Goal: Task Accomplishment & Management: Manage account settings

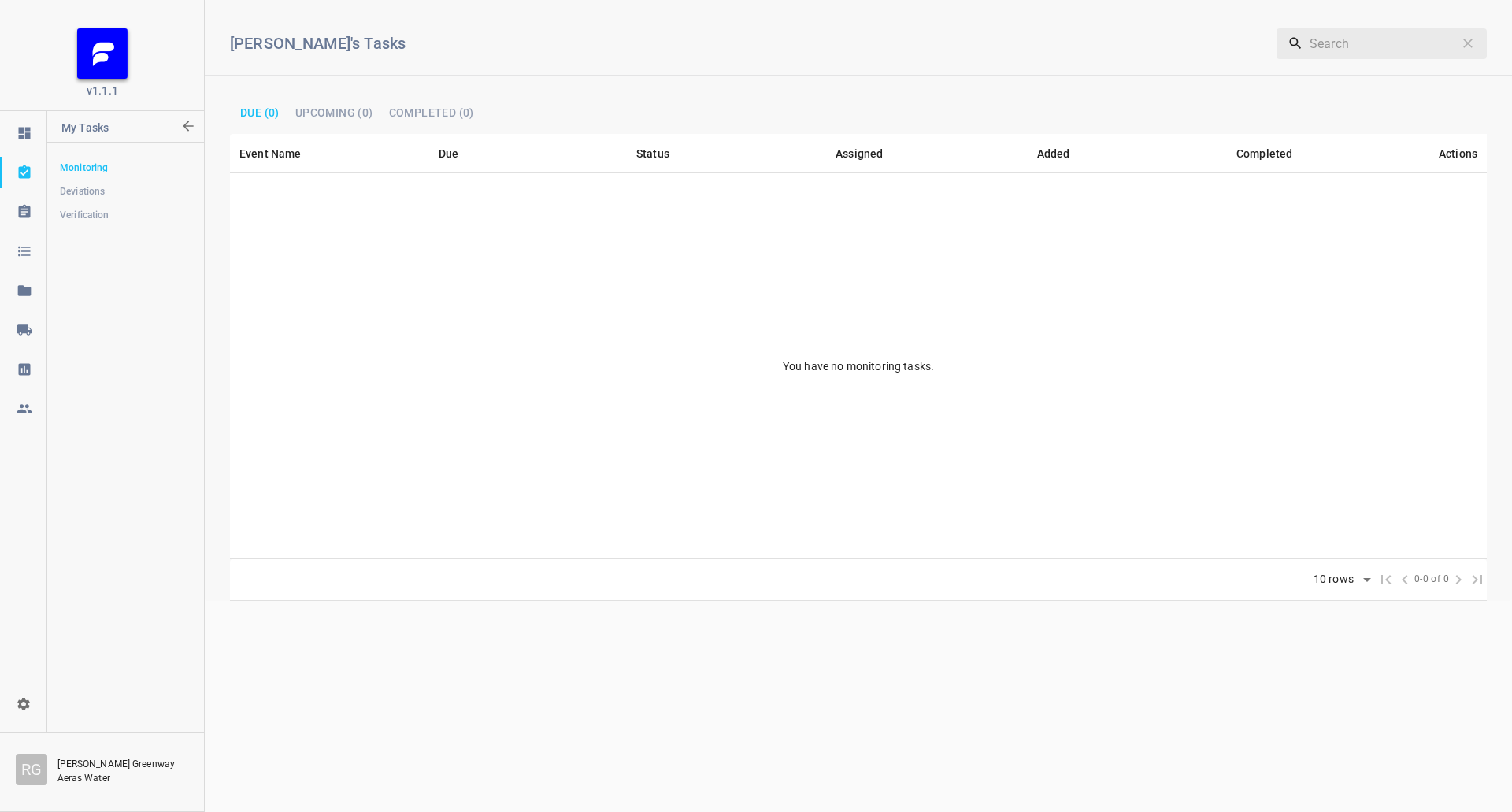
click at [24, 324] on icon at bounding box center [24, 329] width 16 height 16
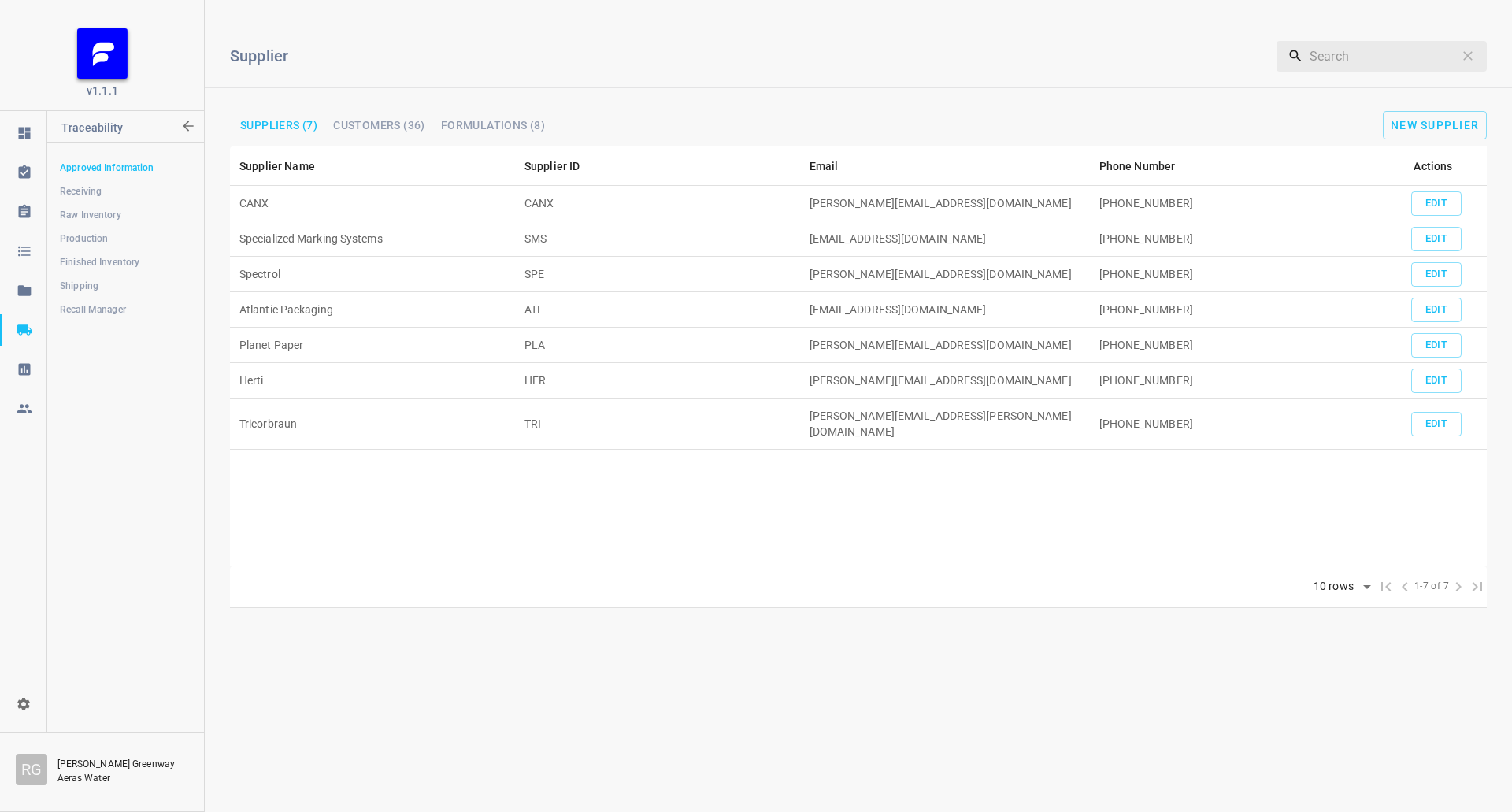
click at [79, 280] on span "Shipping" at bounding box center [125, 286] width 131 height 16
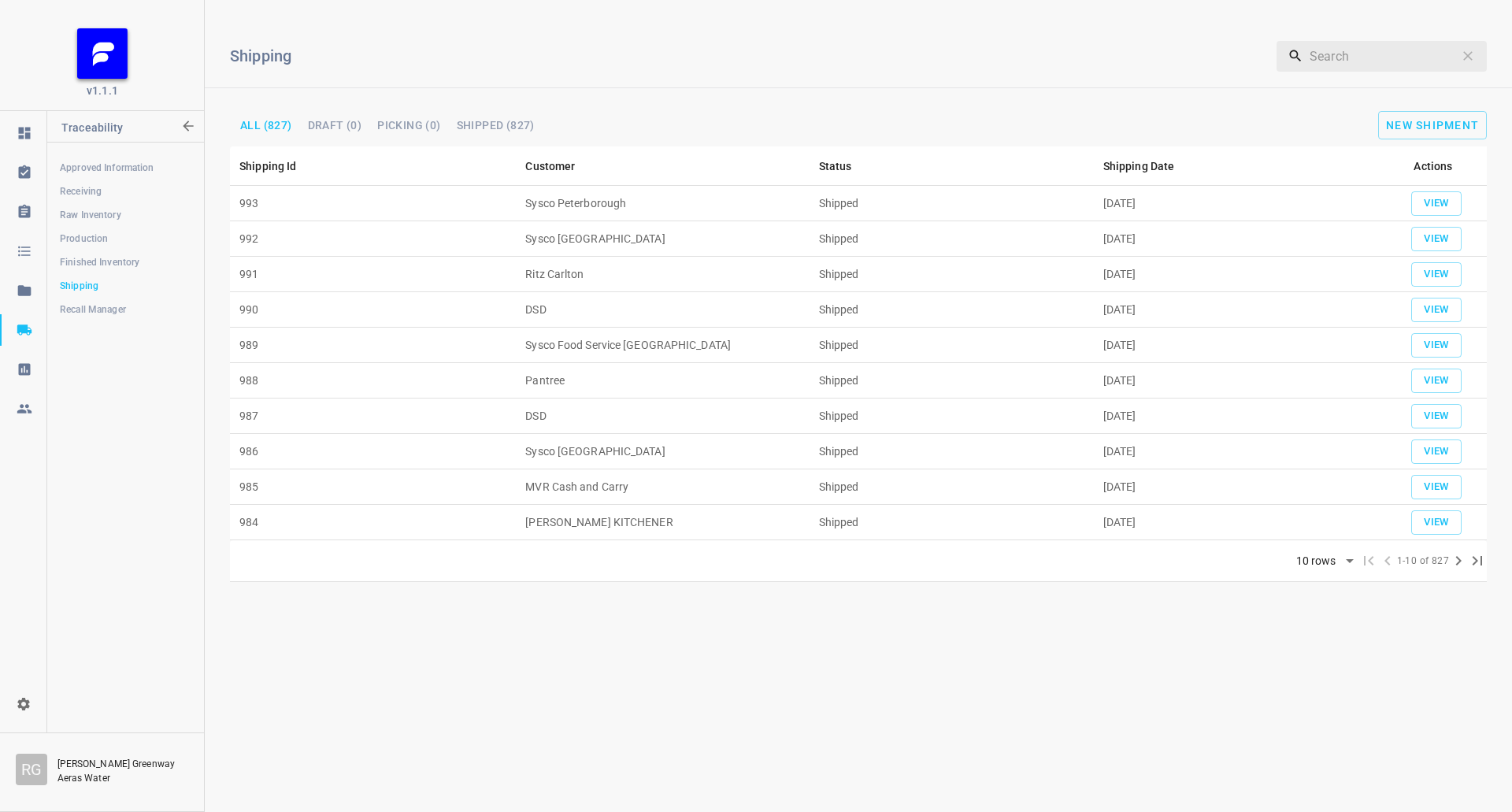
click at [1451, 139] on div "Shipping ​ All (827) Draft (0) Picking (0) Shipped (827) New Shipment" at bounding box center [858, 79] width 1307 height 134
click at [1449, 116] on button "New Shipment" at bounding box center [1432, 125] width 108 height 28
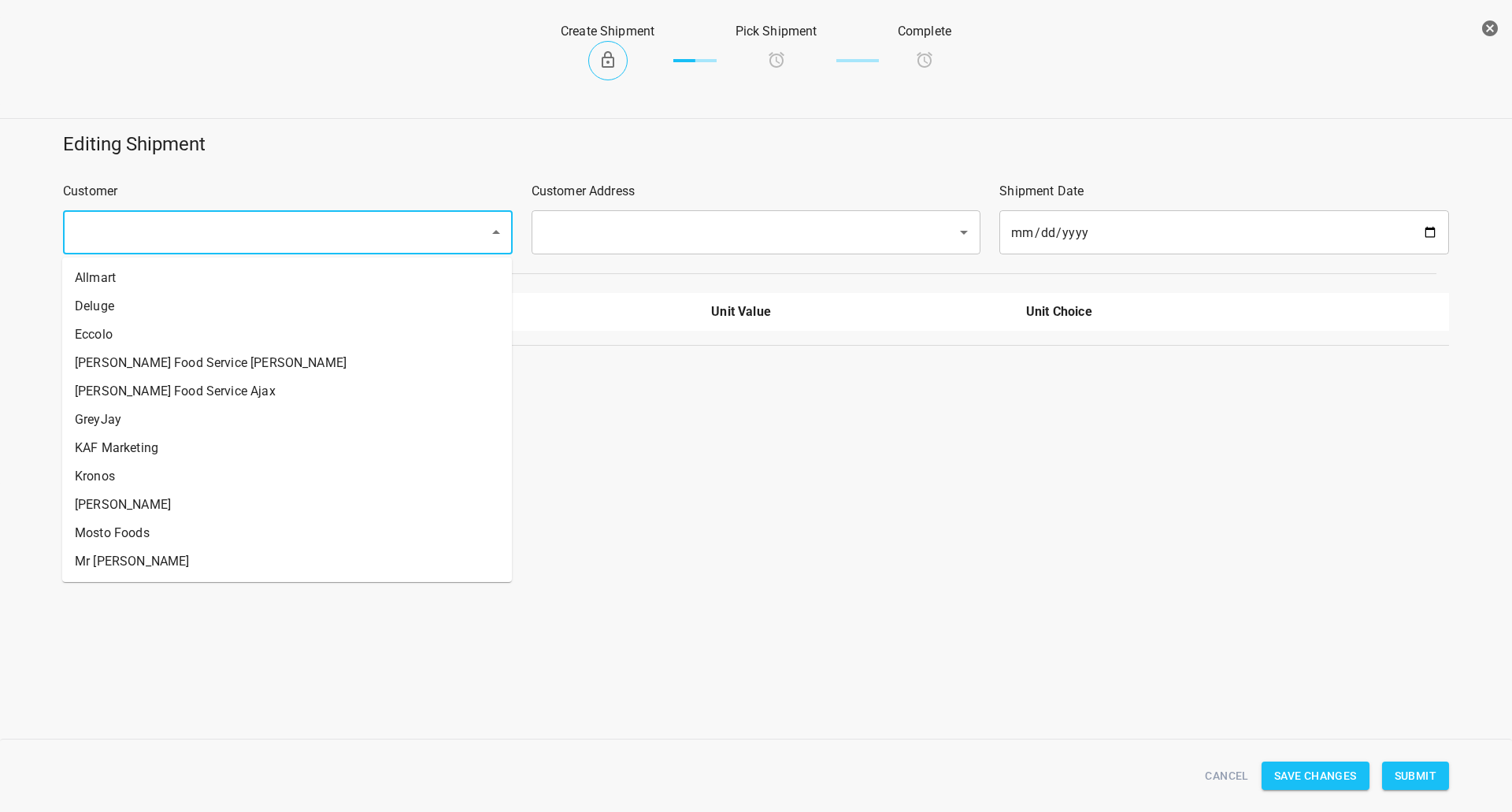
click at [403, 232] on input "text" at bounding box center [266, 233] width 392 height 30
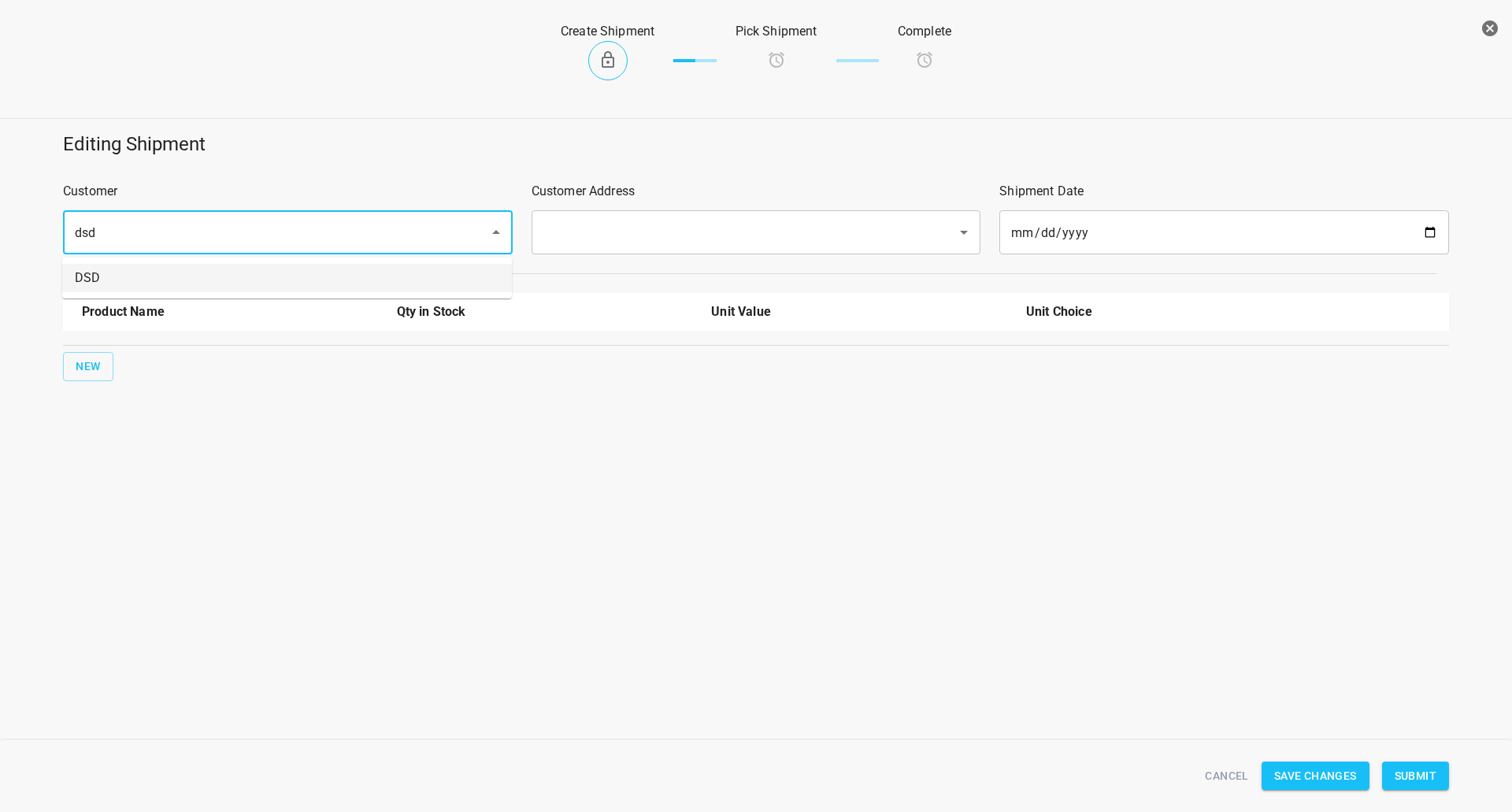
click at [378, 267] on li "DSD" at bounding box center [287, 278] width 450 height 28
type input "DSD"
click at [619, 228] on input "text" at bounding box center [734, 233] width 392 height 30
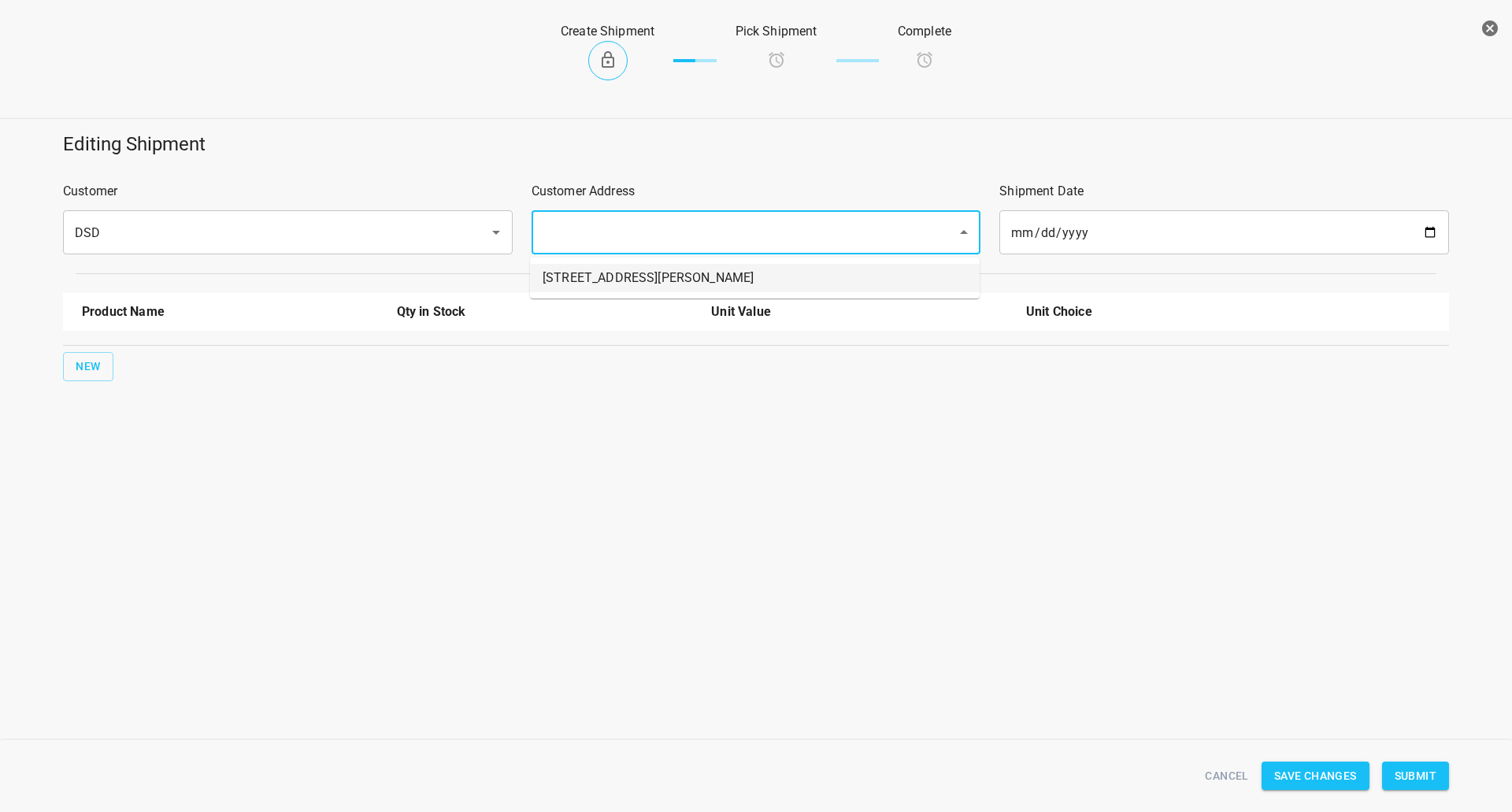
click at [601, 281] on li "45 Hollinger Rd Toronto M4B 3G4" at bounding box center [754, 278] width 450 height 28
type input "45 Hollinger Rd Toronto M4B 3G4"
click at [64, 367] on button "New" at bounding box center [88, 366] width 51 height 29
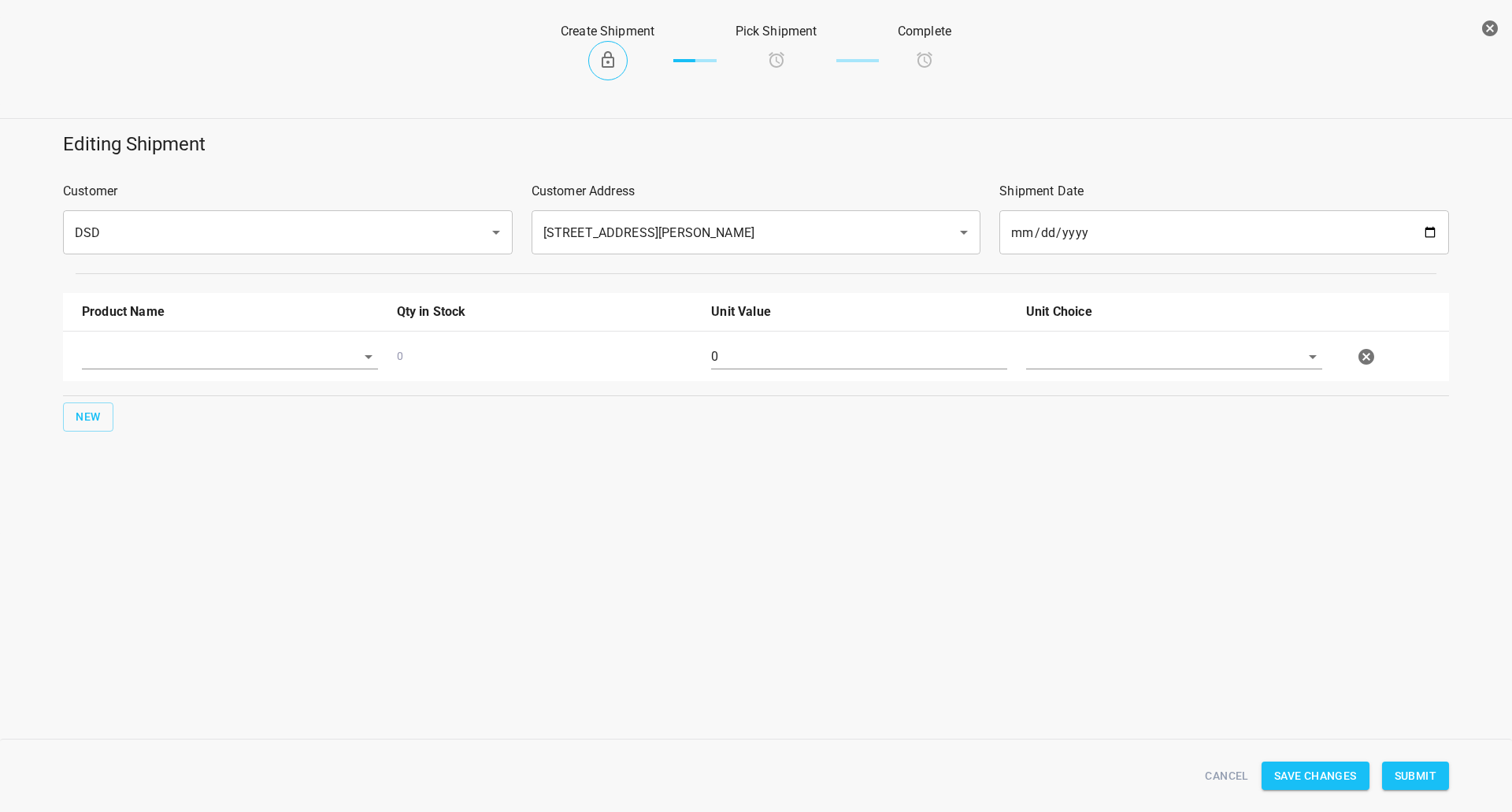
click at [128, 373] on div at bounding box center [230, 363] width 315 height 56
click at [167, 360] on input "text" at bounding box center [208, 356] width 252 height 24
click at [162, 389] on li "330ml Still" at bounding box center [230, 392] width 296 height 28
type input "330ml Still"
click at [95, 420] on span "New" at bounding box center [88, 417] width 25 height 20
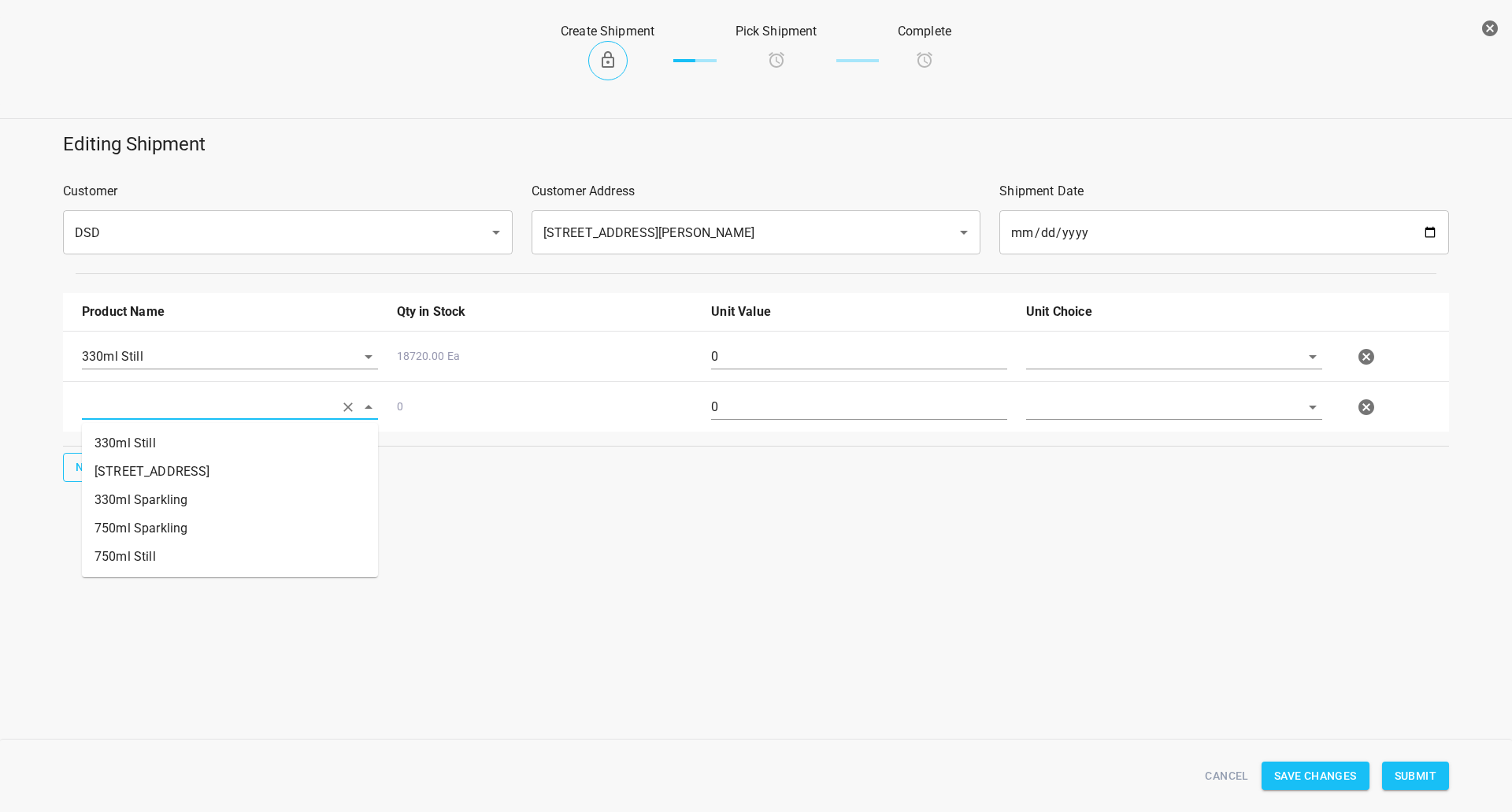
click at [152, 415] on input "text" at bounding box center [208, 406] width 252 height 24
click at [147, 510] on li "330ml Sparkling" at bounding box center [230, 500] width 296 height 28
type input "330ml Sparkling"
click at [95, 463] on span "New" at bounding box center [88, 468] width 25 height 20
click at [148, 470] on body "v1.1.1 Traceability Approved Information Receiving Raw Inventory Production Fin…" at bounding box center [756, 406] width 1512 height 812
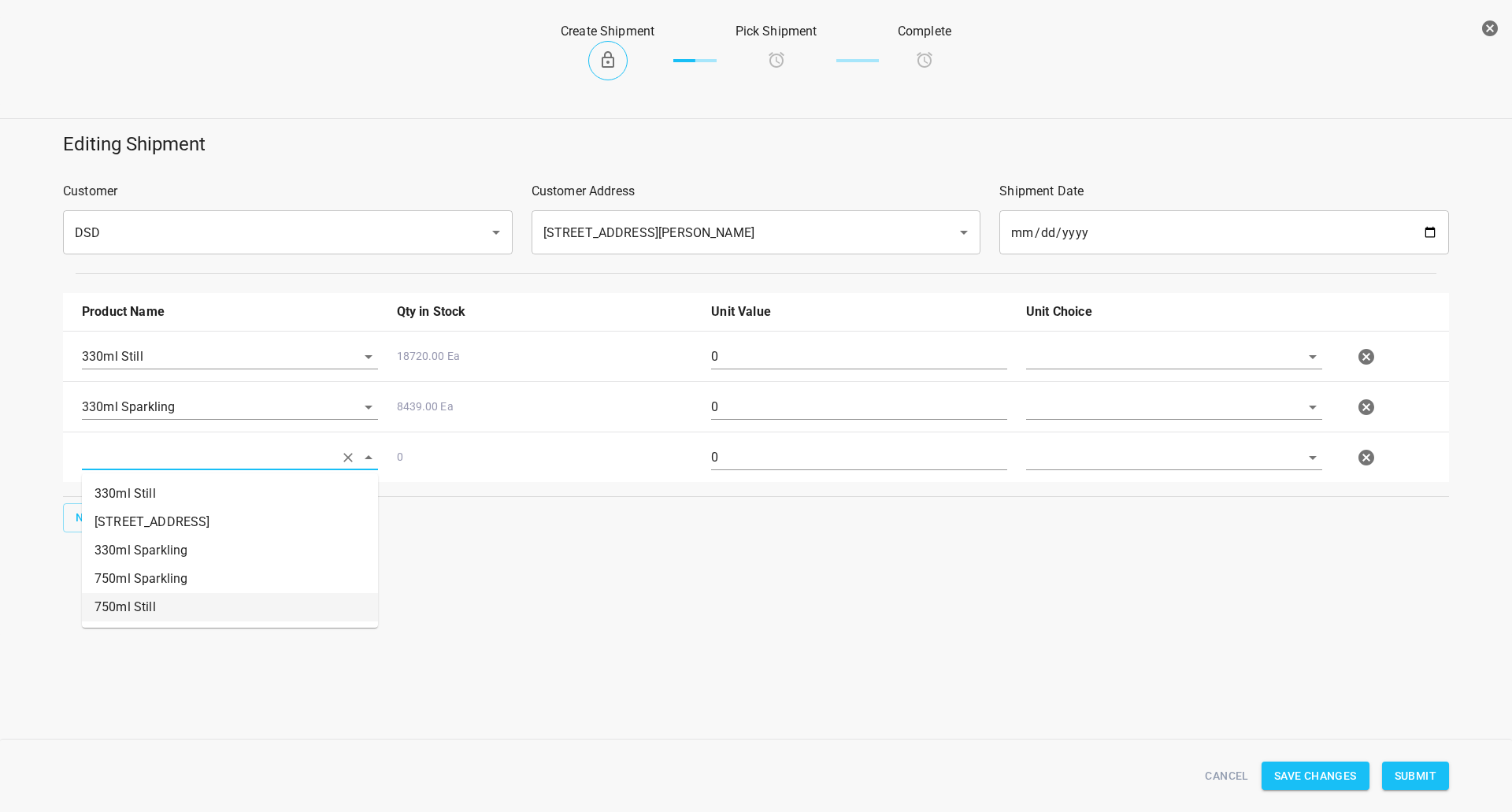
click at [142, 604] on li "750ml Still" at bounding box center [230, 607] width 296 height 28
type input "750ml Still"
click at [73, 525] on button "New" at bounding box center [88, 517] width 51 height 29
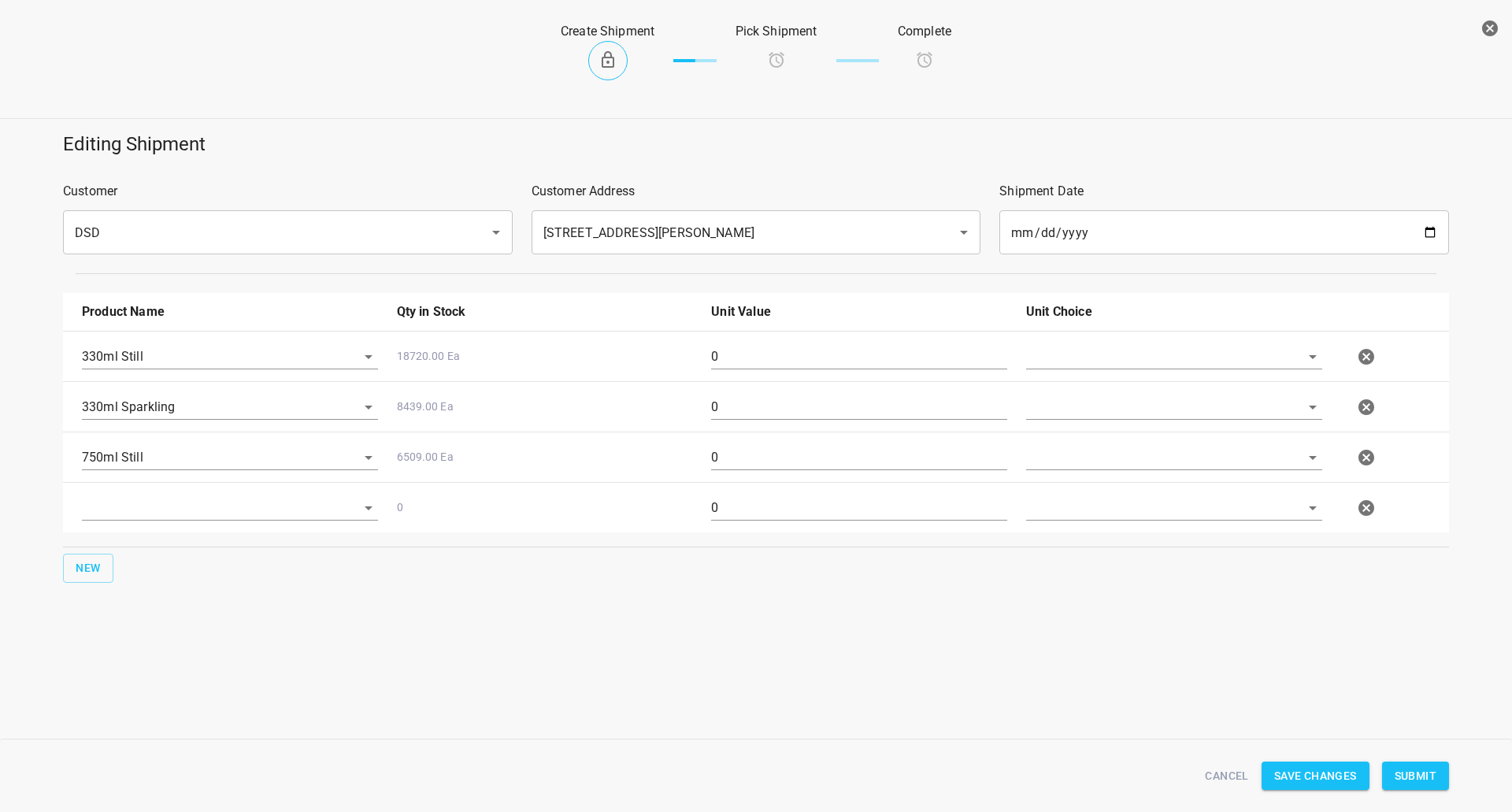
click at [161, 523] on div at bounding box center [230, 514] width 315 height 56
click at [219, 512] on input "text" at bounding box center [208, 507] width 252 height 24
click at [169, 619] on li "750ml Sparkling" at bounding box center [230, 629] width 296 height 28
type input "750ml Sparkling"
click at [1089, 358] on input "text" at bounding box center [1152, 356] width 252 height 24
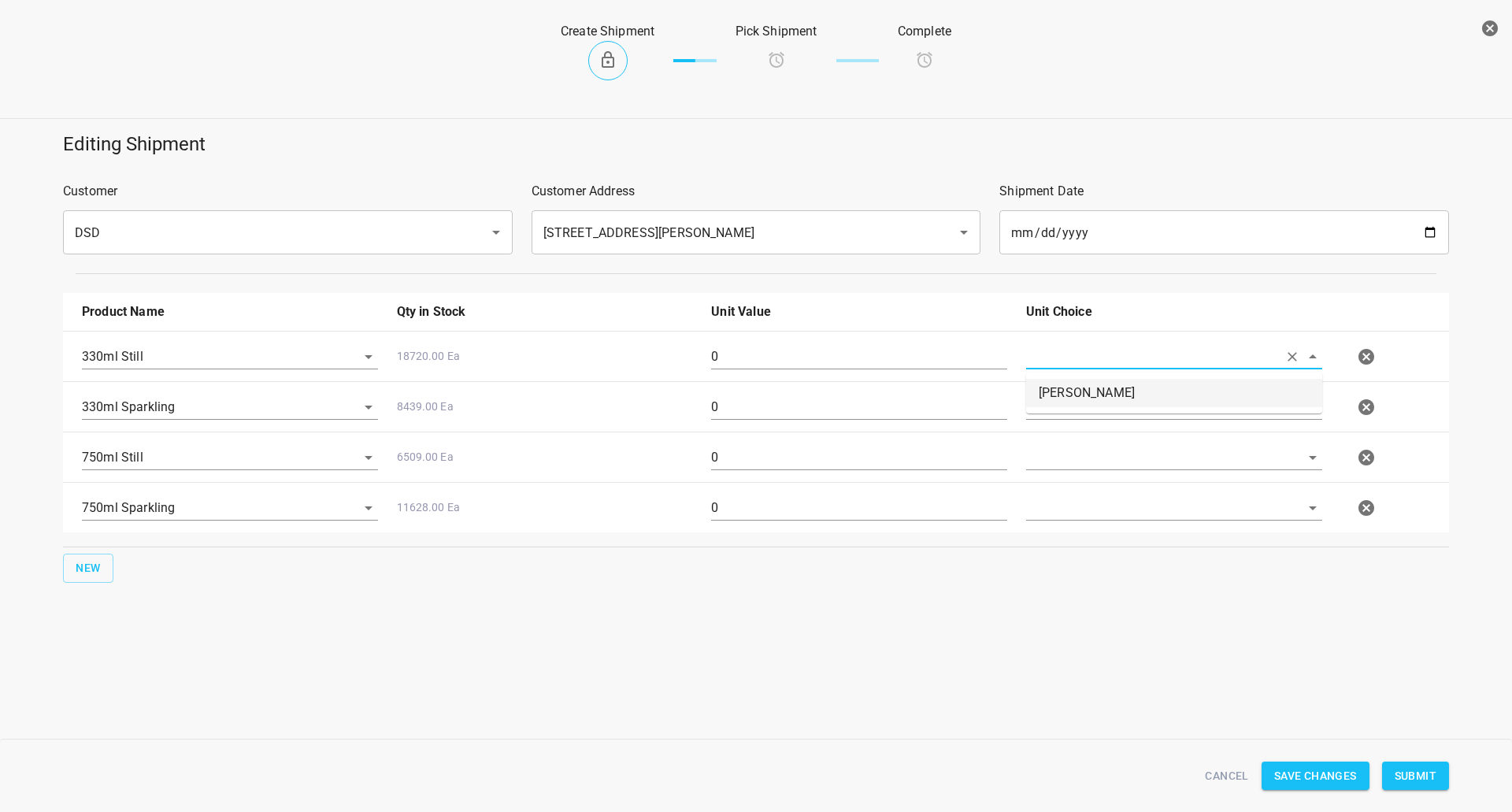
click at [1086, 398] on li "Eaches" at bounding box center [1174, 392] width 296 height 28
type input "Eaches"
click at [1082, 411] on input "text" at bounding box center [1152, 406] width 252 height 24
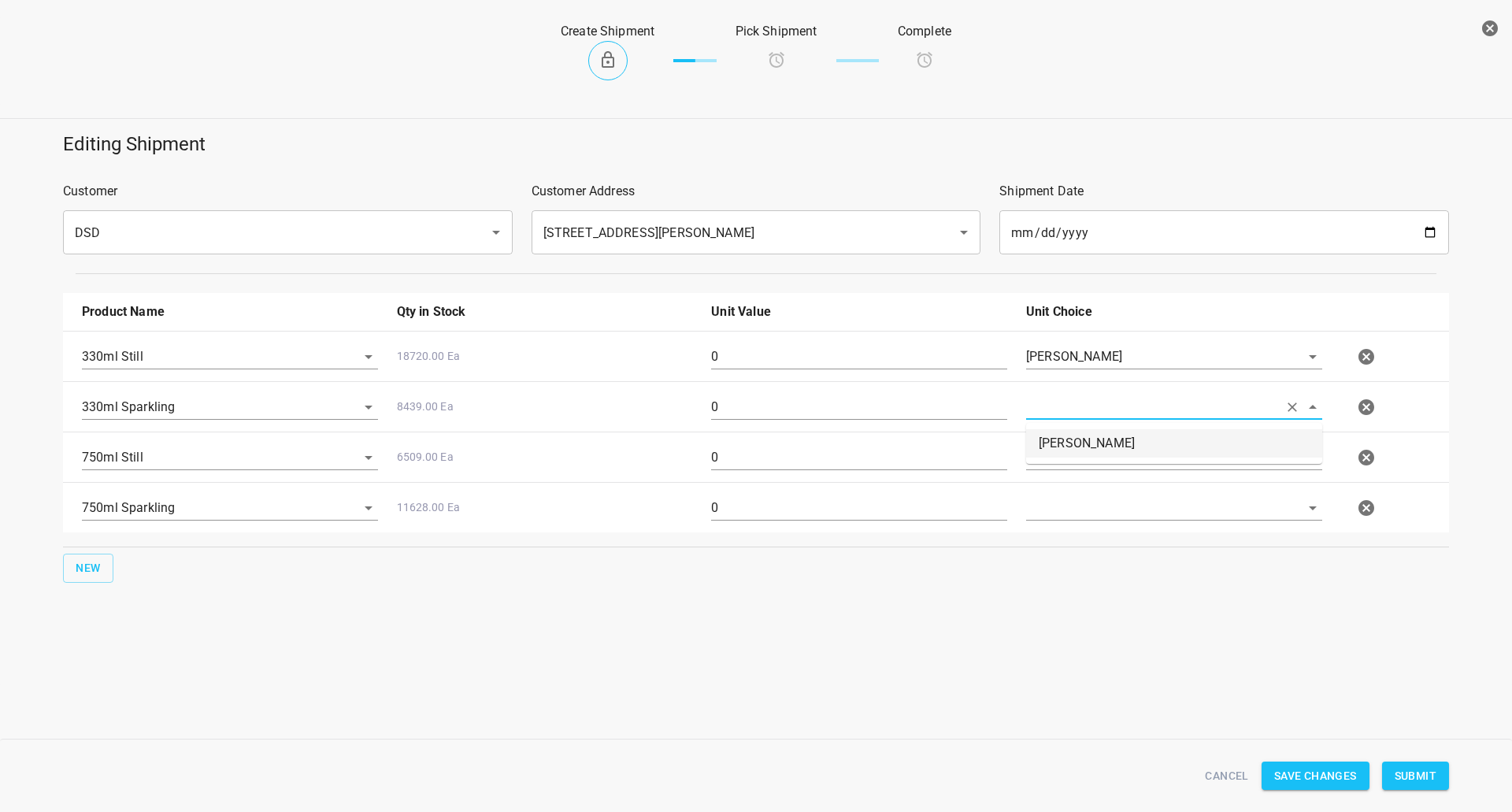
click at [1079, 443] on li "Eaches" at bounding box center [1174, 443] width 296 height 28
type input "Eaches"
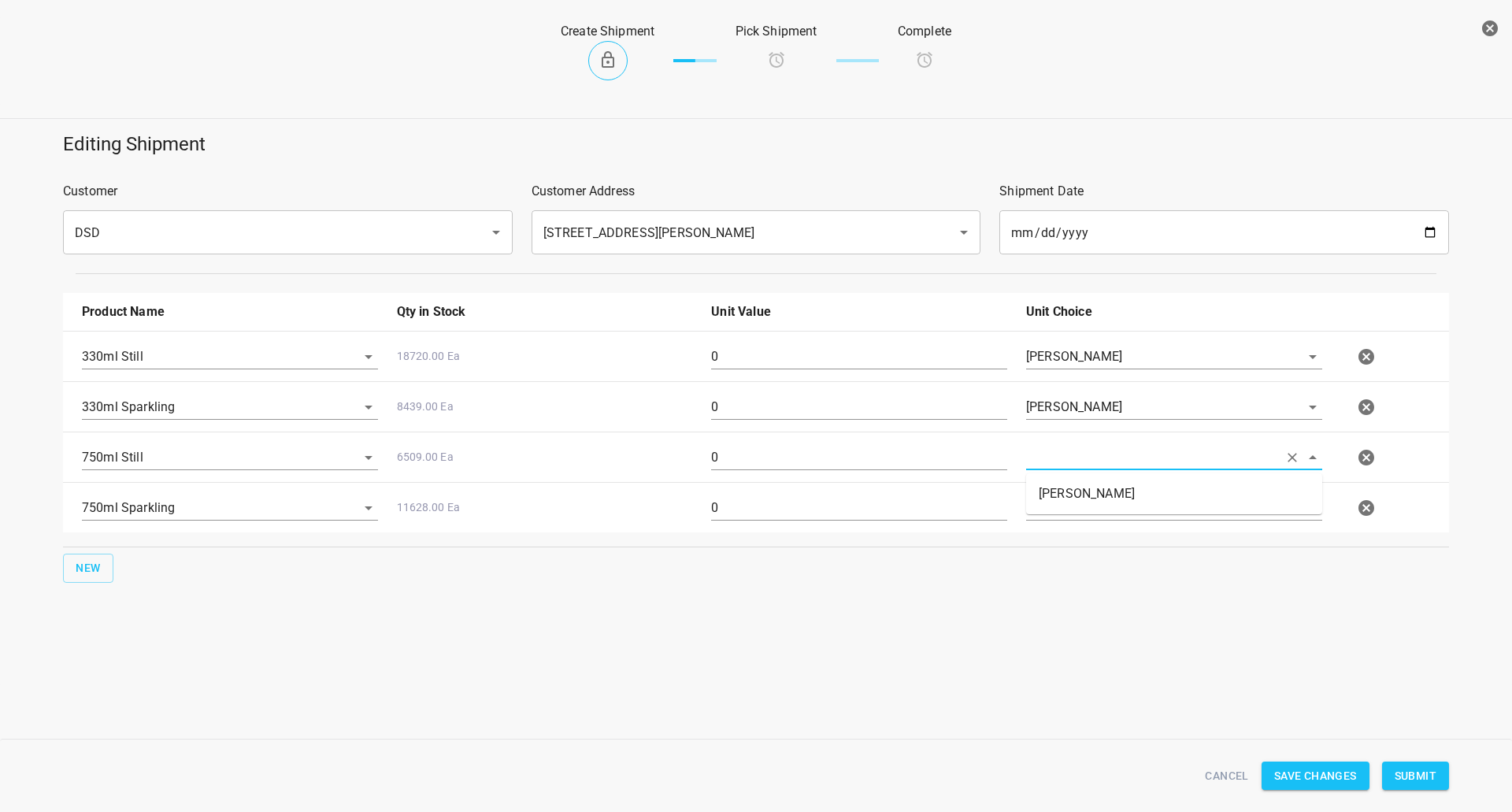
click at [1074, 469] on input "text" at bounding box center [1152, 456] width 252 height 24
click at [1076, 505] on li "Eaches" at bounding box center [1174, 493] width 296 height 28
type input "Eaches"
click at [1075, 515] on input "text" at bounding box center [1152, 507] width 252 height 24
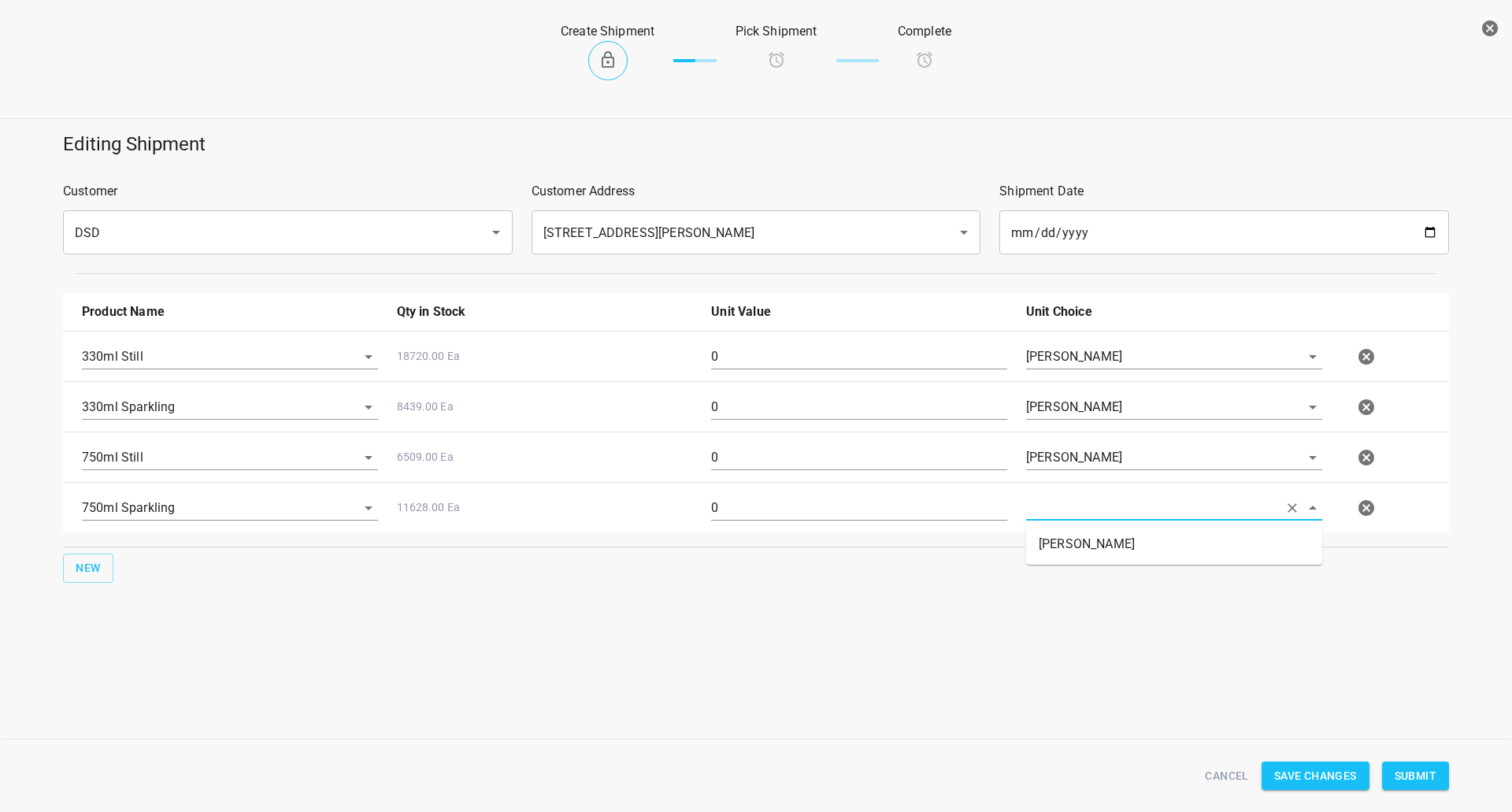
click at [1074, 545] on li "Eaches" at bounding box center [1174, 544] width 296 height 28
type input "Eaches"
click at [721, 344] on div "0" at bounding box center [859, 363] width 315 height 56
click at [728, 349] on input "0" at bounding box center [860, 357] width 296 height 25
click at [729, 358] on input "0" at bounding box center [860, 357] width 296 height 25
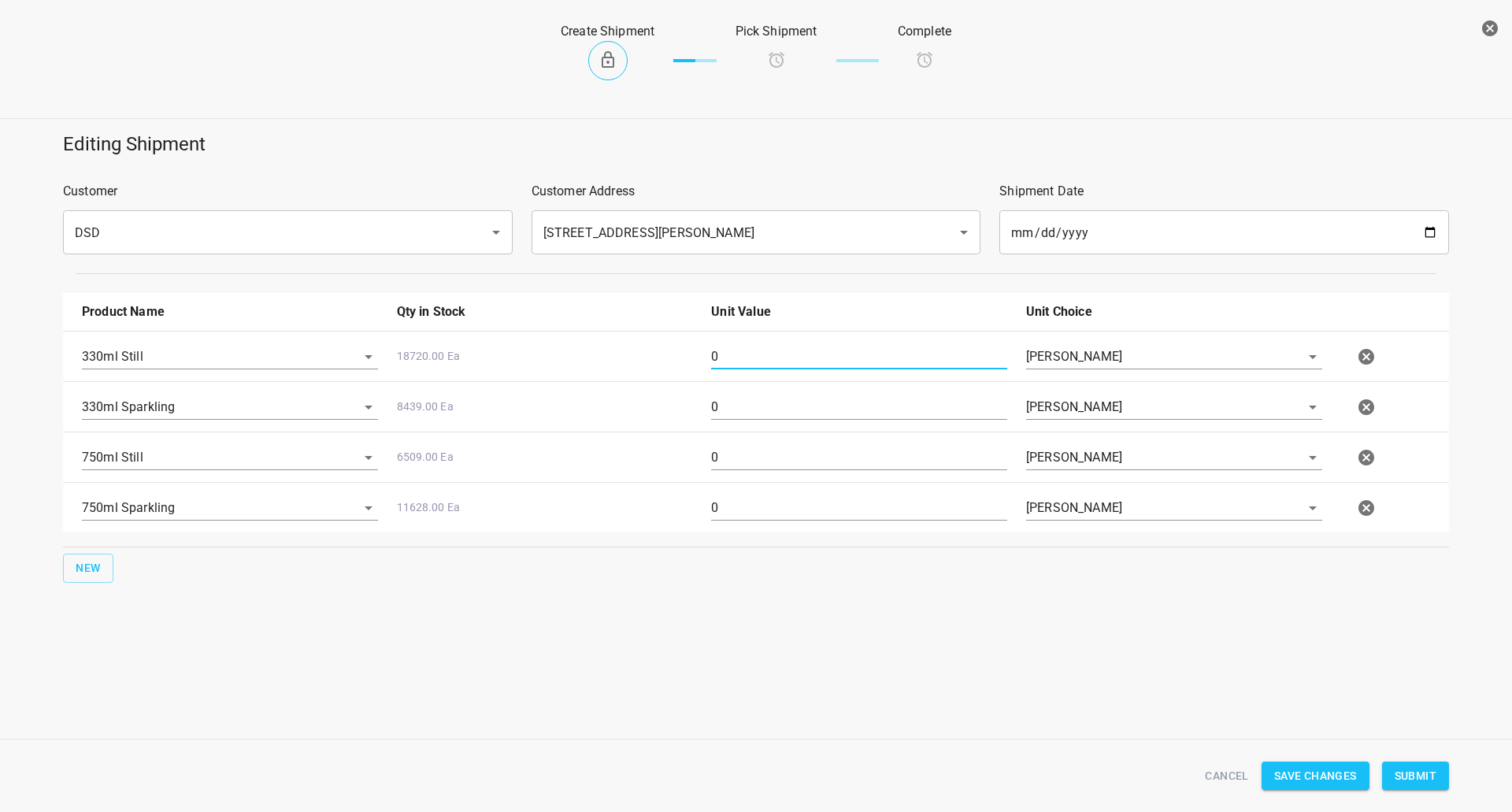
click at [729, 358] on input "0" at bounding box center [860, 357] width 296 height 25
type input "52"
click at [739, 410] on input "0" at bounding box center [860, 407] width 296 height 25
type input "16"
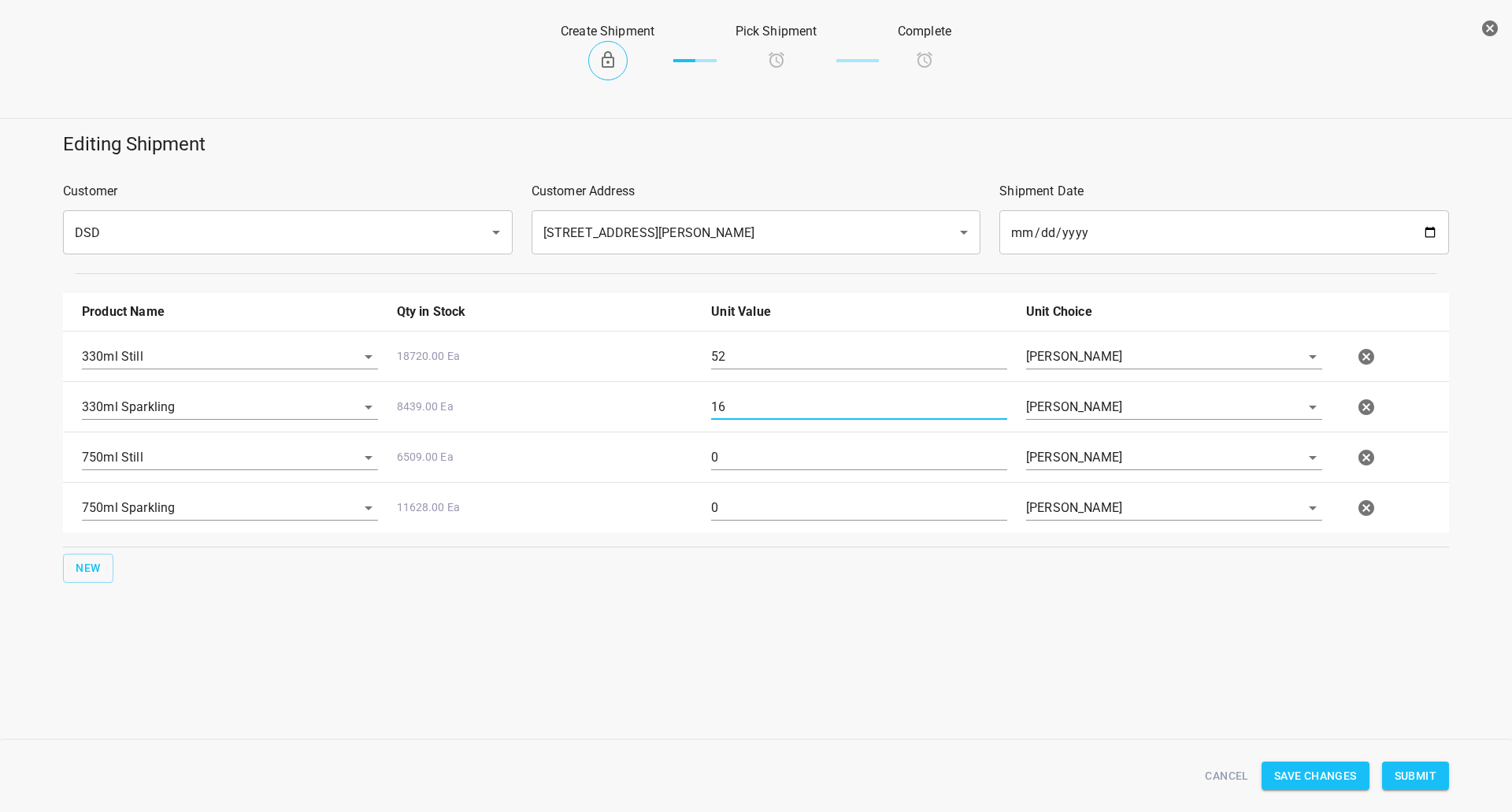
click at [763, 448] on input "0" at bounding box center [860, 457] width 296 height 25
click at [764, 447] on input "0" at bounding box center [860, 457] width 296 height 25
type input "40"
click at [754, 491] on div "0" at bounding box center [859, 514] width 315 height 56
click at [758, 499] on input "0" at bounding box center [860, 507] width 296 height 25
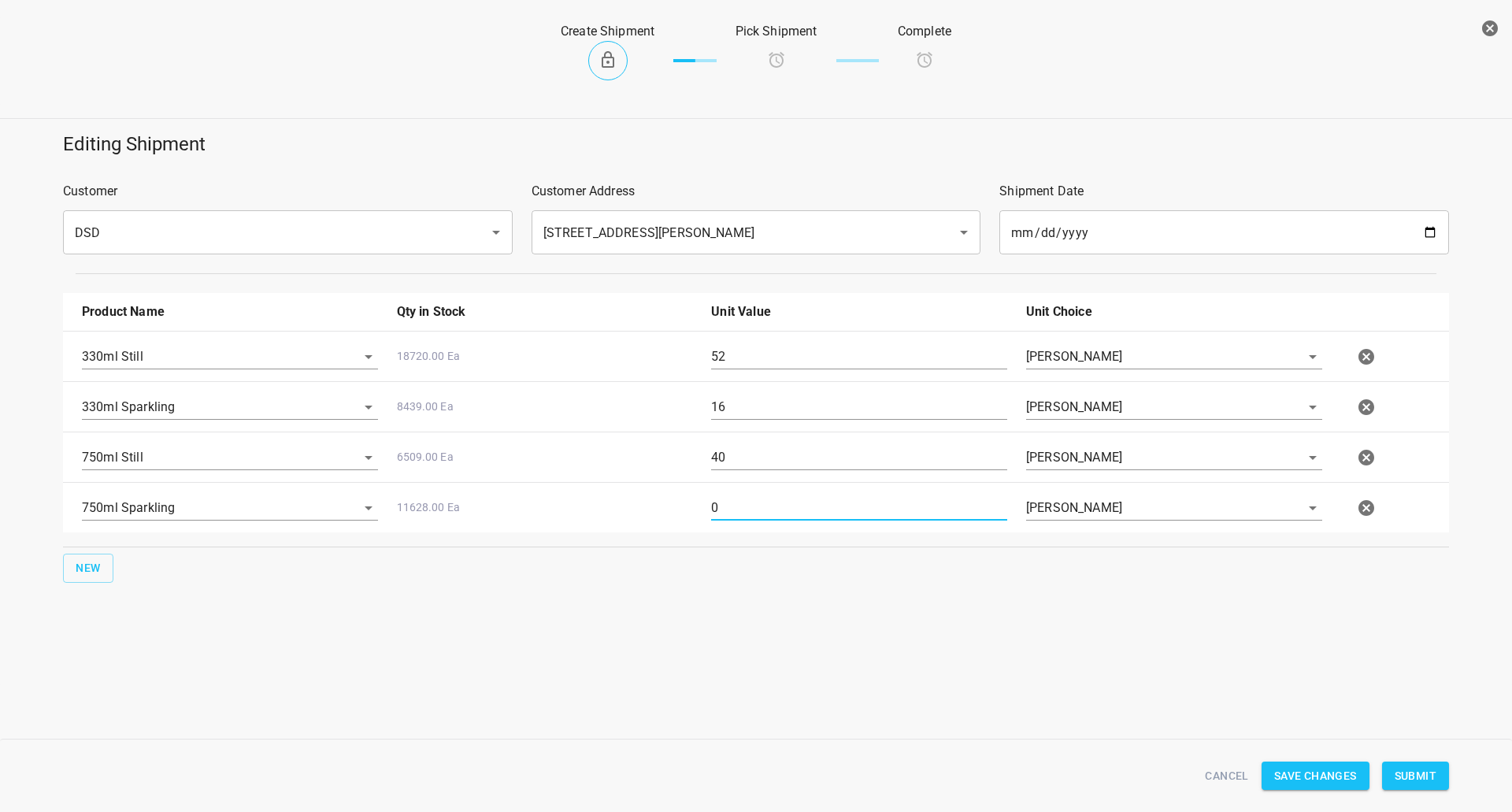
click at [758, 499] on input "0" at bounding box center [860, 507] width 296 height 25
click at [758, 501] on input "0" at bounding box center [860, 507] width 296 height 25
type input "11"
click at [1423, 766] on span "Submit" at bounding box center [1415, 776] width 41 height 20
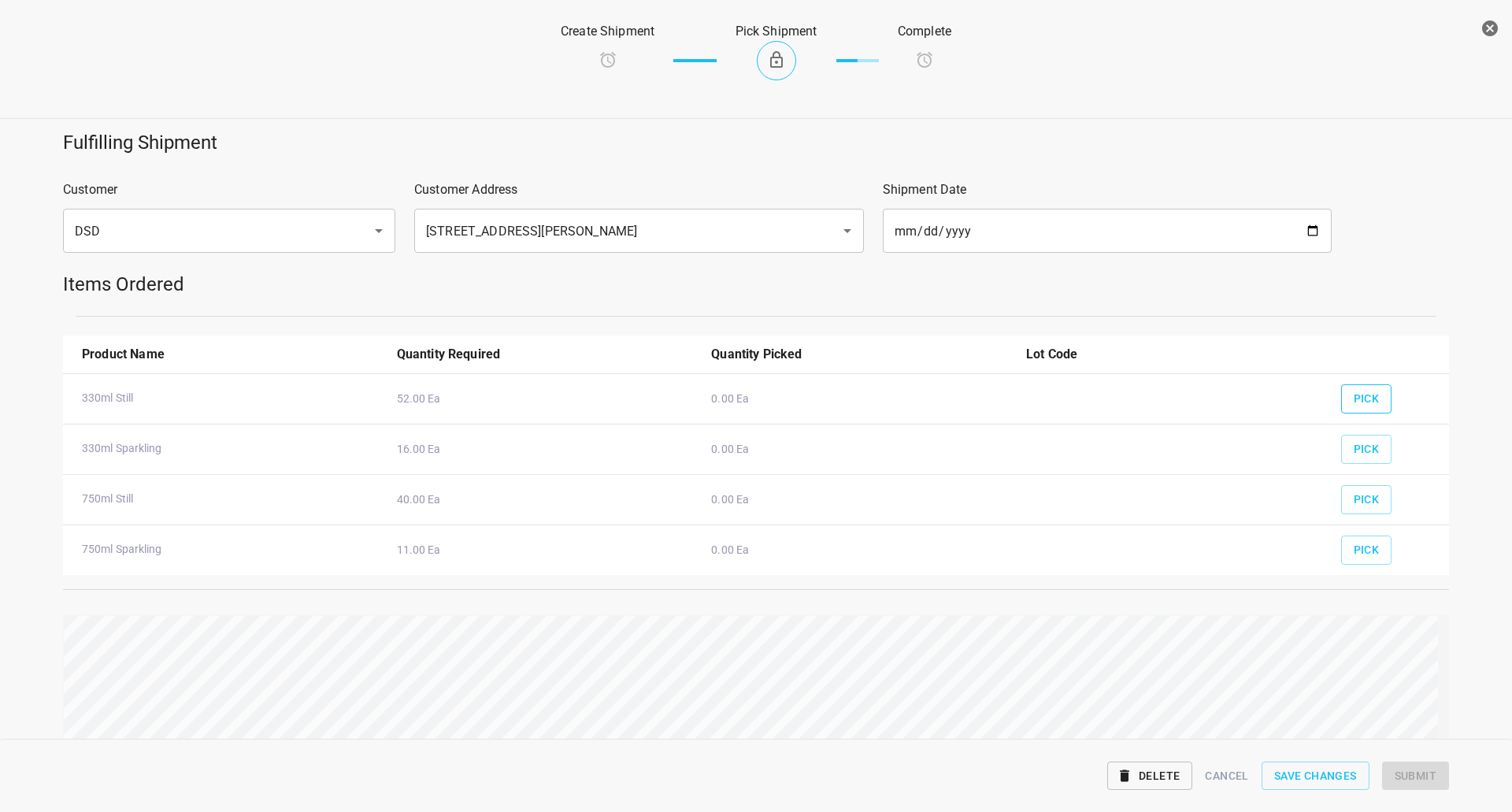
click at [1356, 395] on span "Pick" at bounding box center [1366, 399] width 26 height 20
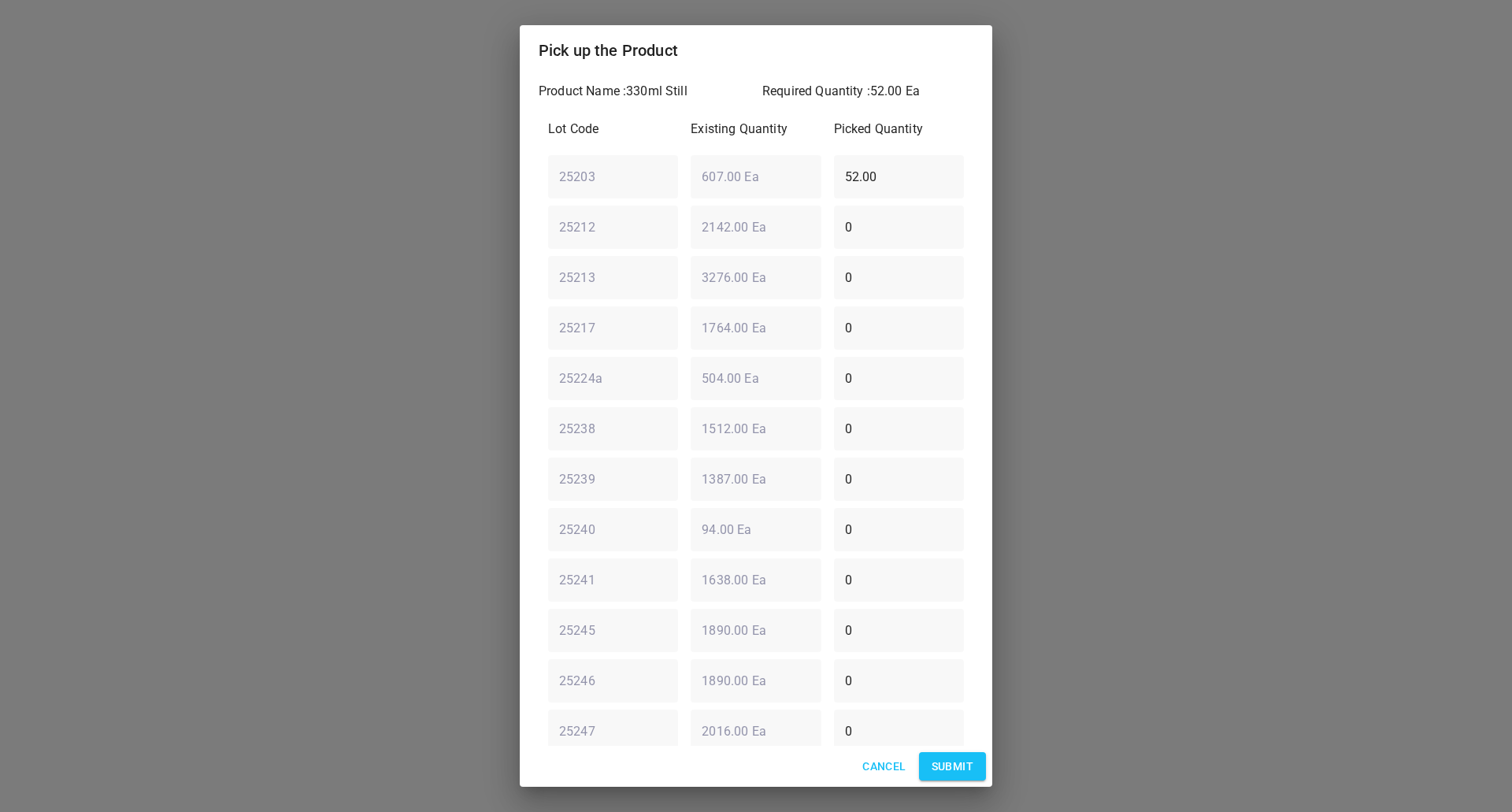
click at [652, 175] on div "25203 ​ 607.00 Ea ​ 52.00 ​" at bounding box center [755, 176] width 428 height 56
type input "0"
type input "52"
click at [964, 752] on button "Submit" at bounding box center [952, 766] width 67 height 29
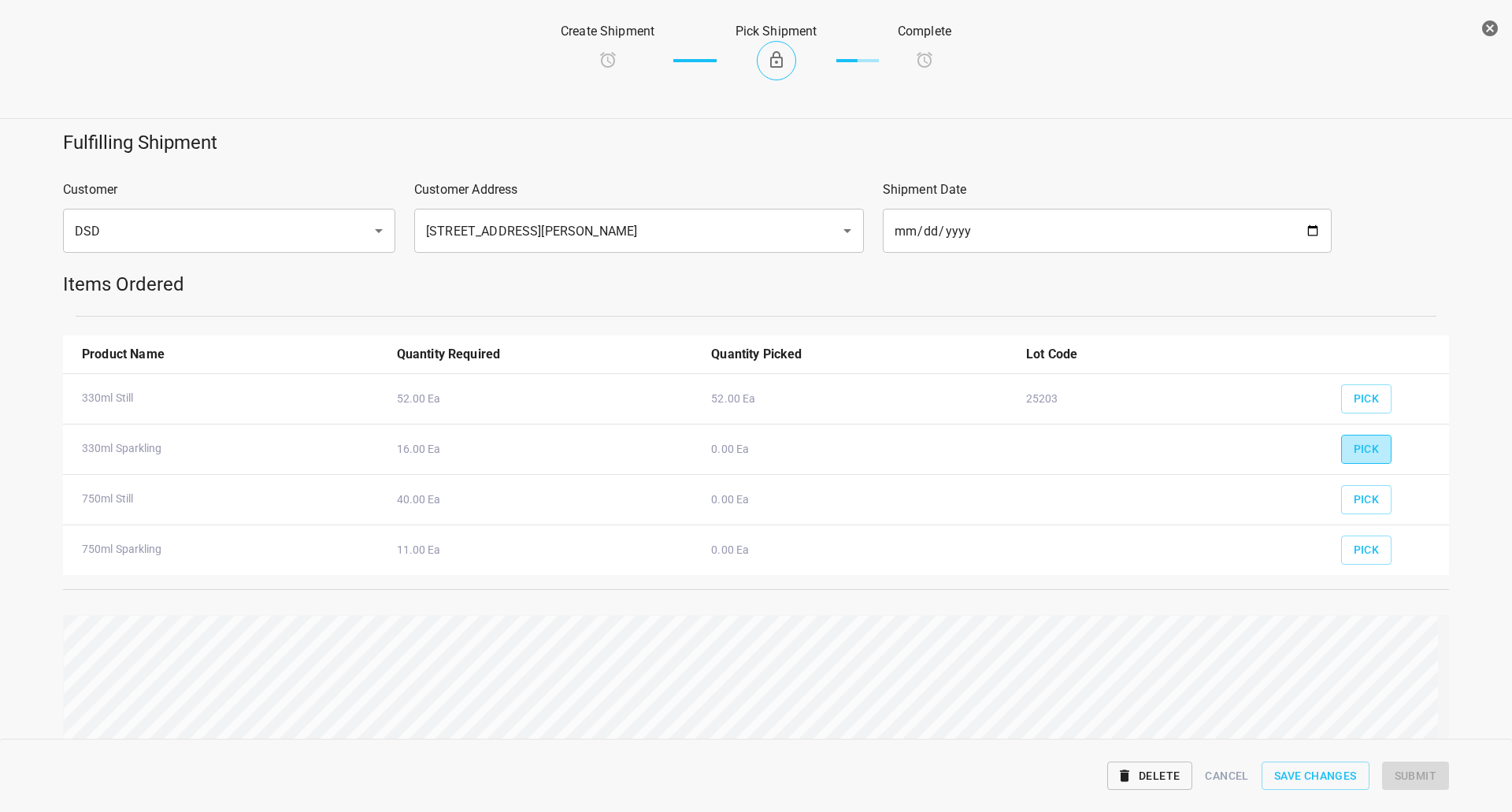
click at [1361, 443] on span "Pick" at bounding box center [1366, 449] width 26 height 20
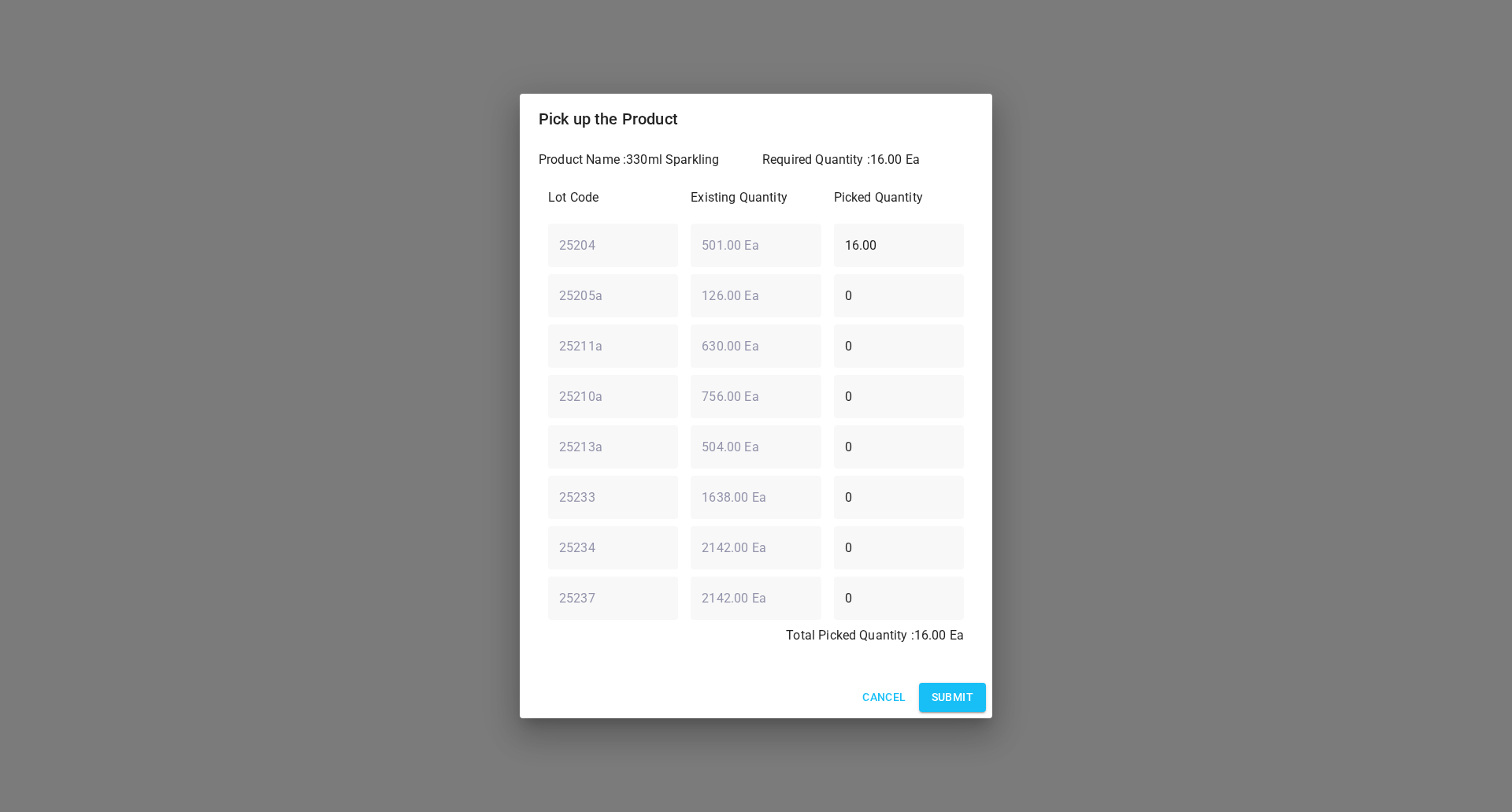
click at [933, 704] on span "Submit" at bounding box center [952, 697] width 41 height 20
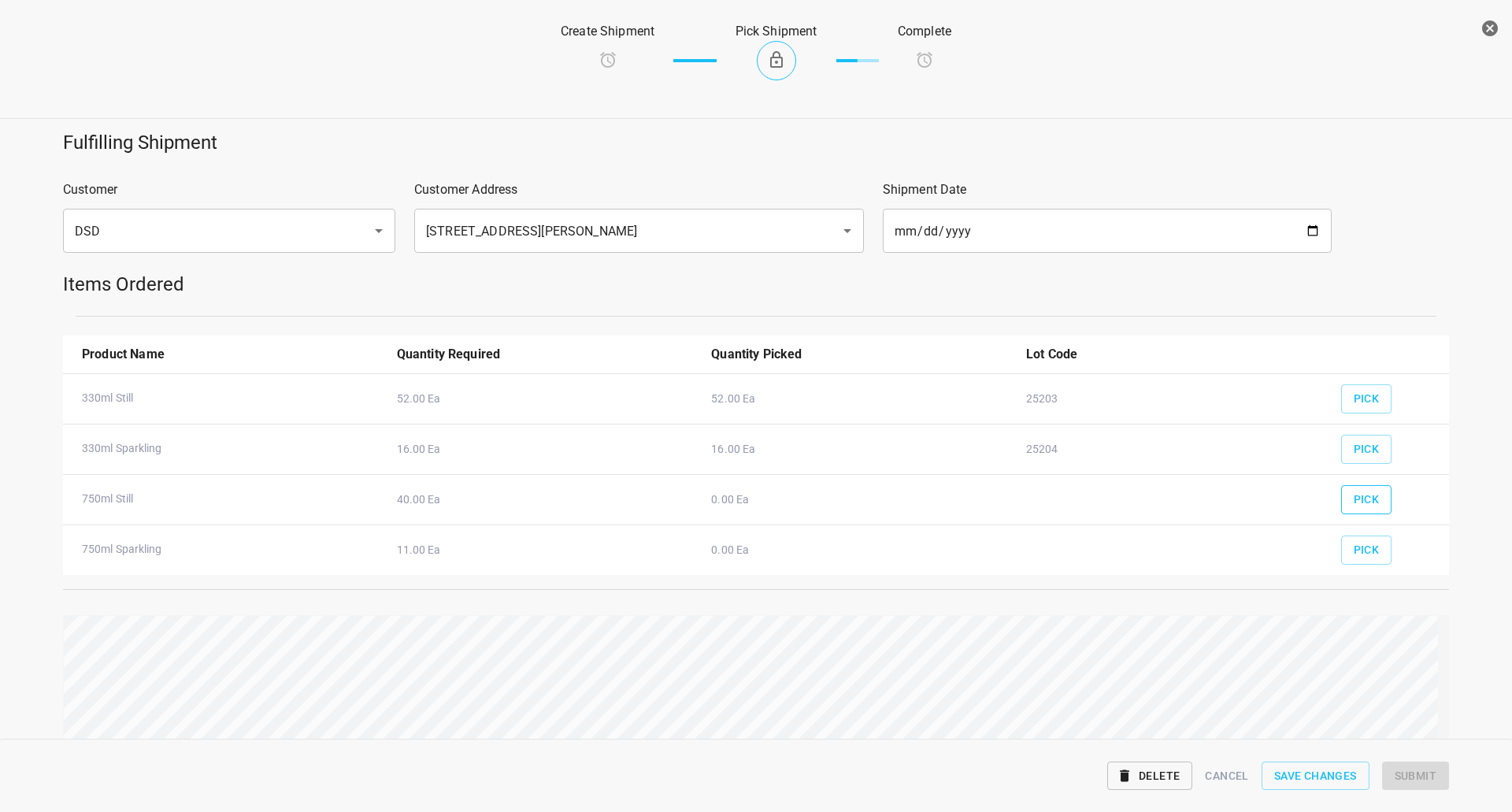
click at [1366, 498] on span "Pick" at bounding box center [1366, 500] width 26 height 20
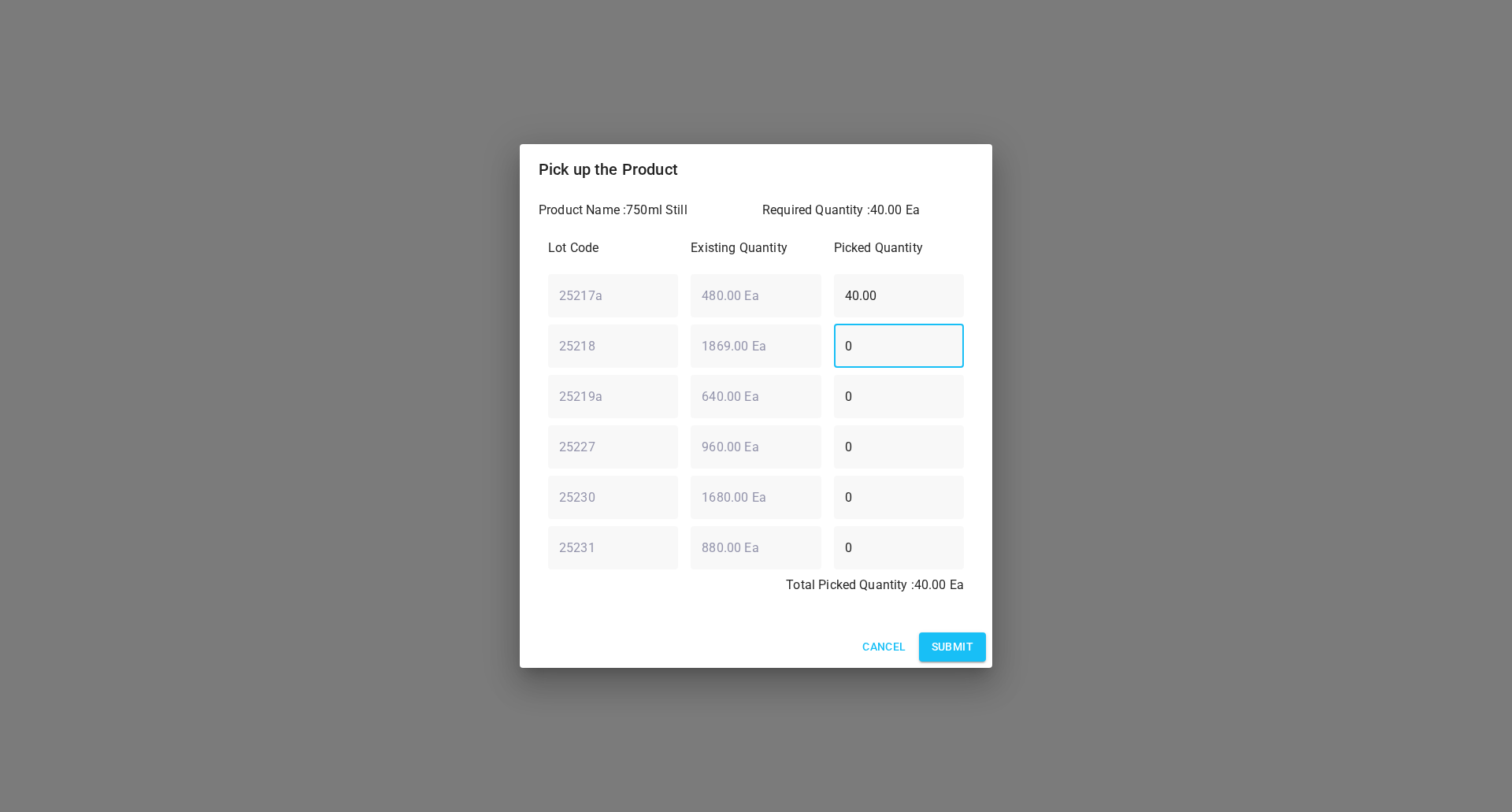
click at [893, 324] on input "0" at bounding box center [898, 345] width 130 height 44
drag, startPoint x: 812, startPoint y: 285, endPoint x: 209, endPoint y: 245, distance: 604.3
click at [456, 278] on div "Pick up the Product Product Name : 750ml Still Required Quantity : 40.00 Ea Lot…" at bounding box center [756, 406] width 1512 height 812
type input "1"
type input "0"
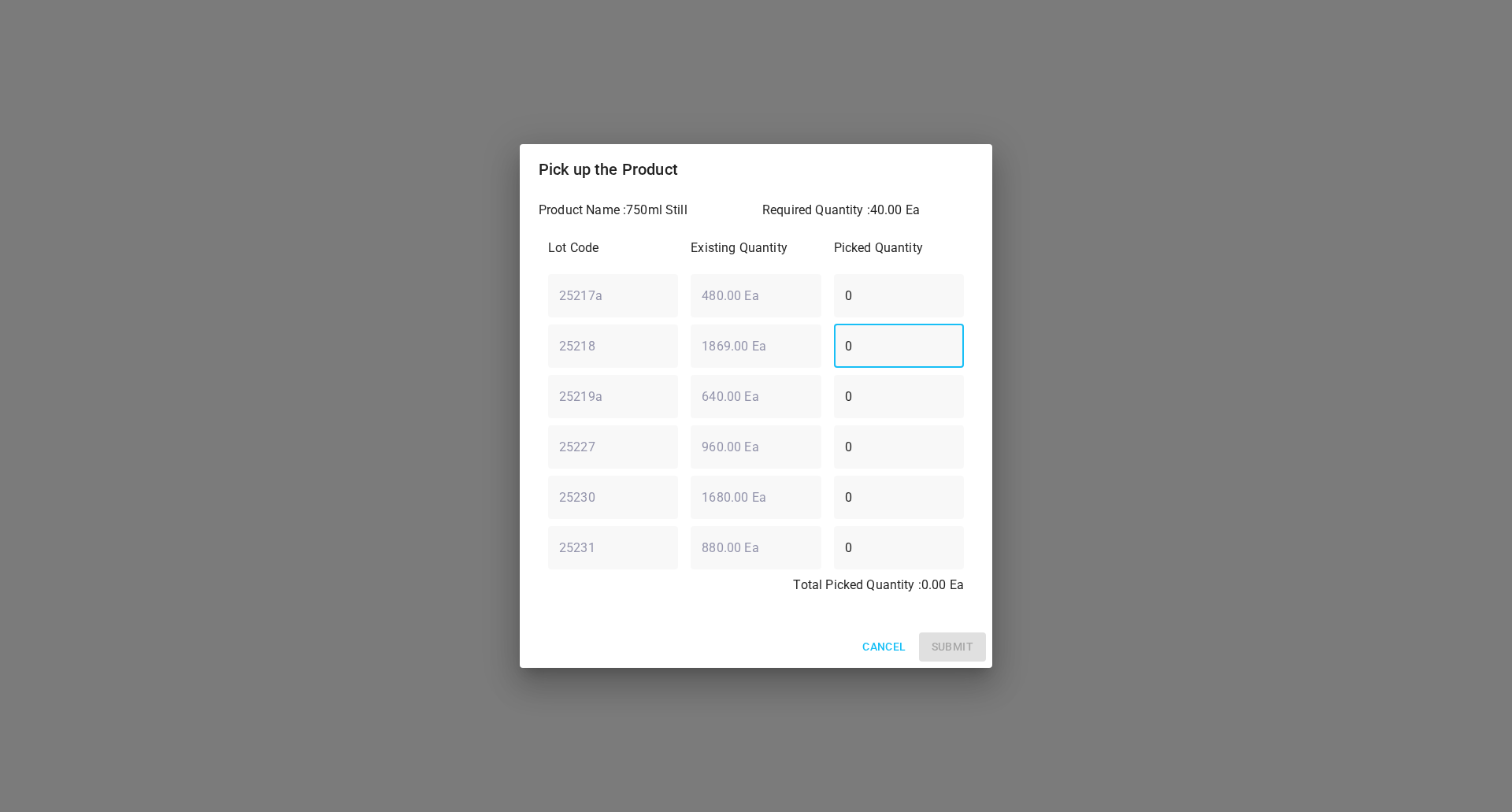
click at [604, 363] on div "25218 ​ 1869.00 Ea ​ 0 ​" at bounding box center [755, 345] width 428 height 56
type input "40"
drag, startPoint x: 938, startPoint y: 665, endPoint x: 941, endPoint y: 650, distance: 15.3
click at [938, 664] on div "Cancel Submit" at bounding box center [756, 646] width 473 height 41
click at [941, 647] on span "Submit" at bounding box center [952, 646] width 41 height 20
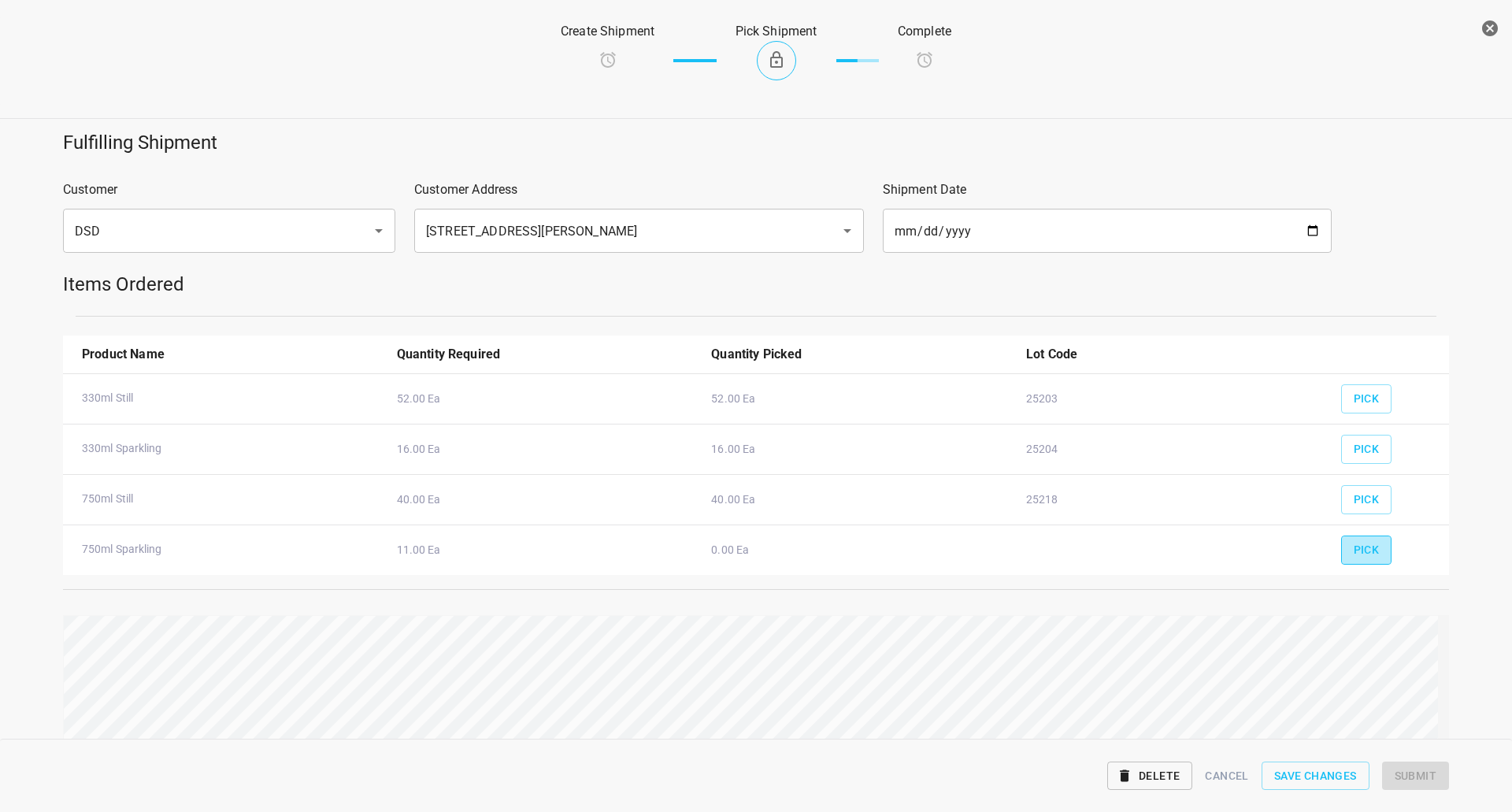
click at [1373, 550] on button "Pick" at bounding box center [1367, 550] width 51 height 29
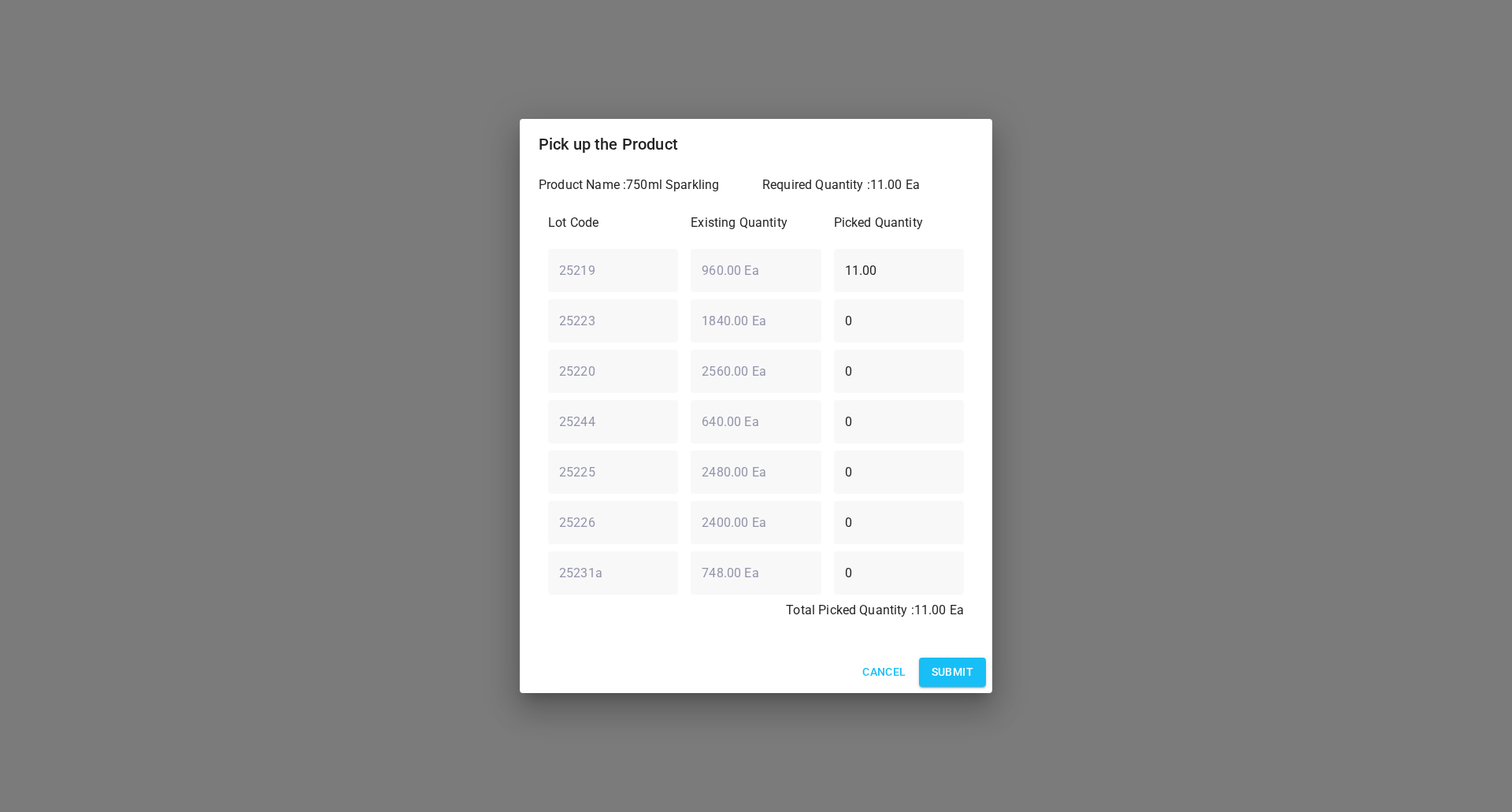
click at [932, 665] on span "Submit" at bounding box center [952, 672] width 41 height 20
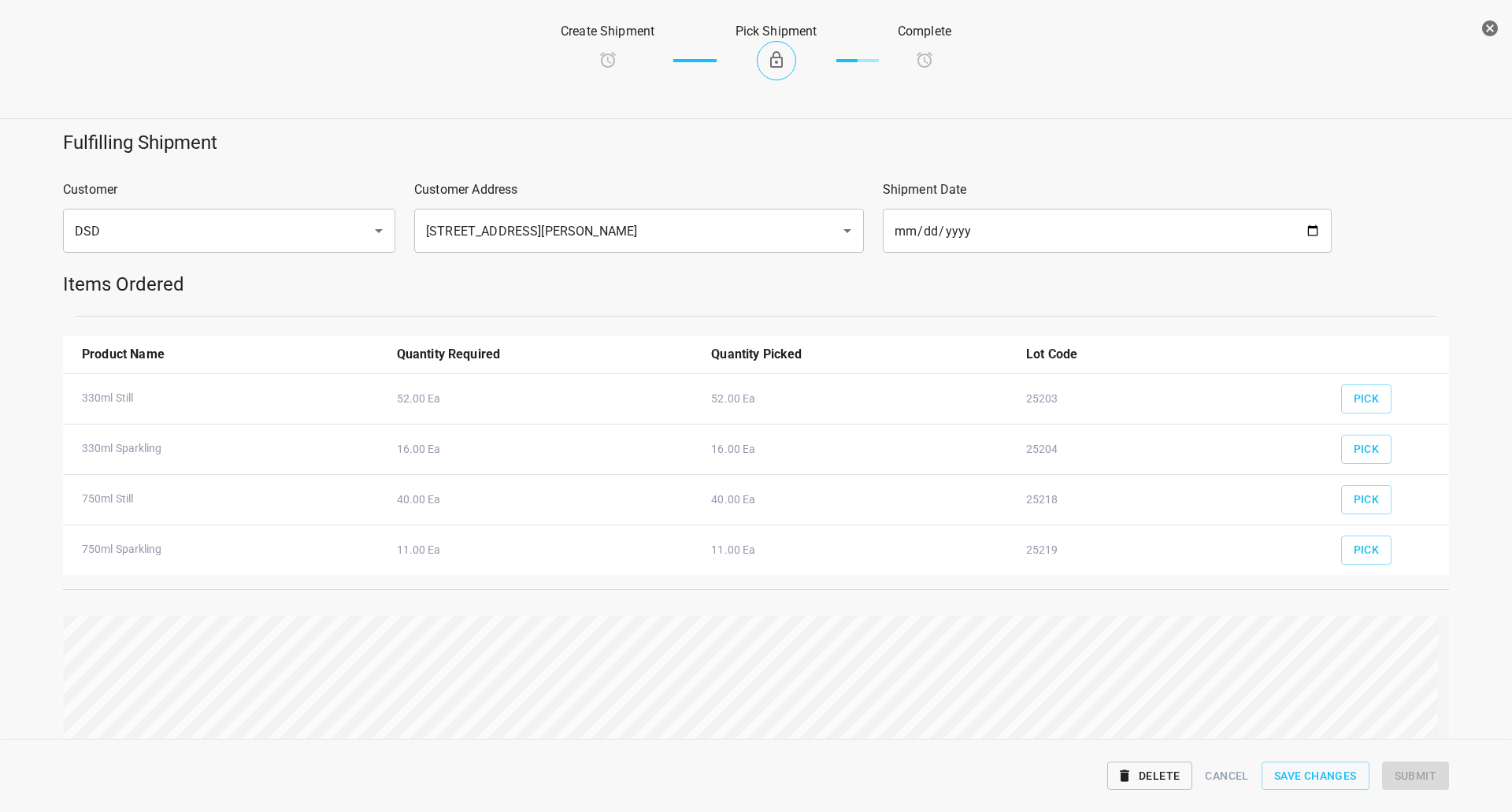
click at [1473, 638] on div "Fulfilling Shipment Customer DSD ​ Customer Address 45 Hollinger Rd Toronto M4B…" at bounding box center [756, 470] width 1531 height 699
click at [1414, 765] on button "Submit" at bounding box center [1415, 776] width 67 height 29
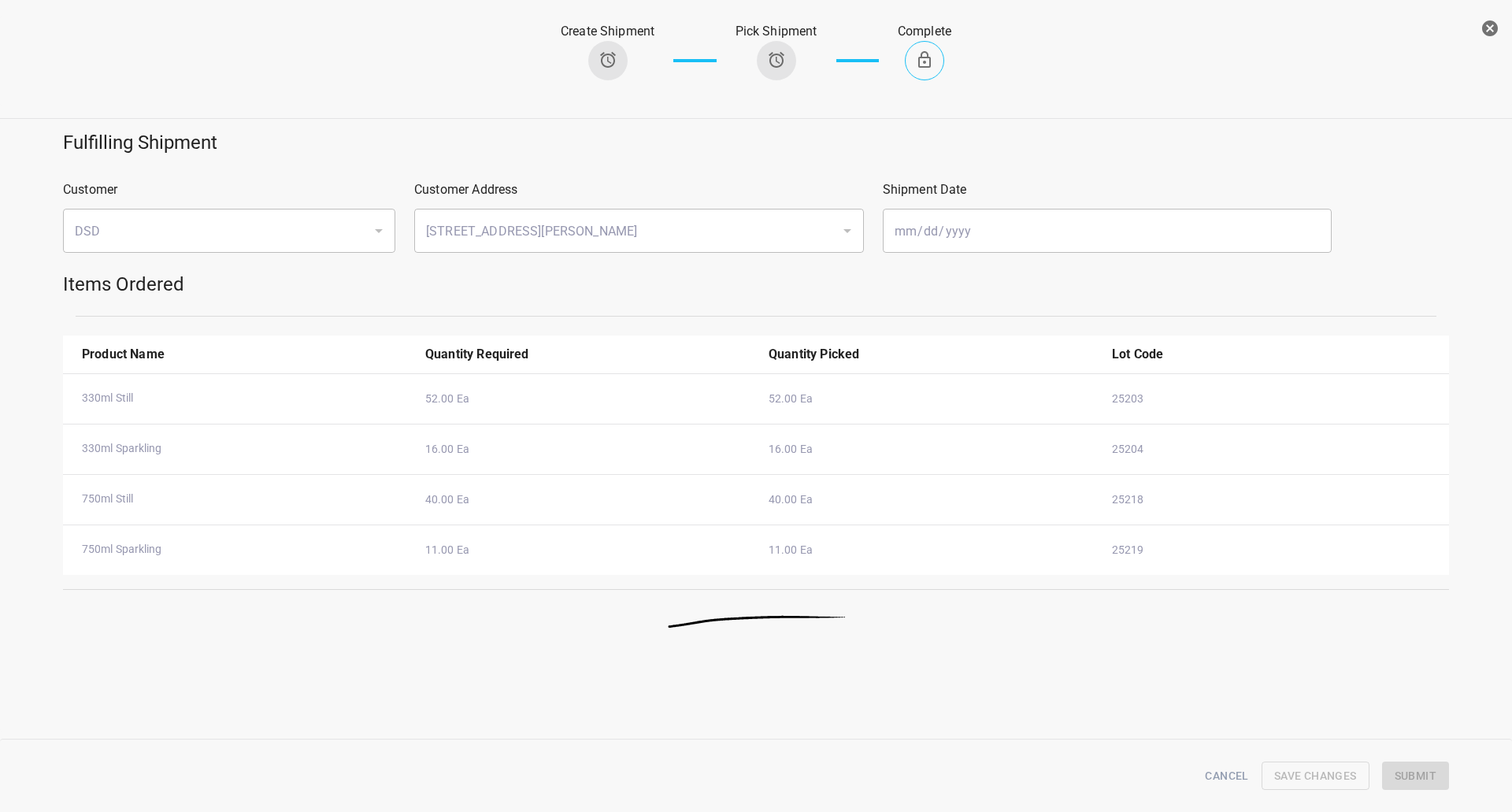
click at [1496, 25] on icon "button" at bounding box center [1490, 28] width 16 height 16
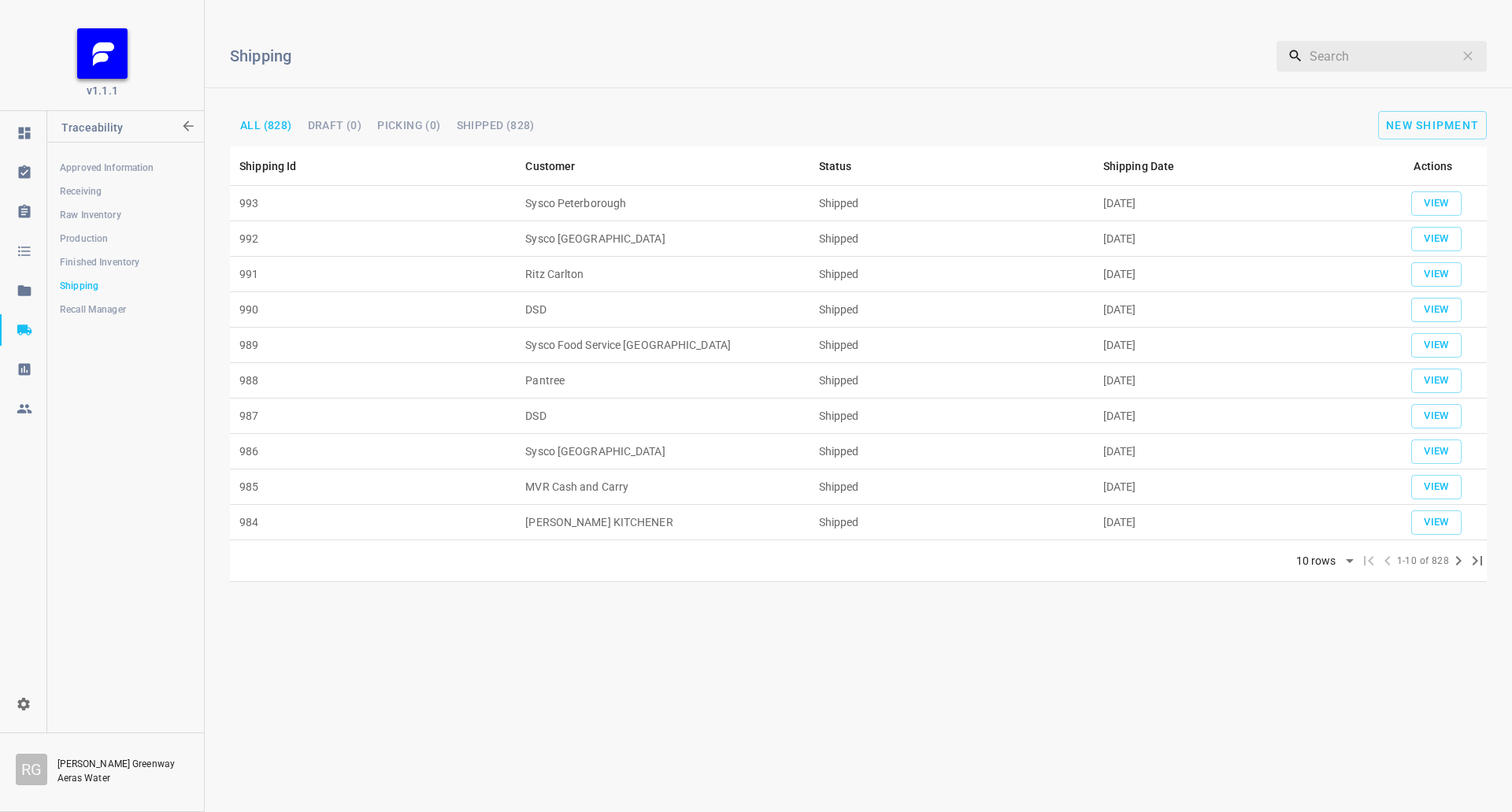
click at [1428, 104] on div "Shipping ​ All (828) Draft (0) Picking (0) Shipped (828) New Shipment" at bounding box center [858, 79] width 1307 height 134
click at [1423, 127] on span "New Shipment" at bounding box center [1433, 125] width 93 height 12
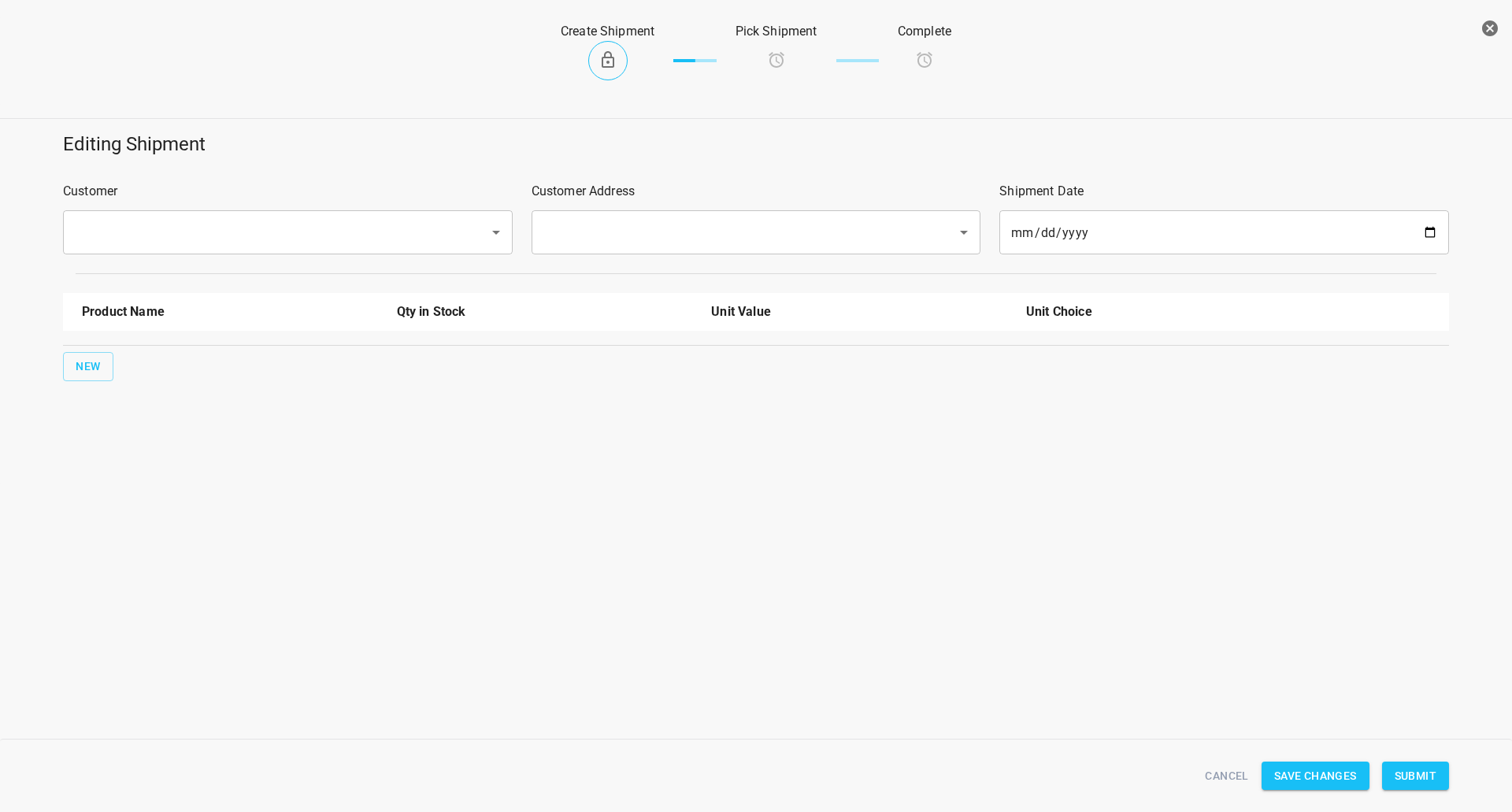
click at [201, 237] on input "text" at bounding box center [266, 233] width 392 height 30
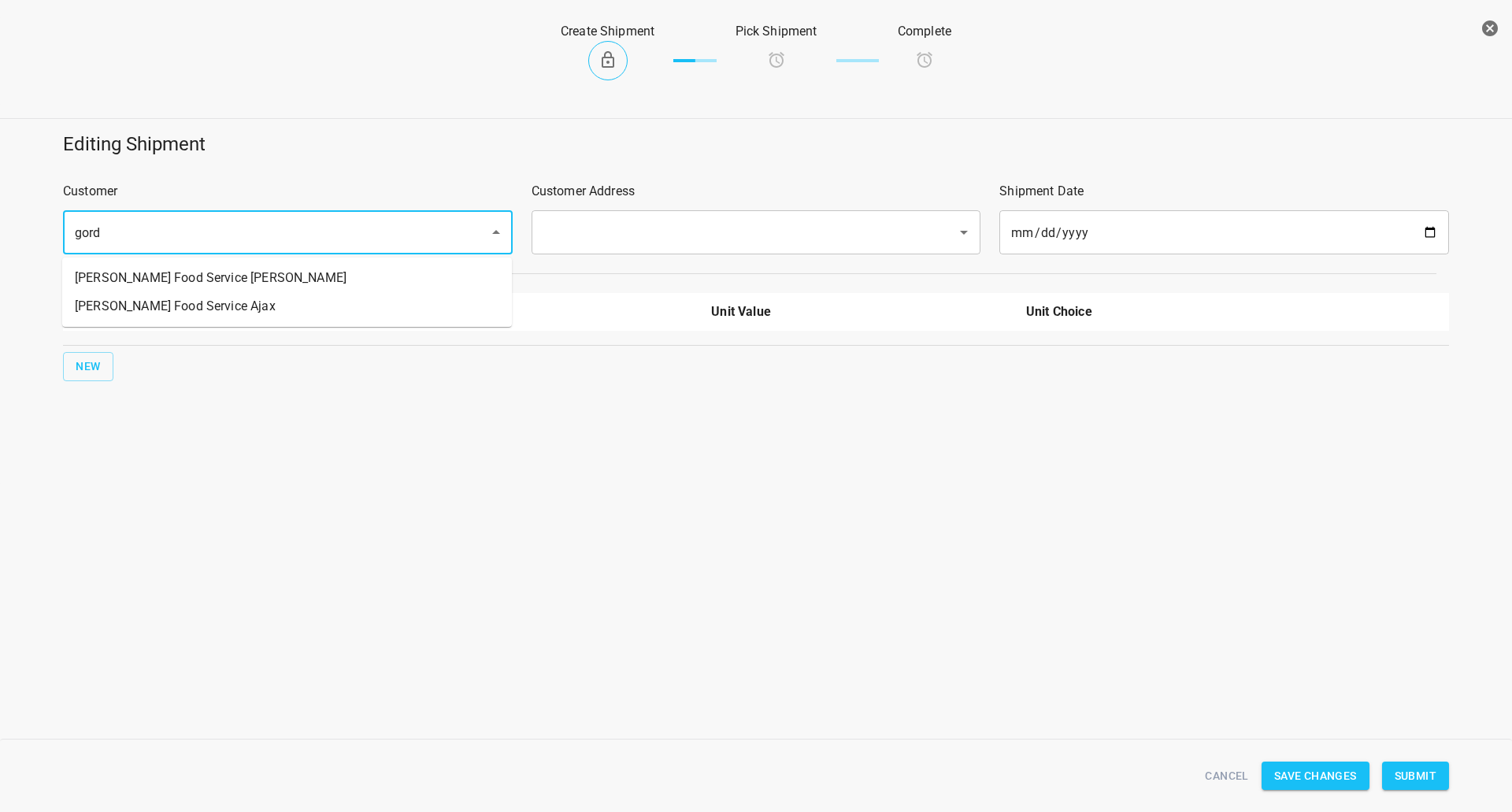
click at [237, 272] on li "Gordon Food Service Milton" at bounding box center [287, 278] width 450 height 28
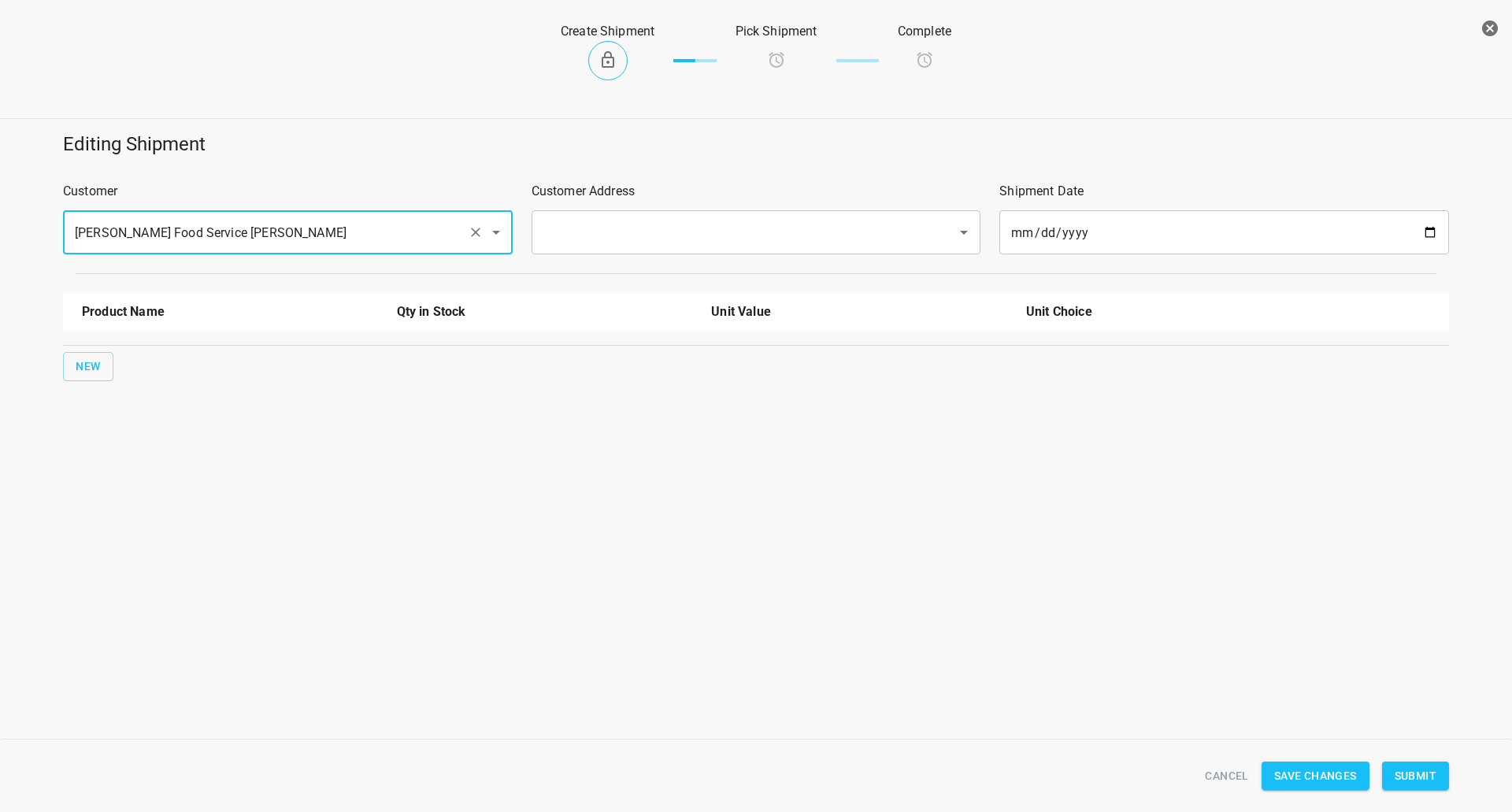
type input "Gordon Food Service Milton"
click at [677, 231] on input "text" at bounding box center [734, 233] width 392 height 30
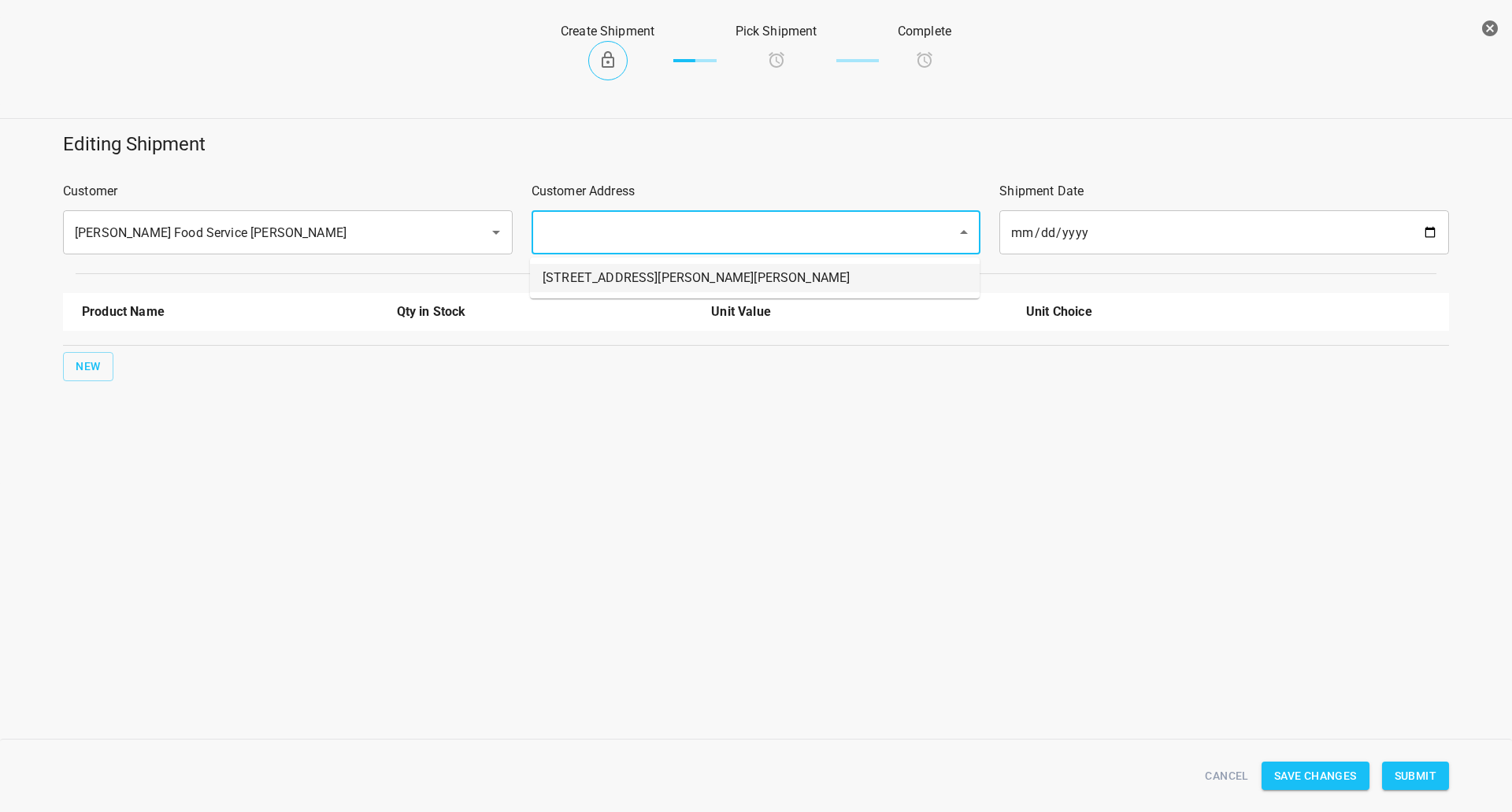
click at [652, 278] on li "2999 James Snow Parkway, Milton, ON L9T 5G4" at bounding box center [754, 278] width 450 height 28
type input "2999 James Snow Parkway, Milton, ON L9T 5G4"
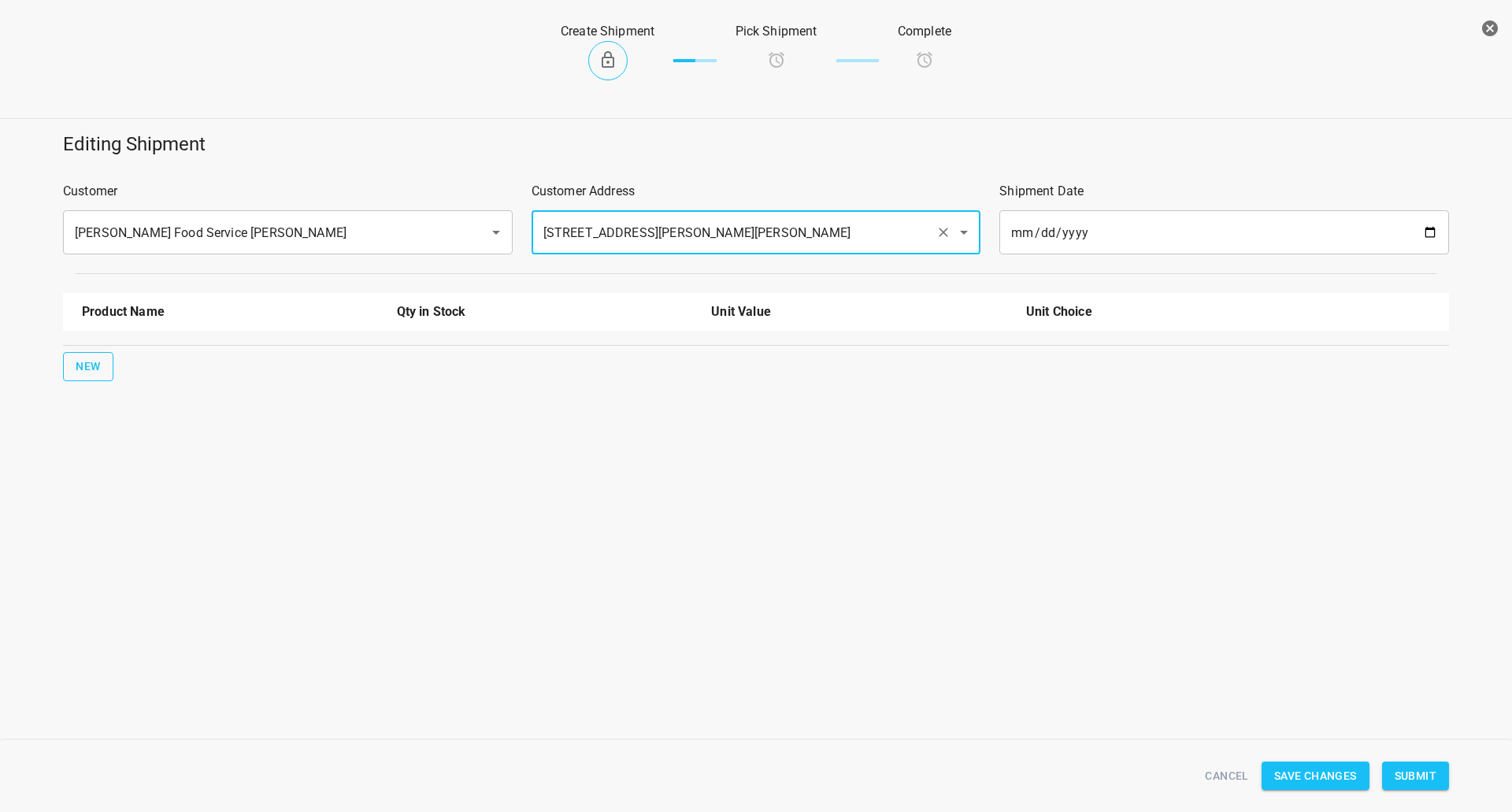
click at [84, 376] on button "New" at bounding box center [88, 366] width 51 height 29
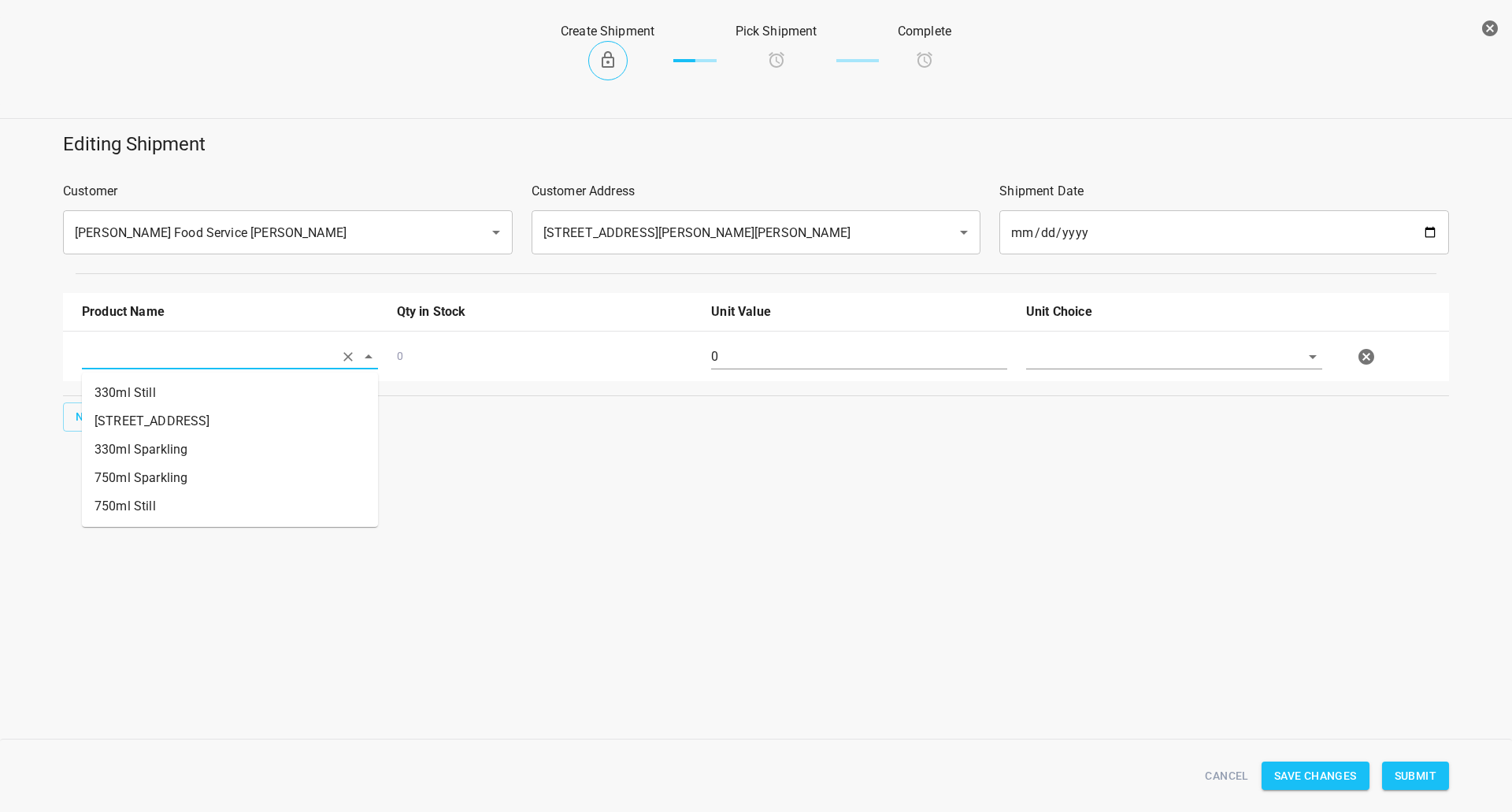
click at [116, 359] on input "text" at bounding box center [208, 356] width 252 height 24
click at [173, 377] on ul "330ml Still 330 ST CRATE 330ml Sparkling 750ml Sparkling 750ml Still" at bounding box center [230, 449] width 296 height 154
drag, startPoint x: 105, startPoint y: 387, endPoint x: 70, endPoint y: 411, distance: 42.4
click at [106, 387] on li "330ml Still" at bounding box center [230, 392] width 296 height 28
type input "330ml Still"
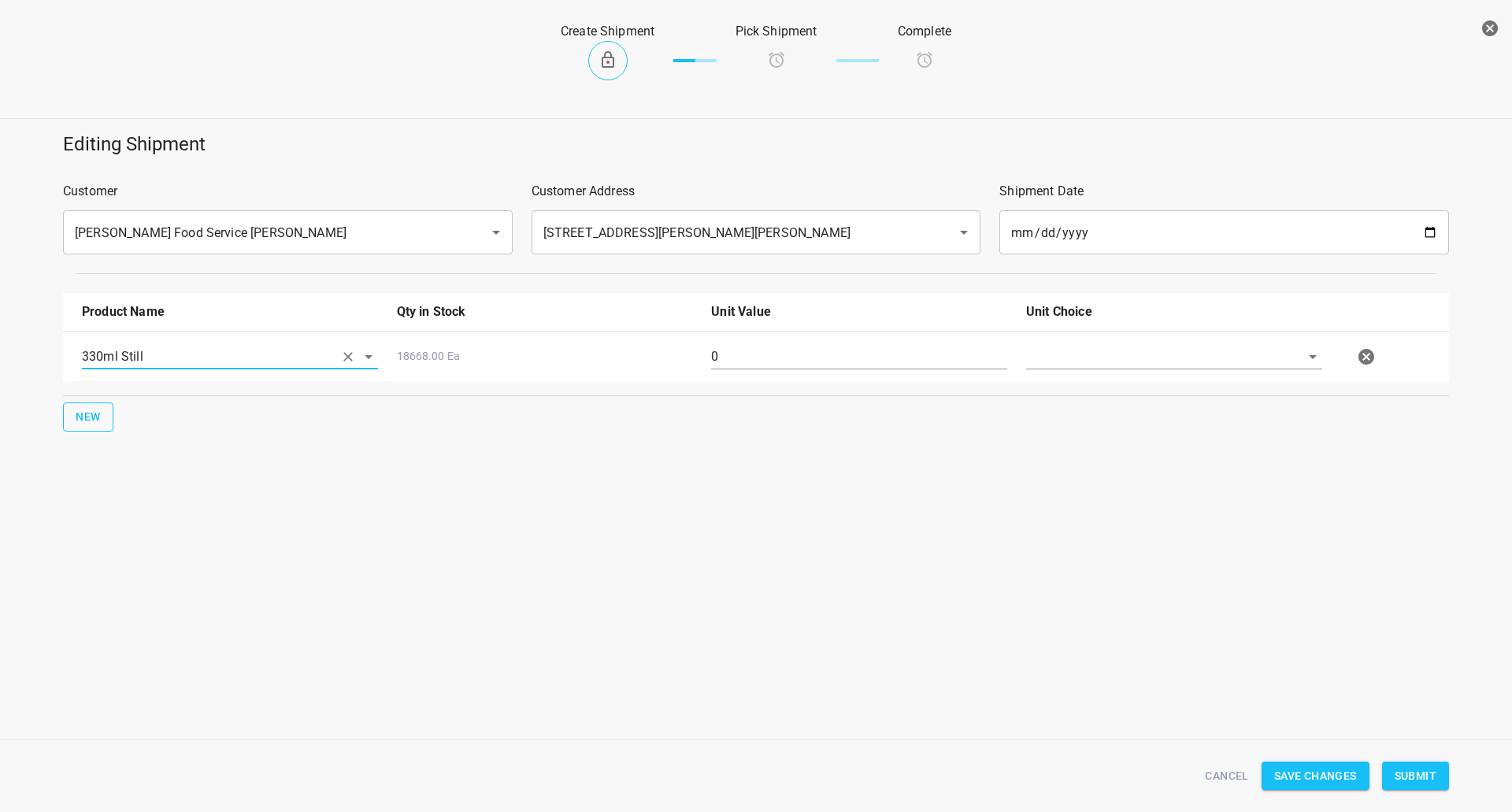
click at [71, 413] on button "New" at bounding box center [88, 416] width 51 height 29
click at [128, 395] on input "text" at bounding box center [208, 406] width 252 height 24
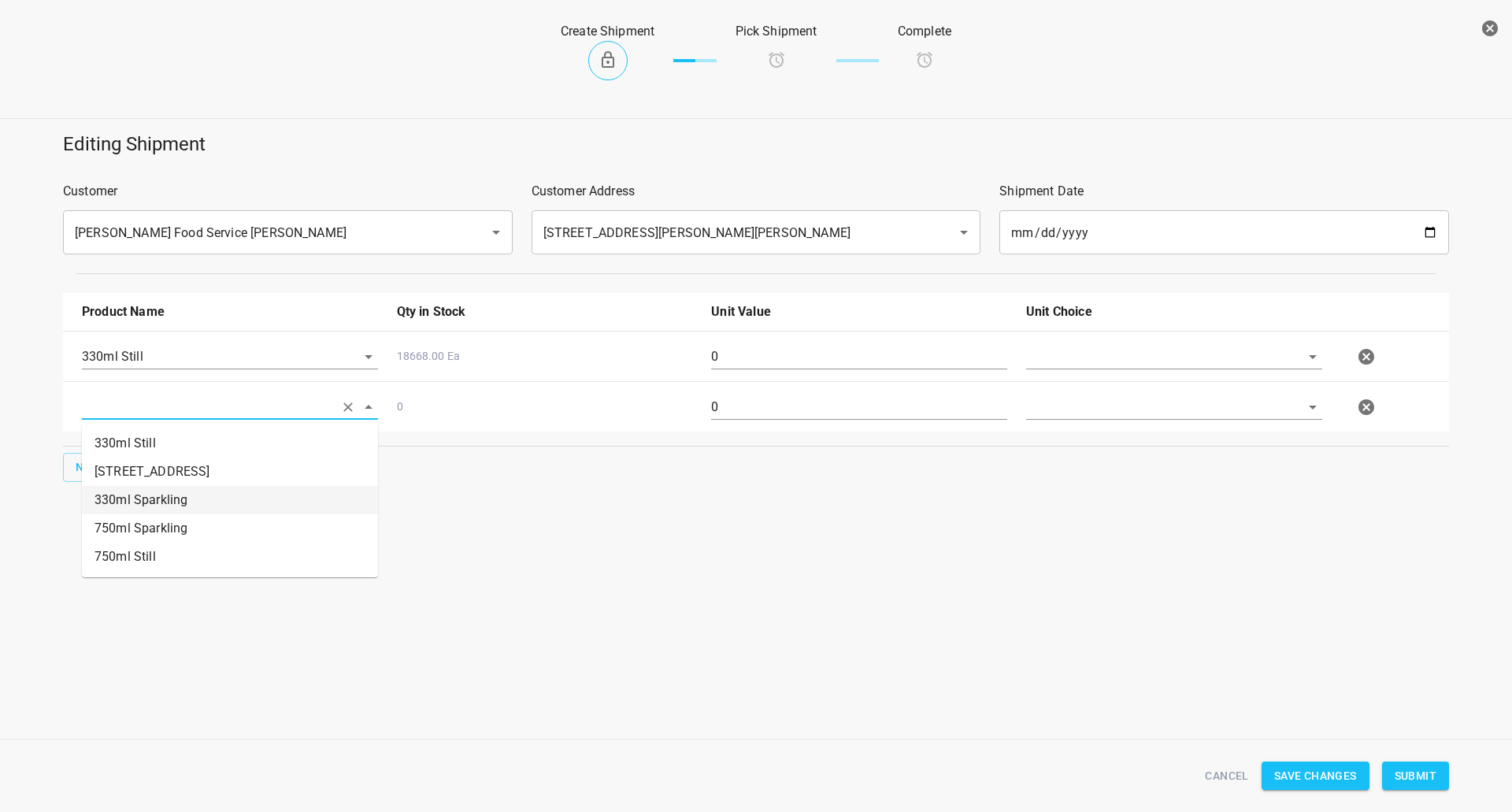
click at [150, 505] on li "330ml Sparkling" at bounding box center [230, 500] width 296 height 28
type input "330ml Sparkling"
click at [96, 459] on span "New" at bounding box center [88, 468] width 25 height 20
click at [144, 453] on input "text" at bounding box center [208, 456] width 252 height 24
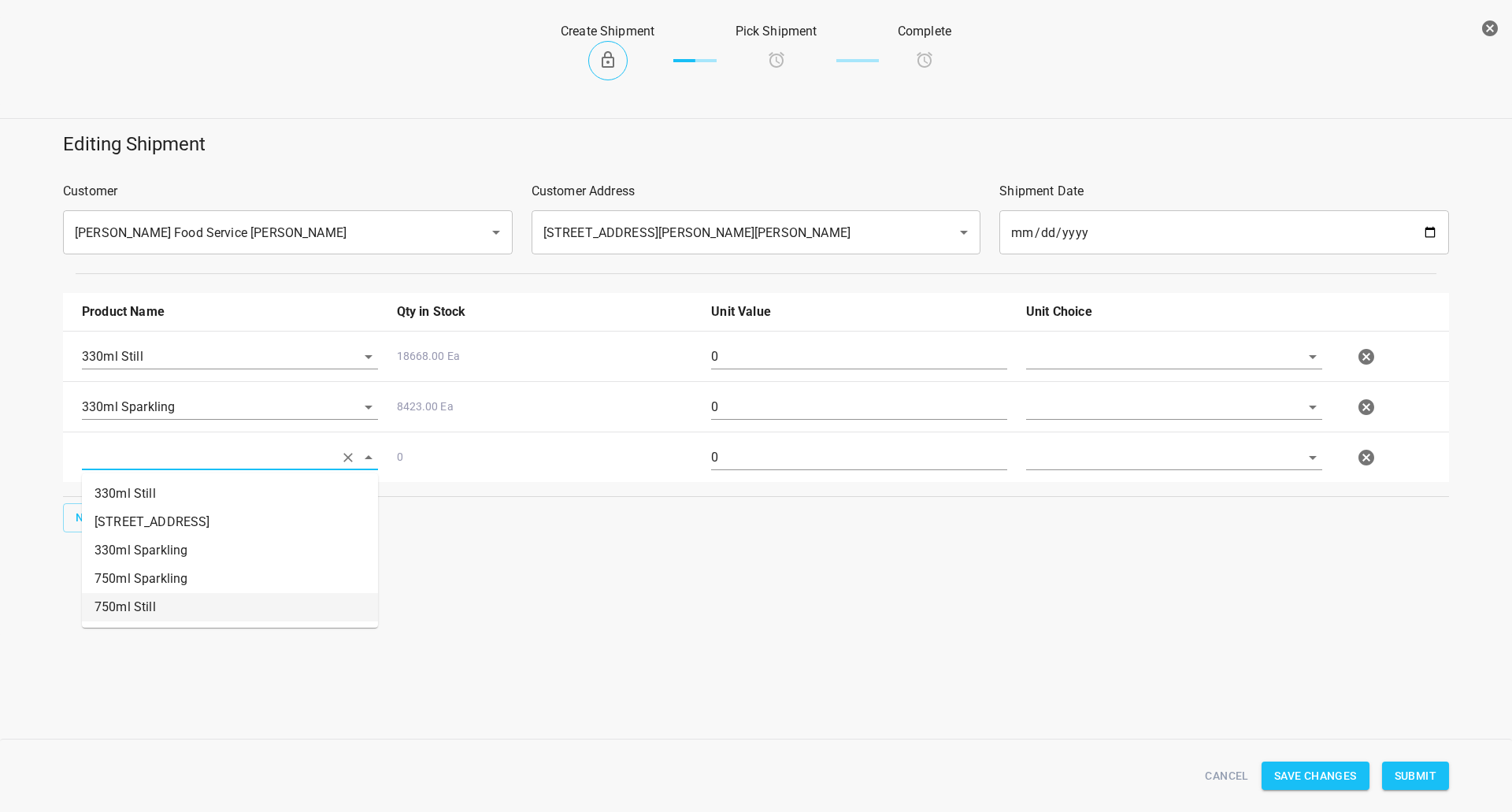
click at [153, 593] on li "750ml Still" at bounding box center [230, 607] width 296 height 28
type input "750ml Still"
click at [102, 513] on button "New" at bounding box center [88, 517] width 51 height 29
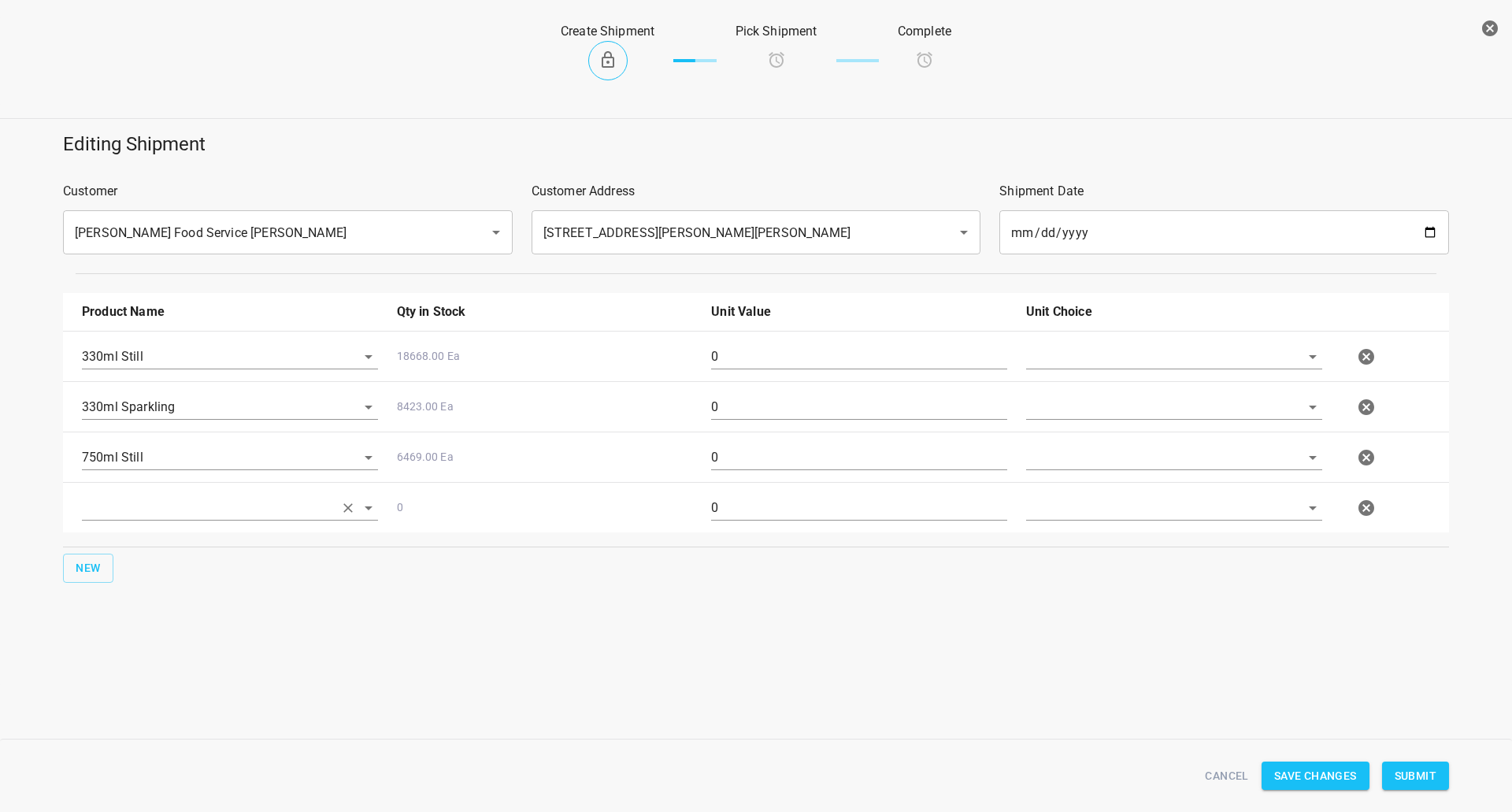
click at [172, 501] on input "text" at bounding box center [208, 507] width 252 height 24
click at [210, 632] on li "750ml Sparkling" at bounding box center [230, 629] width 296 height 28
type input "750ml Sparkling"
click at [1086, 349] on input "text" at bounding box center [1152, 356] width 252 height 24
click at [1066, 394] on li "Eaches" at bounding box center [1174, 392] width 296 height 28
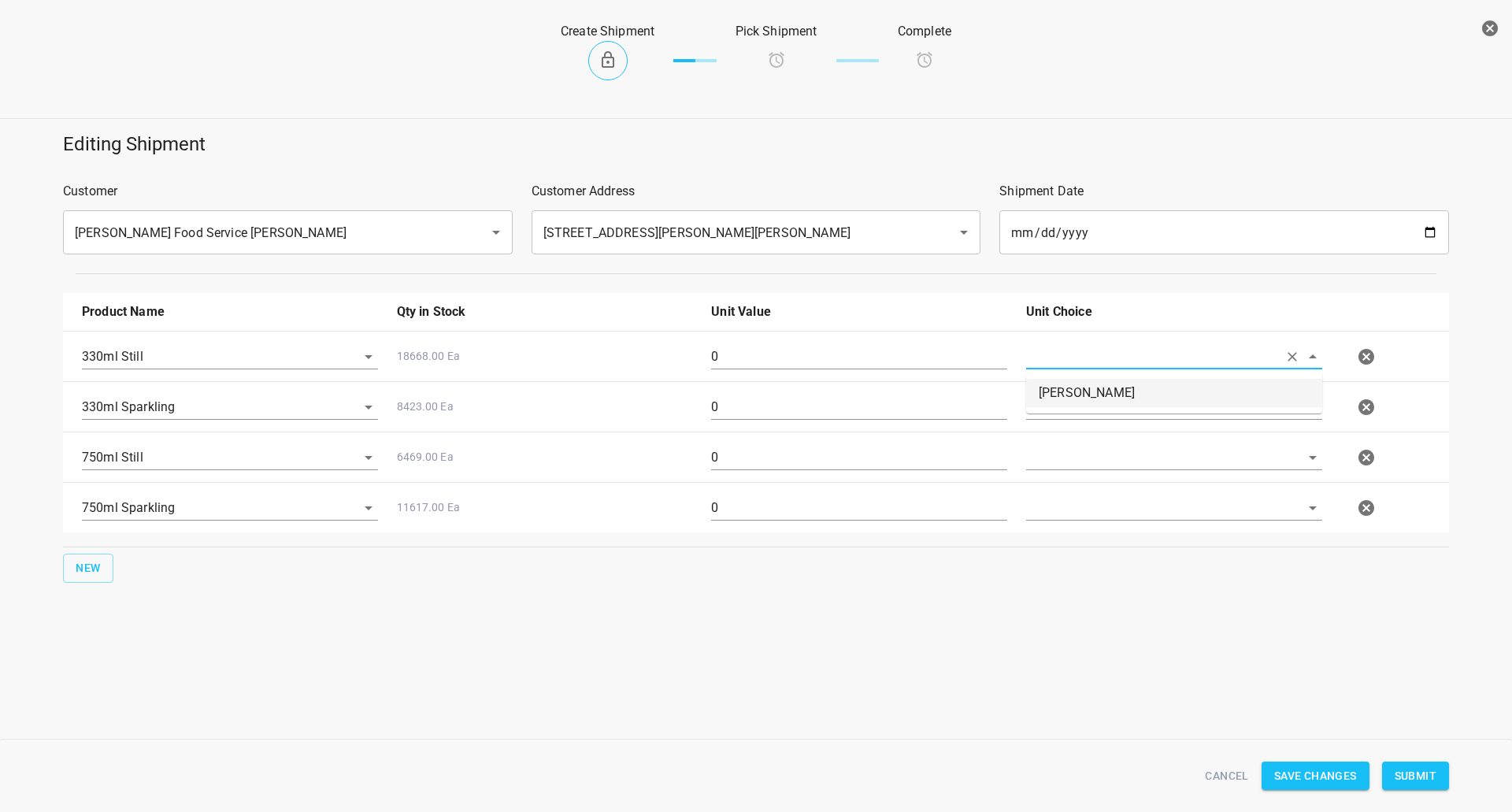
type input "Eaches"
click at [1066, 399] on input "text" at bounding box center [1152, 406] width 252 height 24
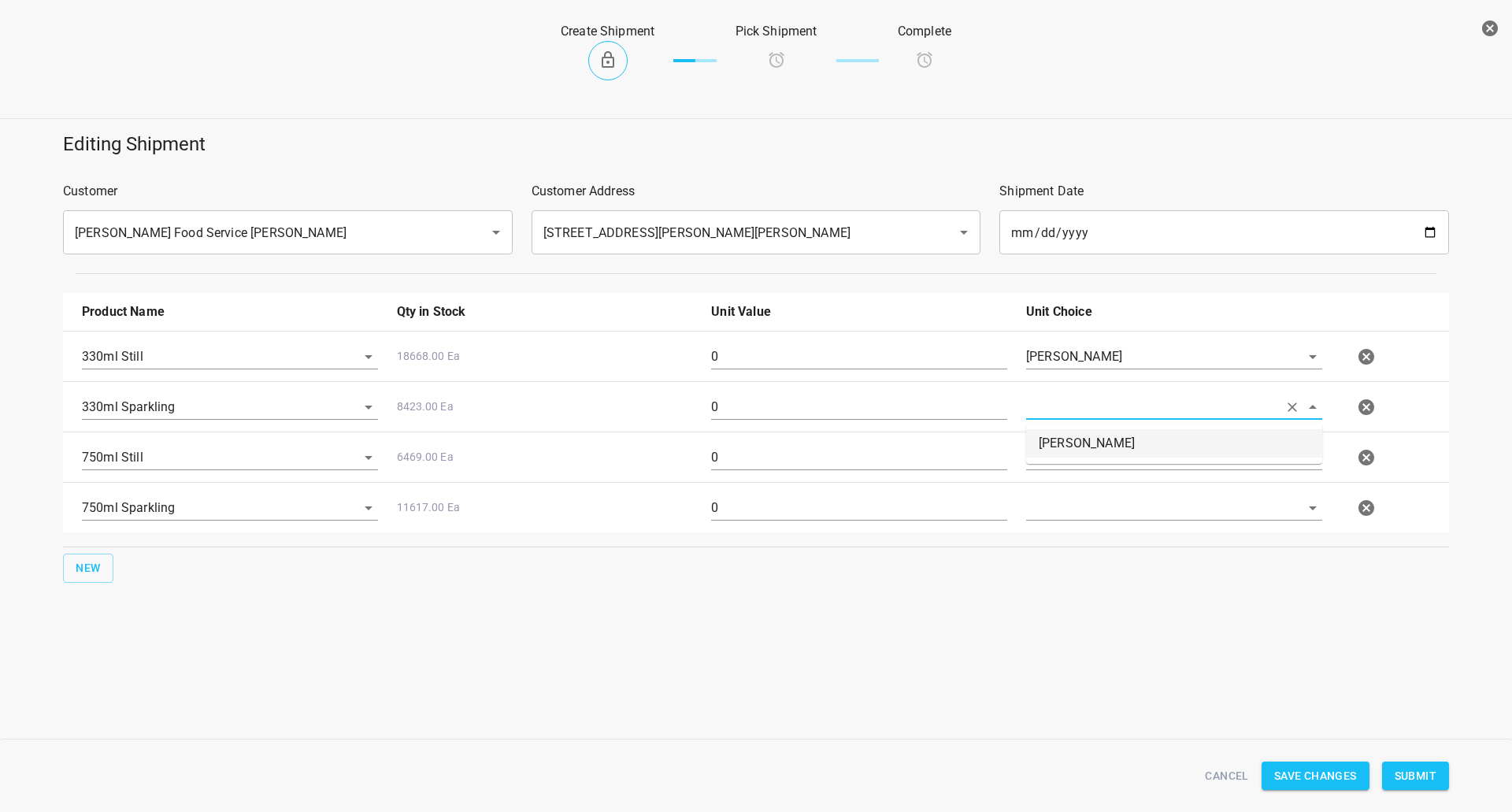
click at [1063, 440] on li "Eaches" at bounding box center [1174, 443] width 296 height 28
type input "Eaches"
click at [1064, 447] on input "text" at bounding box center [1152, 456] width 252 height 24
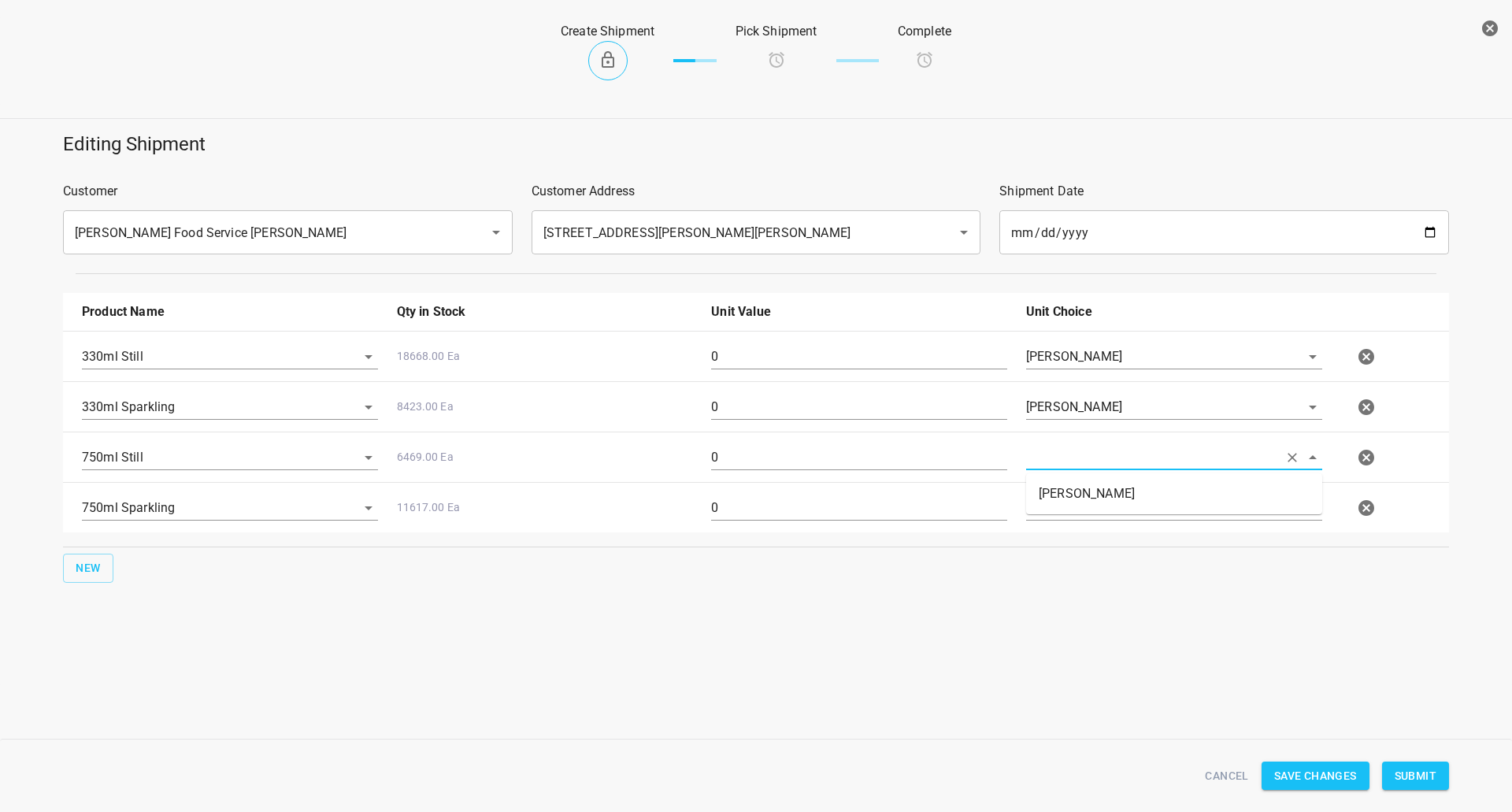
click at [1065, 478] on ul "Eaches" at bounding box center [1174, 493] width 296 height 41
click at [1073, 490] on li "Eaches" at bounding box center [1174, 493] width 296 height 28
type input "Eaches"
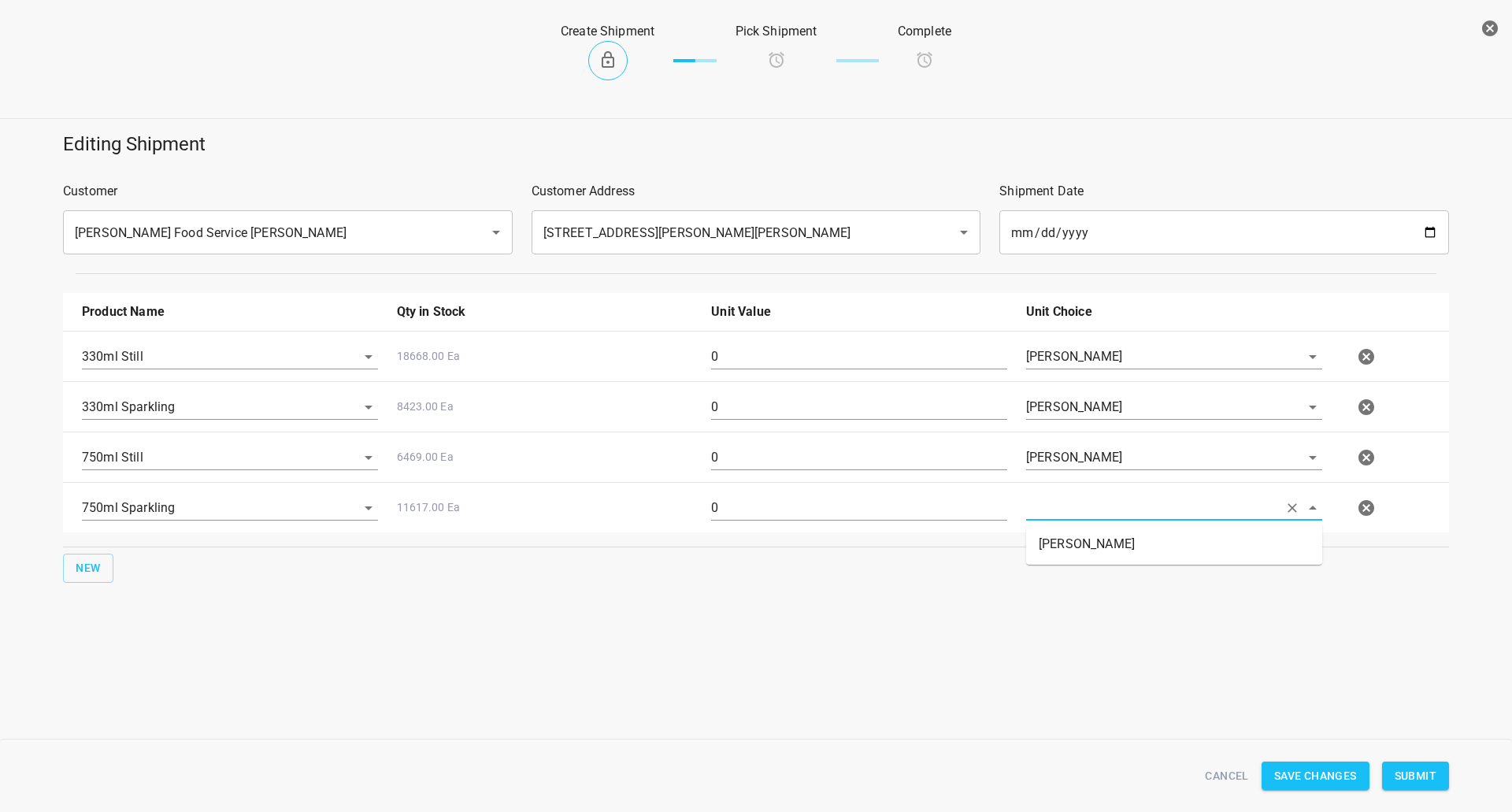
drag, startPoint x: 1067, startPoint y: 518, endPoint x: 1067, endPoint y: 544, distance: 26.0
click at [1067, 519] on input "text" at bounding box center [1152, 507] width 252 height 24
click at [1067, 548] on li "Eaches" at bounding box center [1174, 544] width 296 height 28
type input "Eaches"
drag, startPoint x: 856, startPoint y: 372, endPoint x: 865, endPoint y: 354, distance: 20.1
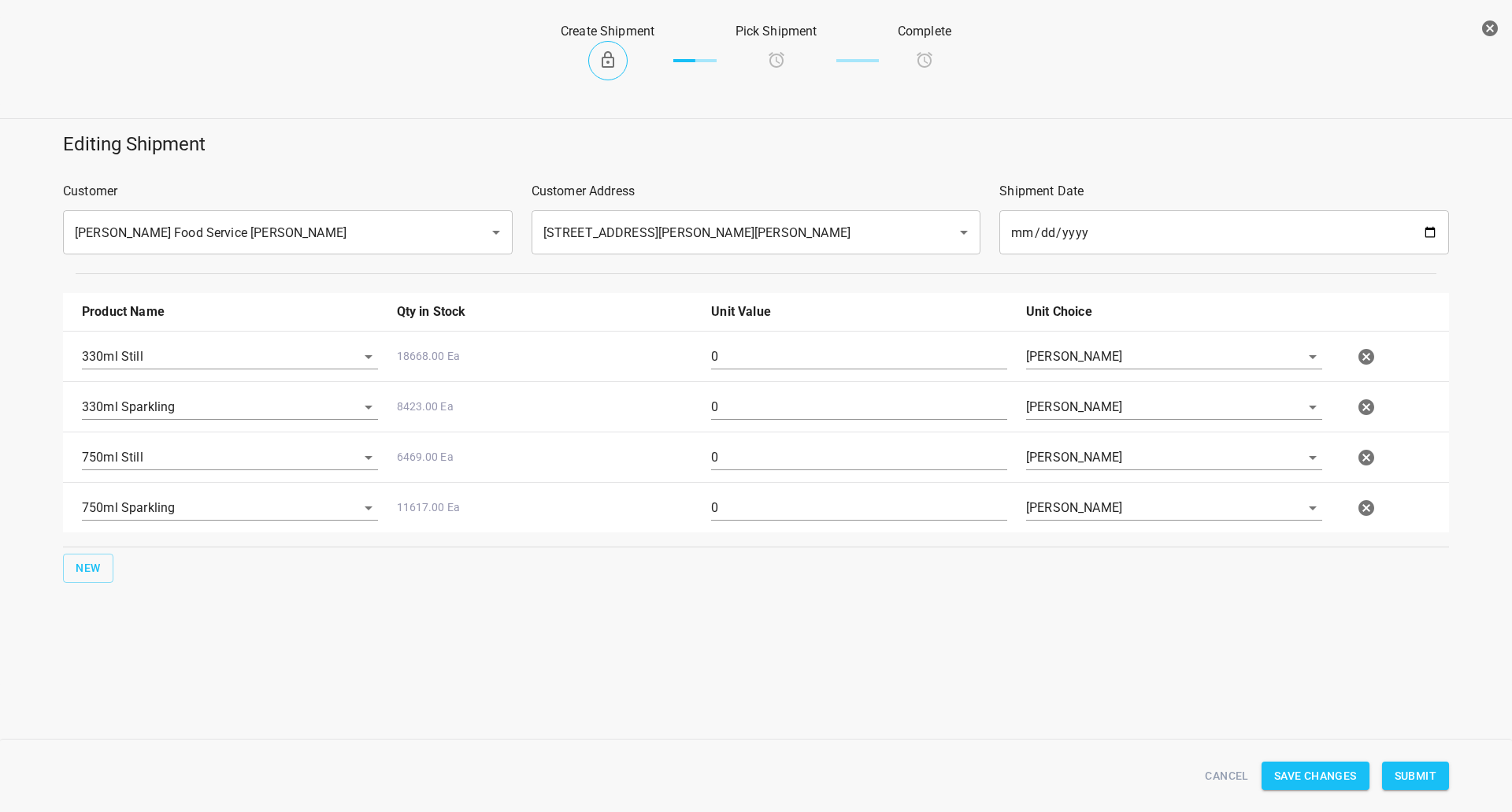
click at [856, 372] on div "330ml Still 18668.00 Ea 0 Eaches 330ml Sparkling 8423.00 Ea 0 Eaches 750ml Stil…" at bounding box center [756, 430] width 1386 height 201
click at [865, 354] on input "0" at bounding box center [860, 357] width 296 height 25
type input "1512"
click at [941, 401] on input "0" at bounding box center [860, 407] width 296 height 25
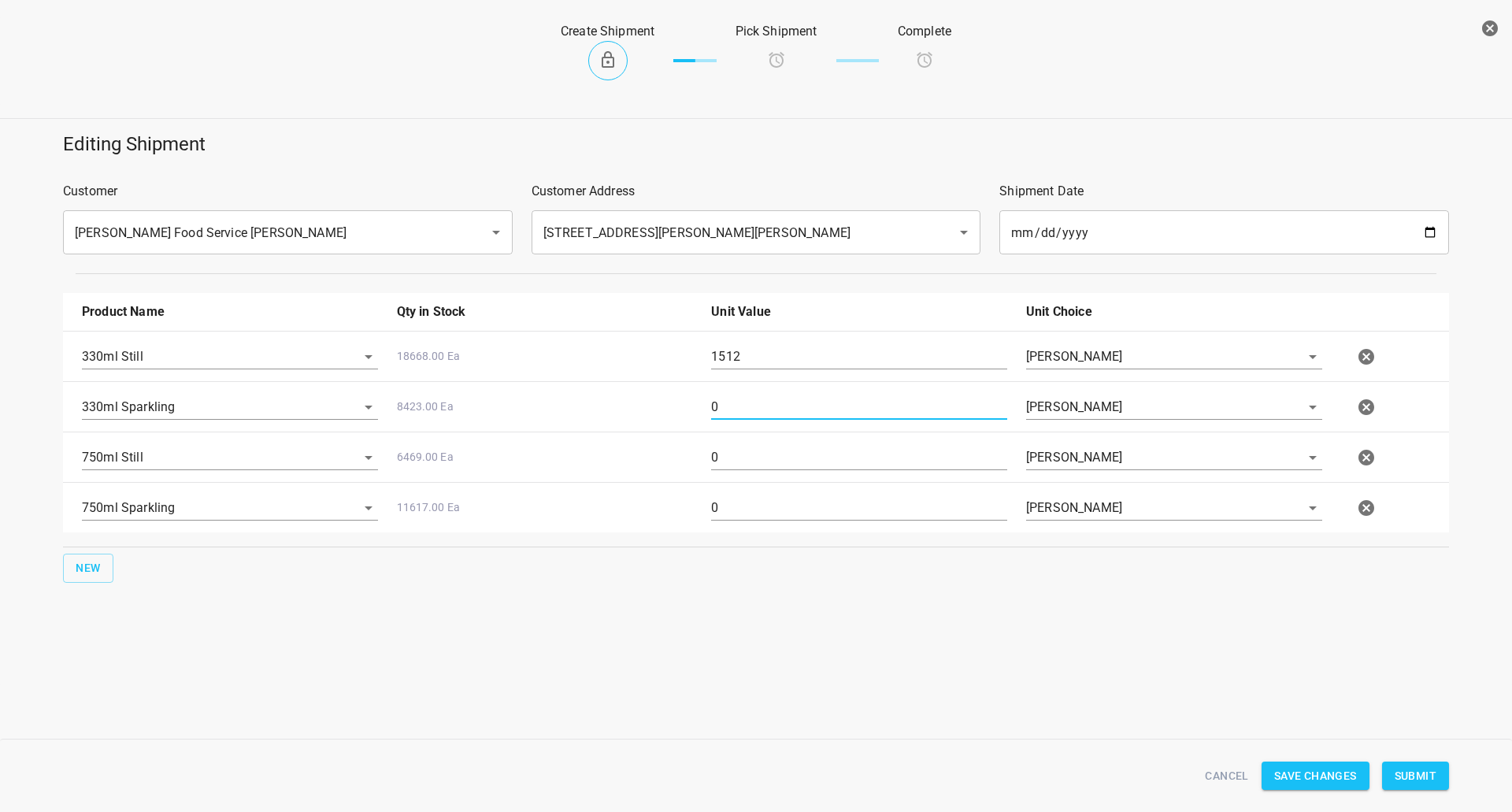
click at [941, 401] on input "0" at bounding box center [860, 407] width 296 height 25
type input "126"
click at [724, 465] on input "0" at bounding box center [860, 457] width 296 height 25
type input "336"
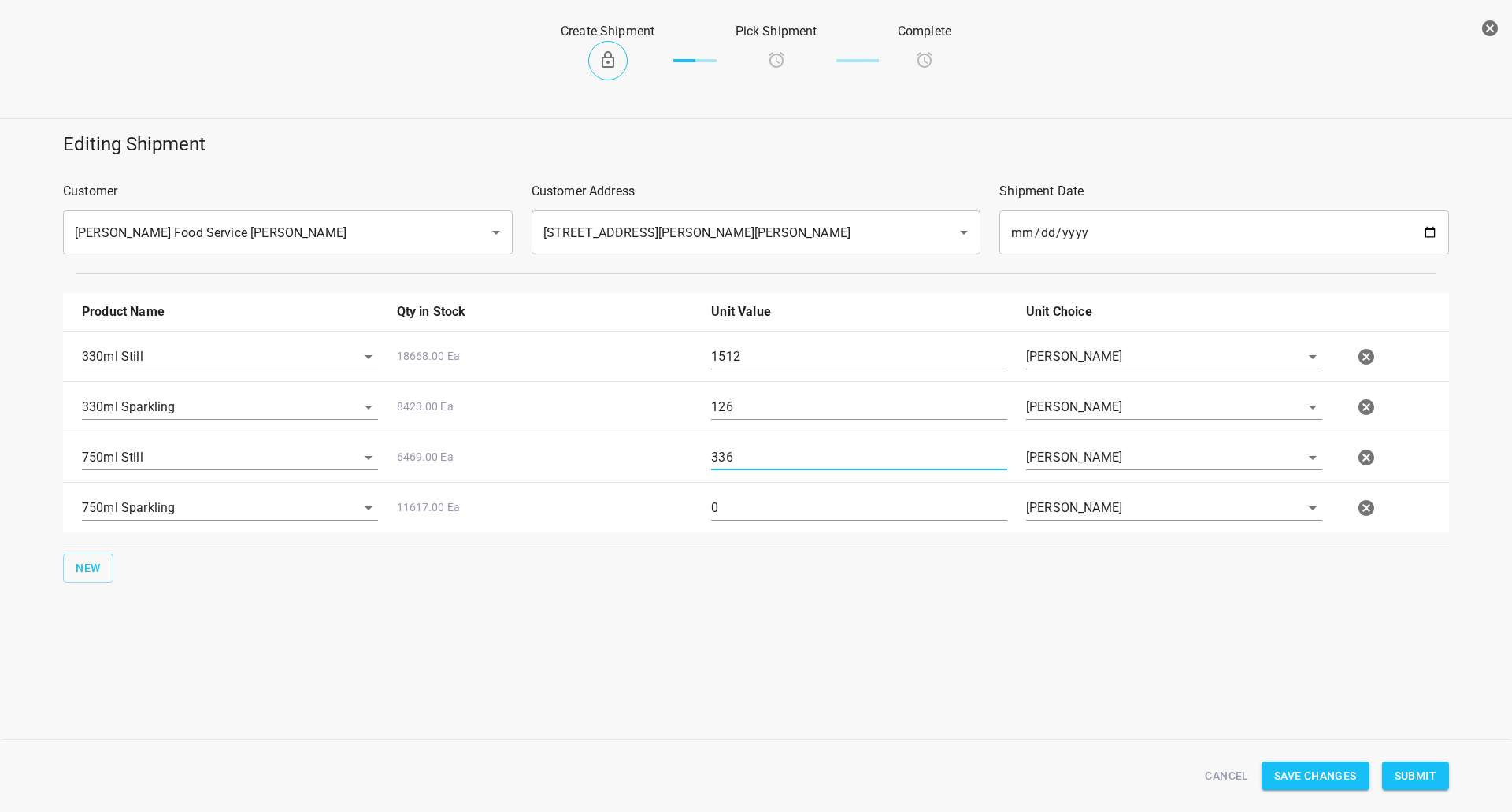
click at [762, 517] on input "0" at bounding box center [860, 507] width 296 height 25
click at [762, 517] on input "0" at bounding box center [860, 507] width 296 height 25
type input "192"
click at [1437, 770] on button "Submit" at bounding box center [1415, 776] width 67 height 29
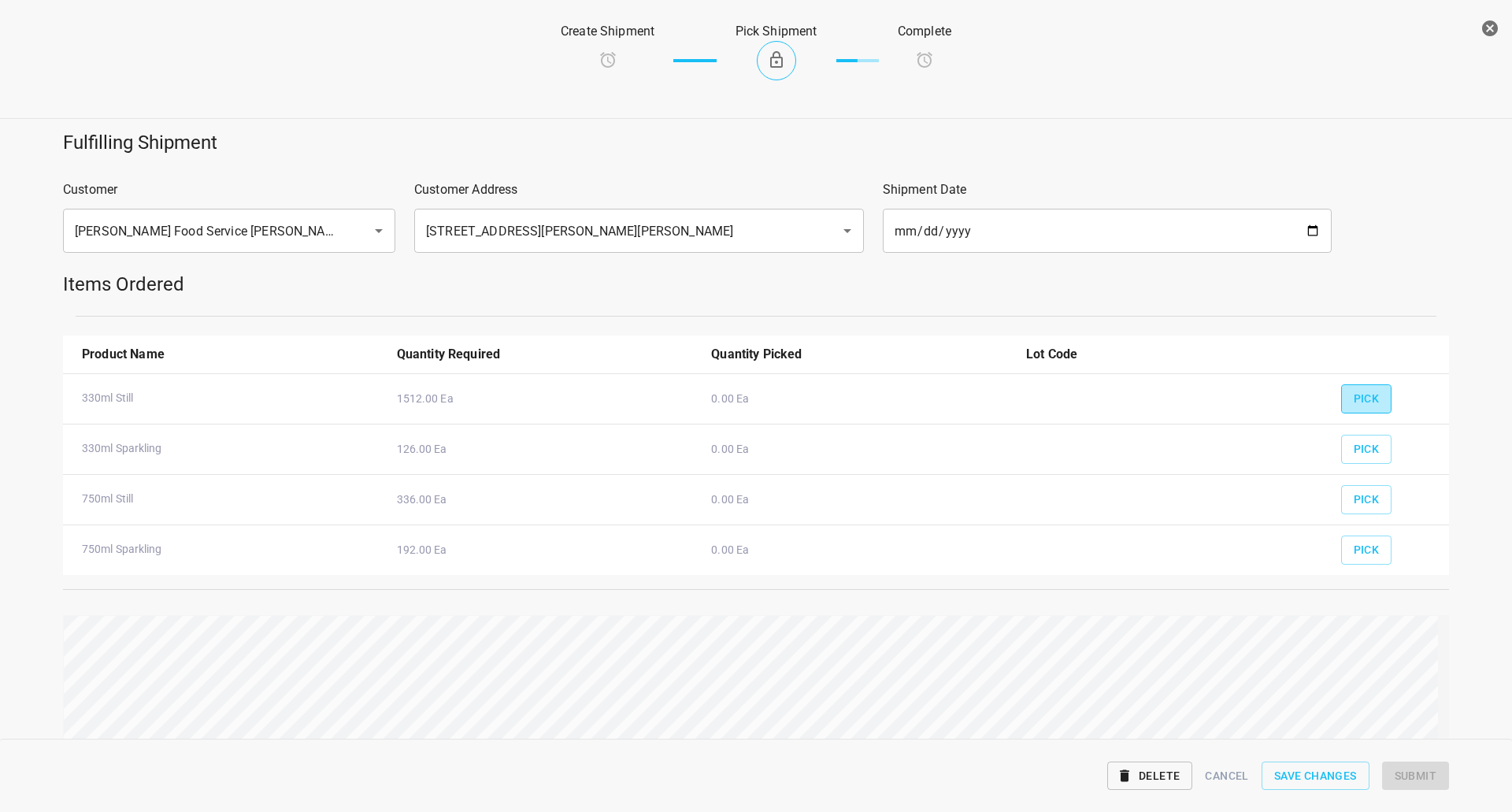
click at [1341, 390] on button "Pick" at bounding box center [1367, 398] width 51 height 29
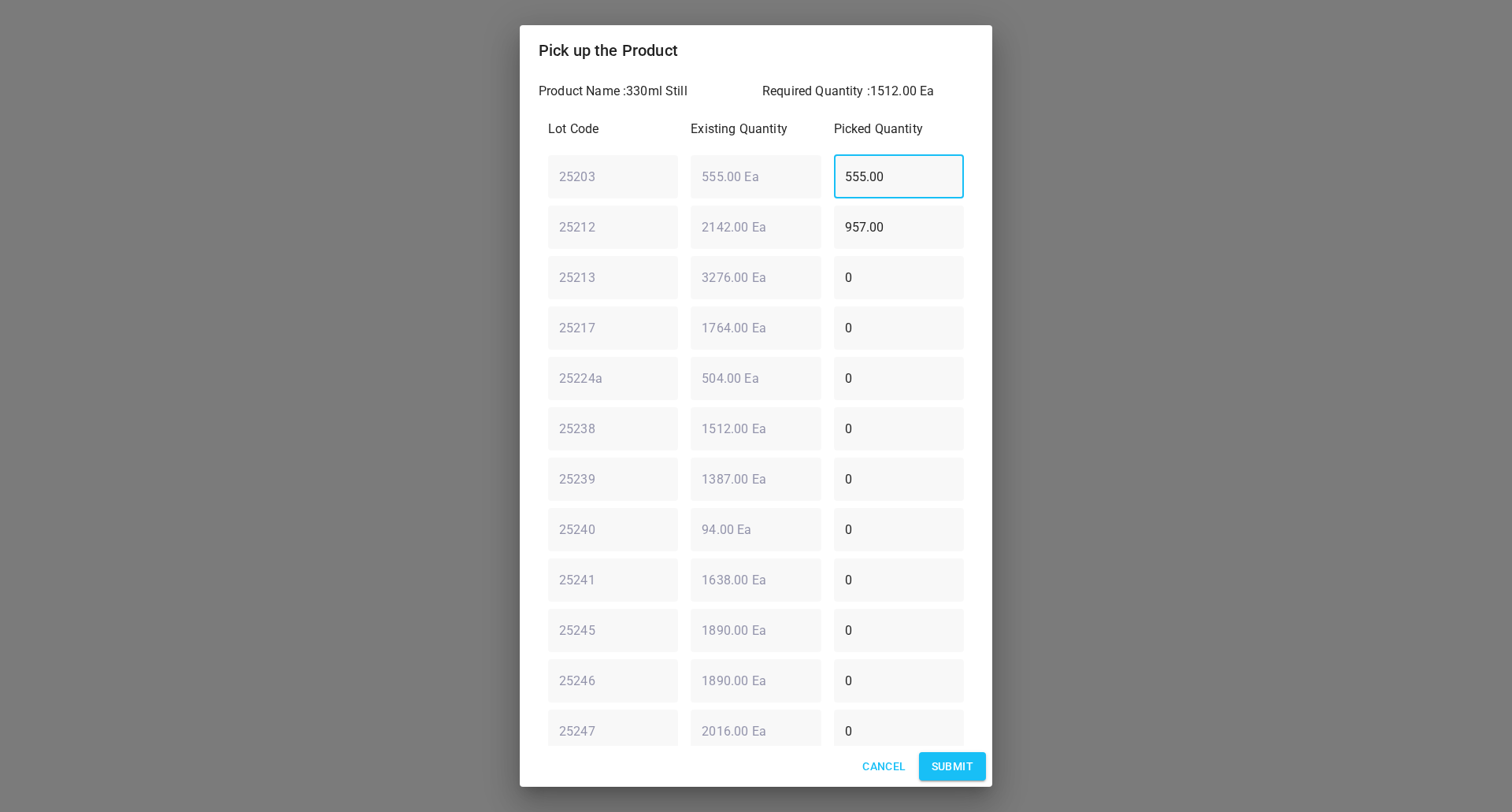
click at [783, 185] on div "25203 ​ 555.00 Ea ​ 555.00 ​" at bounding box center [755, 176] width 428 height 56
type input "0"
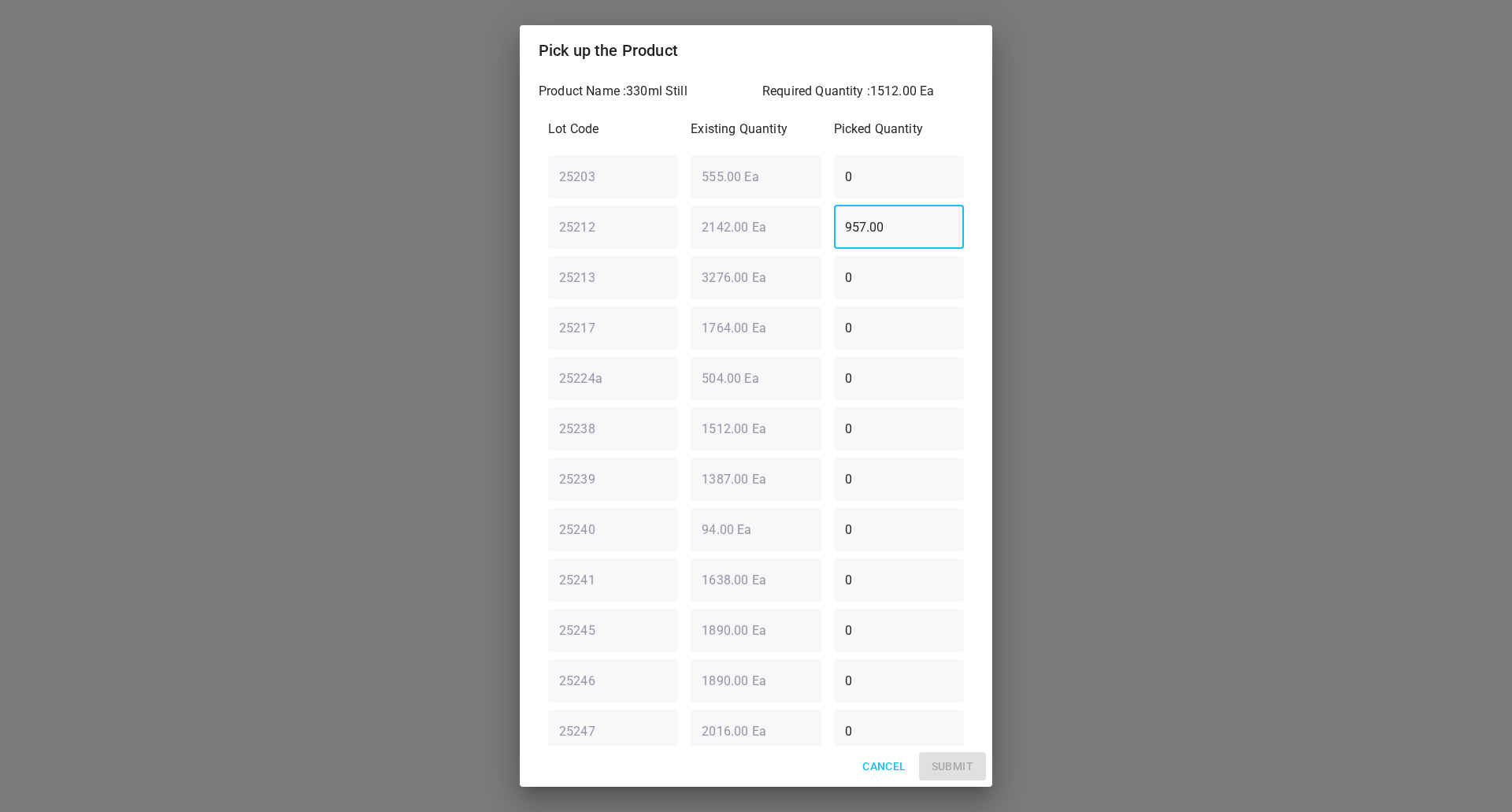
drag, startPoint x: 934, startPoint y: 247, endPoint x: 519, endPoint y: 237, distance: 415.1
click at [519, 237] on div "Pick up the Product Product Name : 330ml Still Required Quantity : 1512.00 Ea L…" at bounding box center [756, 406] width 1512 height 812
type input "1512"
click at [951, 763] on span "Submit" at bounding box center [952, 766] width 41 height 20
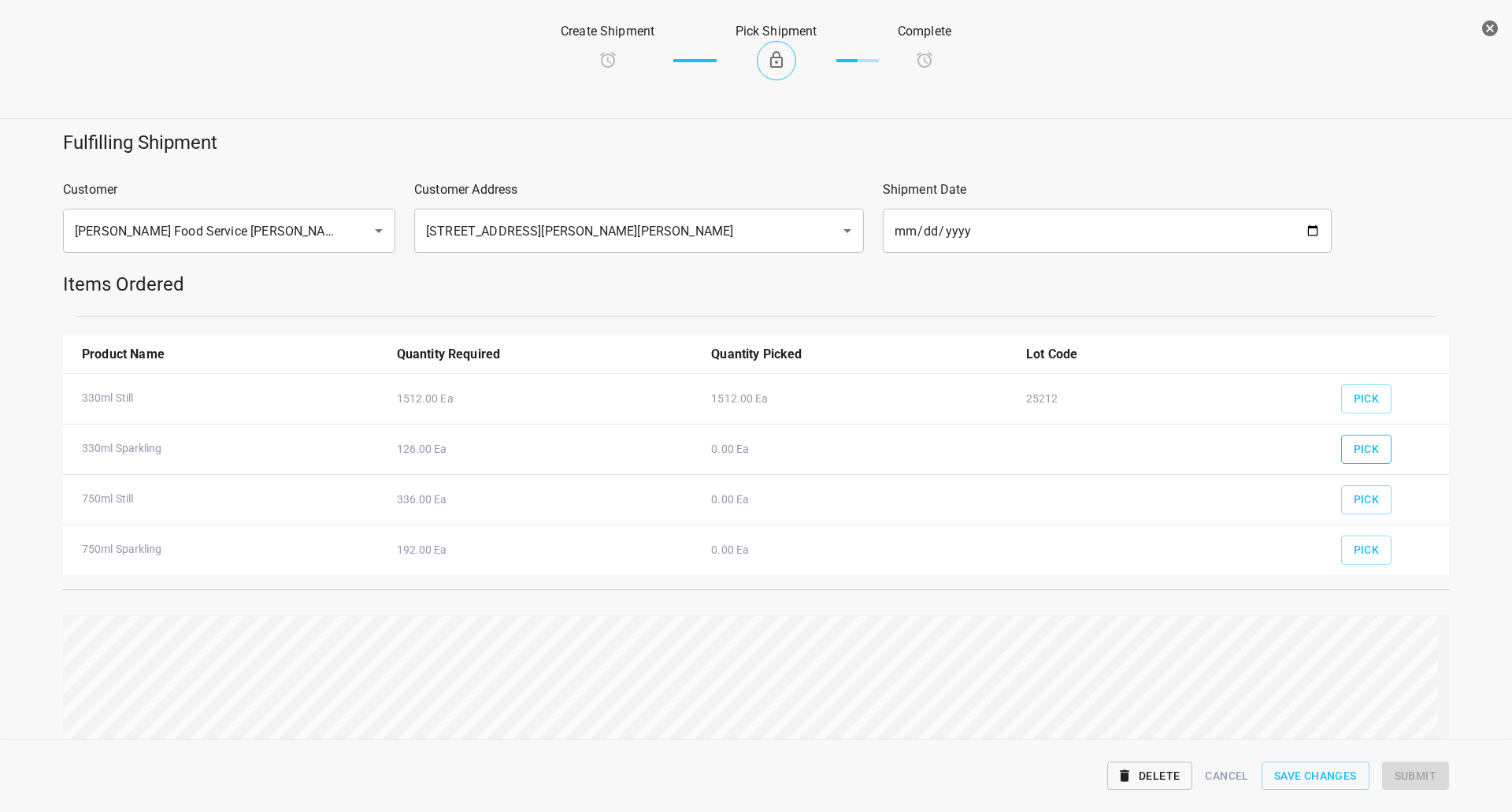
click at [1354, 440] on span "Pick" at bounding box center [1366, 449] width 26 height 20
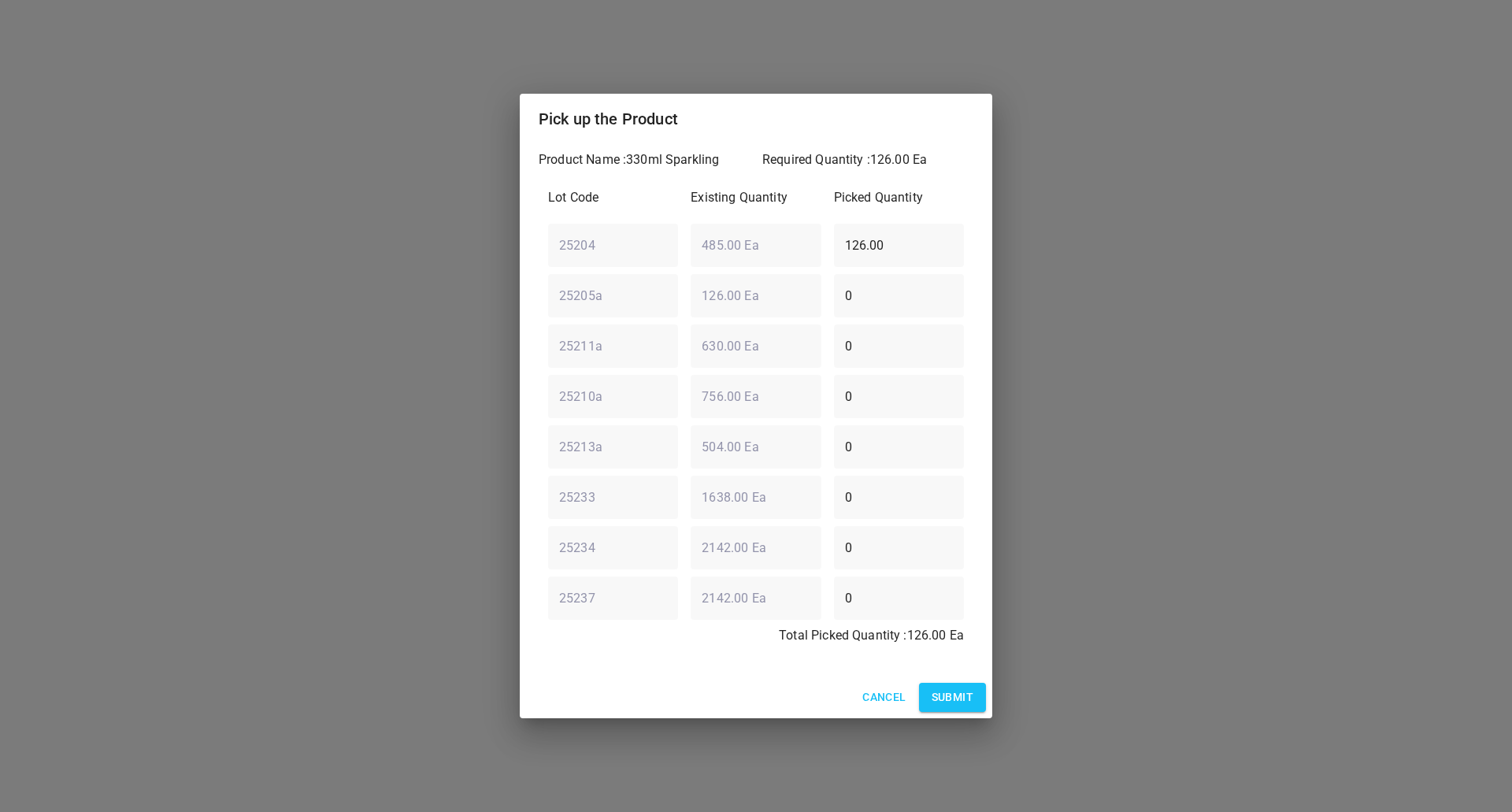
click at [944, 703] on span "Submit" at bounding box center [952, 697] width 41 height 20
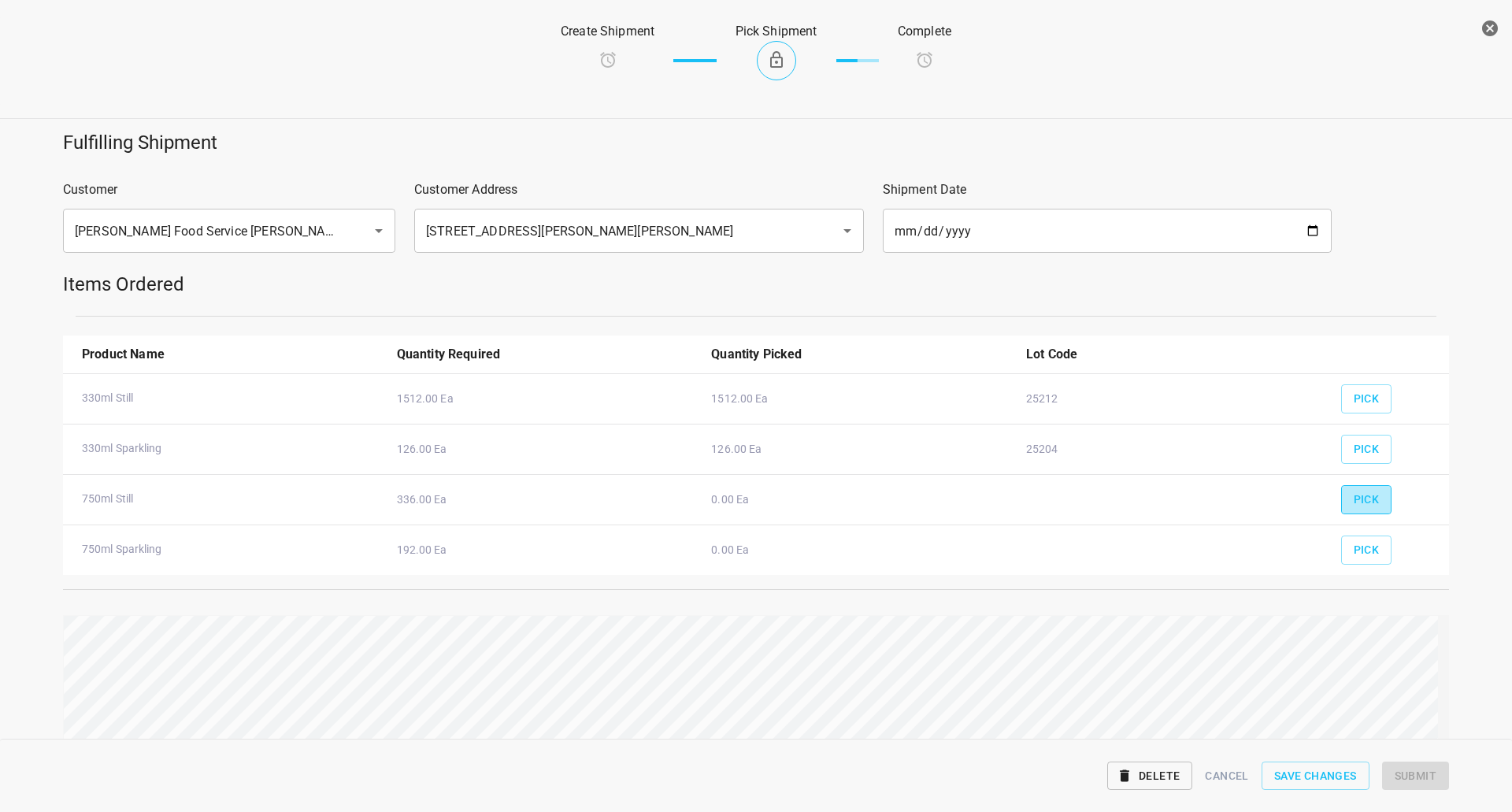
click at [1361, 513] on button "Pick" at bounding box center [1367, 499] width 51 height 29
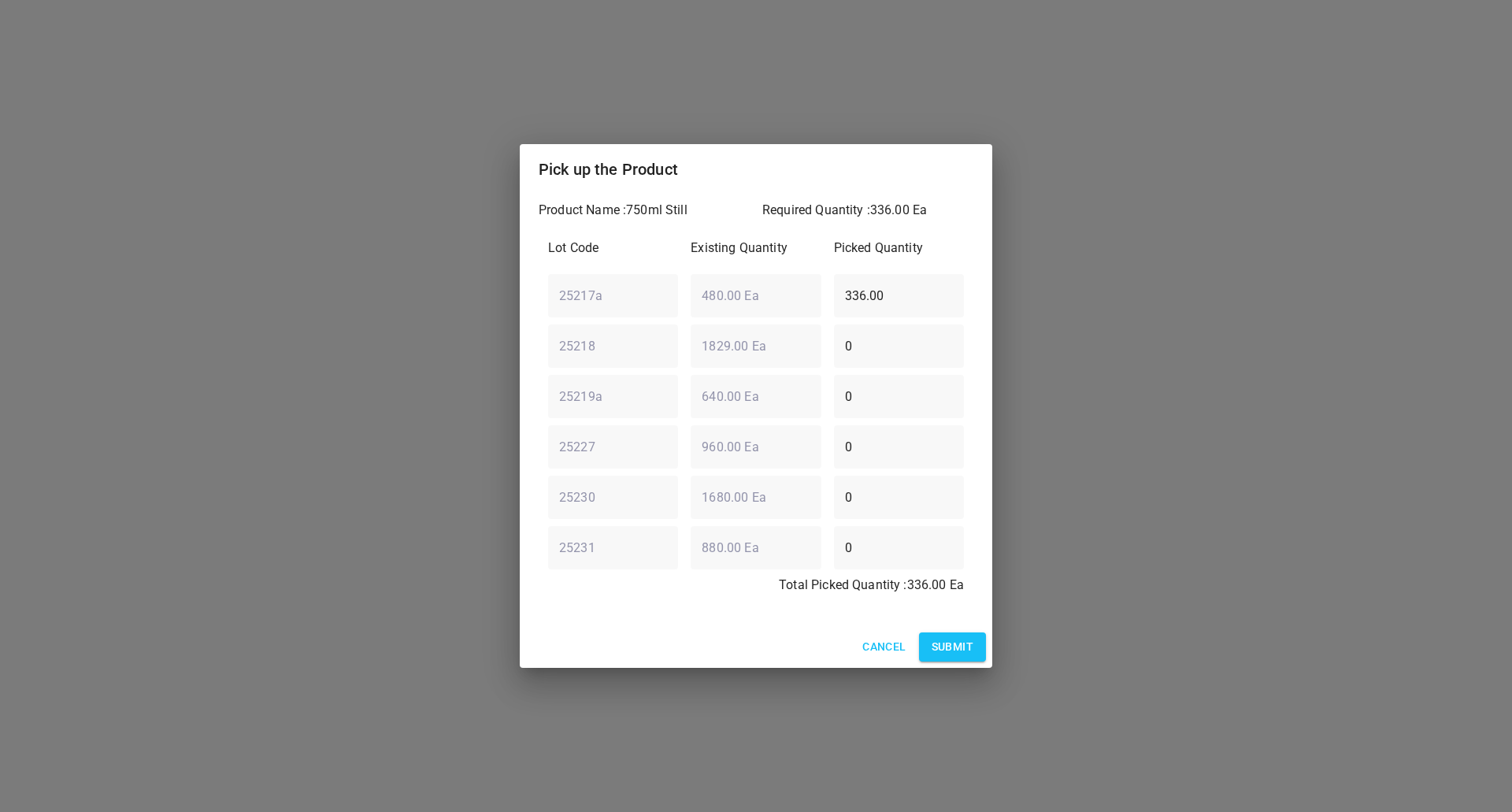
click at [573, 310] on div "25217a ​ 480.00 Ea ​ 336.00 ​" at bounding box center [755, 295] width 428 height 56
type input "0"
drag, startPoint x: 883, startPoint y: 449, endPoint x: 123, endPoint y: 485, distance: 760.9
click at [350, 458] on div "Pick up the Product Product Name : 750ml Still Required Quantity : 336.00 Ea Lo…" at bounding box center [756, 406] width 1512 height 812
type input "240"
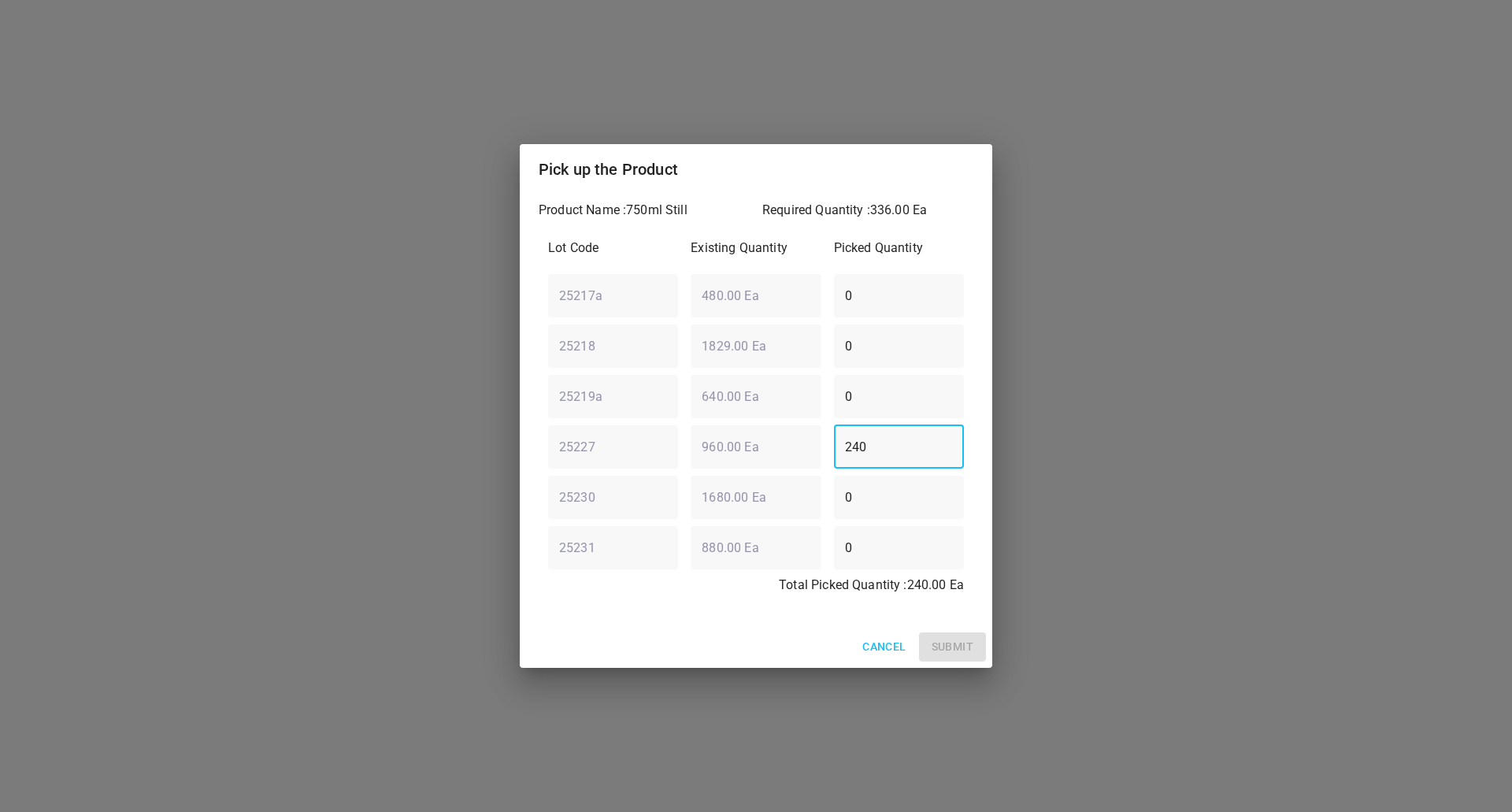
drag, startPoint x: 865, startPoint y: 569, endPoint x: 0, endPoint y: 586, distance: 865.2
click at [309, 627] on div "Pick up the Product Product Name : 750ml Still Required Quantity : 336.00 Ea Lo…" at bounding box center [756, 406] width 1512 height 812
type input "80"
drag, startPoint x: 823, startPoint y: 353, endPoint x: 155, endPoint y: 310, distance: 669.4
click at [247, 344] on div "Pick up the Product Product Name : 750ml Still Required Quantity : 336.00 Ea Lo…" at bounding box center [756, 406] width 1512 height 812
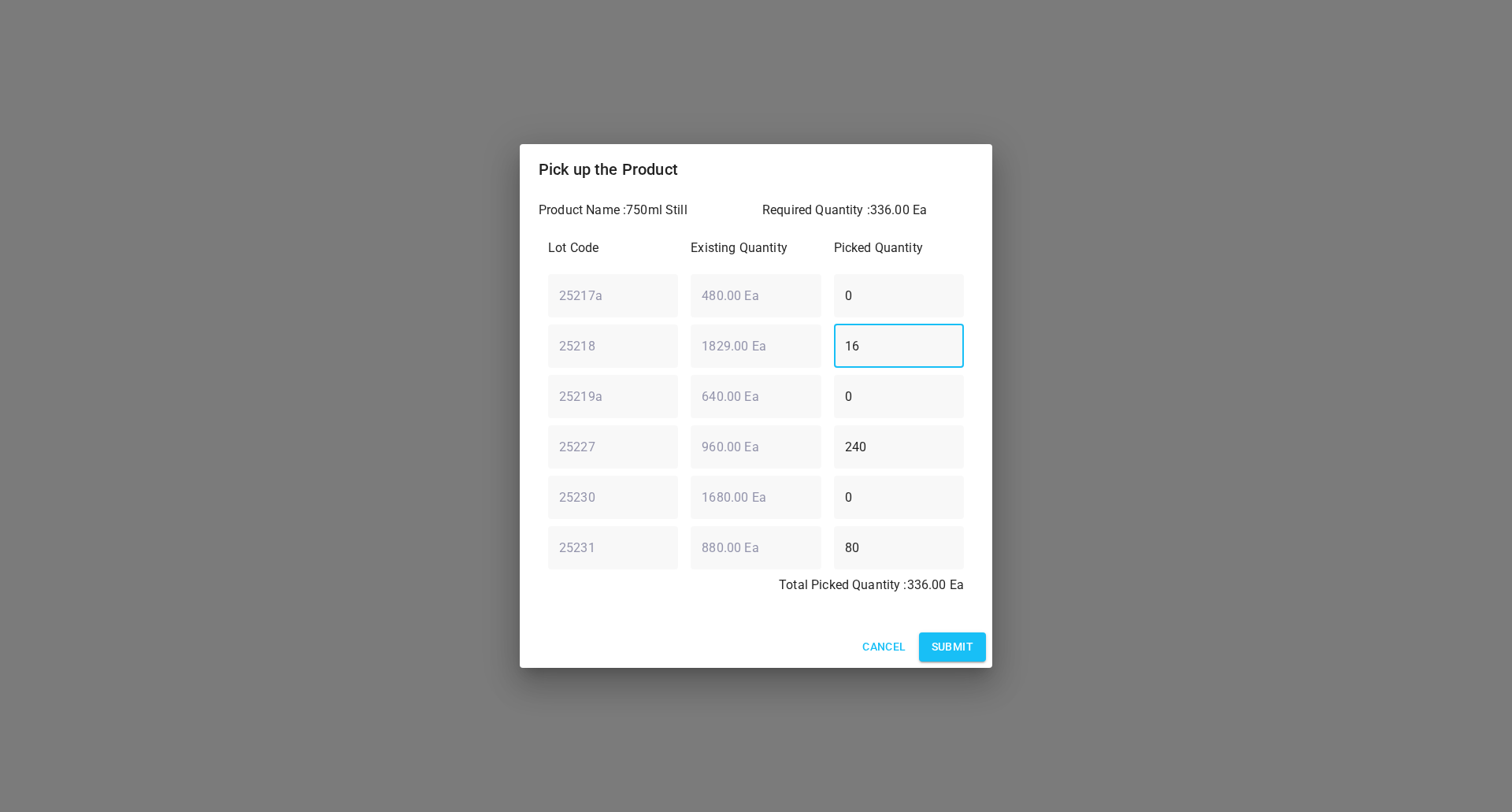
type input "16"
click at [942, 641] on span "Submit" at bounding box center [952, 646] width 41 height 20
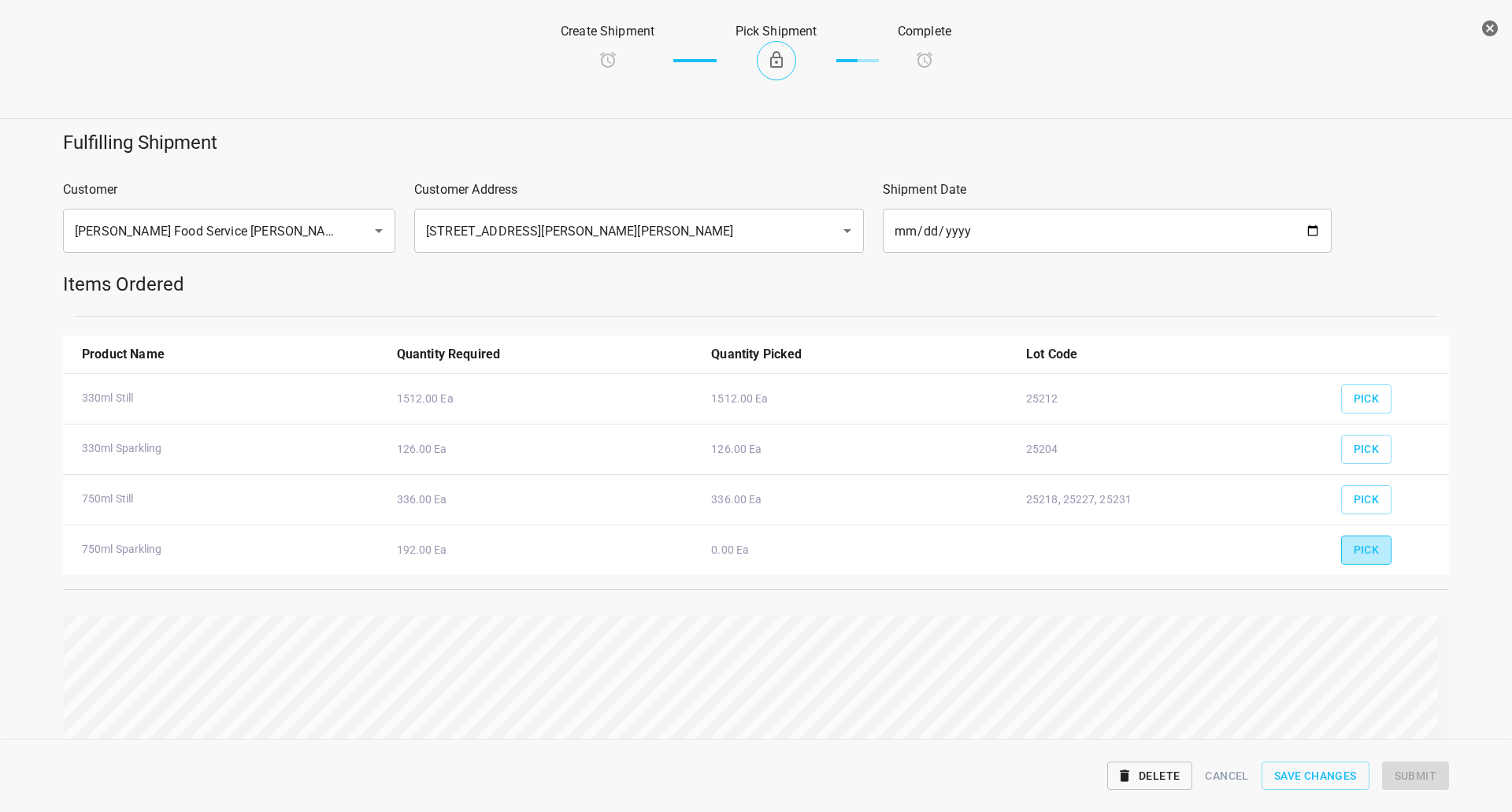
click at [1354, 545] on span "Pick" at bounding box center [1366, 550] width 26 height 20
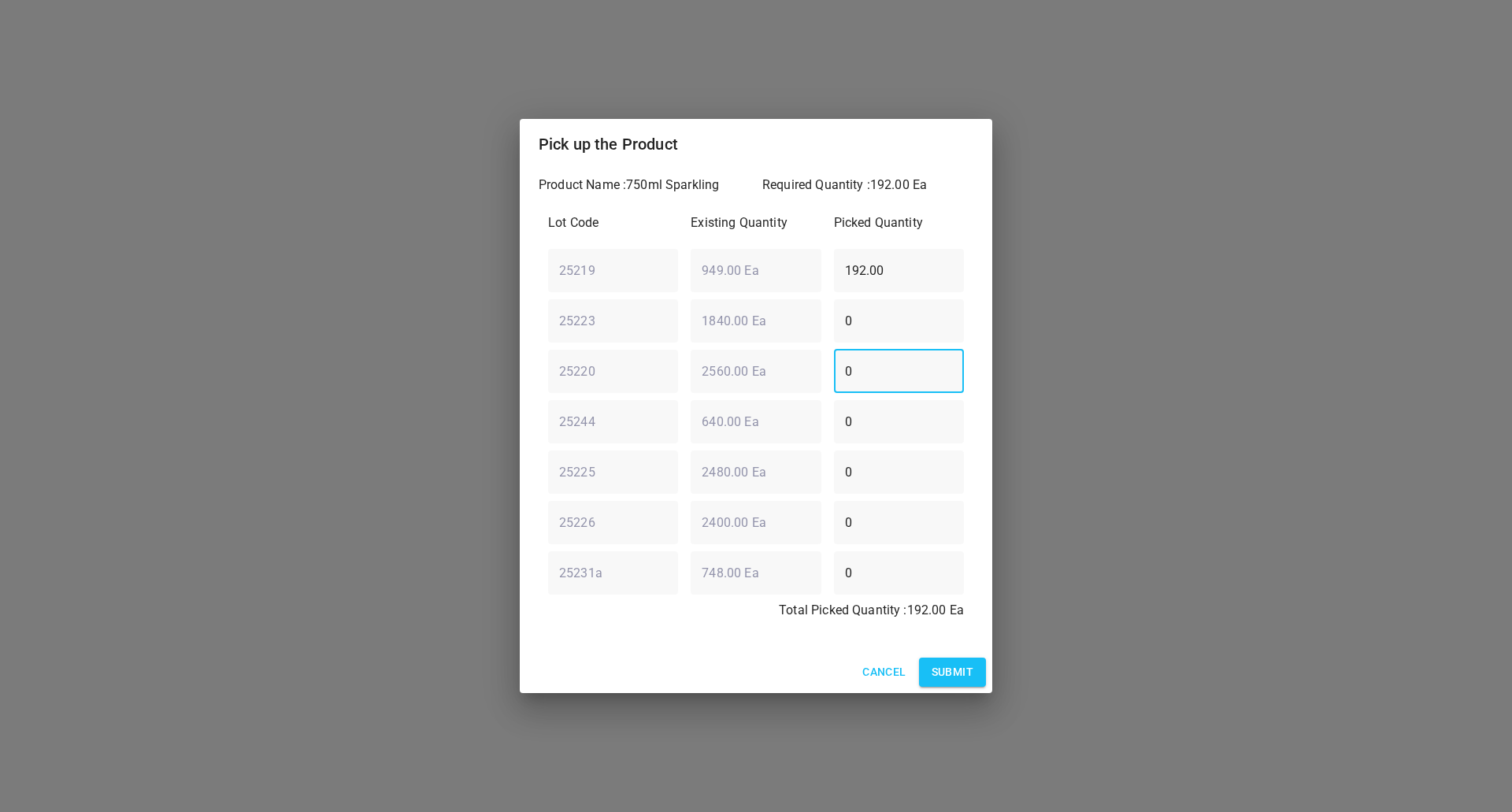
drag, startPoint x: 899, startPoint y: 368, endPoint x: 445, endPoint y: 382, distance: 454.2
click at [418, 393] on div "Pick up the Product Product Name : 750ml Sparkling Required Quantity : 192.00 E…" at bounding box center [756, 406] width 1512 height 812
type input "160"
drag, startPoint x: 883, startPoint y: 273, endPoint x: 690, endPoint y: 285, distance: 193.4
click at [690, 285] on div "25219 ​ 949.00 Ea ​ 192.00 ​" at bounding box center [755, 270] width 428 height 56
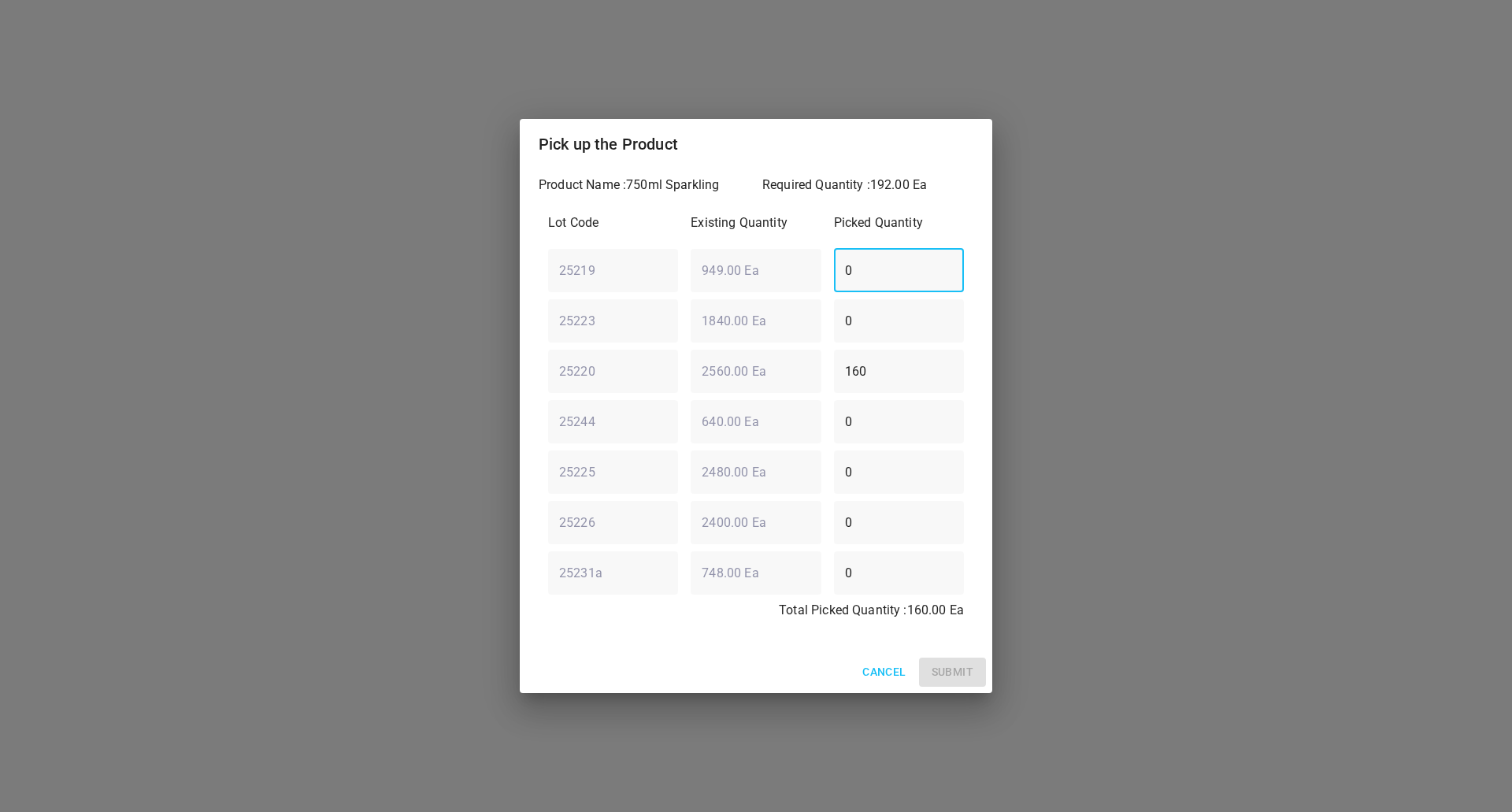
type input "0"
drag, startPoint x: 869, startPoint y: 589, endPoint x: 318, endPoint y: 562, distance: 551.7
click at [325, 562] on div "Pick up the Product Product Name : 750ml Sparkling Required Quantity : 192.00 E…" at bounding box center [756, 406] width 1512 height 812
type input "28"
drag, startPoint x: 772, startPoint y: 268, endPoint x: 395, endPoint y: 278, distance: 377.1
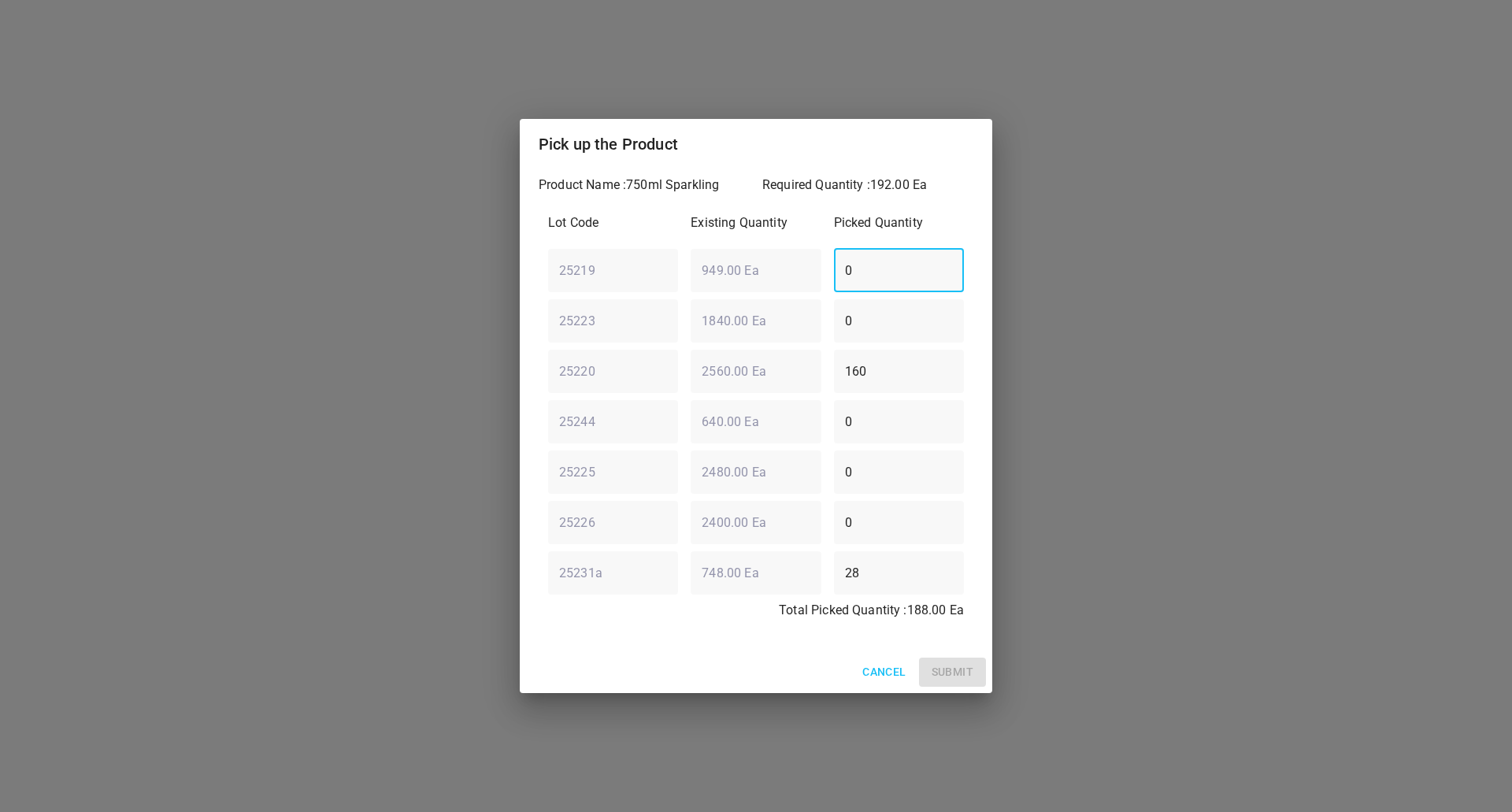
click at [398, 267] on div "Pick up the Product Product Name : 750ml Sparkling Required Quantity : 192.00 E…" at bounding box center [756, 406] width 1512 height 812
type input "4"
click at [958, 669] on span "Submit" at bounding box center [952, 672] width 41 height 20
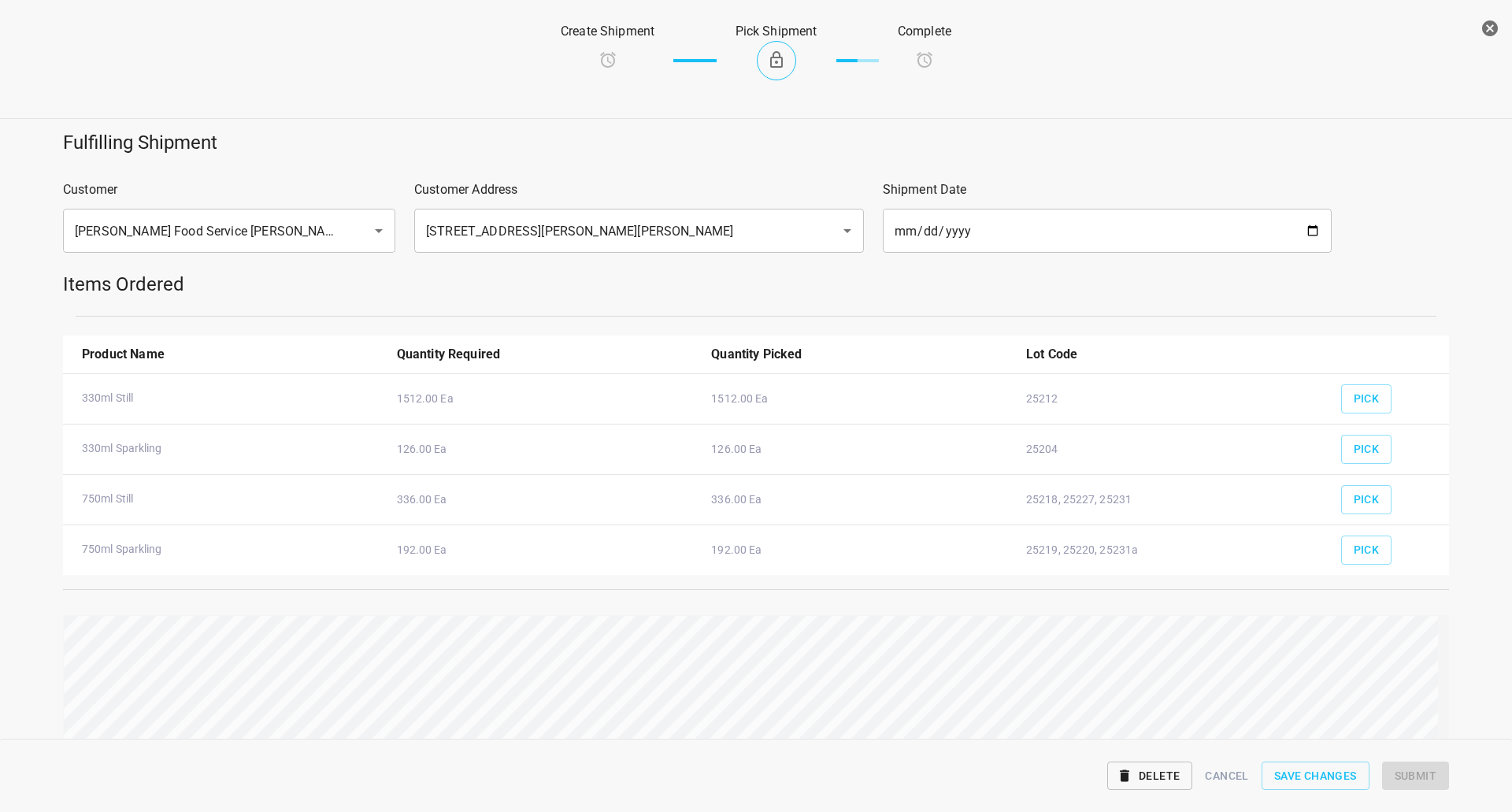
click at [1153, 582] on div "Fulfilling Shipment Customer Gordon Food Service Milton ​ Customer Address 2999…" at bounding box center [756, 470] width 1531 height 699
drag, startPoint x: 1129, startPoint y: 613, endPoint x: 1467, endPoint y: 697, distance: 348.3
click at [1440, 640] on div "Reset" at bounding box center [756, 712] width 1405 height 214
click at [1418, 781] on span "Submit" at bounding box center [1415, 776] width 41 height 20
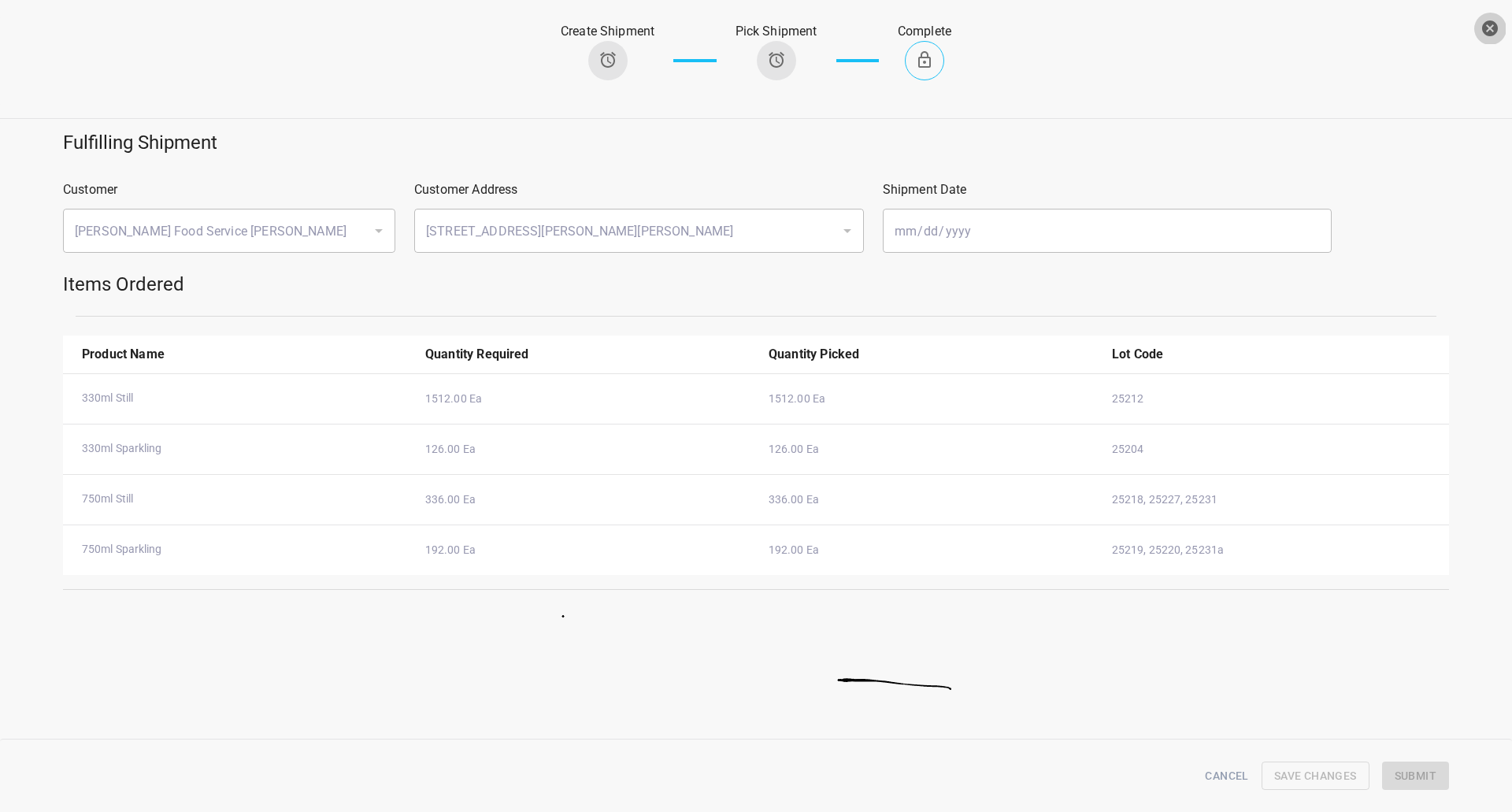
click at [1478, 26] on button "button" at bounding box center [1490, 28] width 31 height 31
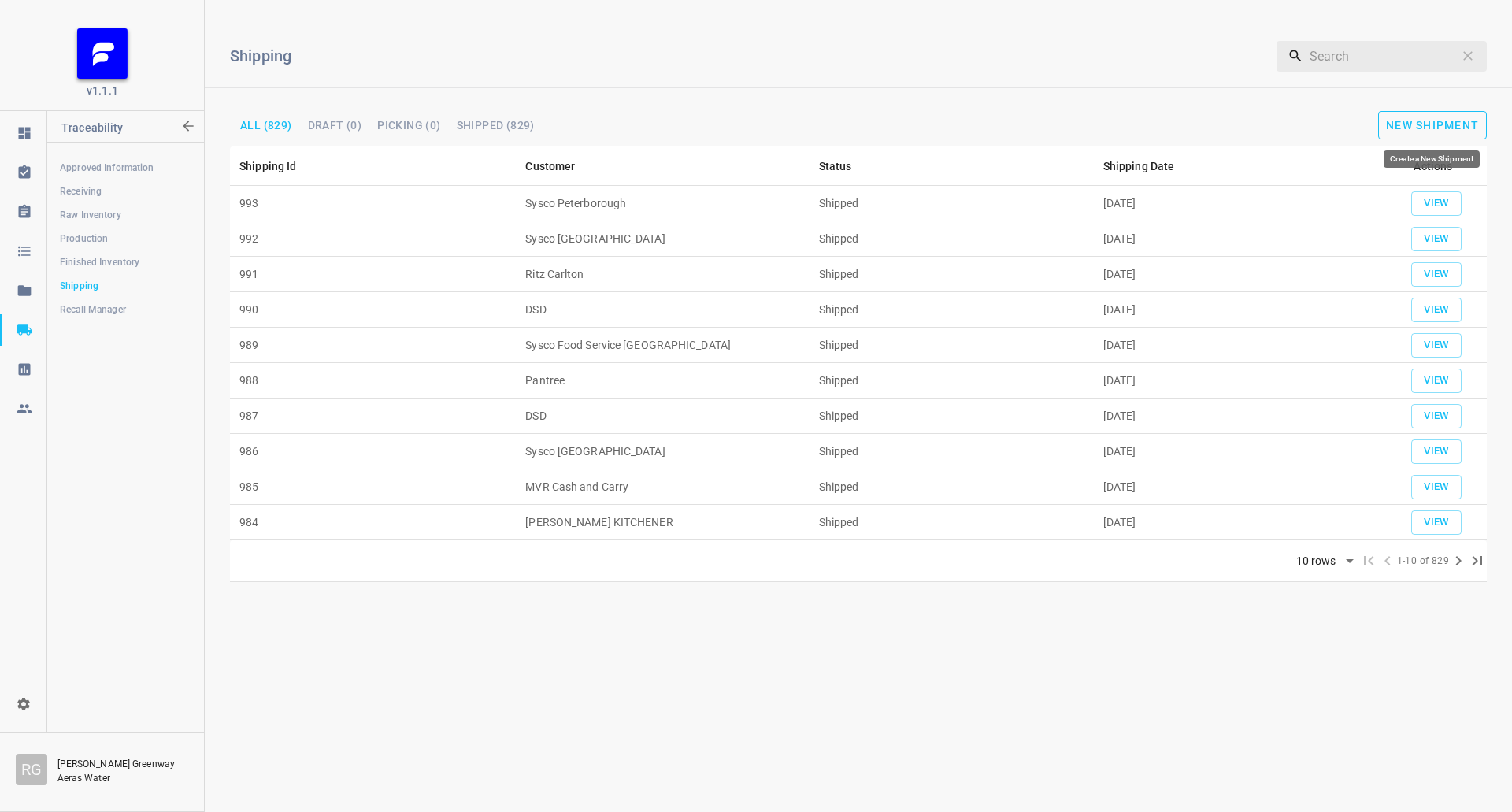
click at [1427, 131] on button "New Shipment" at bounding box center [1432, 125] width 108 height 28
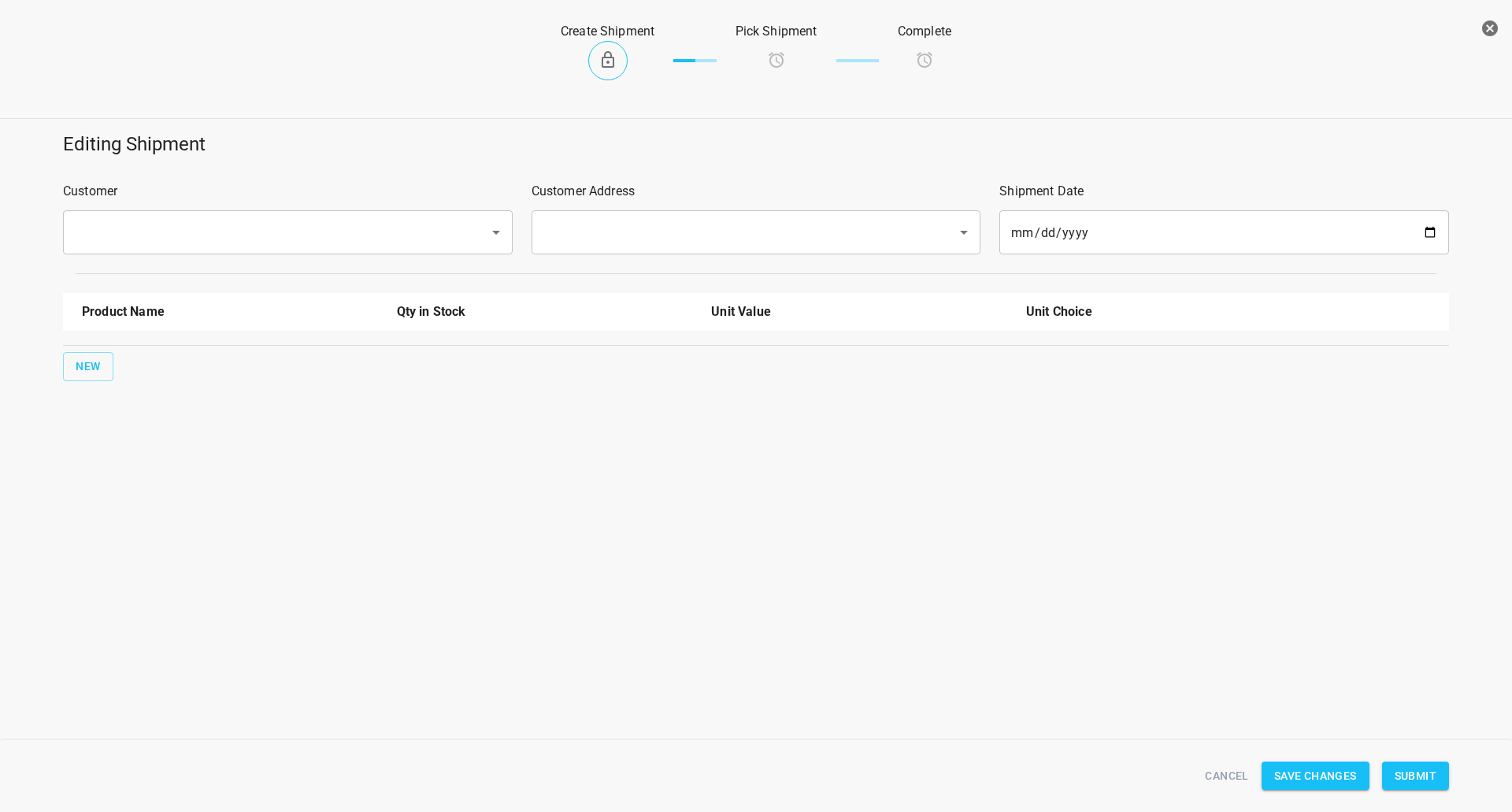
click at [379, 239] on input "text" at bounding box center [266, 233] width 392 height 30
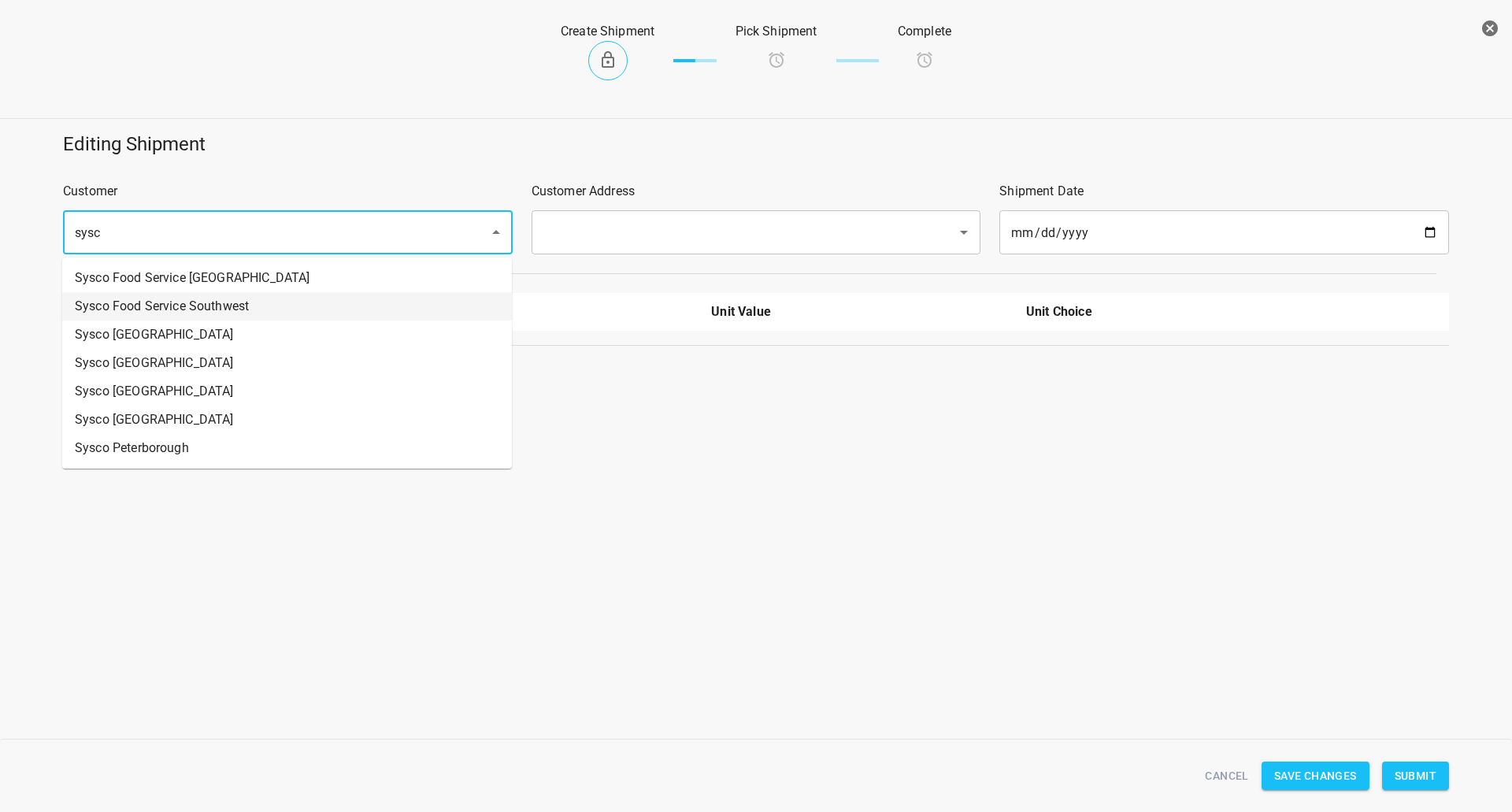
click at [244, 302] on li "Sysco Food Service Southwest" at bounding box center [287, 306] width 450 height 28
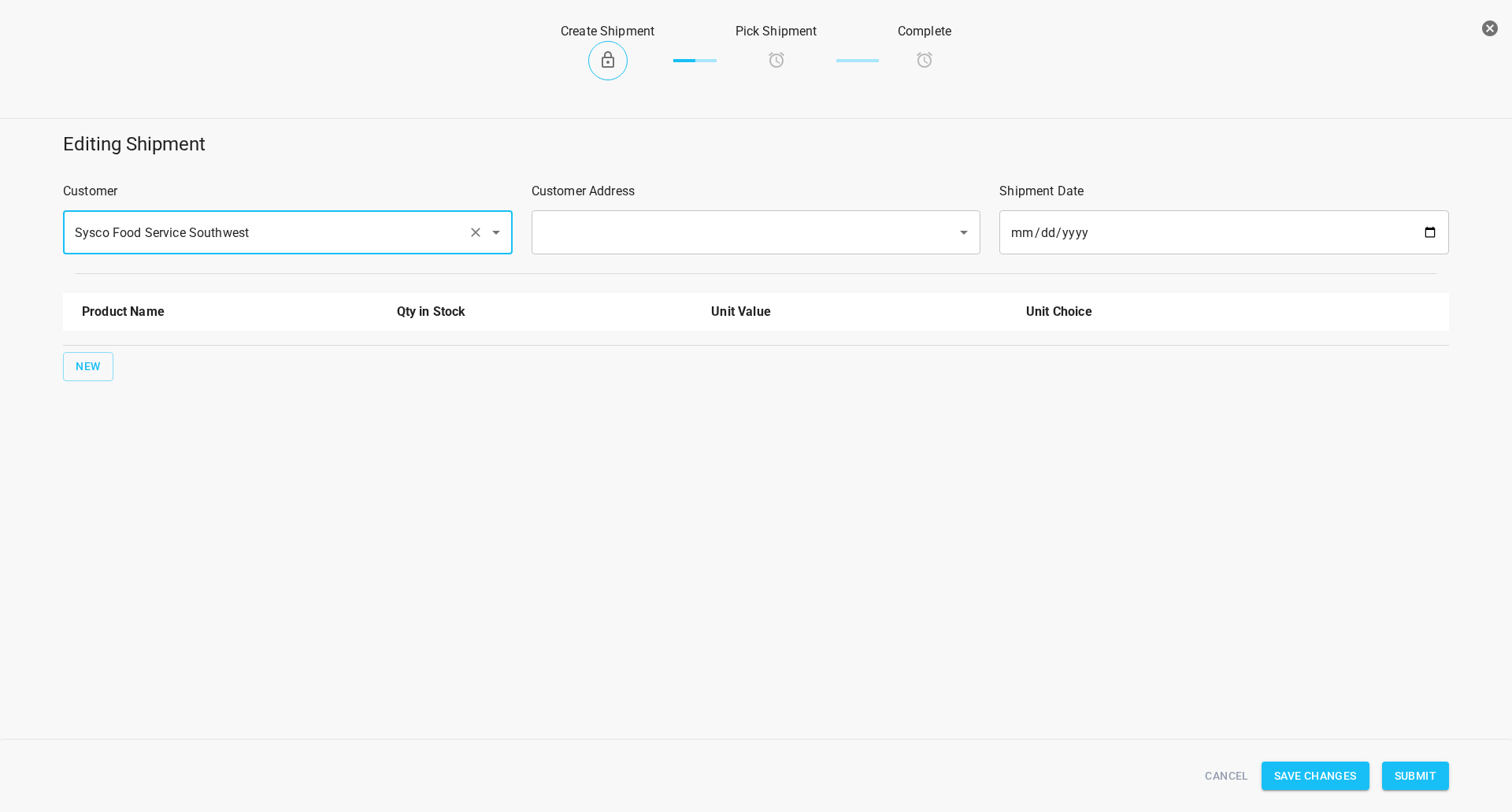
type input "Sysco Food Service Southwest"
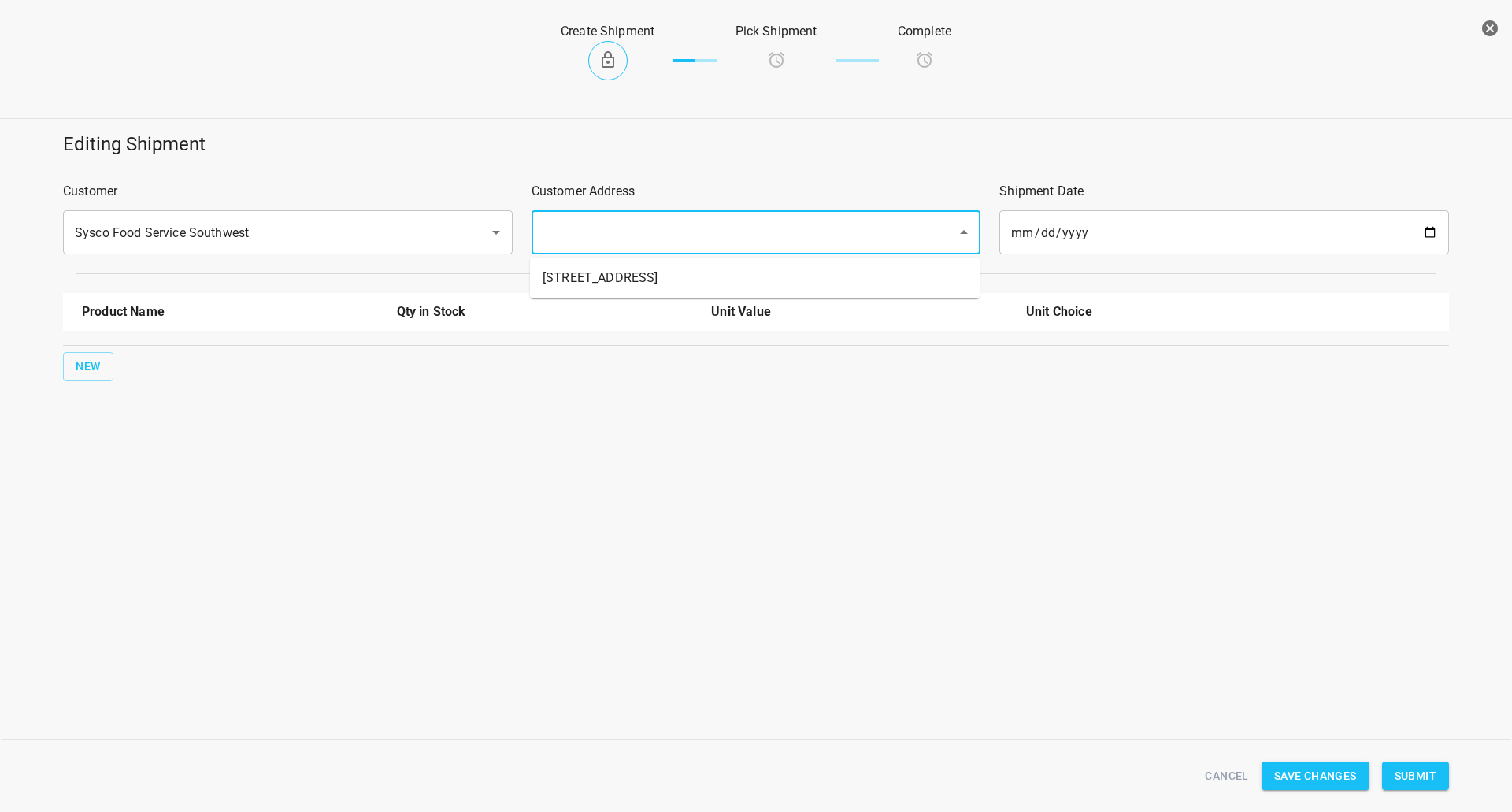
click at [740, 243] on input "text" at bounding box center [734, 233] width 392 height 30
click at [674, 280] on li "1515 Commerce Way, Woodstock, On N4V 0C3" at bounding box center [754, 278] width 450 height 28
type input "1515 Commerce Way, Woodstock, On N4V 0C3"
drag, startPoint x: 56, startPoint y: 376, endPoint x: 100, endPoint y: 362, distance: 46.2
click at [55, 377] on div "Product Name Qty in Stock Unit Value Unit Choice New" at bounding box center [756, 336] width 1405 height 107
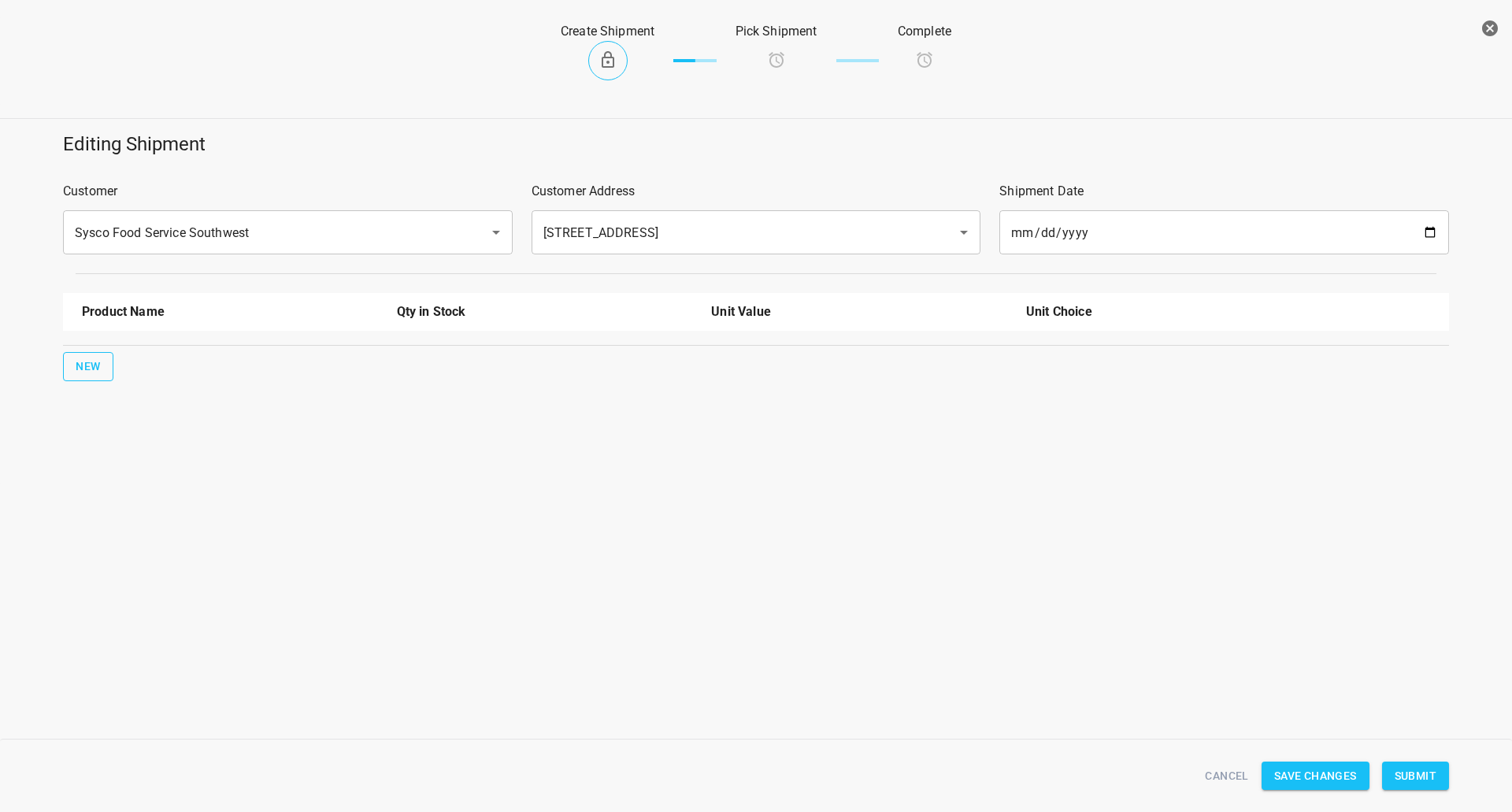
click at [99, 363] on span "New" at bounding box center [88, 367] width 25 height 20
click at [116, 354] on input "text" at bounding box center [208, 356] width 252 height 24
drag, startPoint x: 123, startPoint y: 491, endPoint x: 124, endPoint y: 502, distance: 11.0
click at [124, 503] on ul "330ml Still 330 ST CRATE 330ml Sparkling 750ml Sparkling 750ml Still" at bounding box center [230, 449] width 296 height 154
click at [124, 501] on li "750ml Still" at bounding box center [230, 506] width 296 height 28
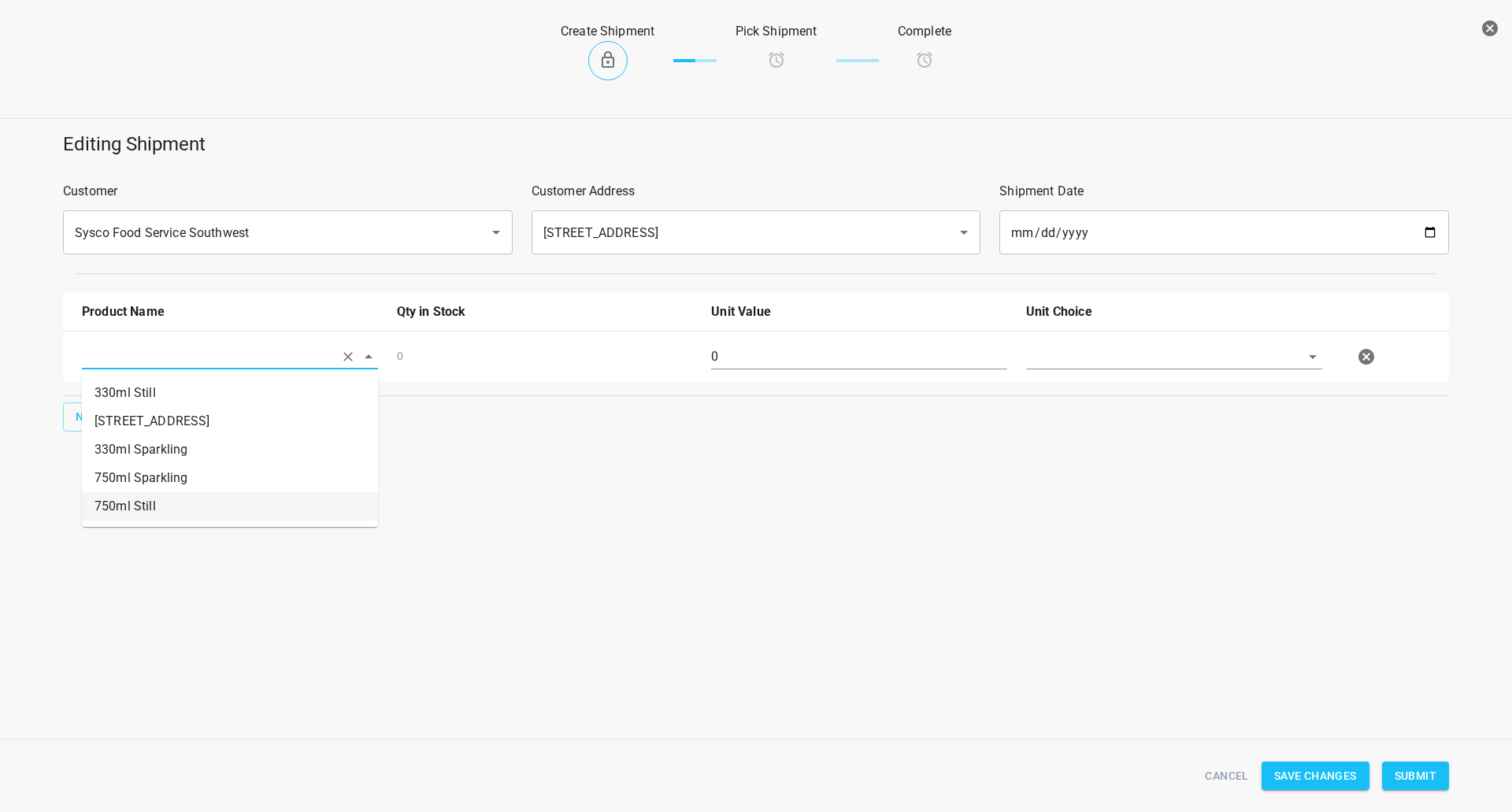
type input "750ml Still"
click at [797, 361] on input "0" at bounding box center [860, 357] width 296 height 25
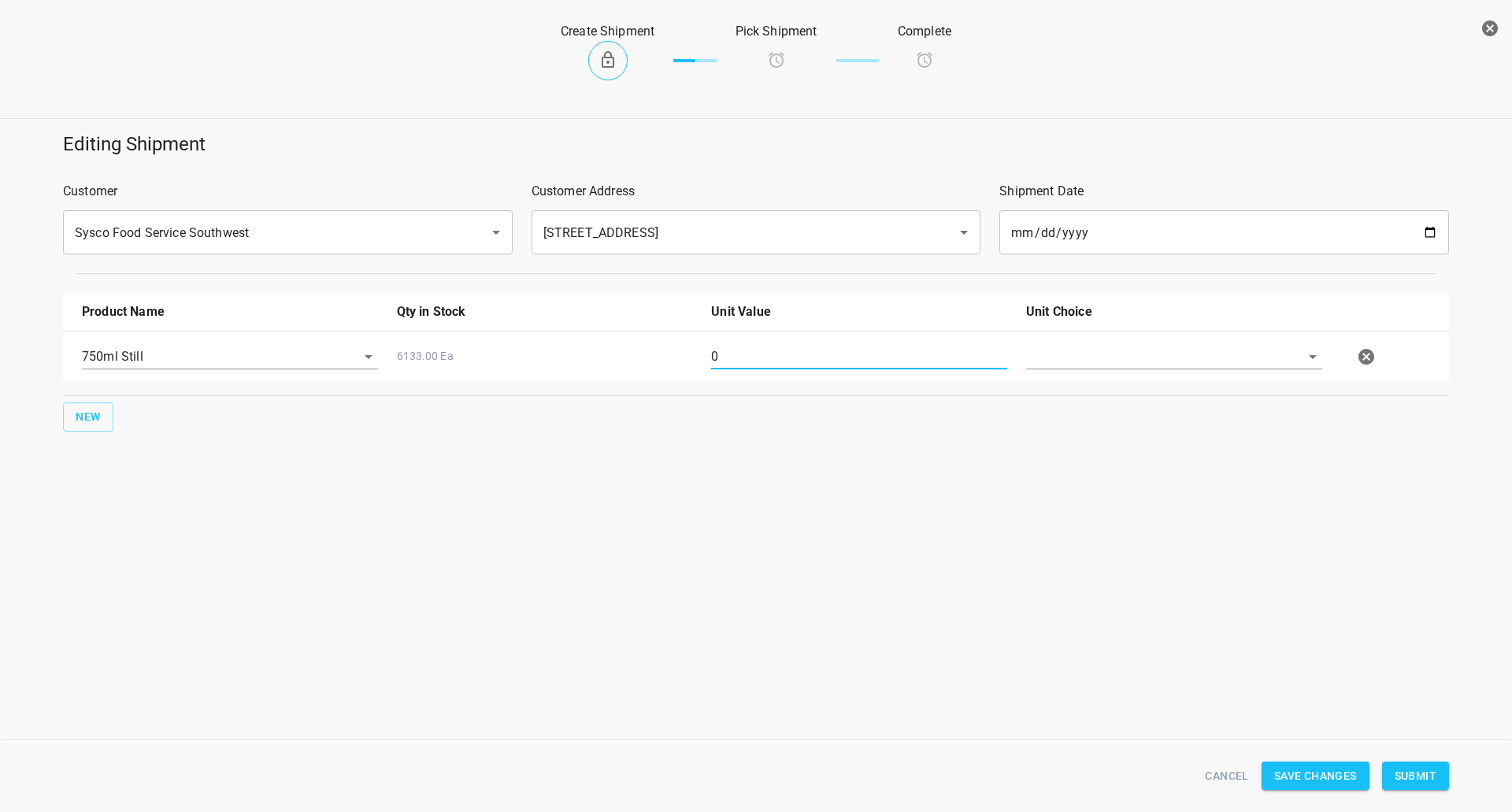
click at [797, 361] on input "0" at bounding box center [860, 357] width 296 height 25
type input "80"
click at [1067, 354] on input "text" at bounding box center [1152, 356] width 252 height 24
drag, startPoint x: 1071, startPoint y: 363, endPoint x: 1076, endPoint y: 389, distance: 26.5
click at [1075, 387] on li "Eaches" at bounding box center [1174, 392] width 296 height 28
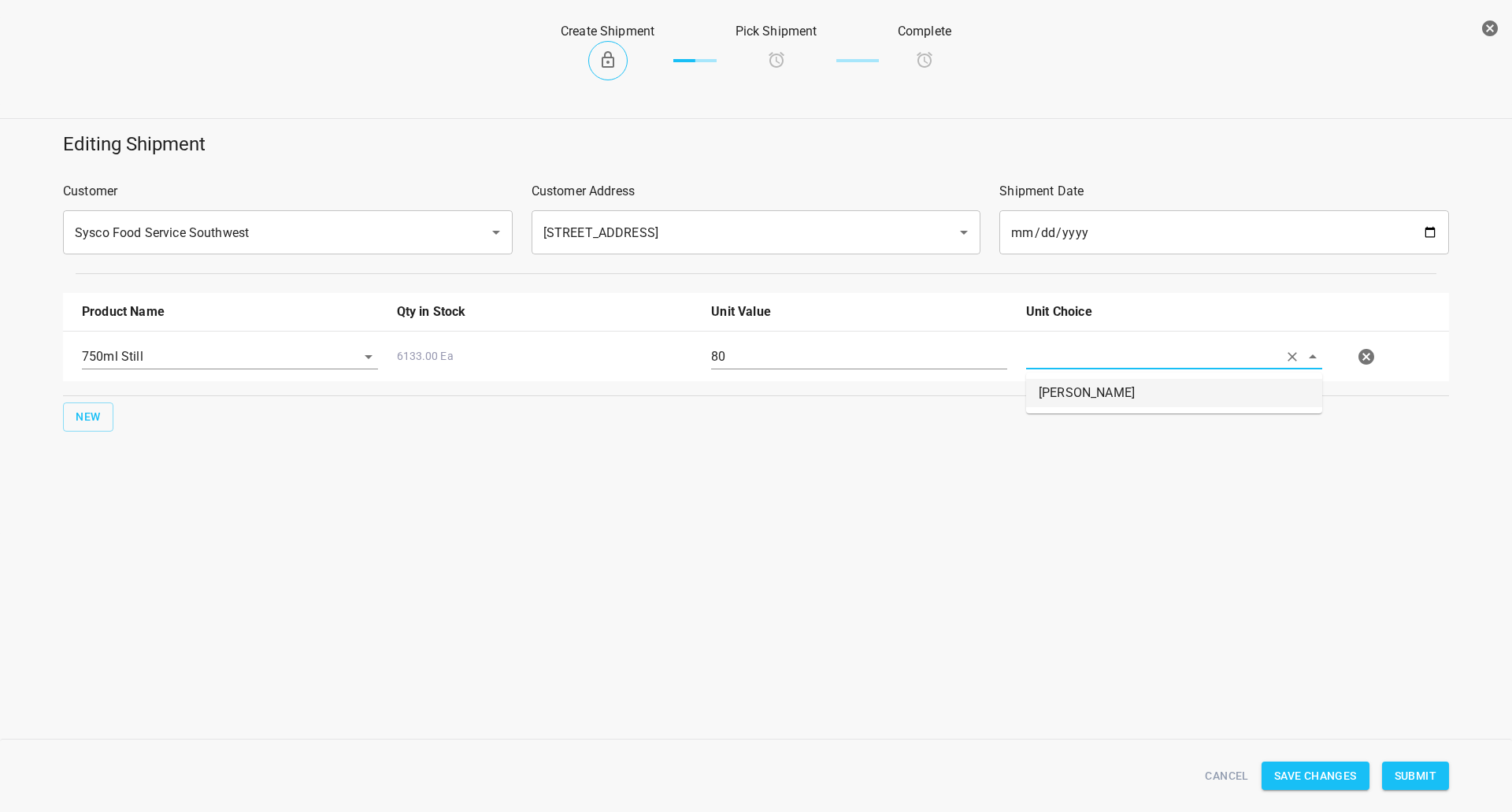
type input "Eaches"
click at [1433, 769] on span "Submit" at bounding box center [1415, 776] width 41 height 20
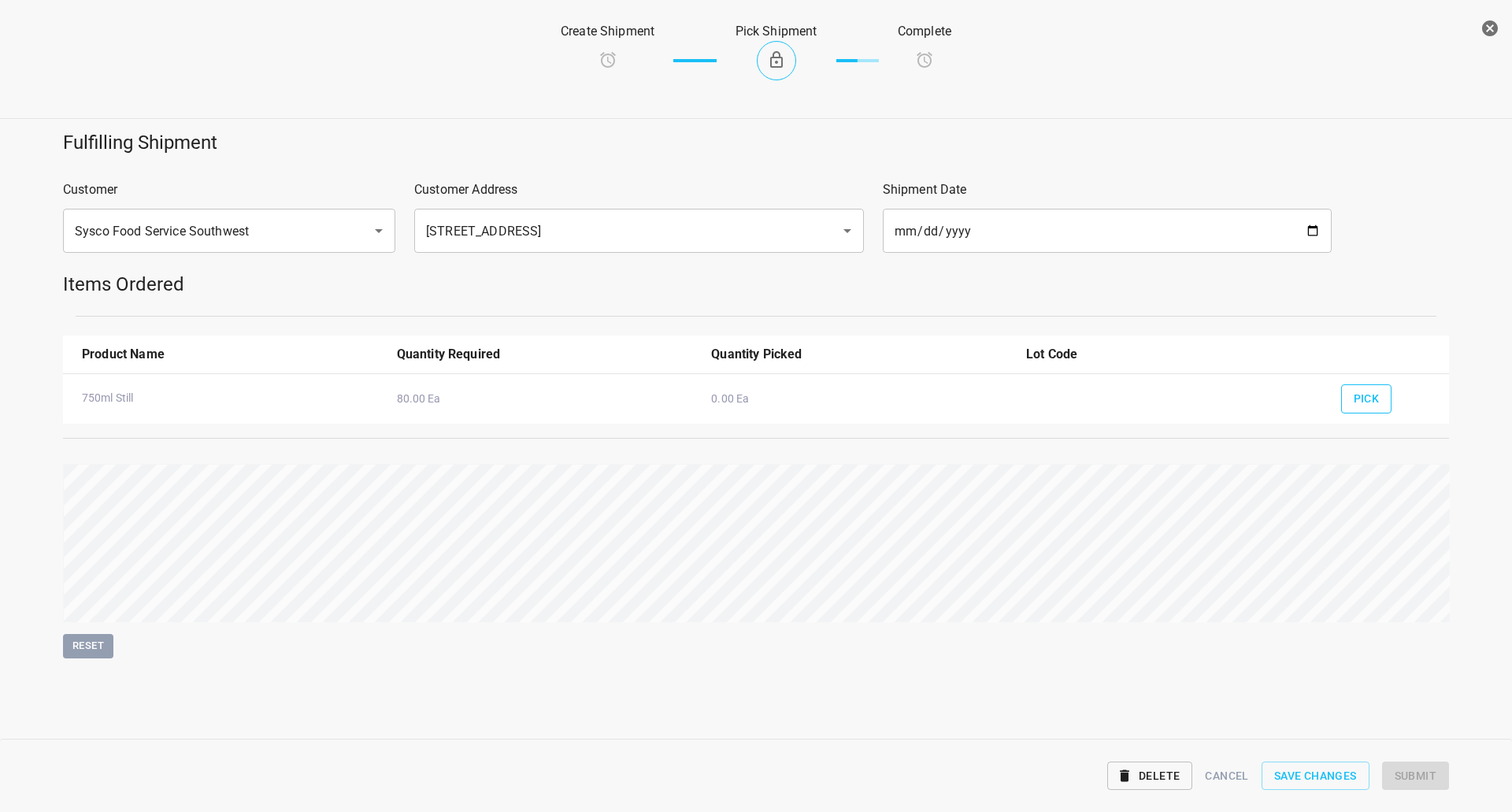
click at [1365, 394] on span "Pick" at bounding box center [1366, 399] width 26 height 20
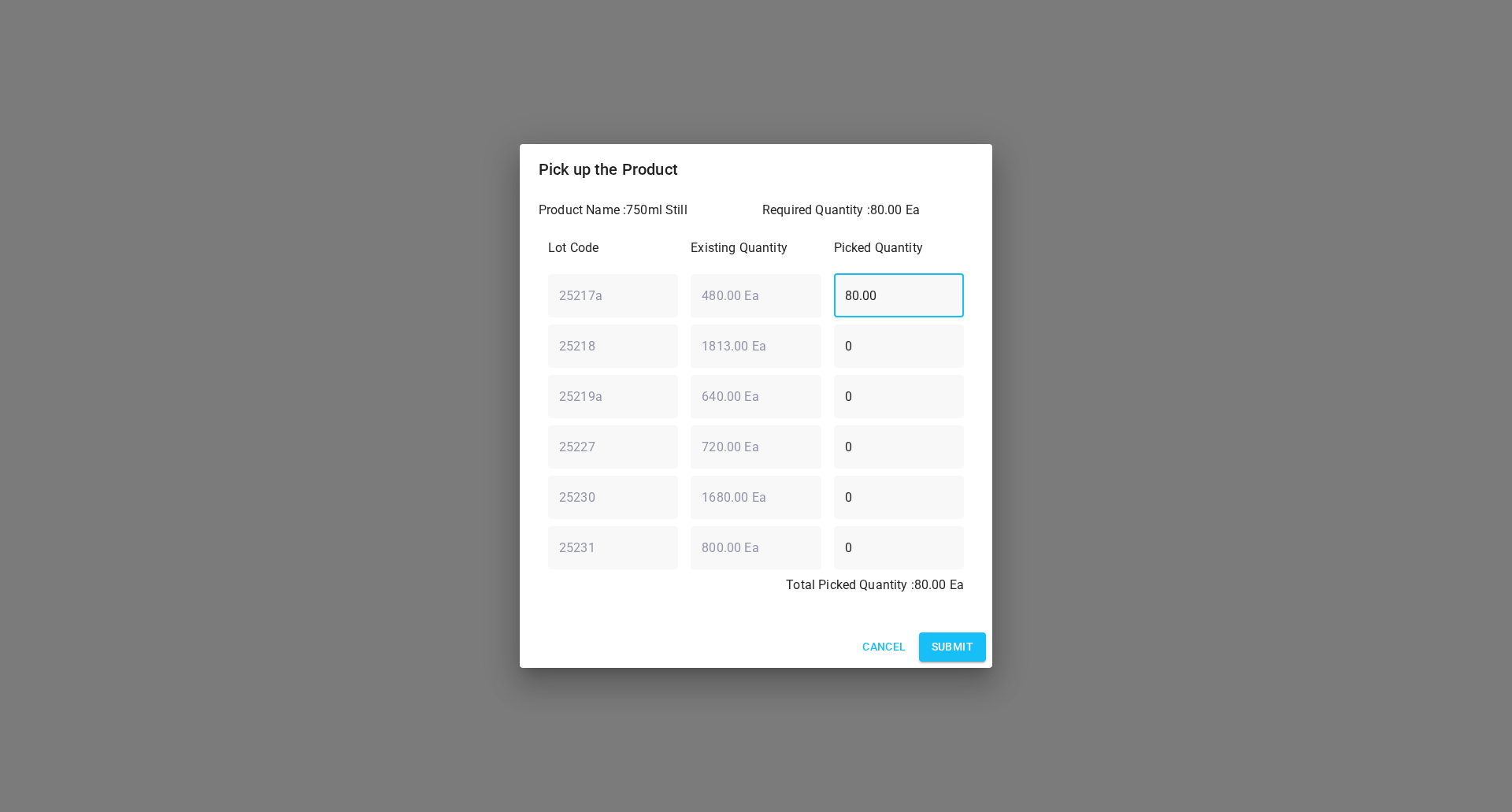
drag, startPoint x: 884, startPoint y: 302, endPoint x: 513, endPoint y: 270, distance: 372.4
click at [513, 270] on div "Pick up the Product Product Name : 750ml Still Required Quantity : 80.00 Ea Lot…" at bounding box center [756, 406] width 1512 height 812
type input "0"
drag, startPoint x: 881, startPoint y: 501, endPoint x: 389, endPoint y: 474, distance: 492.7
click at [515, 501] on div "Pick up the Product Product Name : 750ml Still Required Quantity : 80.00 Ea Lot…" at bounding box center [756, 406] width 1512 height 812
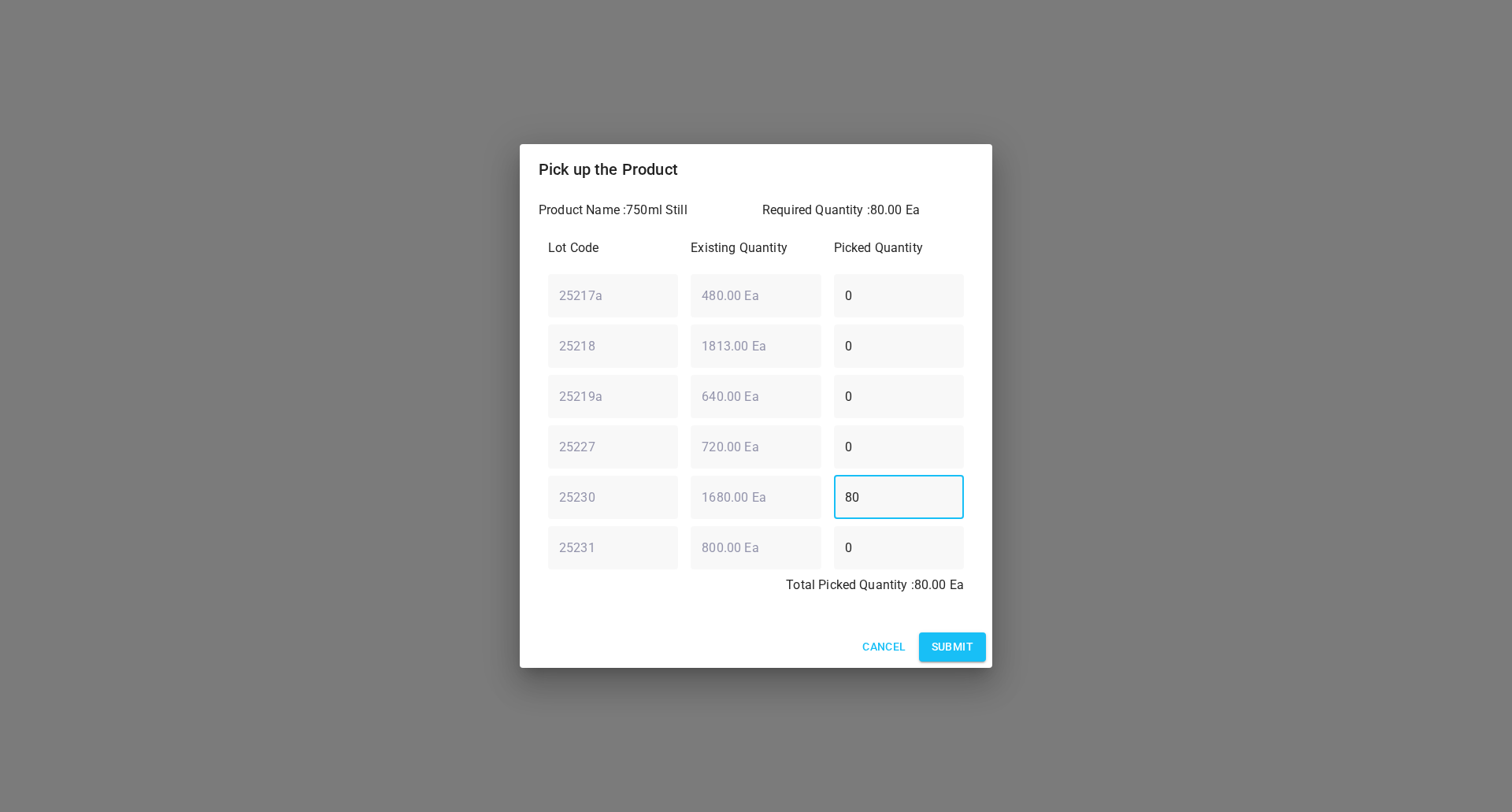
type input "80"
click at [950, 643] on span "Submit" at bounding box center [952, 646] width 41 height 20
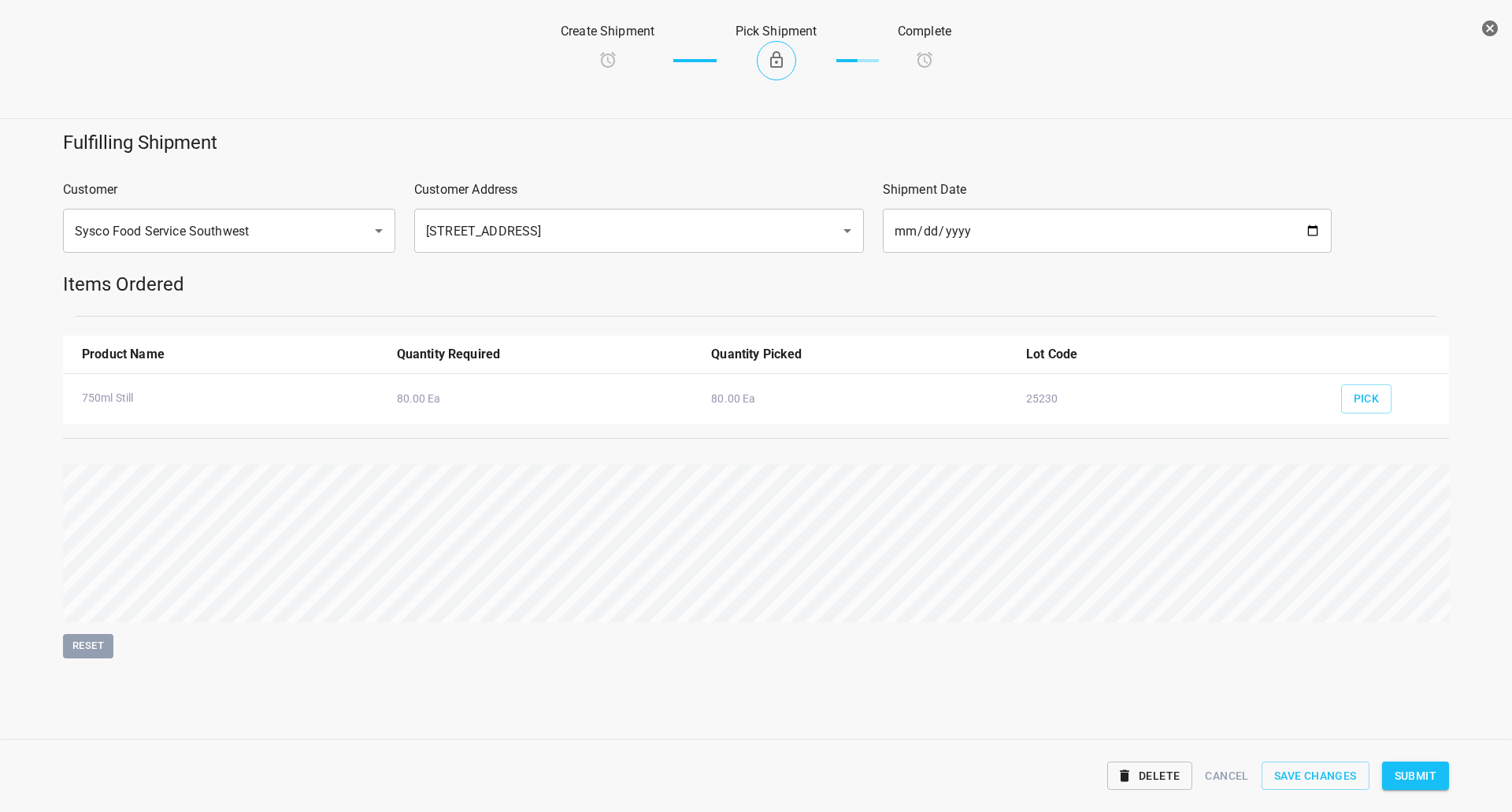
click at [1430, 780] on span "Submit" at bounding box center [1415, 776] width 41 height 20
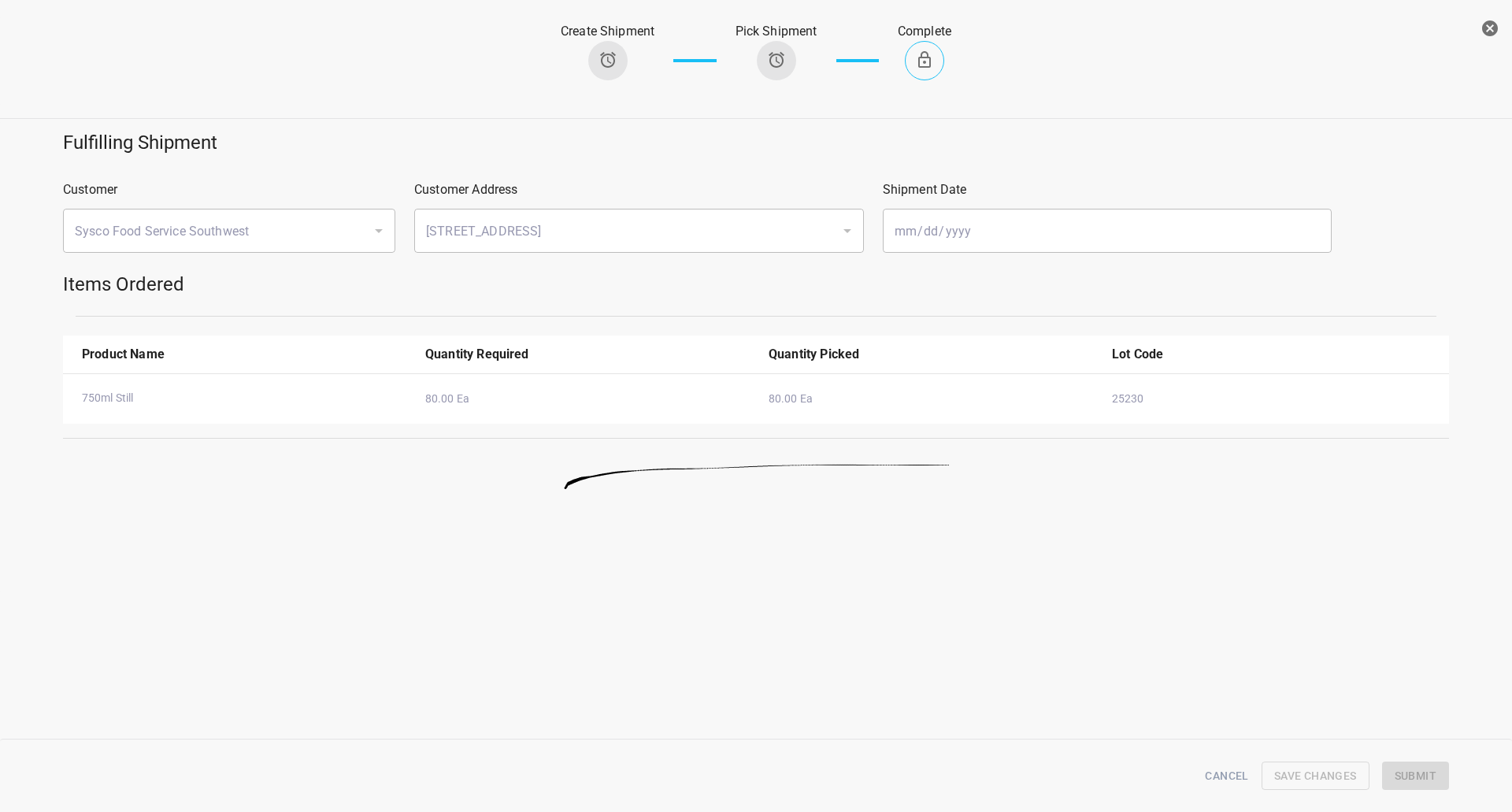
click at [1490, 29] on icon "button" at bounding box center [1490, 28] width 19 height 19
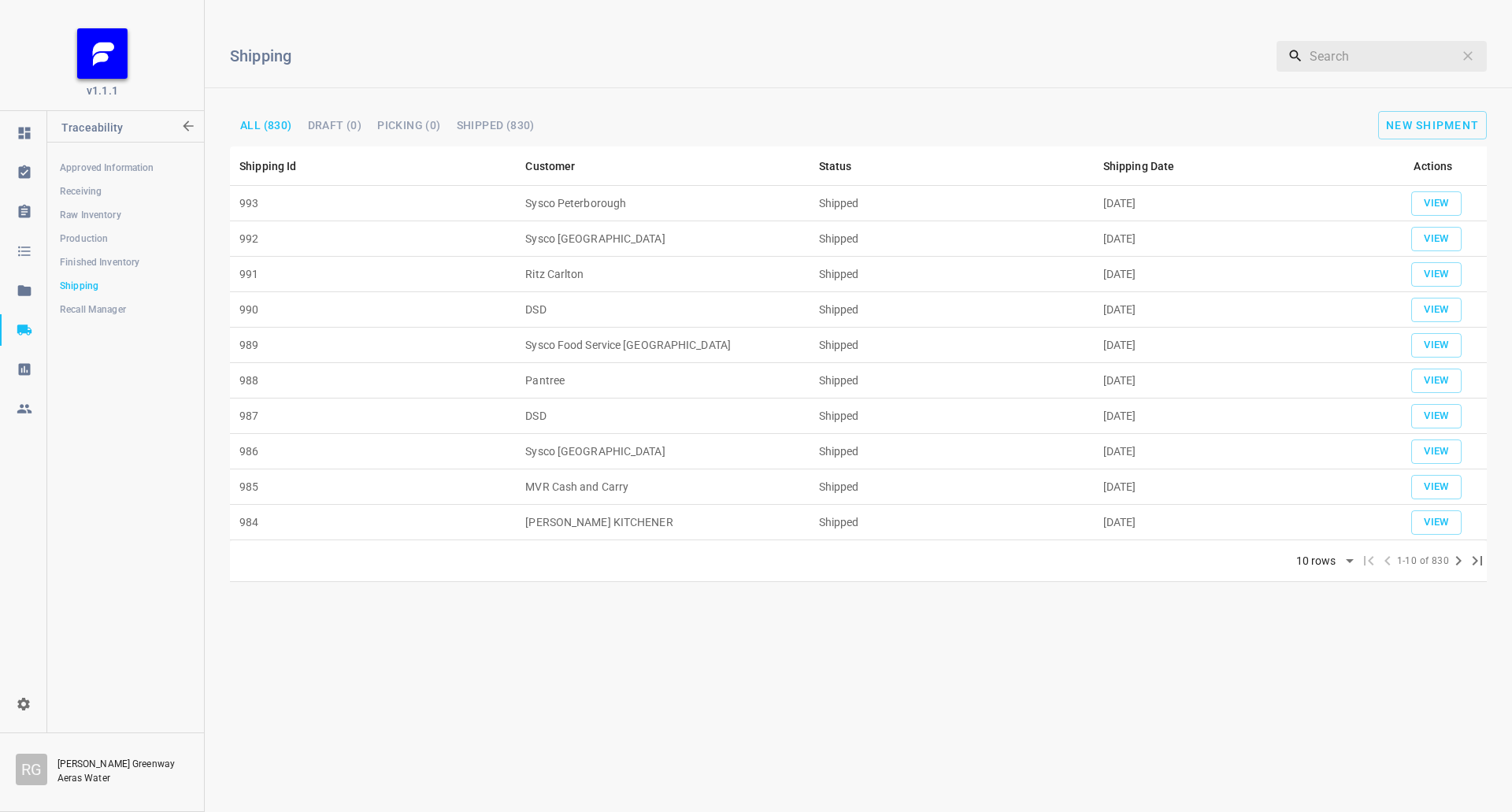
click at [1409, 110] on div "Shipping ​ All (830) Draft (0) Picking (0) Shipped (830) New Shipment" at bounding box center [858, 79] width 1307 height 134
click at [1404, 123] on span "New Shipment" at bounding box center [1433, 125] width 93 height 12
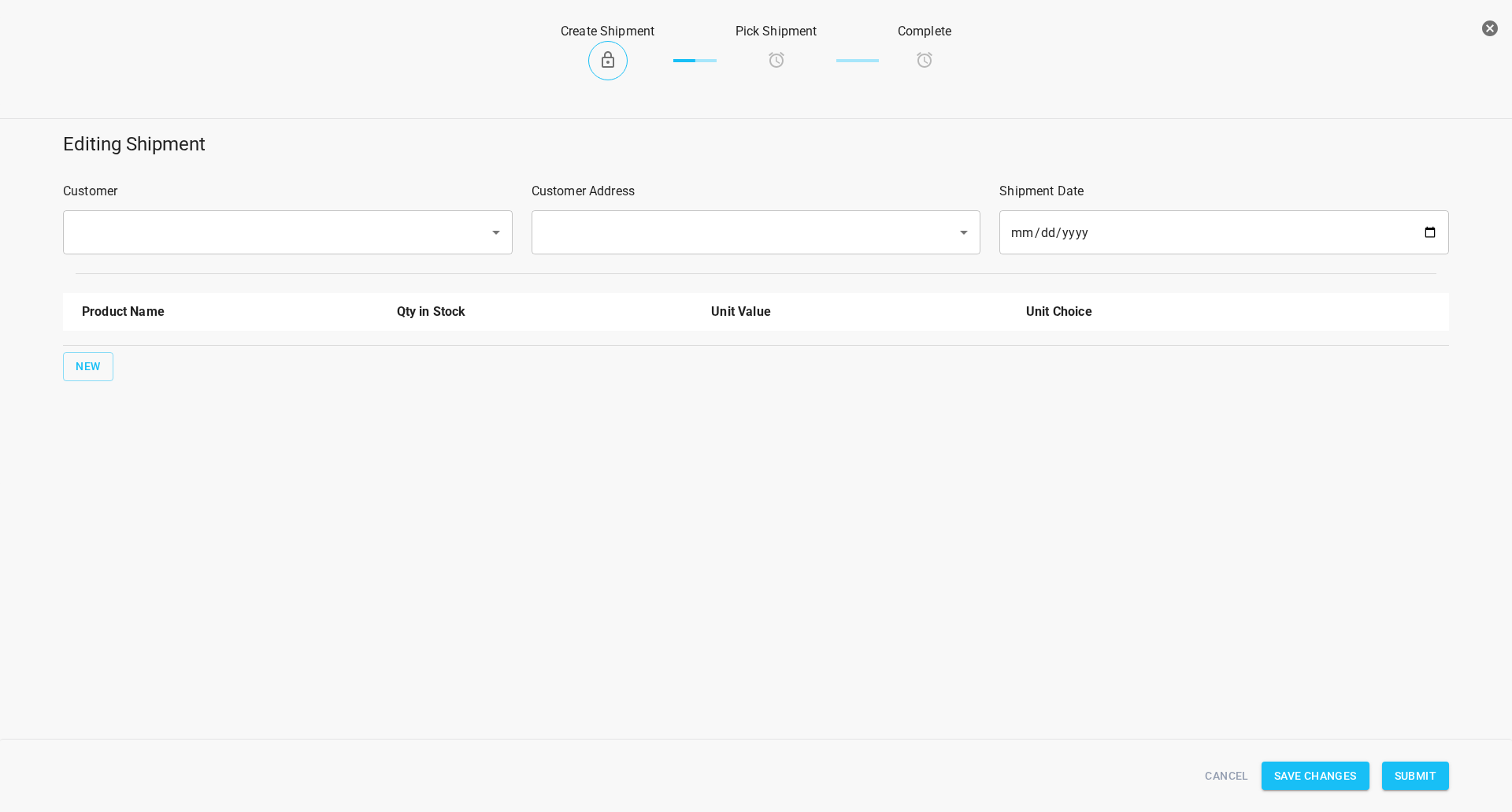
click at [223, 242] on input "text" at bounding box center [266, 233] width 392 height 30
click at [211, 283] on li "DSD" at bounding box center [287, 278] width 450 height 28
type input "DSD"
click at [681, 237] on input "text" at bounding box center [734, 233] width 392 height 30
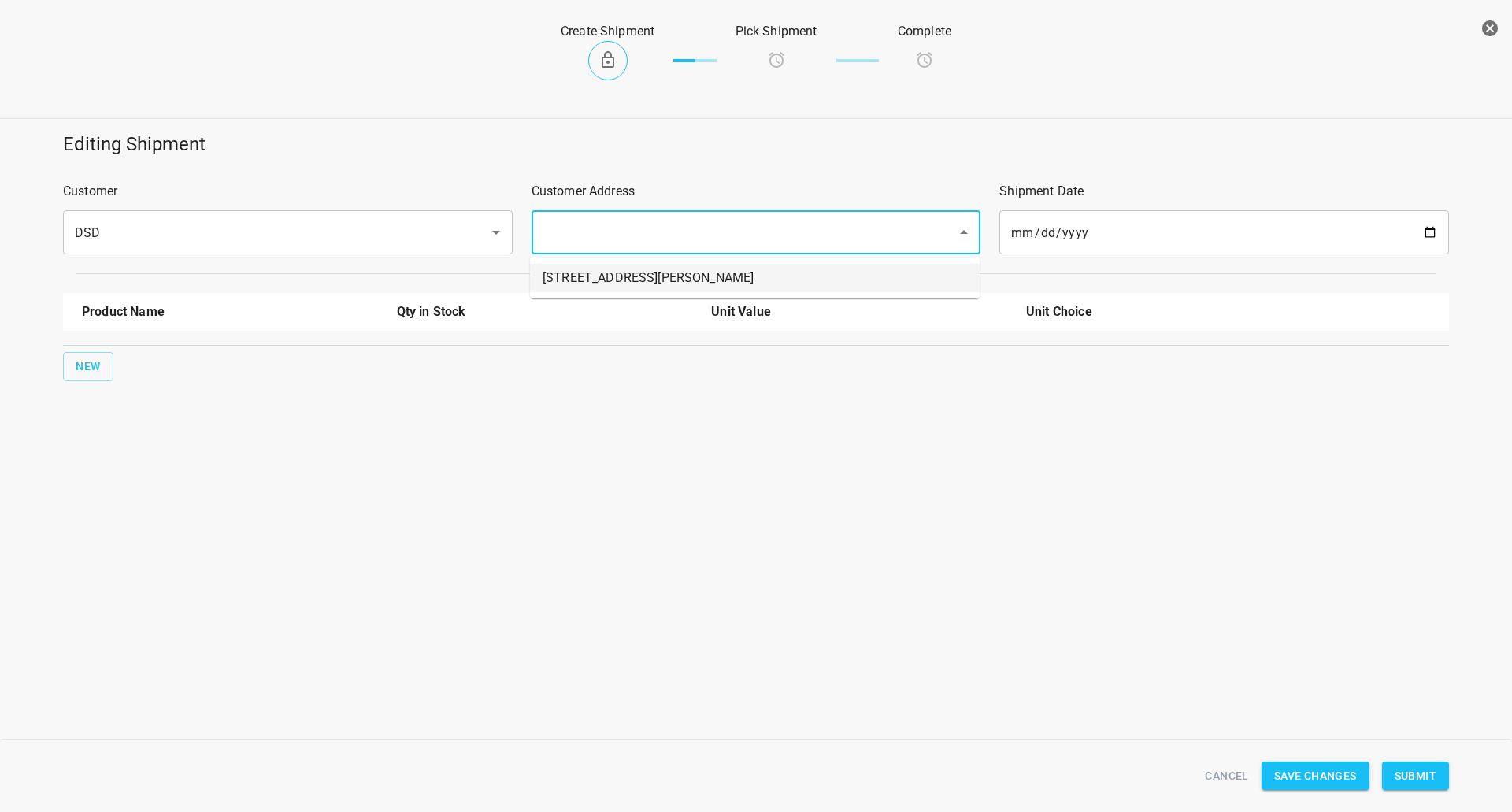
click at [644, 270] on li "45 Hollinger Rd Toronto M4B 3G4" at bounding box center [754, 278] width 450 height 28
type input "45 Hollinger Rd Toronto M4B 3G4"
click at [106, 366] on button "New" at bounding box center [88, 366] width 51 height 29
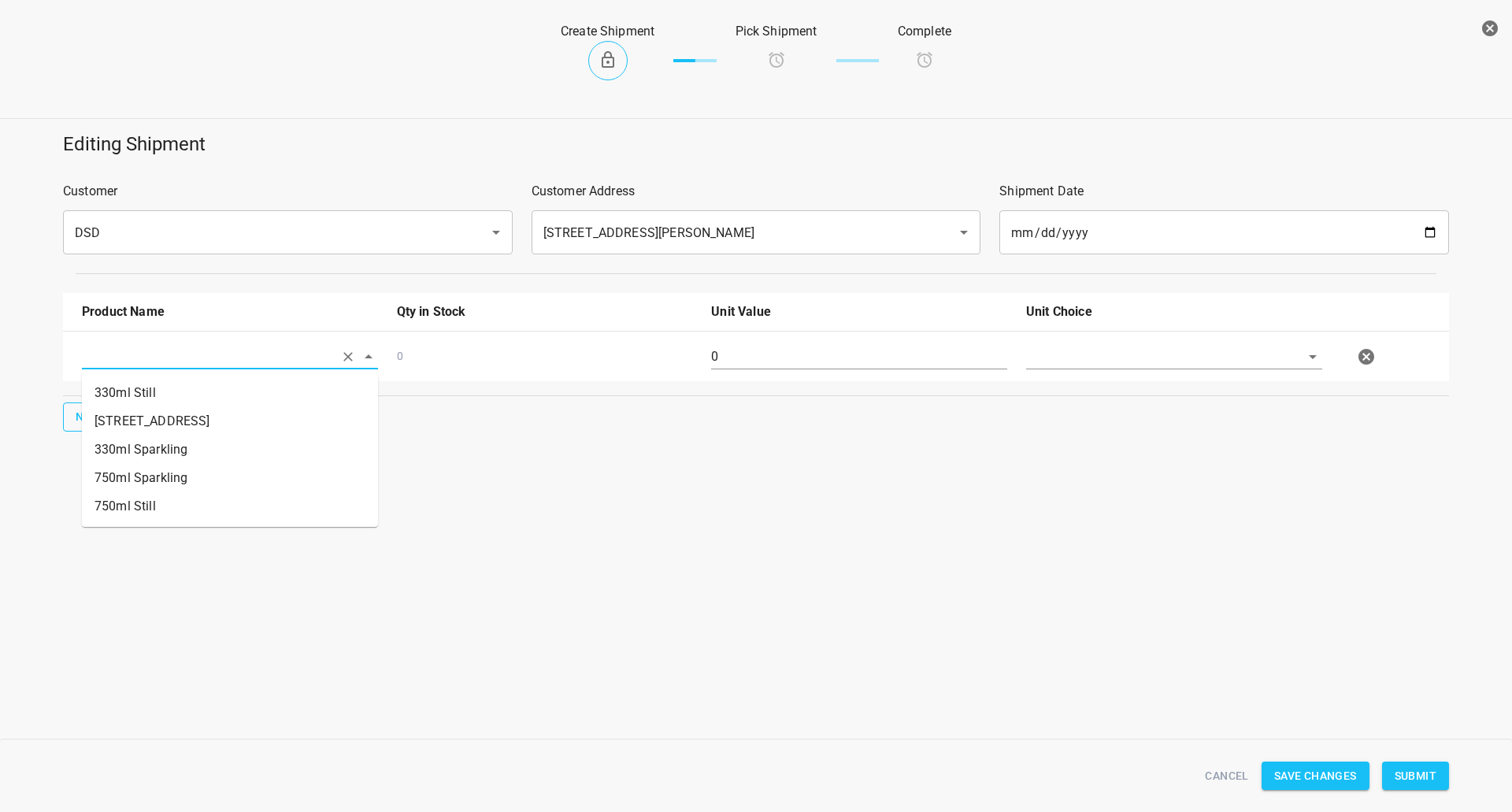
click at [107, 365] on input "text" at bounding box center [208, 356] width 252 height 24
click at [165, 392] on li "330ml Still" at bounding box center [230, 392] width 296 height 28
type input "330ml Still"
click at [75, 425] on span "New" at bounding box center [88, 417] width 25 height 20
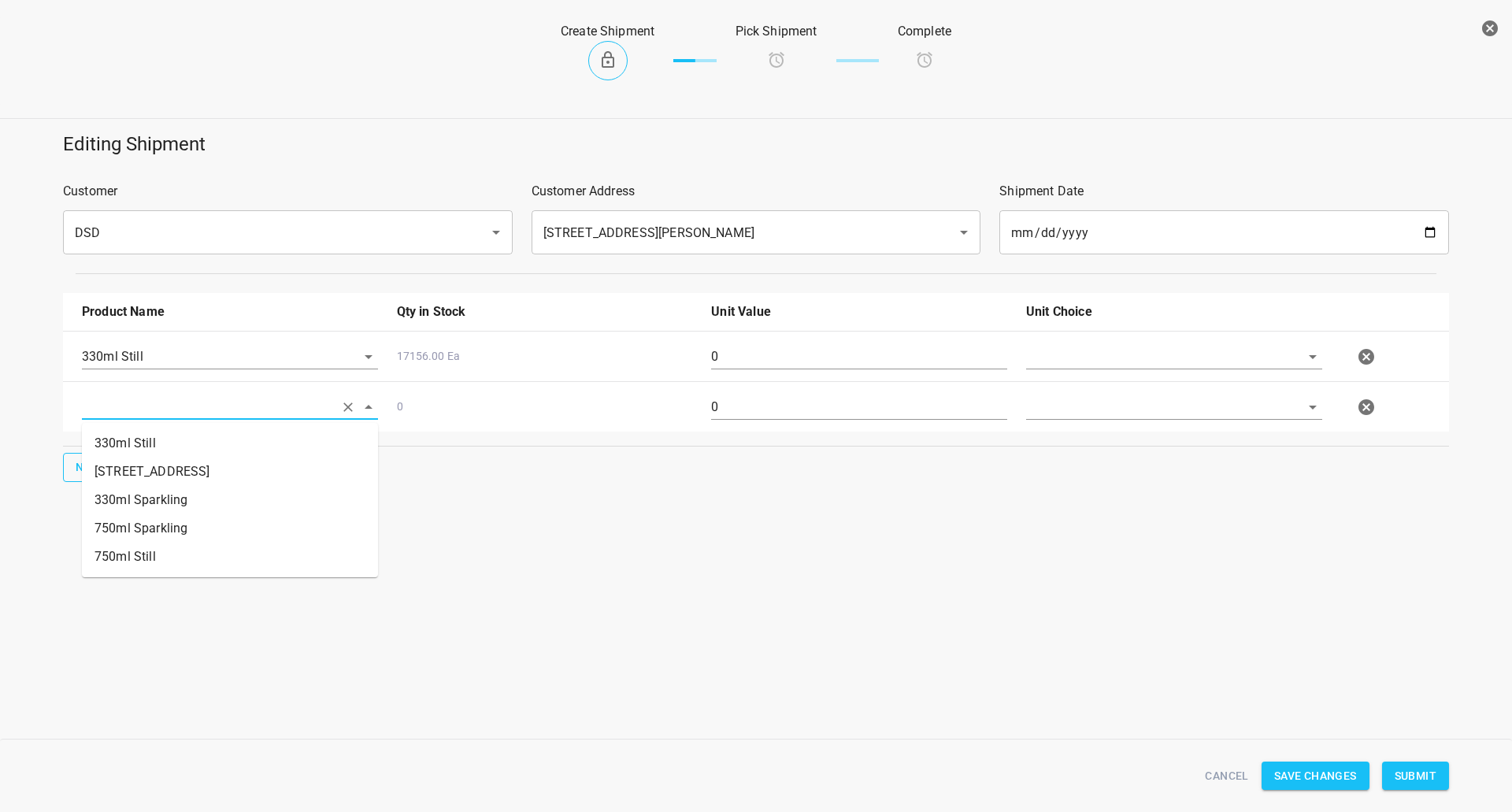
click at [97, 416] on input "text" at bounding box center [208, 406] width 252 height 24
click at [170, 496] on li "330ml Sparkling" at bounding box center [230, 500] width 296 height 28
type input "330ml Sparkling"
drag, startPoint x: 52, startPoint y: 467, endPoint x: 99, endPoint y: 464, distance: 47.1
click at [55, 467] on div "Editing Shipment Customer DSD ​ Customer Address 45 Hollinger Rd Toronto M4B 3G…" at bounding box center [756, 306] width 1531 height 369
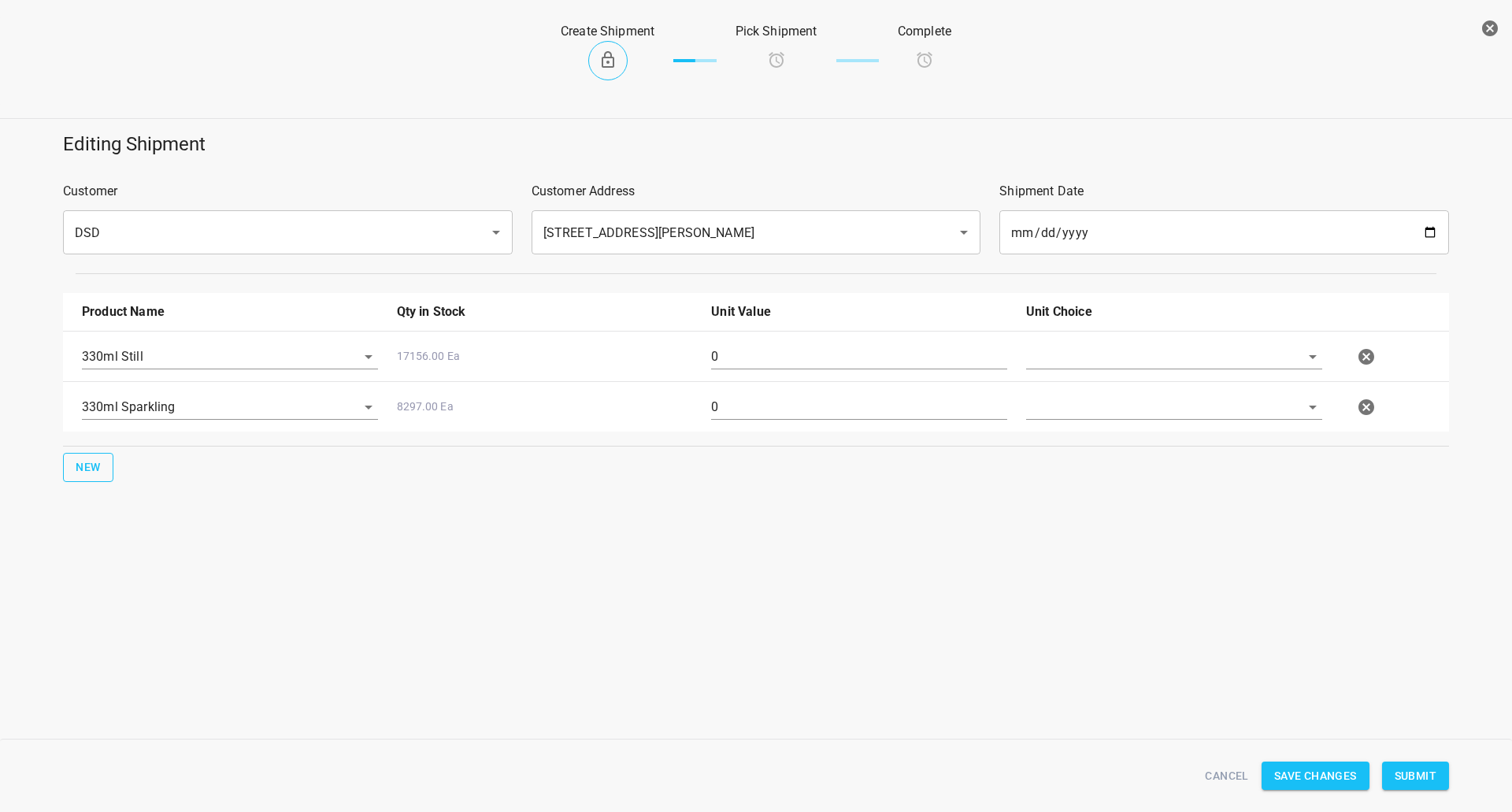
click at [104, 464] on button "New" at bounding box center [88, 467] width 51 height 29
drag, startPoint x: 162, startPoint y: 456, endPoint x: 157, endPoint y: 468, distance: 13.0
click at [163, 456] on input "text" at bounding box center [208, 456] width 252 height 24
click at [146, 603] on li "750ml Still" at bounding box center [230, 607] width 296 height 28
type input "750ml Still"
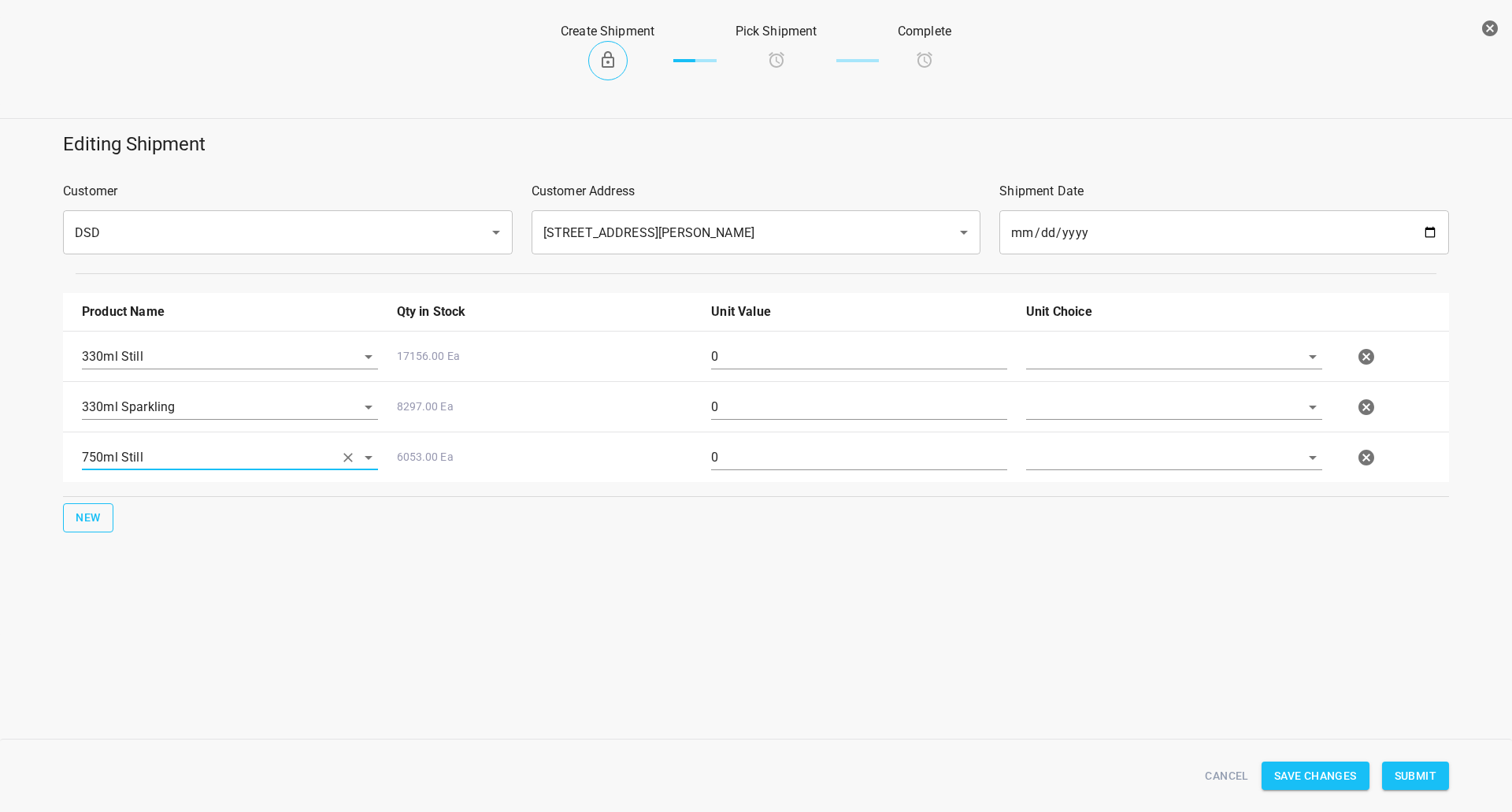
click at [87, 518] on span "New" at bounding box center [88, 517] width 25 height 20
drag, startPoint x: 87, startPoint y: 518, endPoint x: 134, endPoint y: 518, distance: 47.0
click at [134, 518] on input "text" at bounding box center [208, 507] width 252 height 24
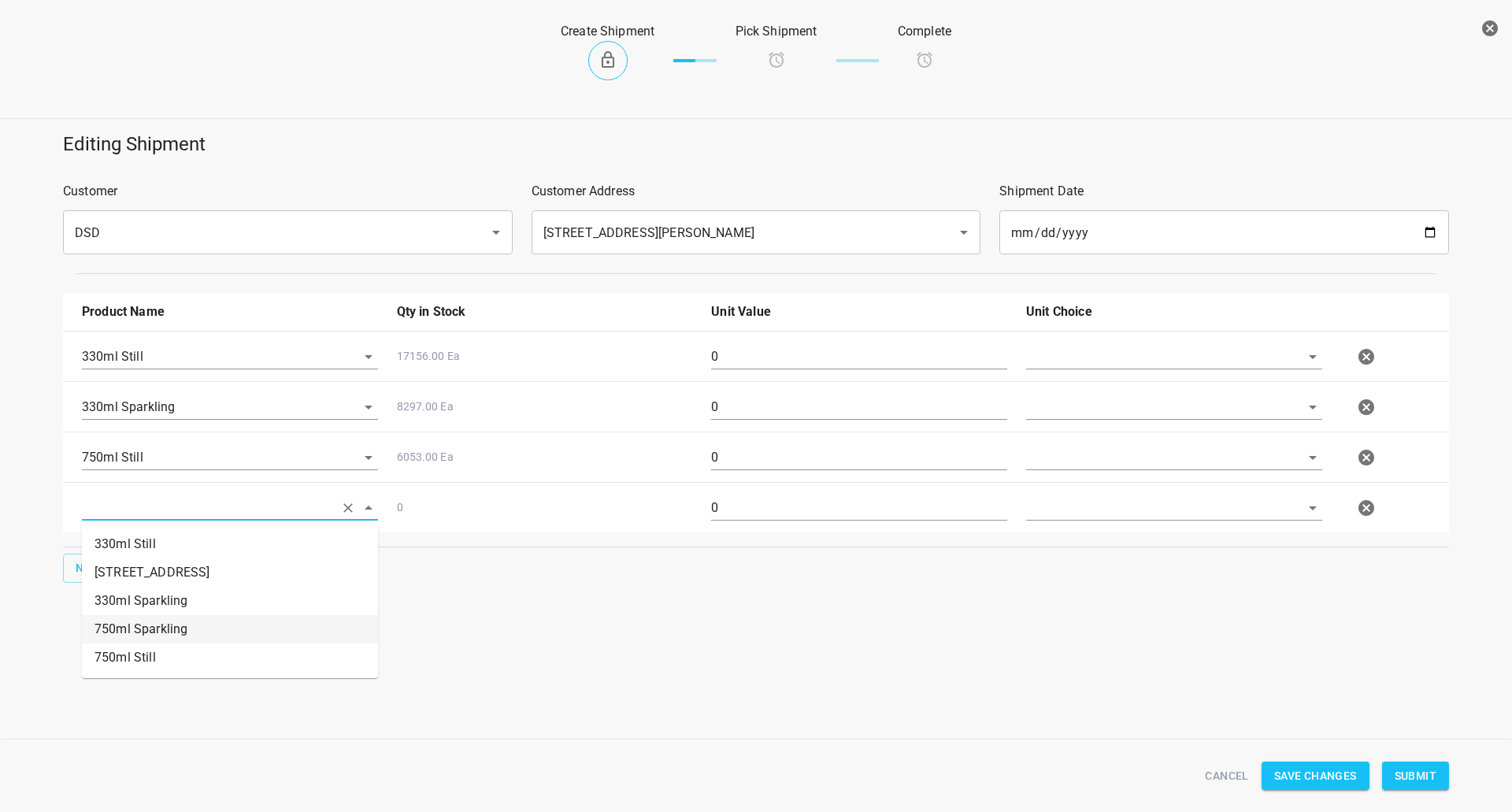
drag, startPoint x: 161, startPoint y: 622, endPoint x: 497, endPoint y: 521, distance: 350.9
click at [166, 622] on li "750ml Sparkling" at bounding box center [230, 629] width 296 height 28
type input "750ml Sparkling"
click at [1081, 351] on input "text" at bounding box center [1152, 356] width 252 height 24
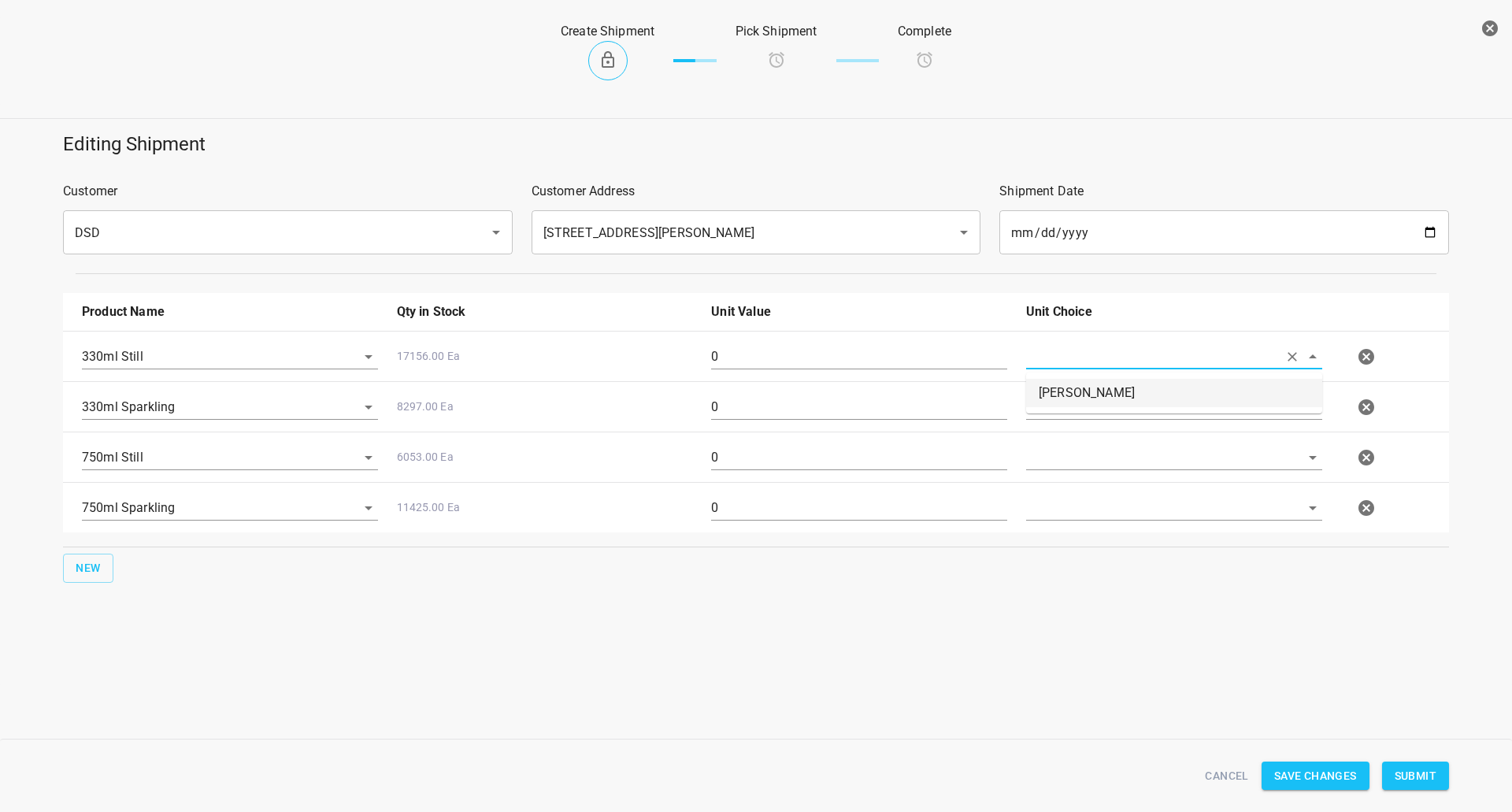
click at [1070, 393] on li "Eaches" at bounding box center [1174, 392] width 296 height 28
type input "Eaches"
click at [1053, 426] on body "v1.1.1 Traceability Approved Information Receiving Raw Inventory Production Fin…" at bounding box center [756, 406] width 1512 height 812
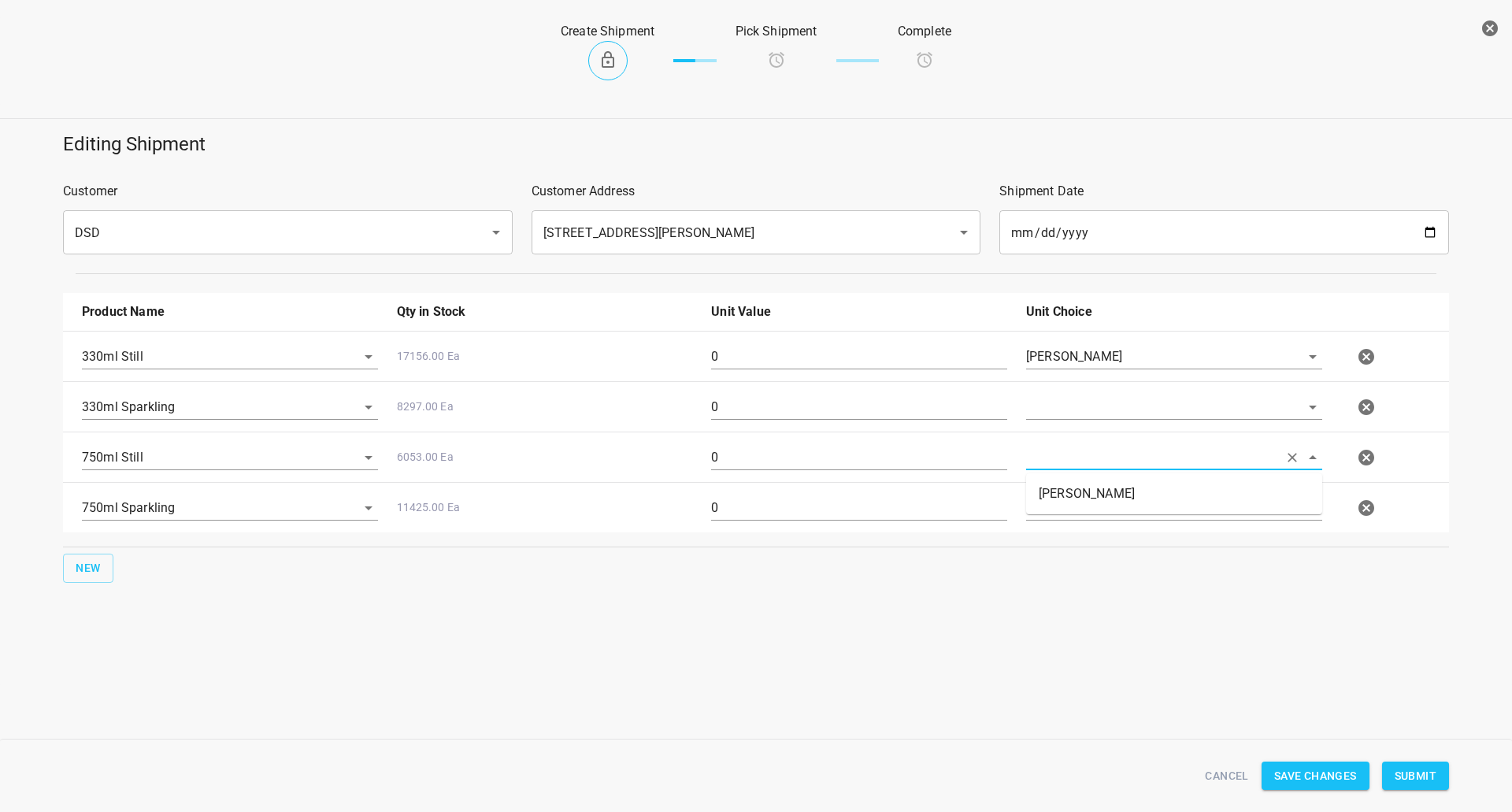
click at [1040, 468] on input "text" at bounding box center [1152, 456] width 252 height 24
click at [1059, 418] on input "text" at bounding box center [1152, 406] width 252 height 24
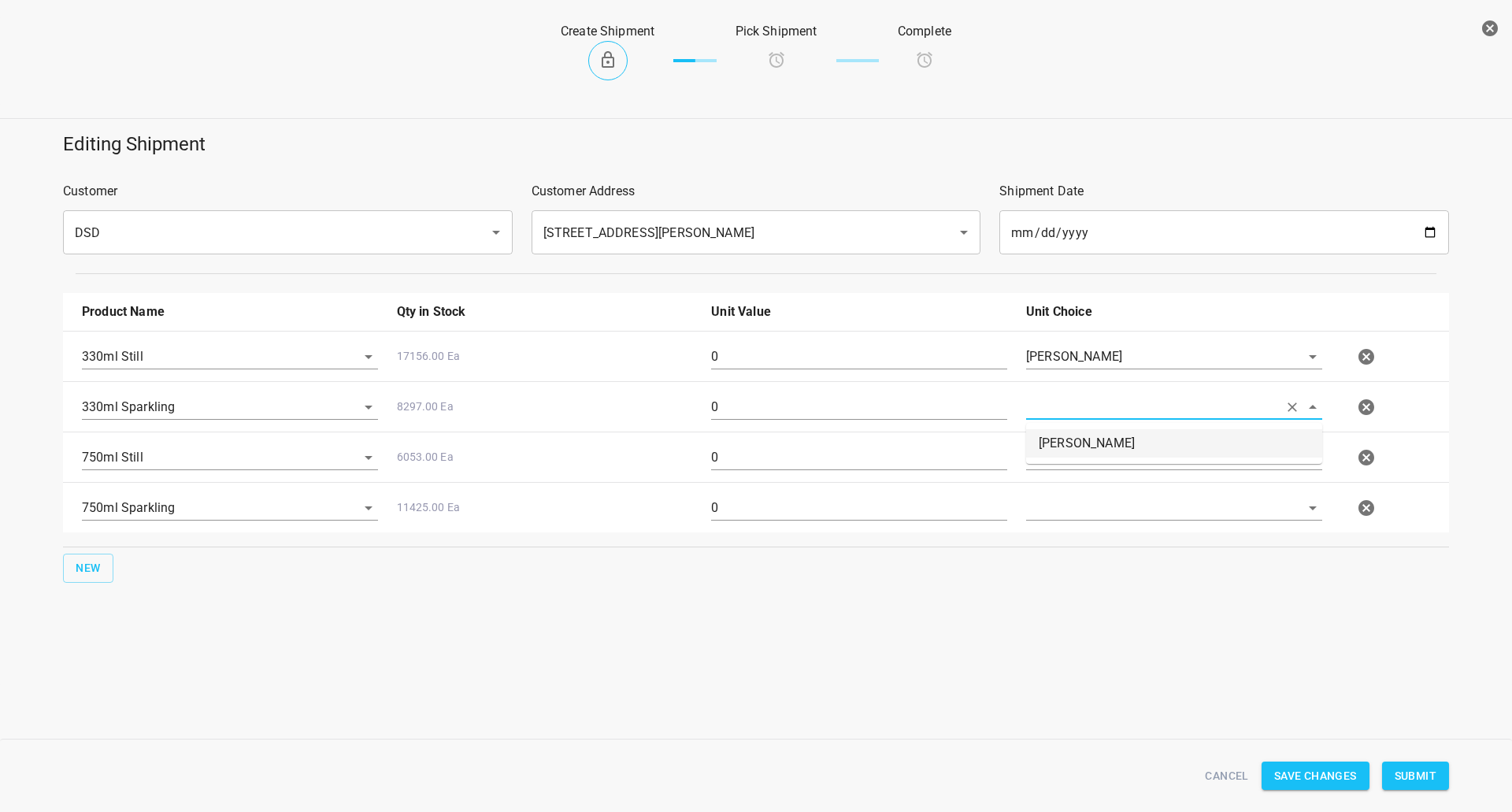
click at [1059, 435] on li "Eaches" at bounding box center [1174, 443] width 296 height 28
type input "Eaches"
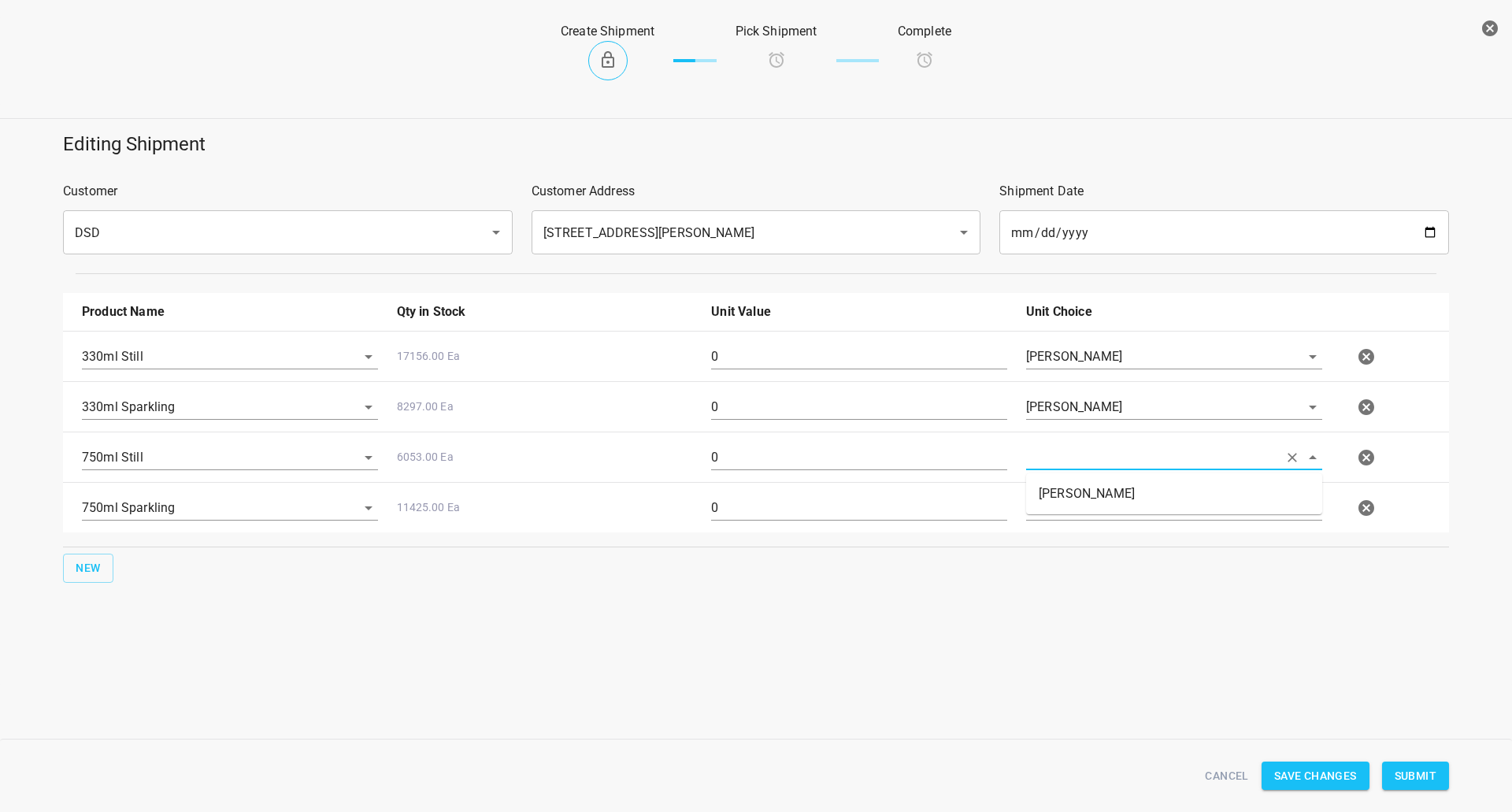
click at [1059, 465] on input "text" at bounding box center [1152, 456] width 252 height 24
click at [1062, 502] on li "Eaches" at bounding box center [1174, 493] width 296 height 28
type input "Eaches"
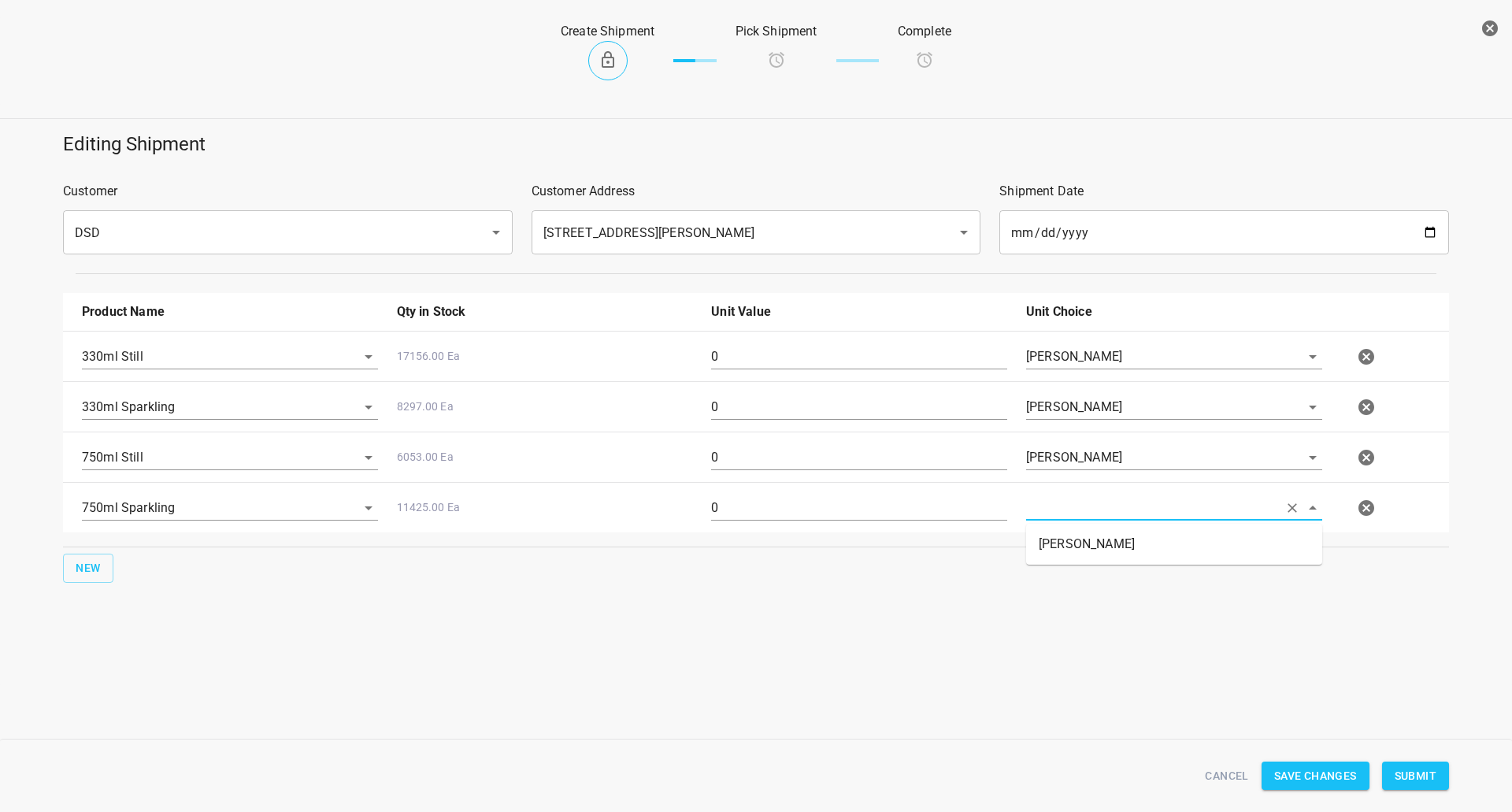
drag, startPoint x: 1064, startPoint y: 506, endPoint x: 1071, endPoint y: 546, distance: 40.6
click at [1067, 523] on body "v1.1.1 Traceability Approved Information Receiving Raw Inventory Production Fin…" at bounding box center [756, 406] width 1512 height 812
click at [1071, 546] on li "Eaches" at bounding box center [1174, 544] width 296 height 28
type input "Eaches"
click at [841, 372] on div "330ml Sparkling 8297.00 Ea 0 Eaches" at bounding box center [759, 407] width 1374 height 70
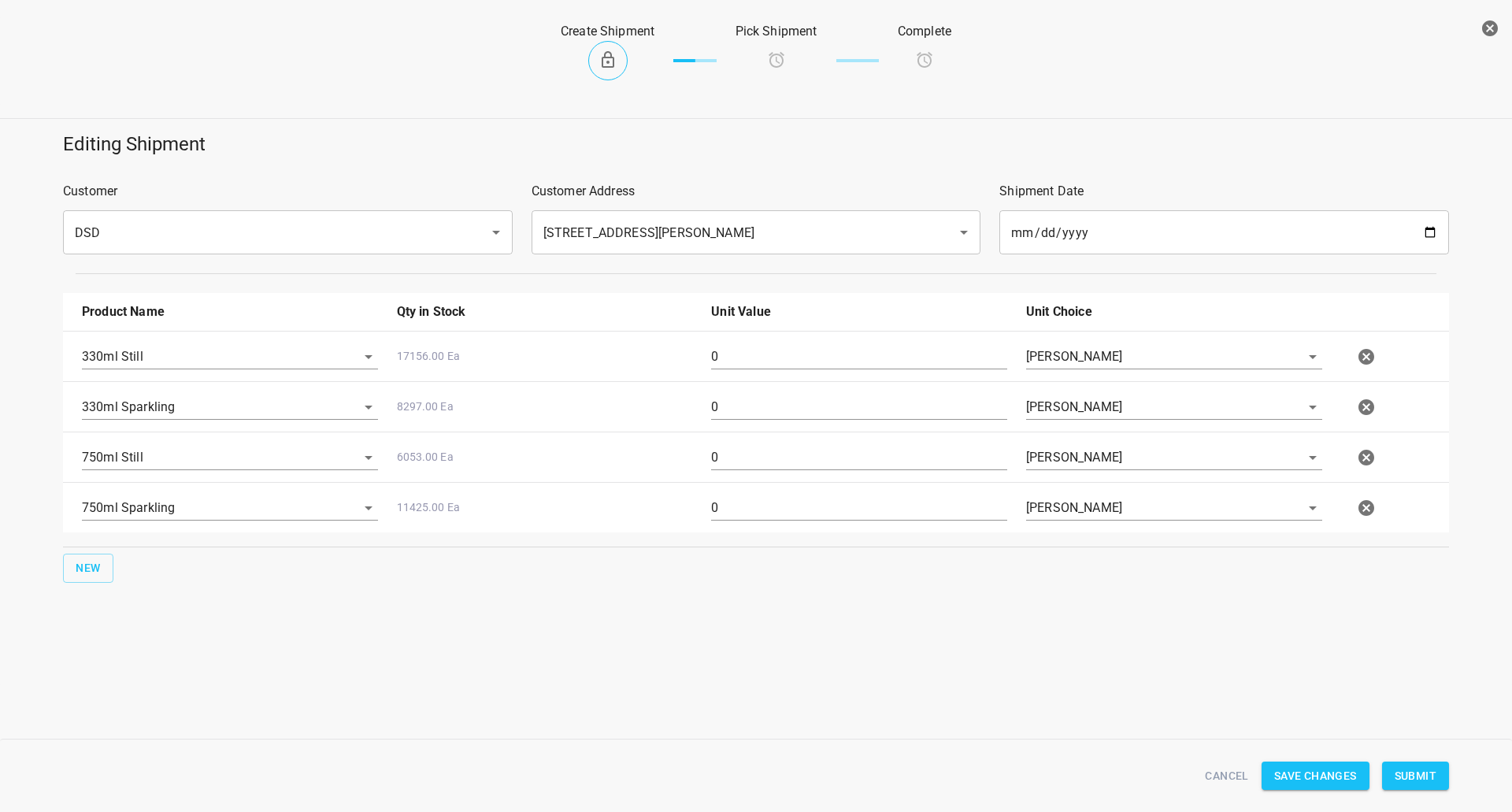
click at [841, 372] on div "330ml Sparkling 8297.00 Ea 0 Eaches" at bounding box center [759, 407] width 1374 height 70
click at [848, 360] on input "0" at bounding box center [860, 357] width 296 height 25
type input "126"
click at [768, 411] on input "0" at bounding box center [860, 407] width 296 height 25
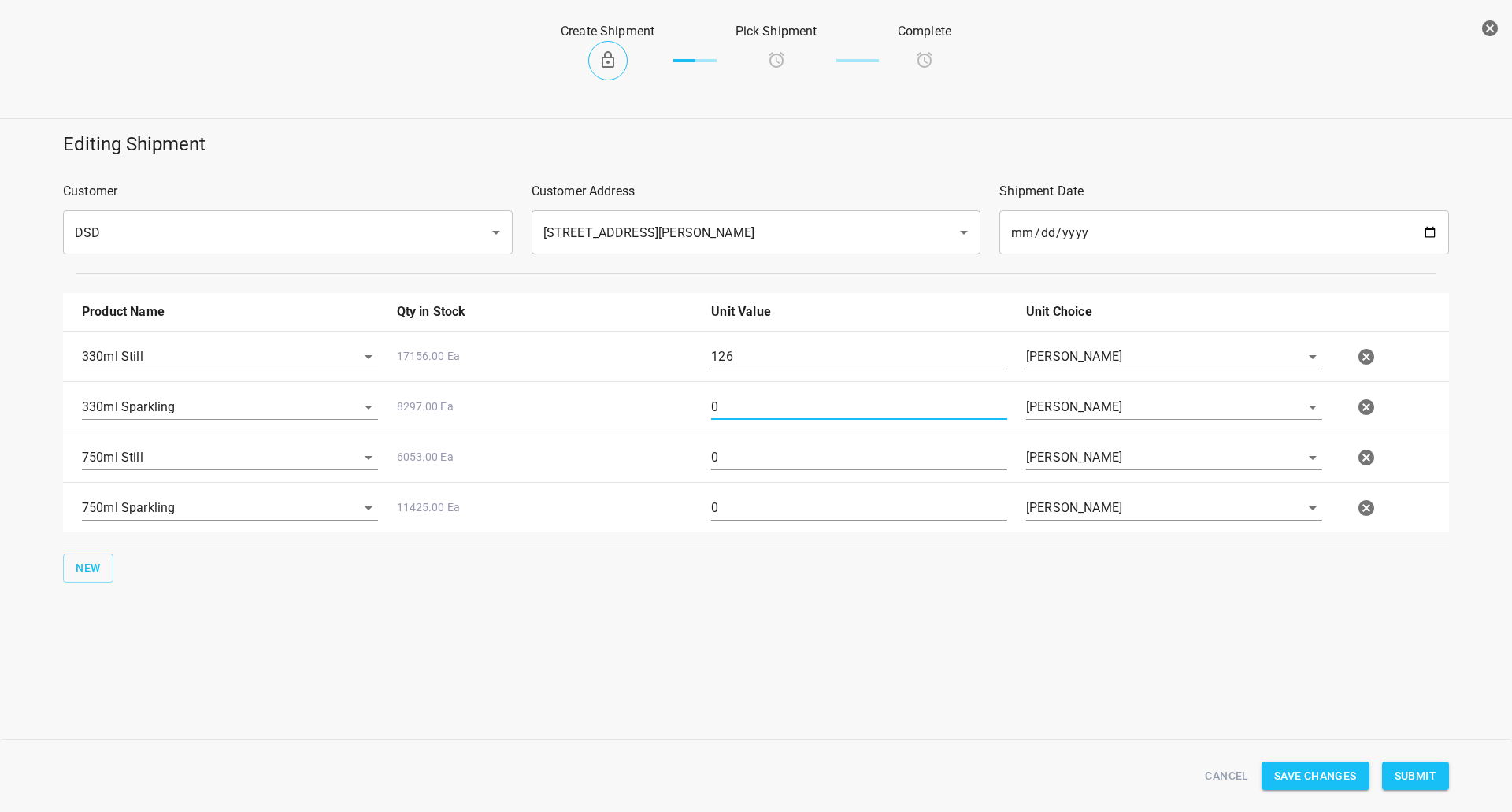
click at [768, 411] on input "0" at bounding box center [860, 407] width 296 height 25
type input "126"
click at [743, 469] on input "0" at bounding box center [860, 457] width 296 height 25
type input "80"
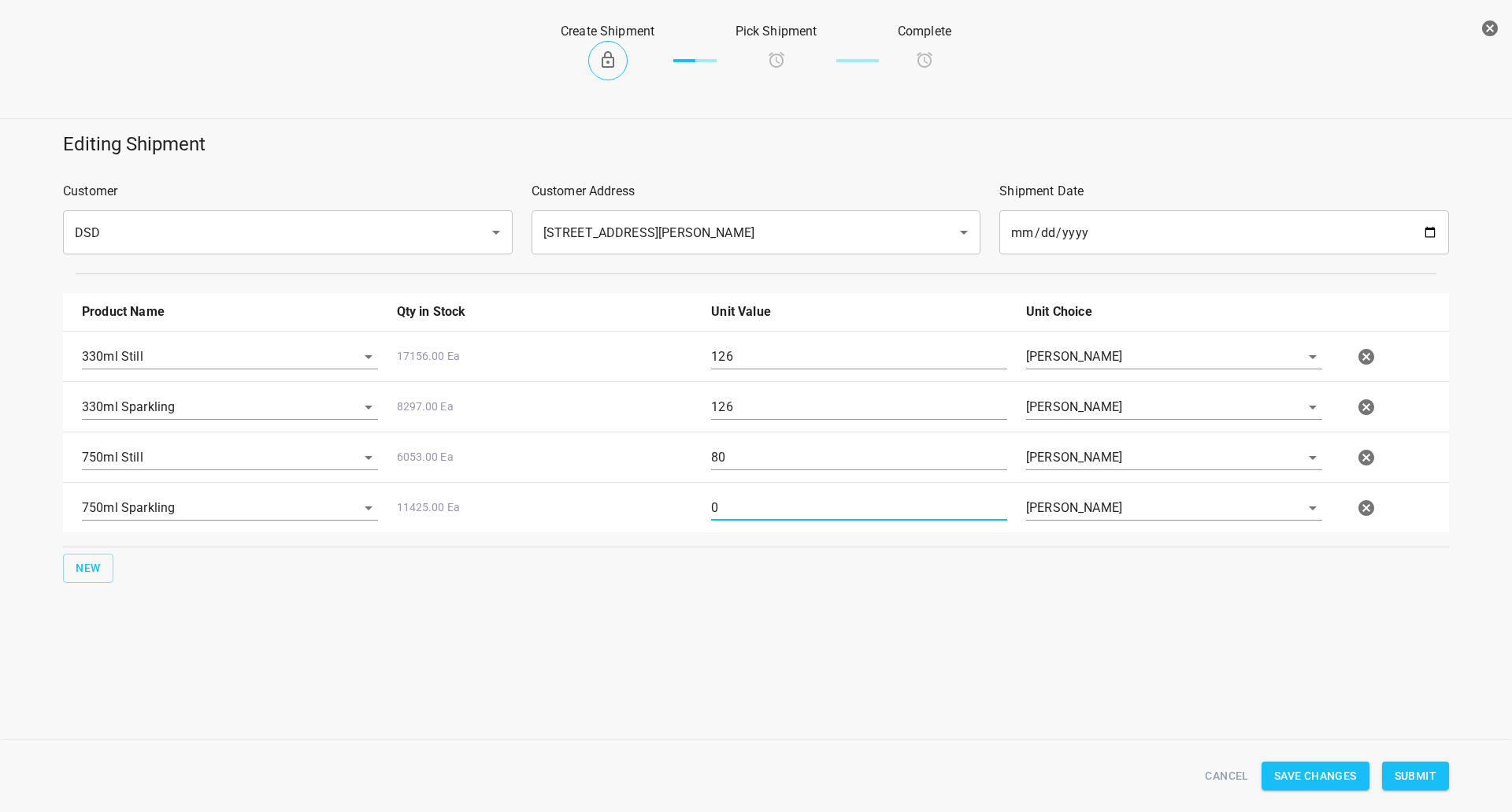
click at [743, 512] on input "0" at bounding box center [860, 507] width 296 height 25
type input "80"
click at [1387, 773] on button "Submit" at bounding box center [1415, 776] width 67 height 29
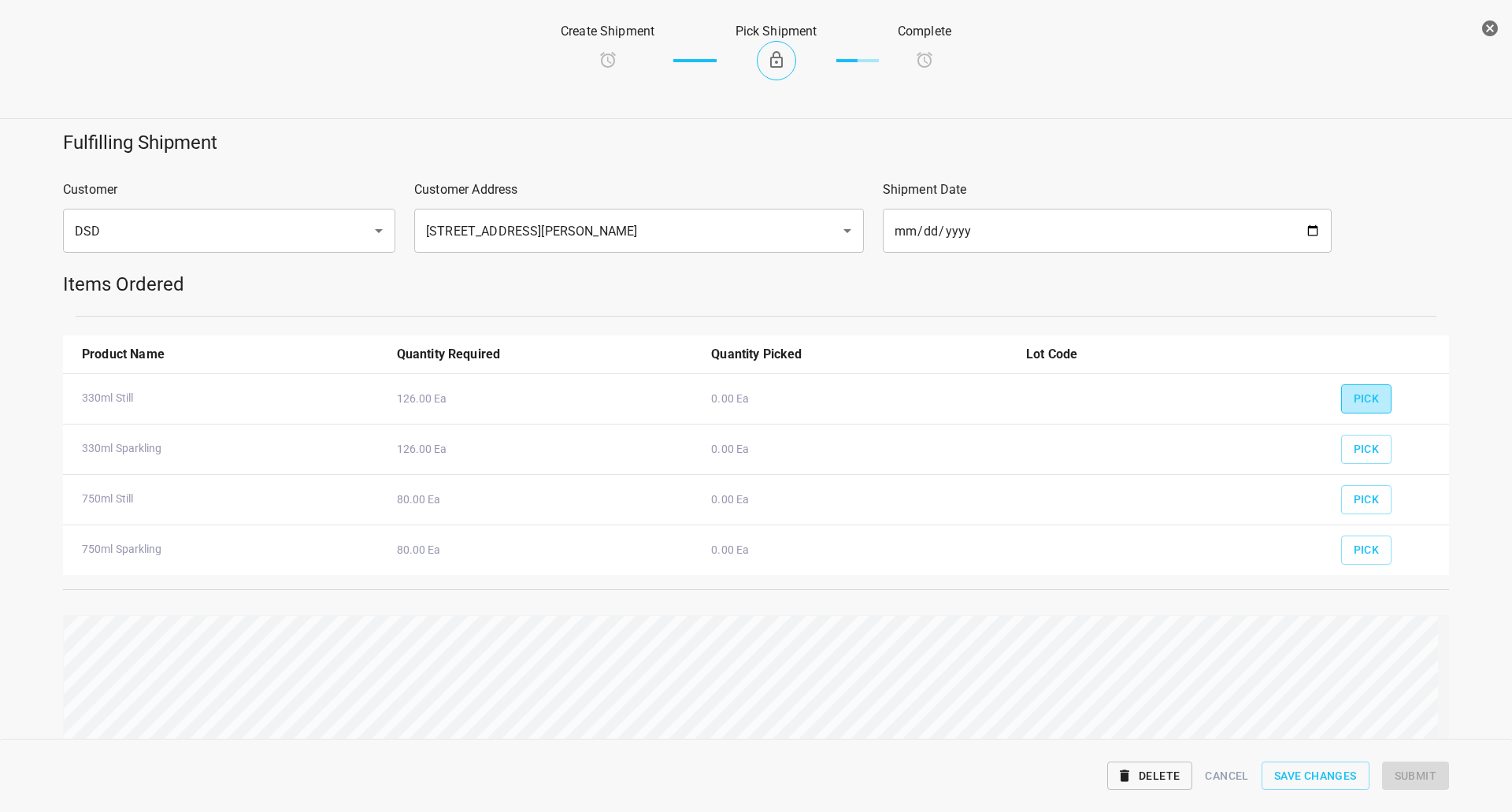
click at [1370, 396] on button "Pick" at bounding box center [1367, 398] width 51 height 29
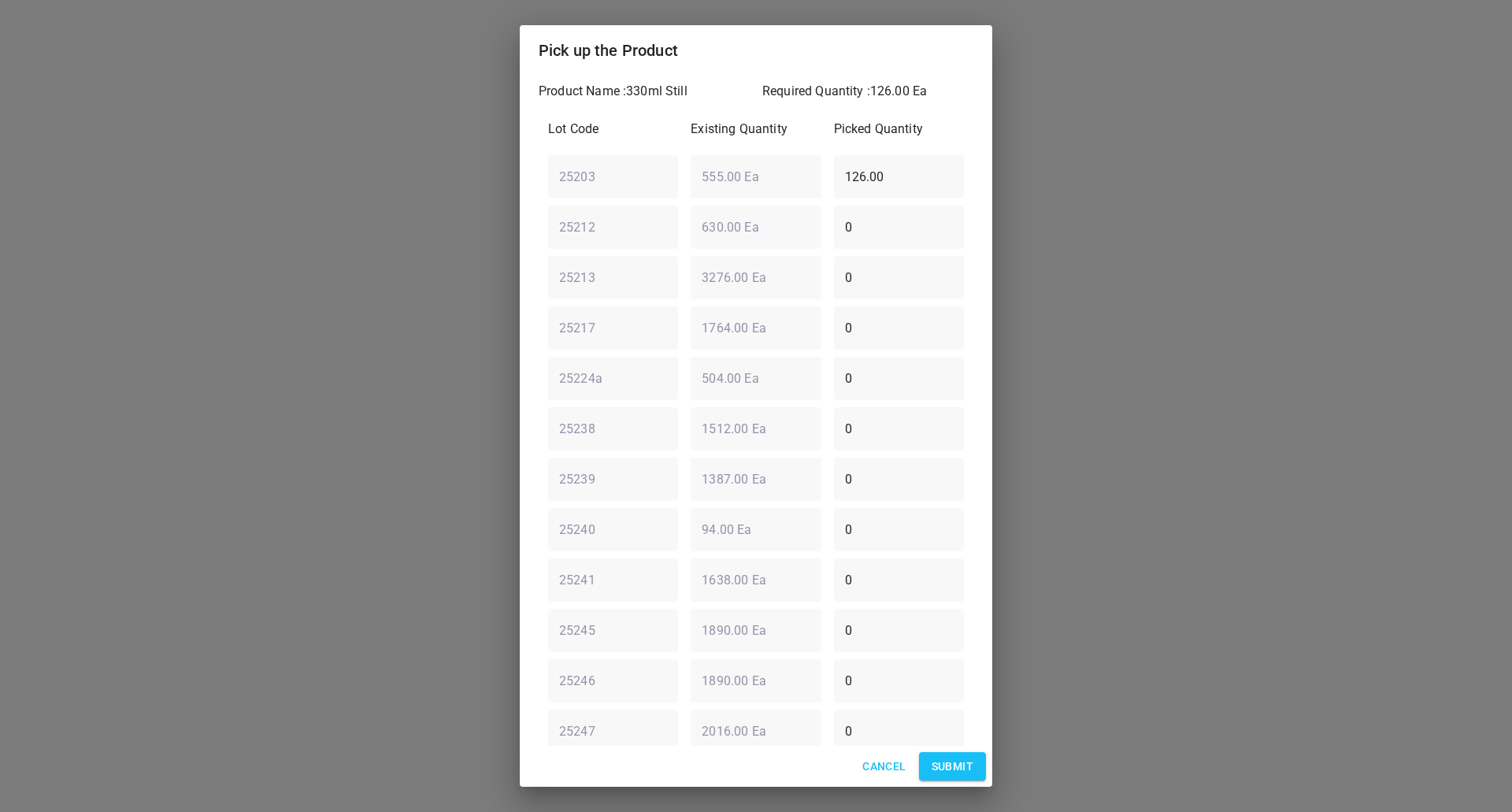
click at [961, 771] on span "Submit" at bounding box center [952, 766] width 41 height 20
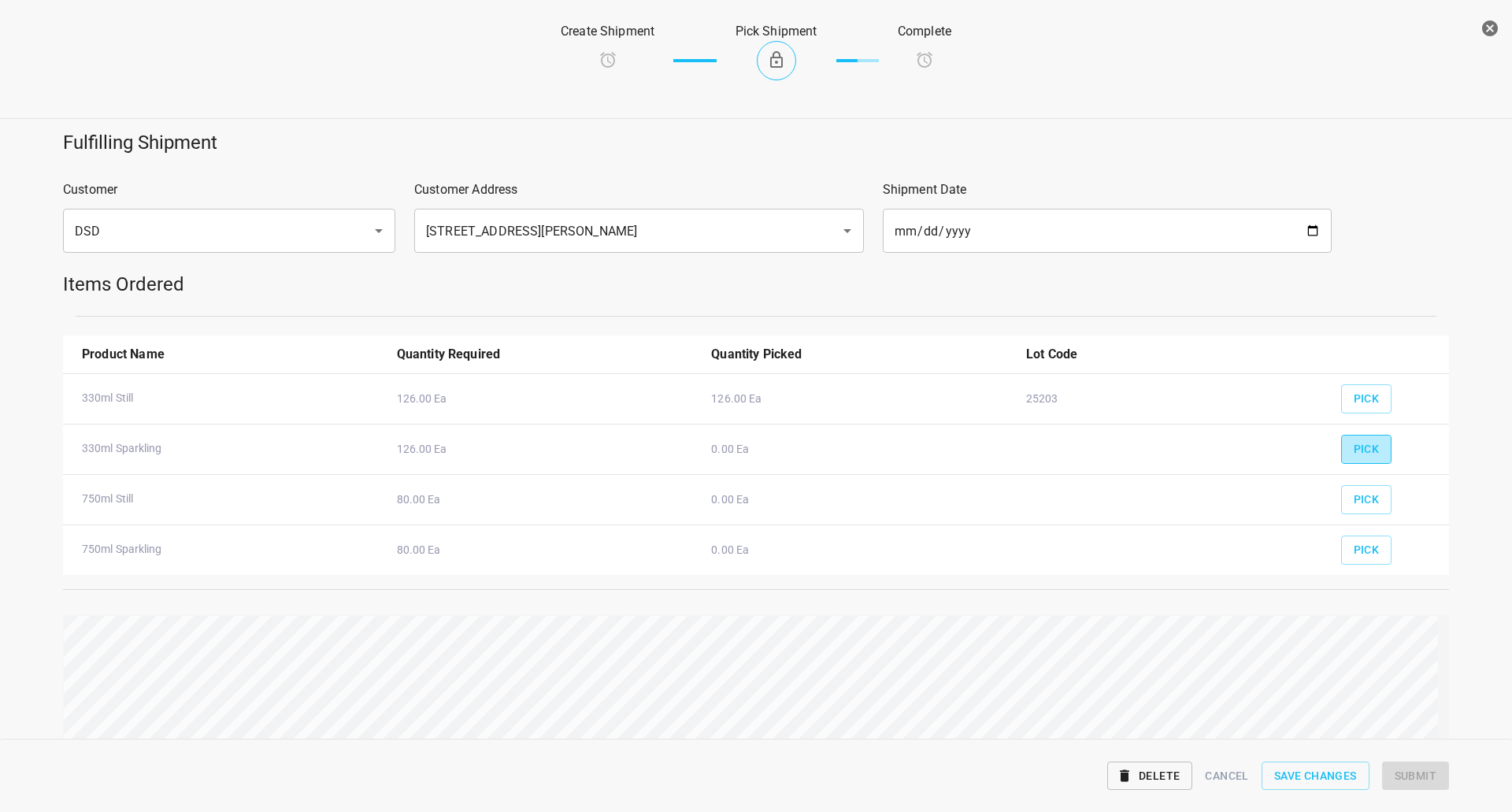
click at [1360, 444] on span "Pick" at bounding box center [1366, 449] width 26 height 20
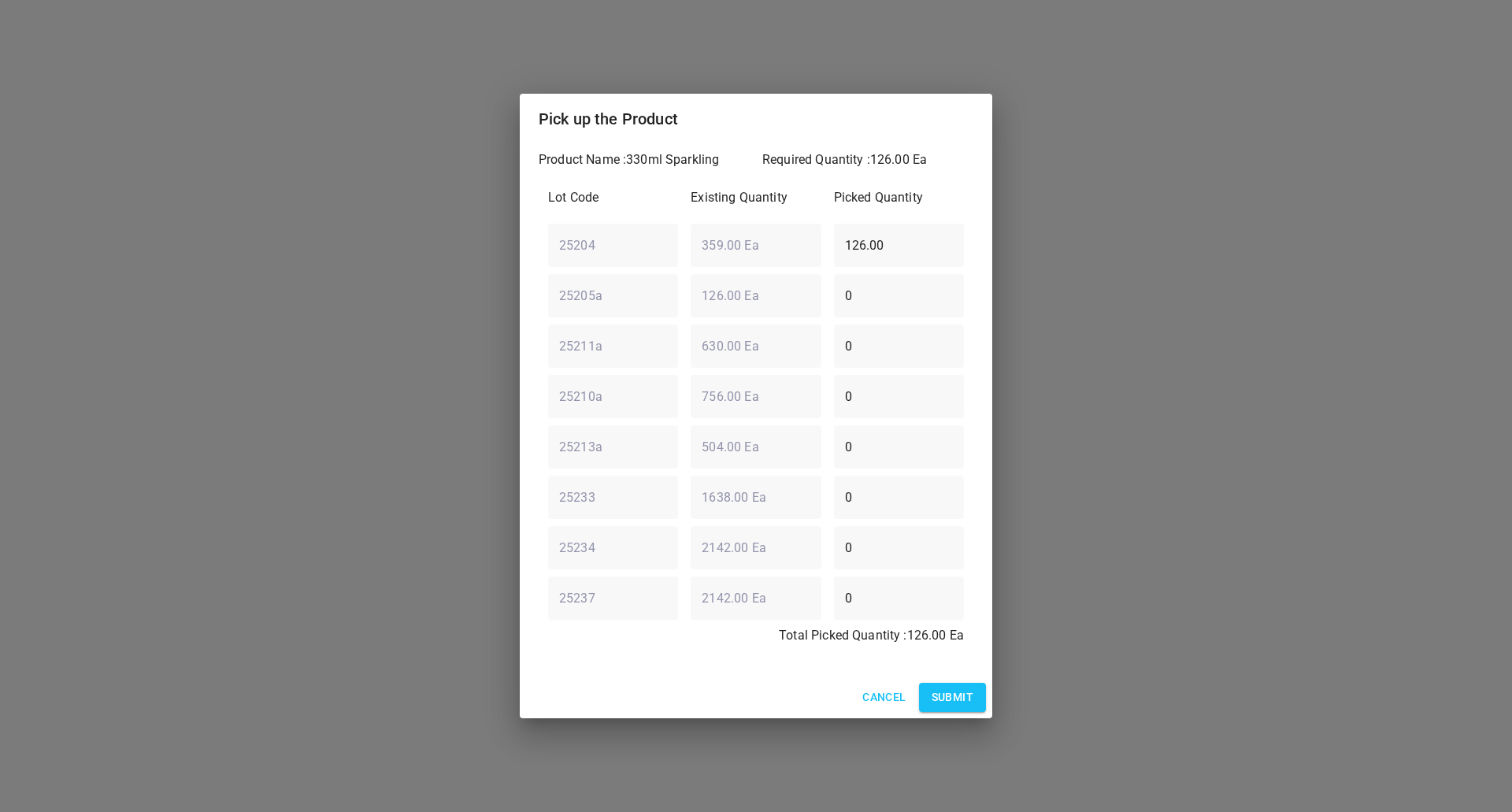
click at [942, 697] on span "Submit" at bounding box center [952, 697] width 41 height 20
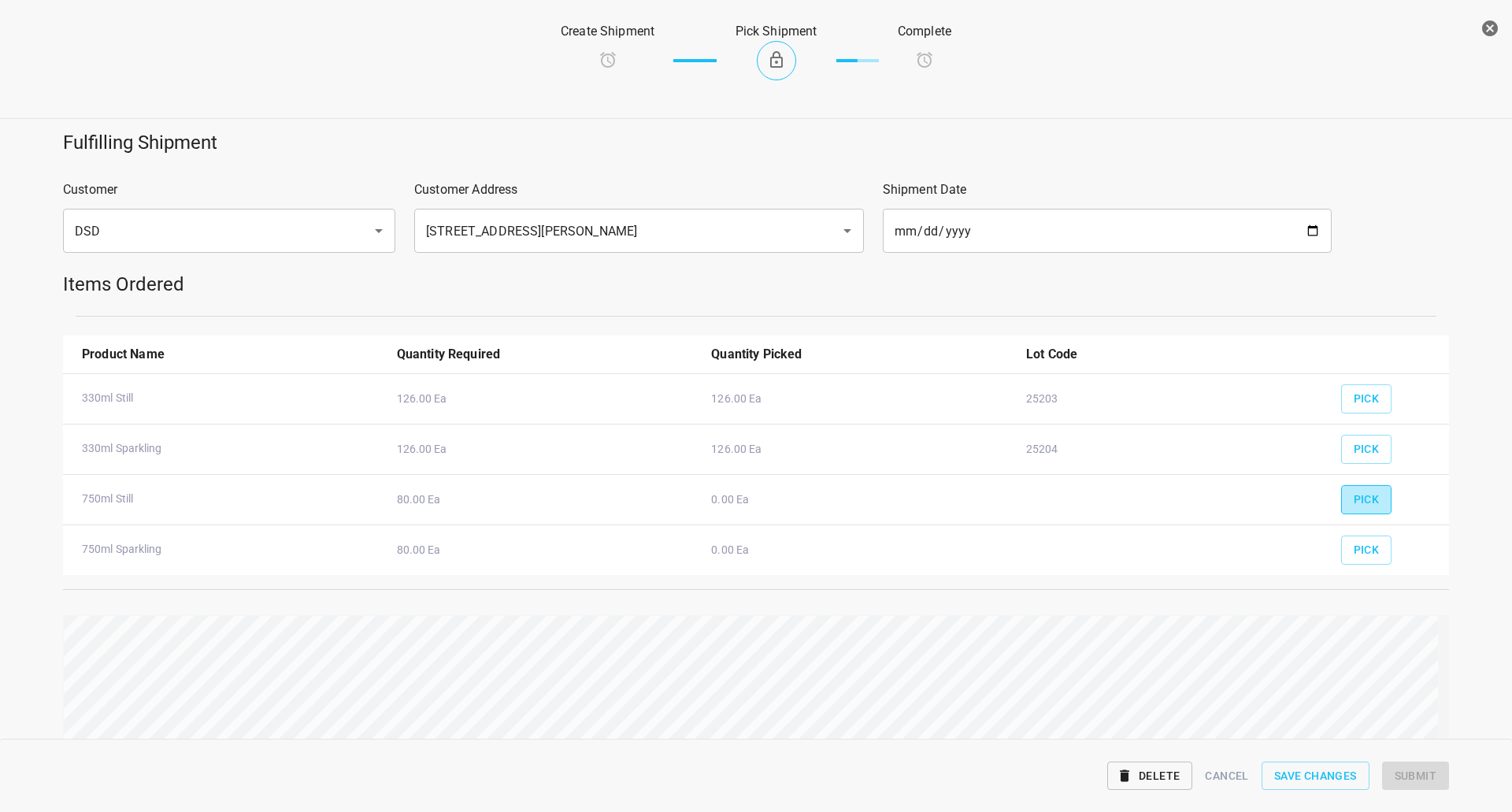
click at [1359, 506] on span "Pick" at bounding box center [1366, 500] width 26 height 20
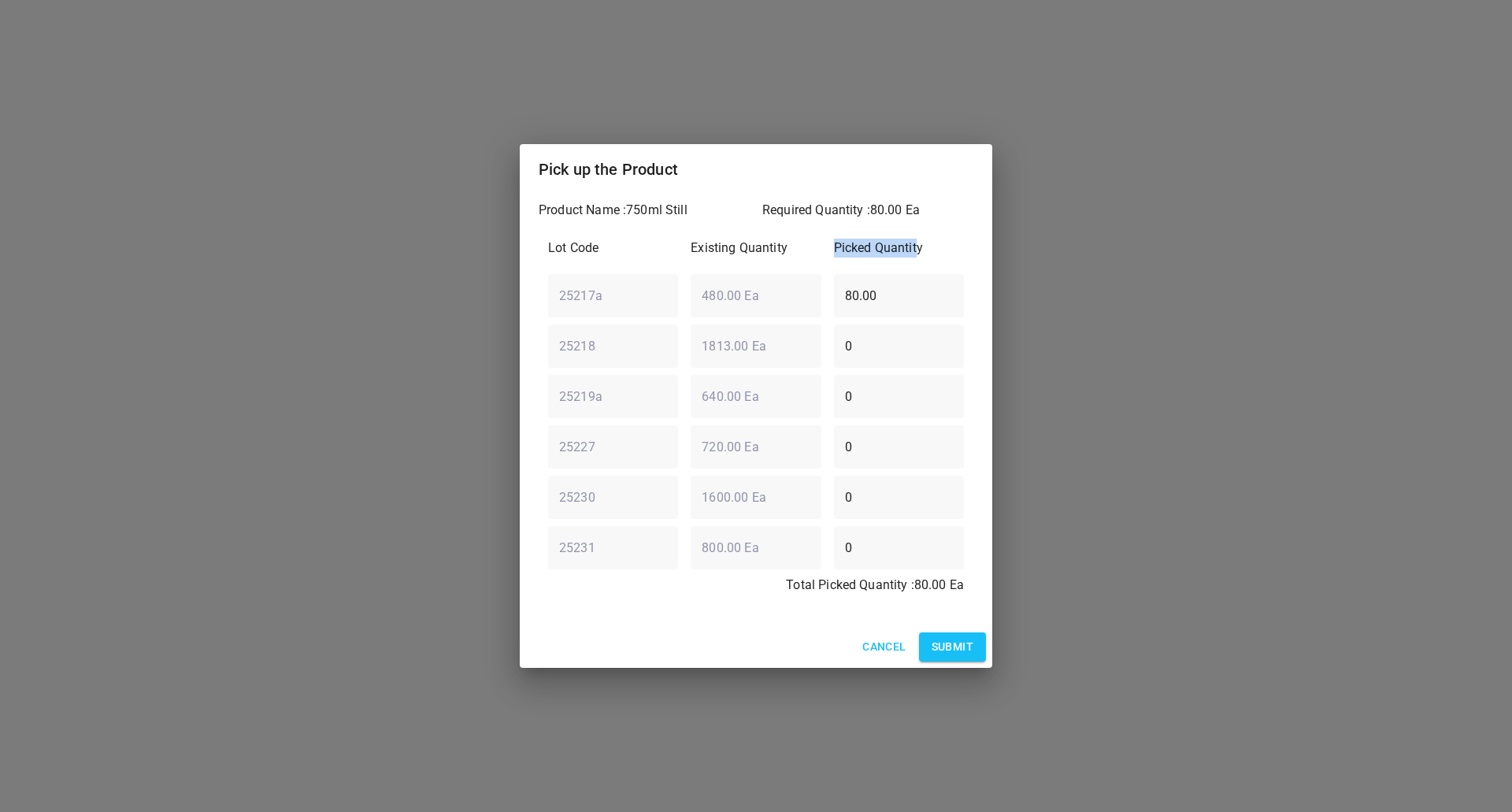
drag, startPoint x: 919, startPoint y: 256, endPoint x: 659, endPoint y: 252, distance: 260.0
click at [671, 257] on div "Lot Code Existing Quantity Picked Quantity" at bounding box center [755, 252] width 428 height 41
click at [882, 308] on input "80.00" at bounding box center [898, 295] width 130 height 44
click at [885, 305] on input "80.00" at bounding box center [898, 295] width 130 height 44
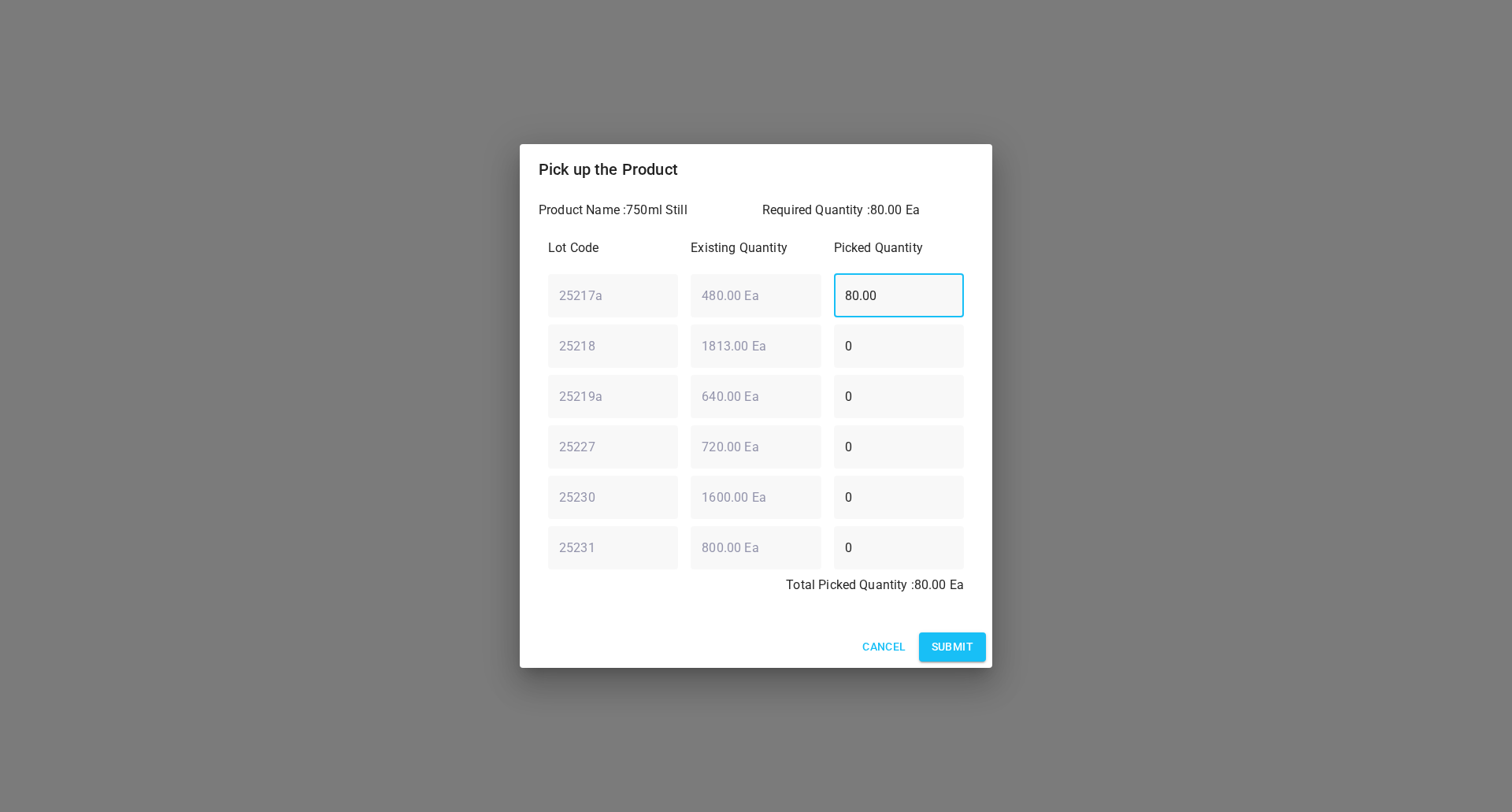
click at [885, 304] on input "80.00" at bounding box center [898, 295] width 130 height 44
type input "0"
click at [729, 413] on div "25219a ​ 640.00 Ea ​ 0 ​" at bounding box center [755, 396] width 428 height 56
type input "80"
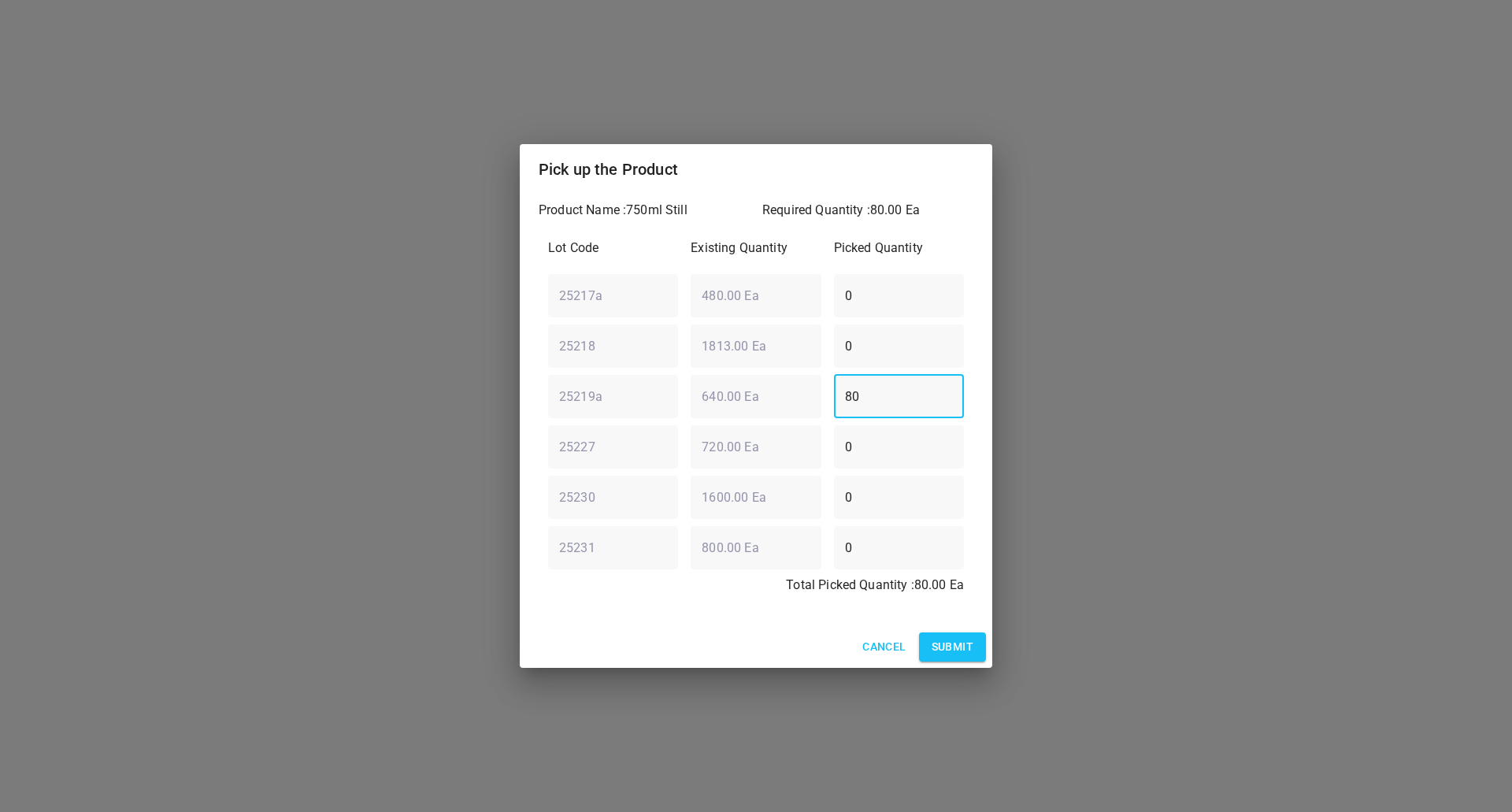
click at [963, 652] on span "Submit" at bounding box center [952, 646] width 41 height 20
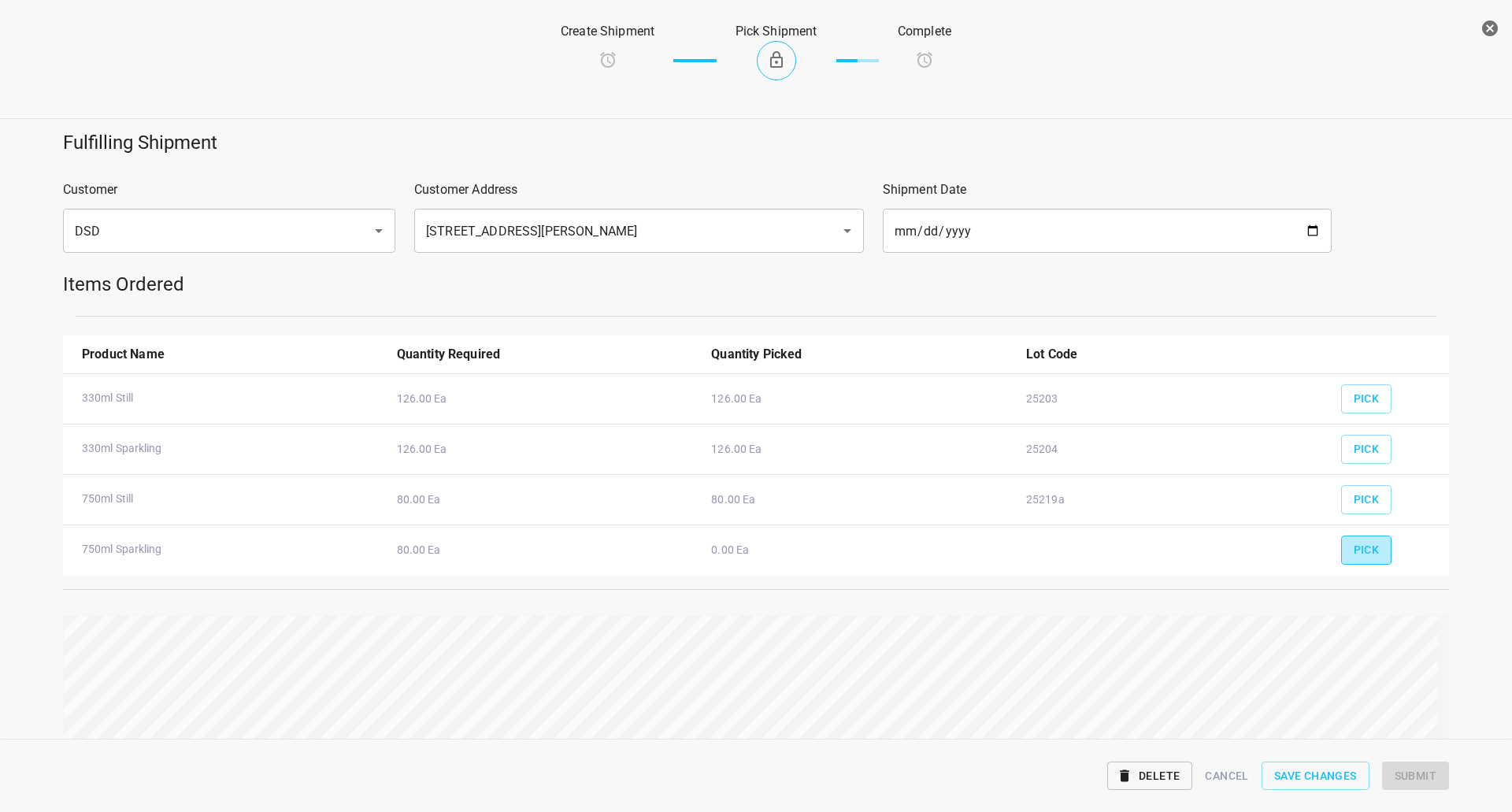
click at [1361, 544] on span "Pick" at bounding box center [1366, 550] width 26 height 20
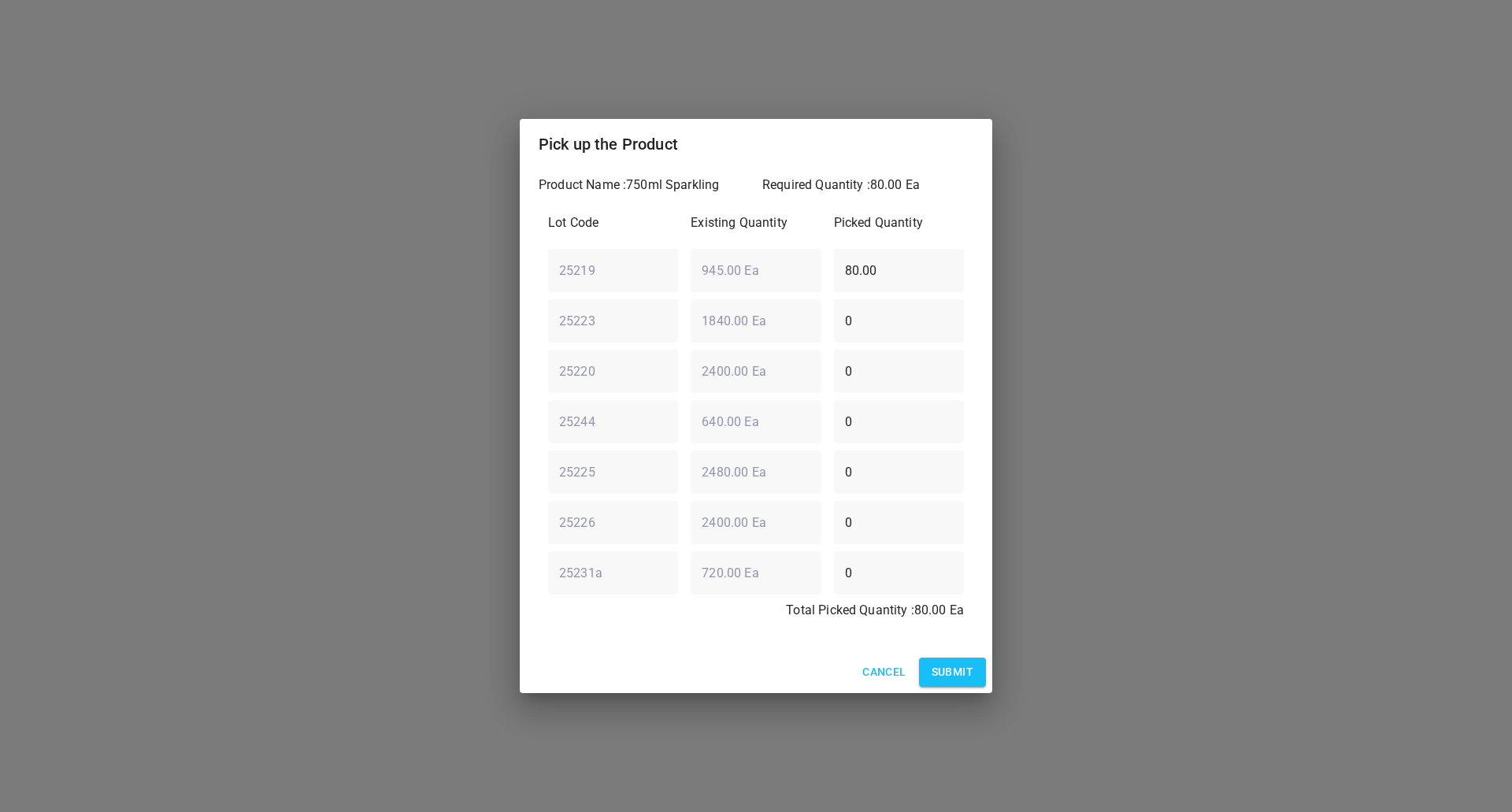
click at [945, 675] on span "Submit" at bounding box center [952, 672] width 41 height 20
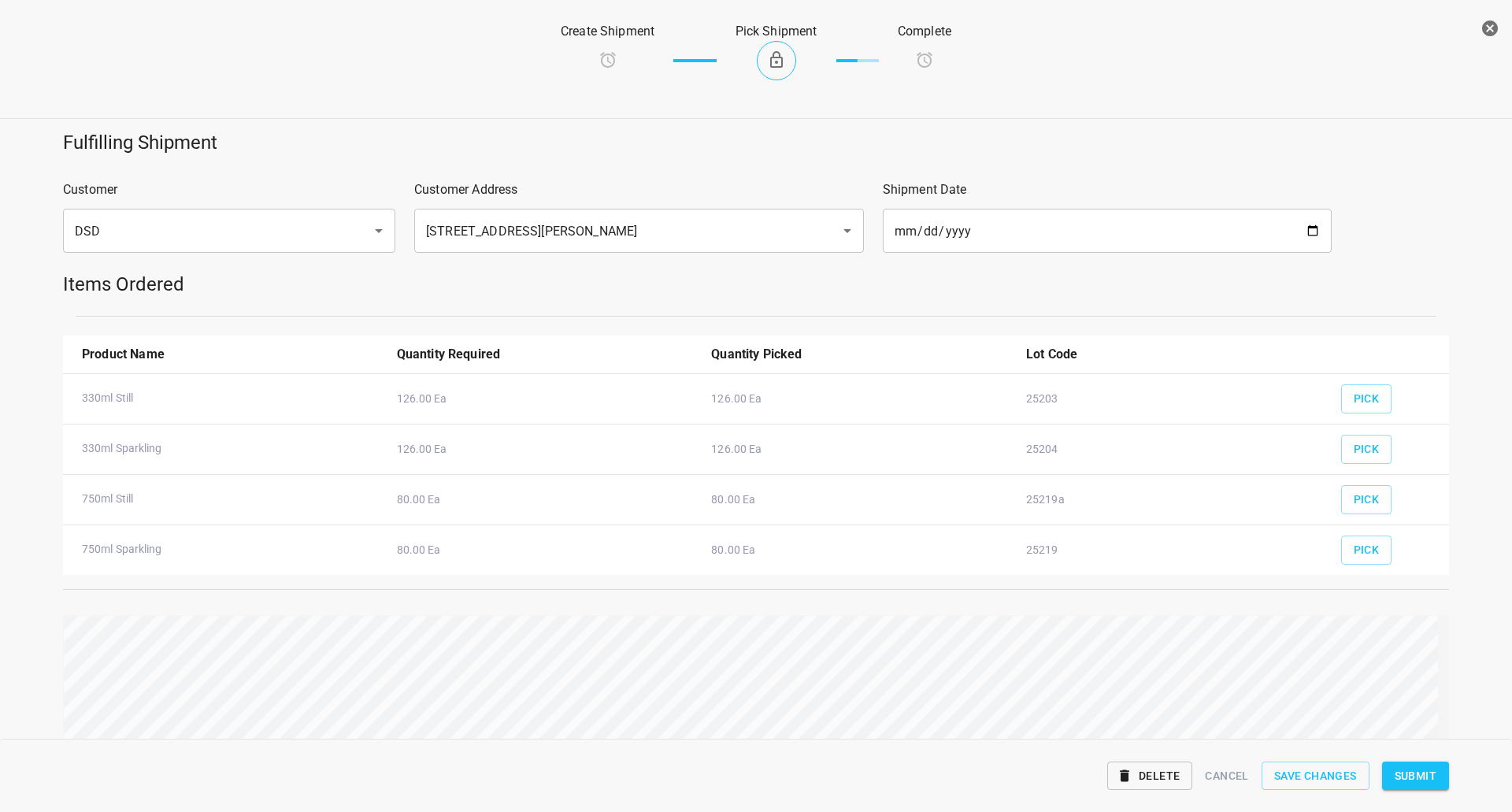
click at [1439, 776] on button "Submit" at bounding box center [1415, 776] width 67 height 29
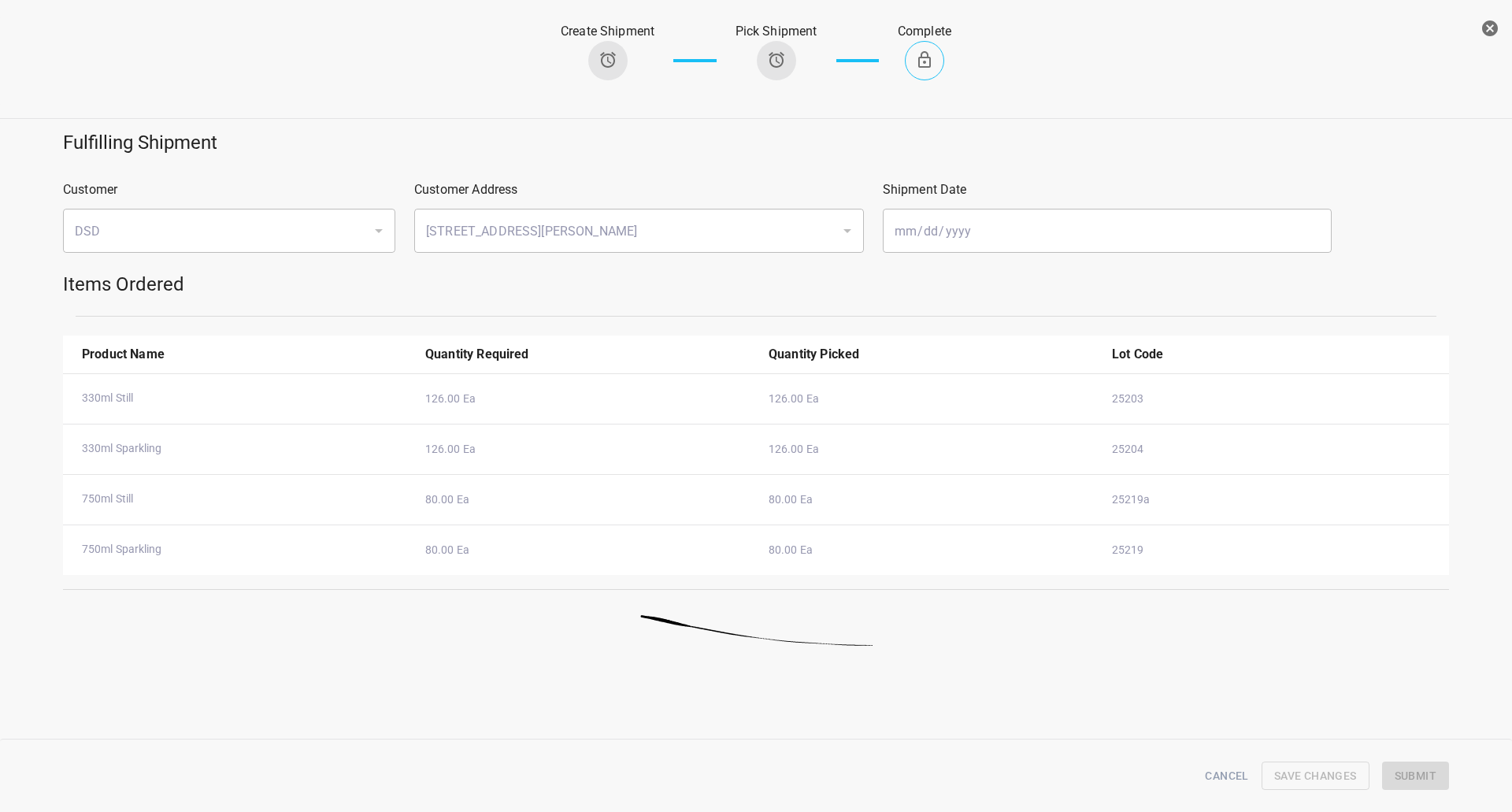
click at [1491, 23] on icon "button" at bounding box center [1490, 28] width 16 height 16
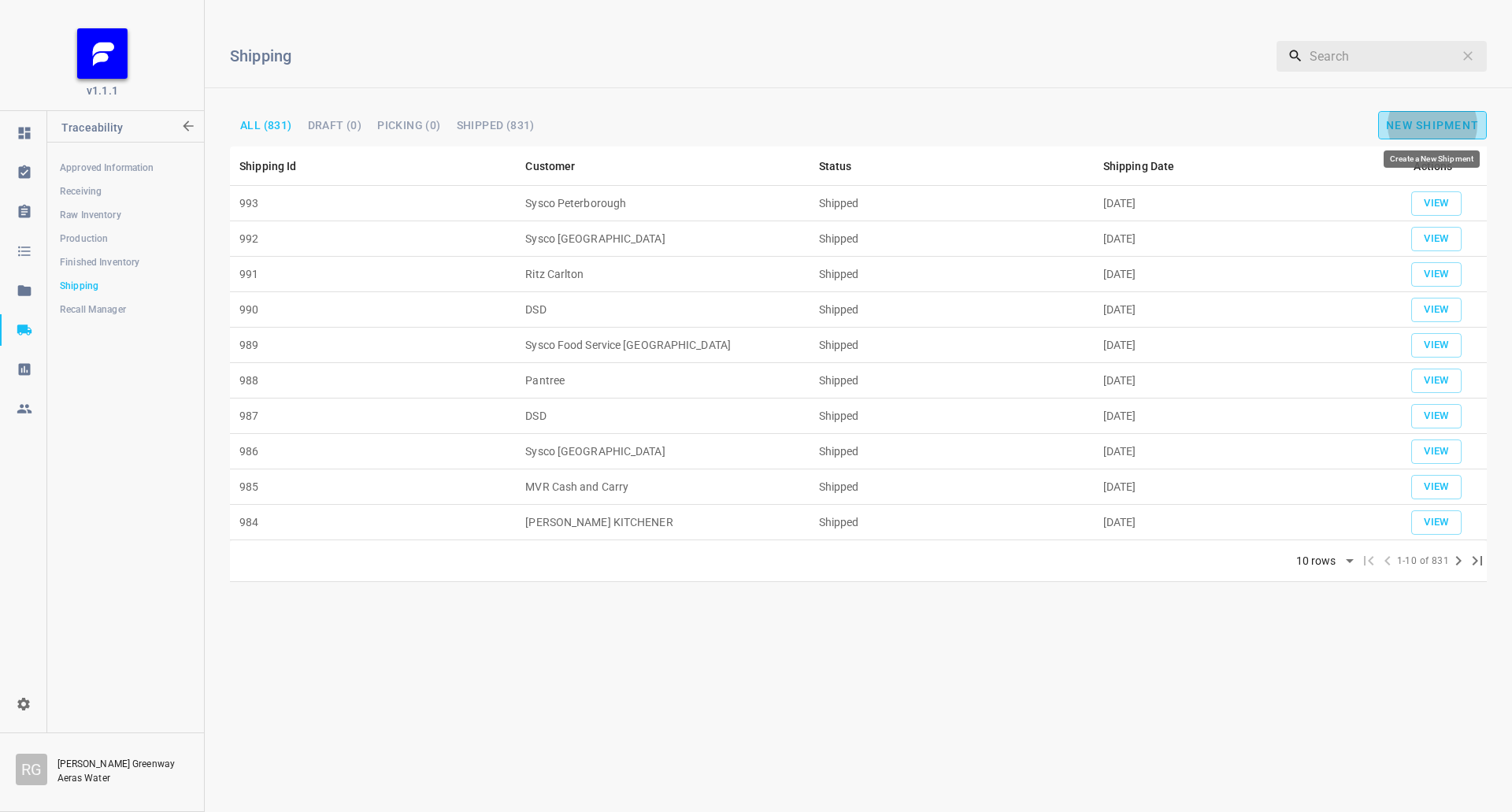
click at [1397, 125] on span "New Shipment" at bounding box center [1433, 125] width 93 height 12
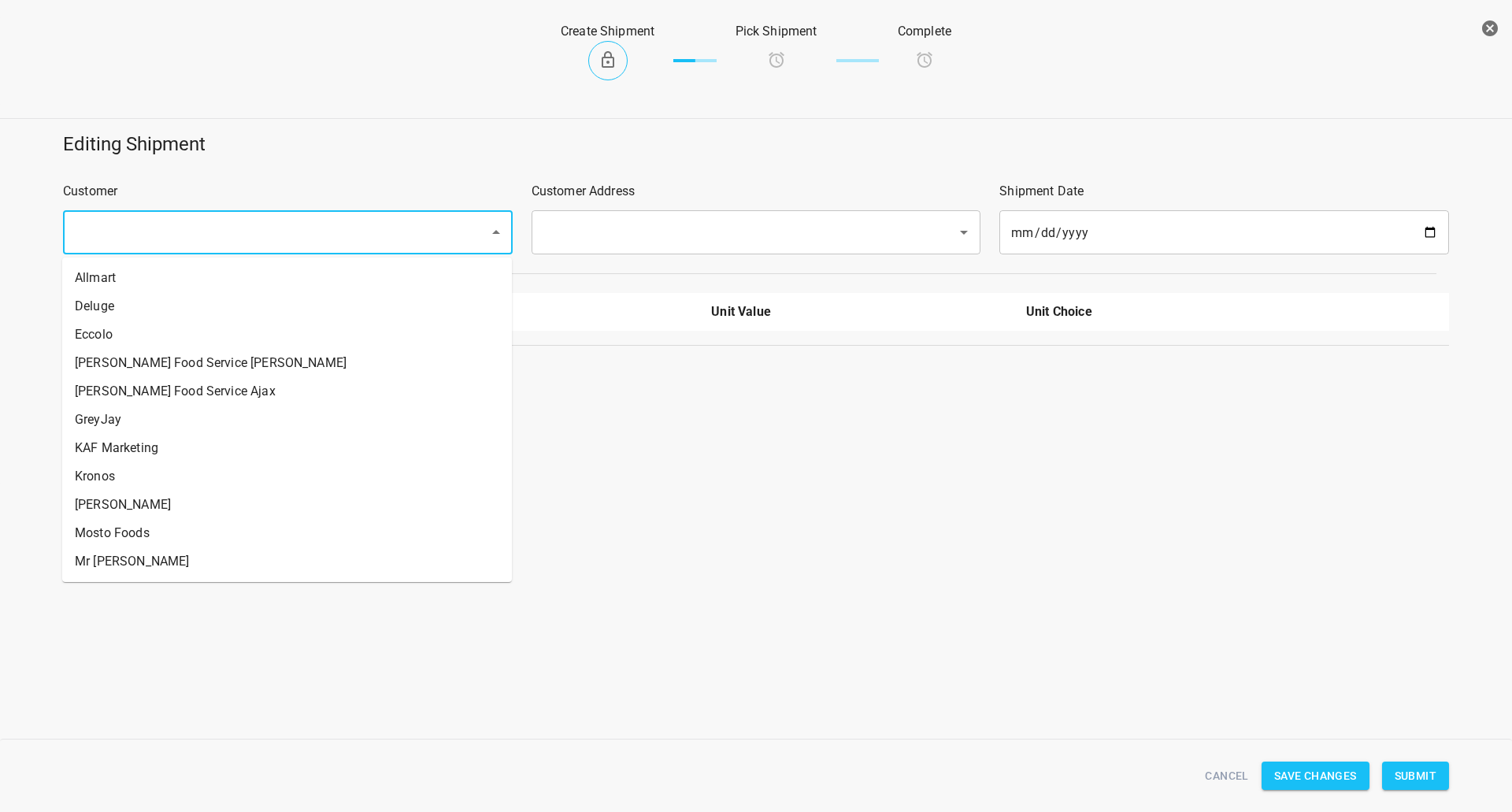
click at [366, 233] on input "text" at bounding box center [266, 233] width 392 height 30
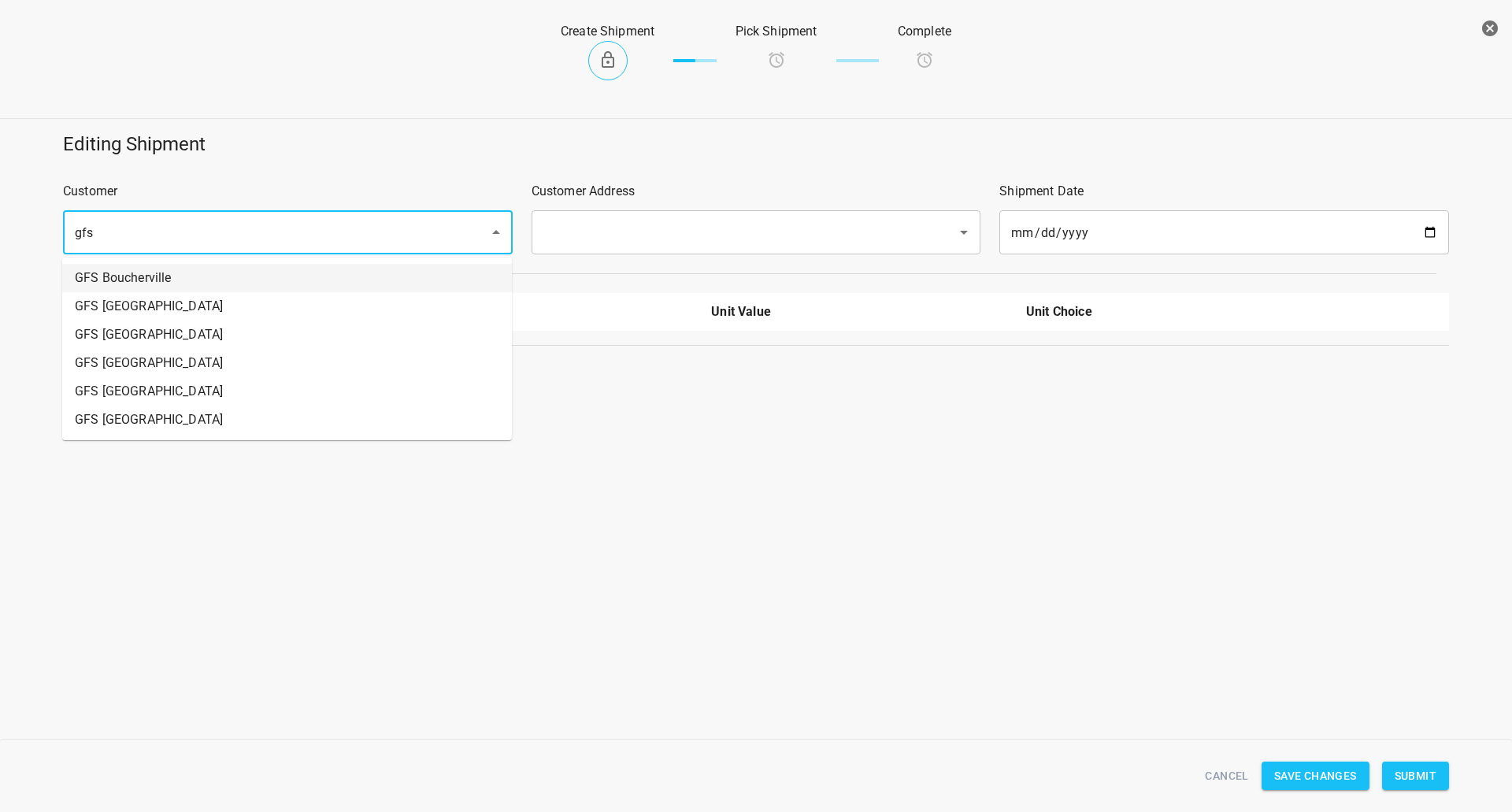
click at [233, 267] on li "GFS Boucherville" at bounding box center [287, 278] width 450 height 28
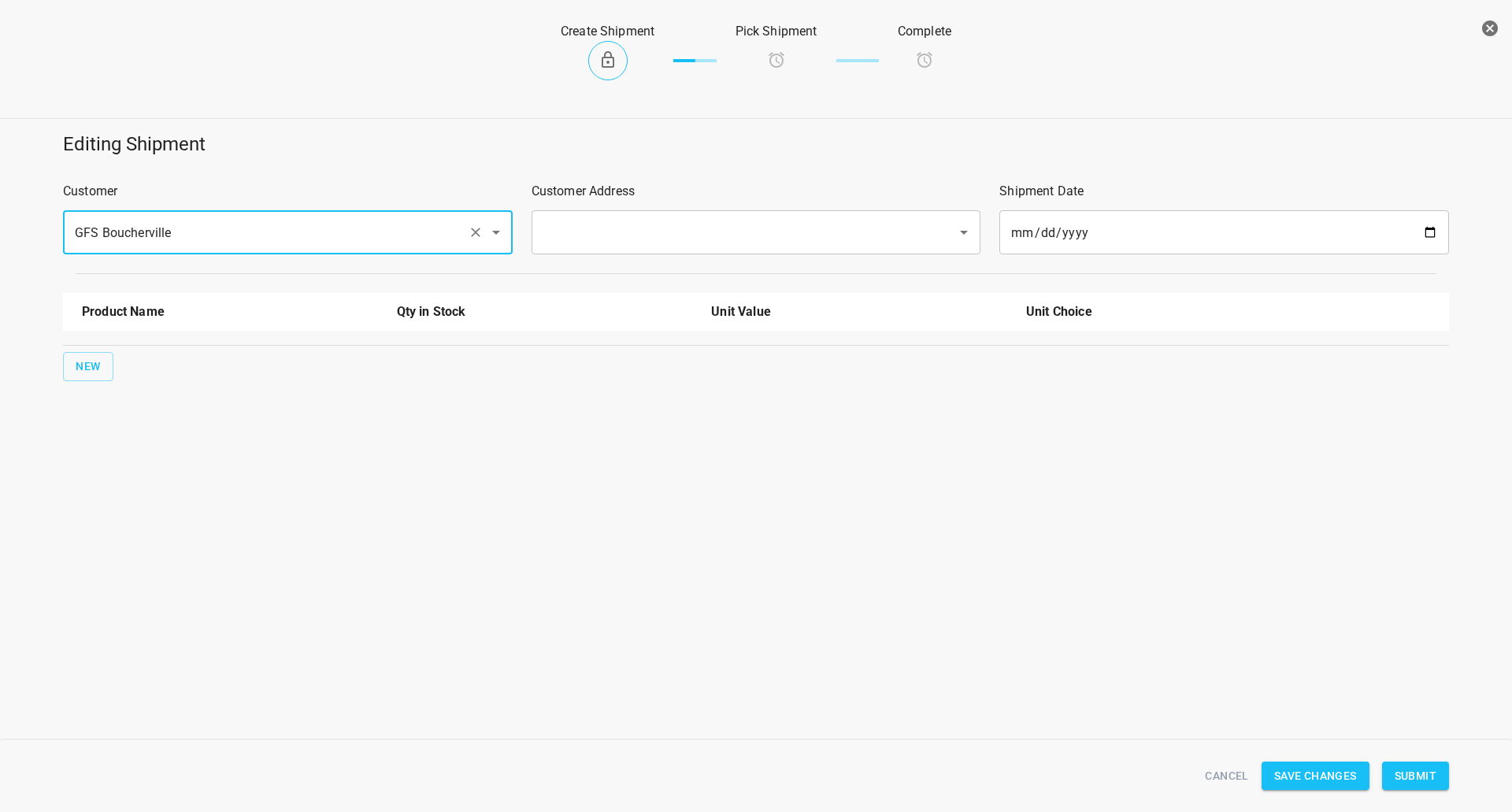
type input "GFS Boucherville"
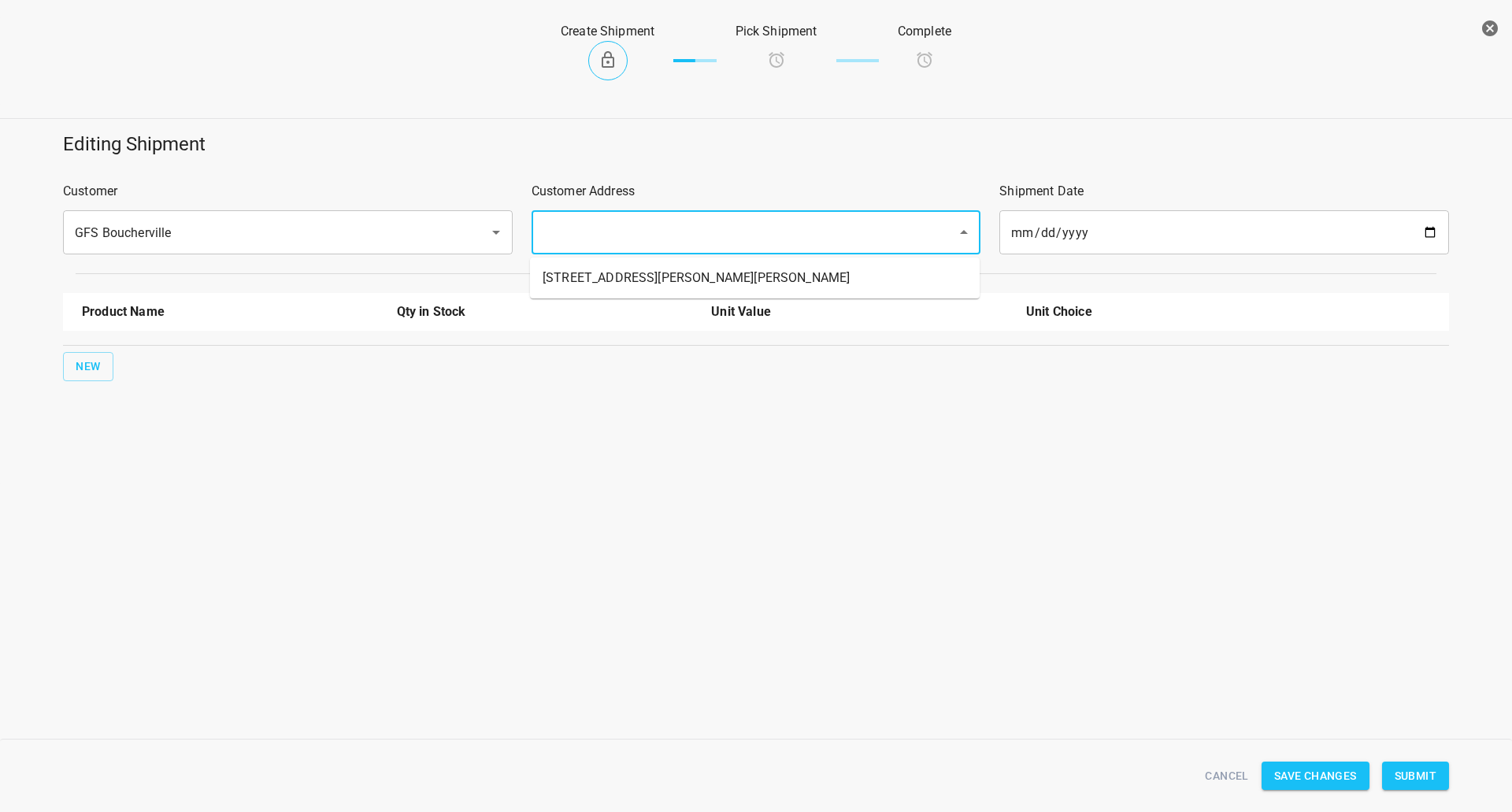
click at [604, 227] on input "text" at bounding box center [734, 233] width 392 height 30
click at [581, 276] on li "550 Louis Pasteur, Boucherville, QC, J4B 7Z1" at bounding box center [754, 278] width 450 height 28
type input "550 Louis Pasteur, Boucherville, QC, J4B 7Z1"
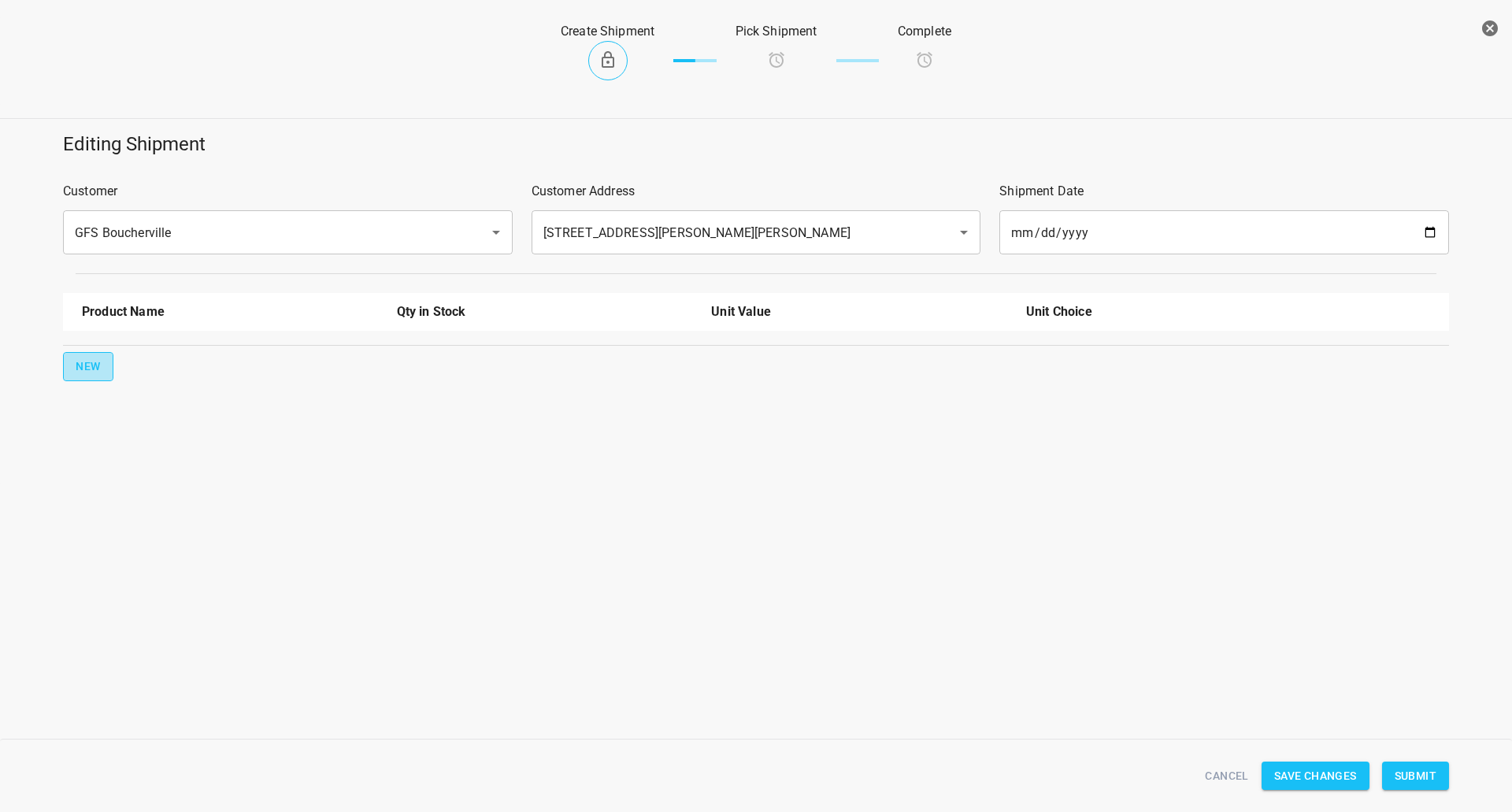
click at [89, 361] on span "New" at bounding box center [88, 367] width 25 height 20
click at [123, 362] on input "text" at bounding box center [208, 356] width 252 height 24
click at [136, 438] on li "330ml Sparkling" at bounding box center [230, 449] width 296 height 28
type input "330ml Sparkling"
click at [102, 416] on button "New" at bounding box center [88, 416] width 51 height 29
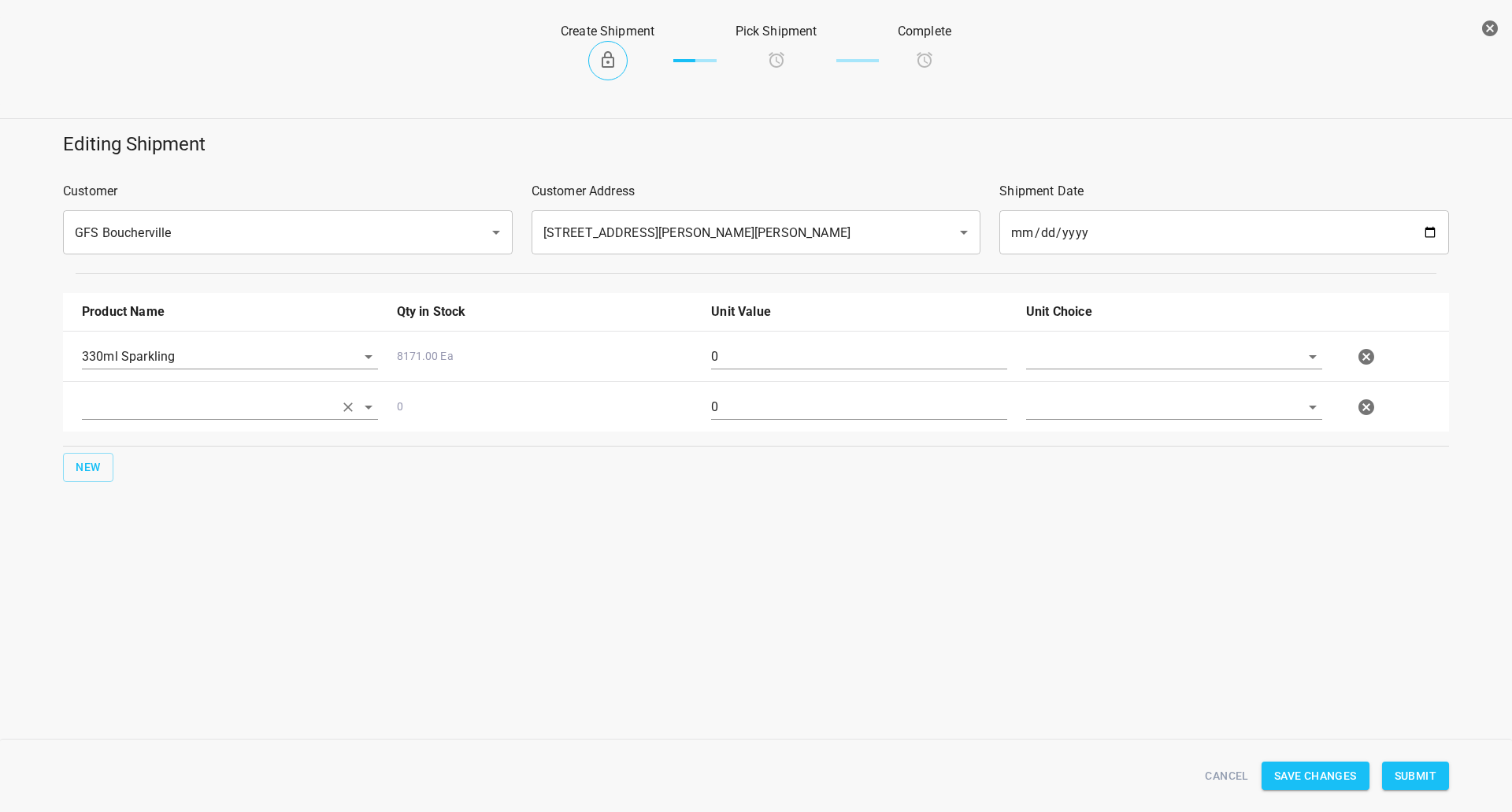
drag, startPoint x: 102, startPoint y: 416, endPoint x: 130, endPoint y: 413, distance: 28.2
click at [130, 413] on input "text" at bounding box center [208, 406] width 252 height 24
drag, startPoint x: 136, startPoint y: 528, endPoint x: 122, endPoint y: 520, distance: 16.1
click at [135, 529] on li "750ml Sparkling" at bounding box center [230, 528] width 296 height 28
type input "750ml Sparkling"
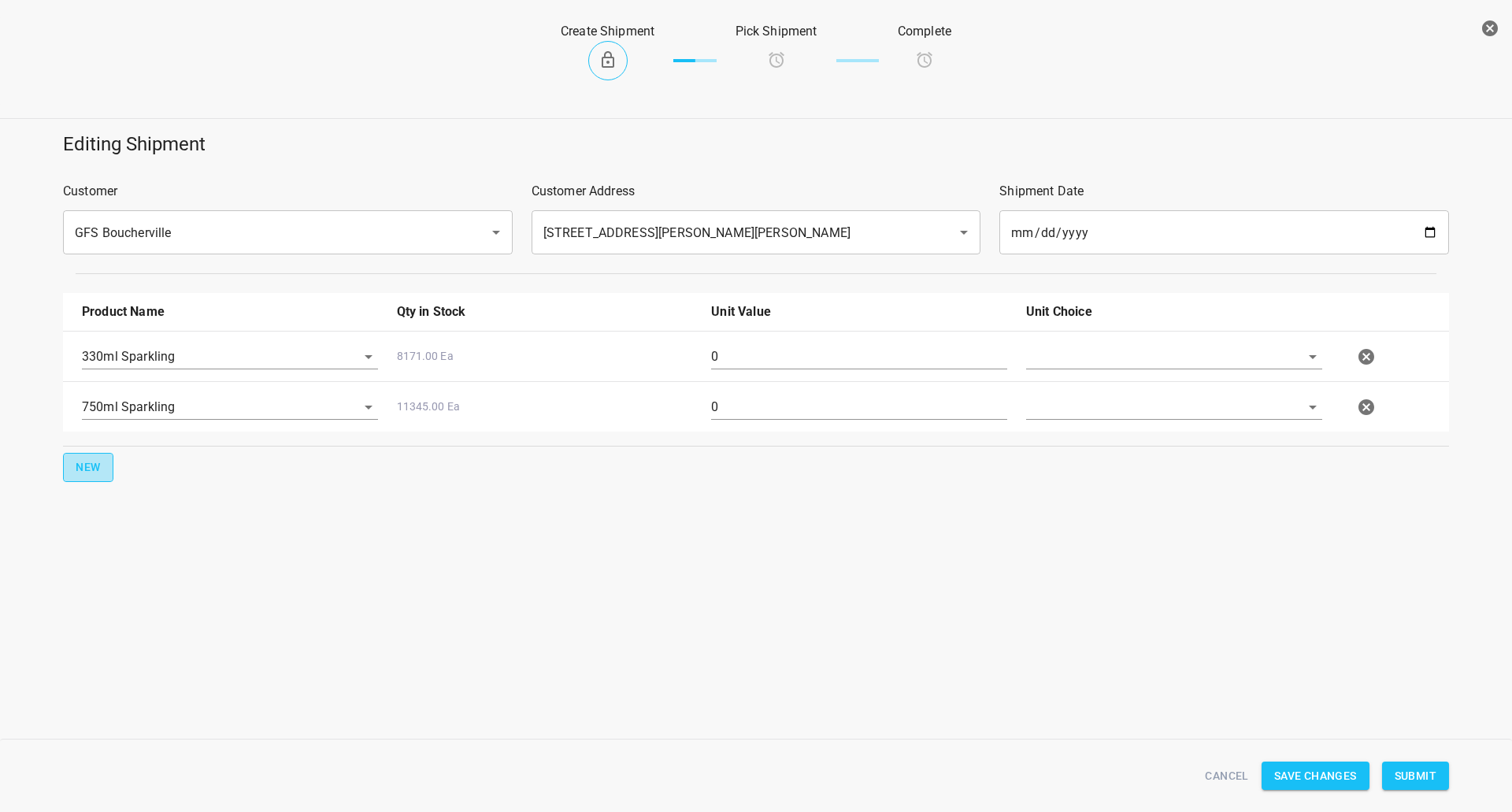
click at [104, 467] on button "New" at bounding box center [88, 467] width 51 height 29
click at [118, 461] on input "text" at bounding box center [208, 456] width 252 height 24
click at [176, 608] on li "750ml Still" at bounding box center [230, 607] width 296 height 28
type input "750ml Still"
click at [1138, 357] on input "text" at bounding box center [1152, 356] width 252 height 24
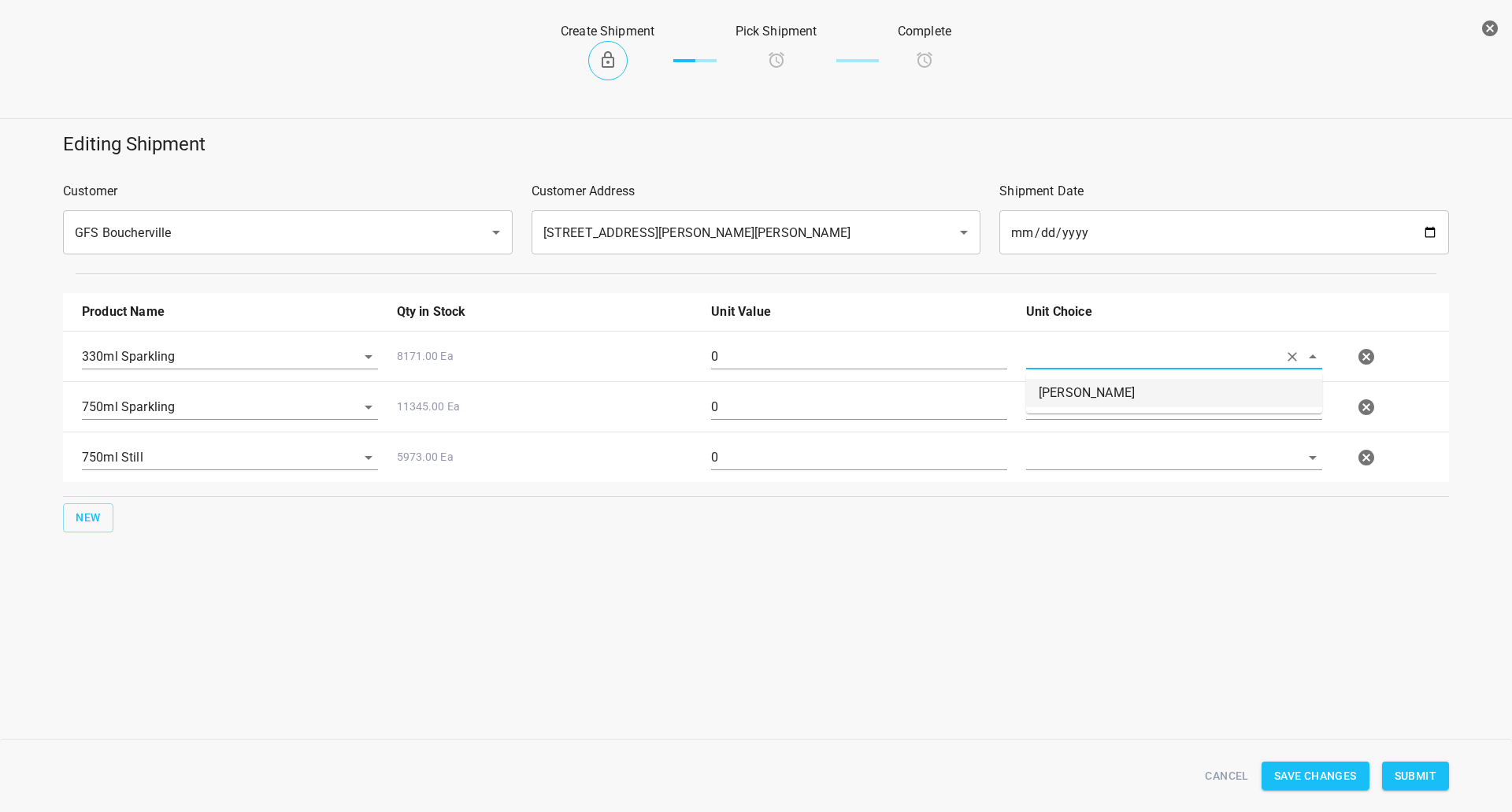
click at [1112, 385] on li "Eaches" at bounding box center [1174, 392] width 296 height 28
type input "Eaches"
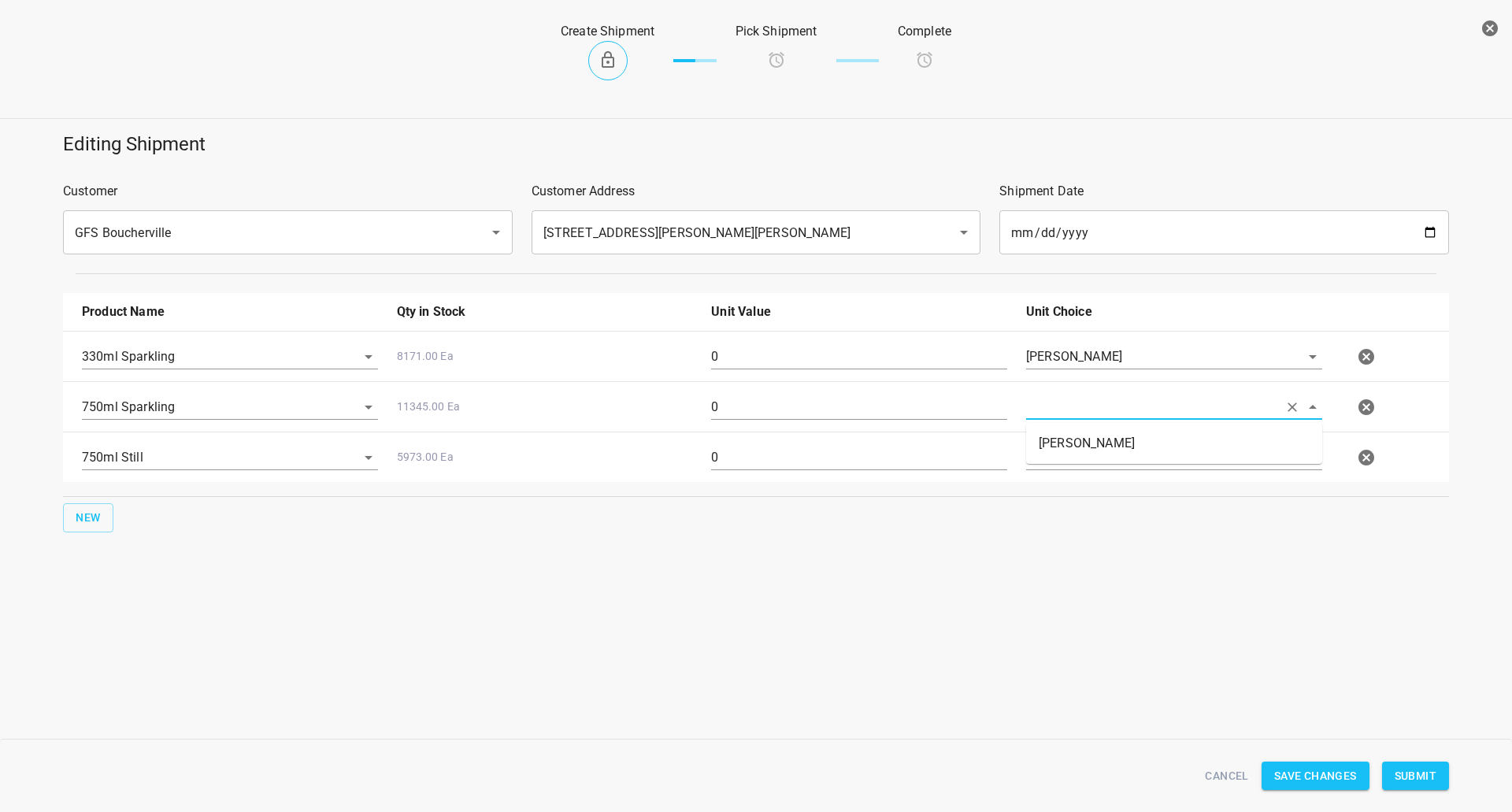
click at [1105, 401] on input "text" at bounding box center [1152, 406] width 252 height 24
click at [1086, 449] on li "Eaches" at bounding box center [1174, 443] width 296 height 28
type input "Eaches"
click at [1084, 458] on input "text" at bounding box center [1152, 456] width 252 height 24
click at [1071, 488] on li "Eaches" at bounding box center [1174, 493] width 296 height 28
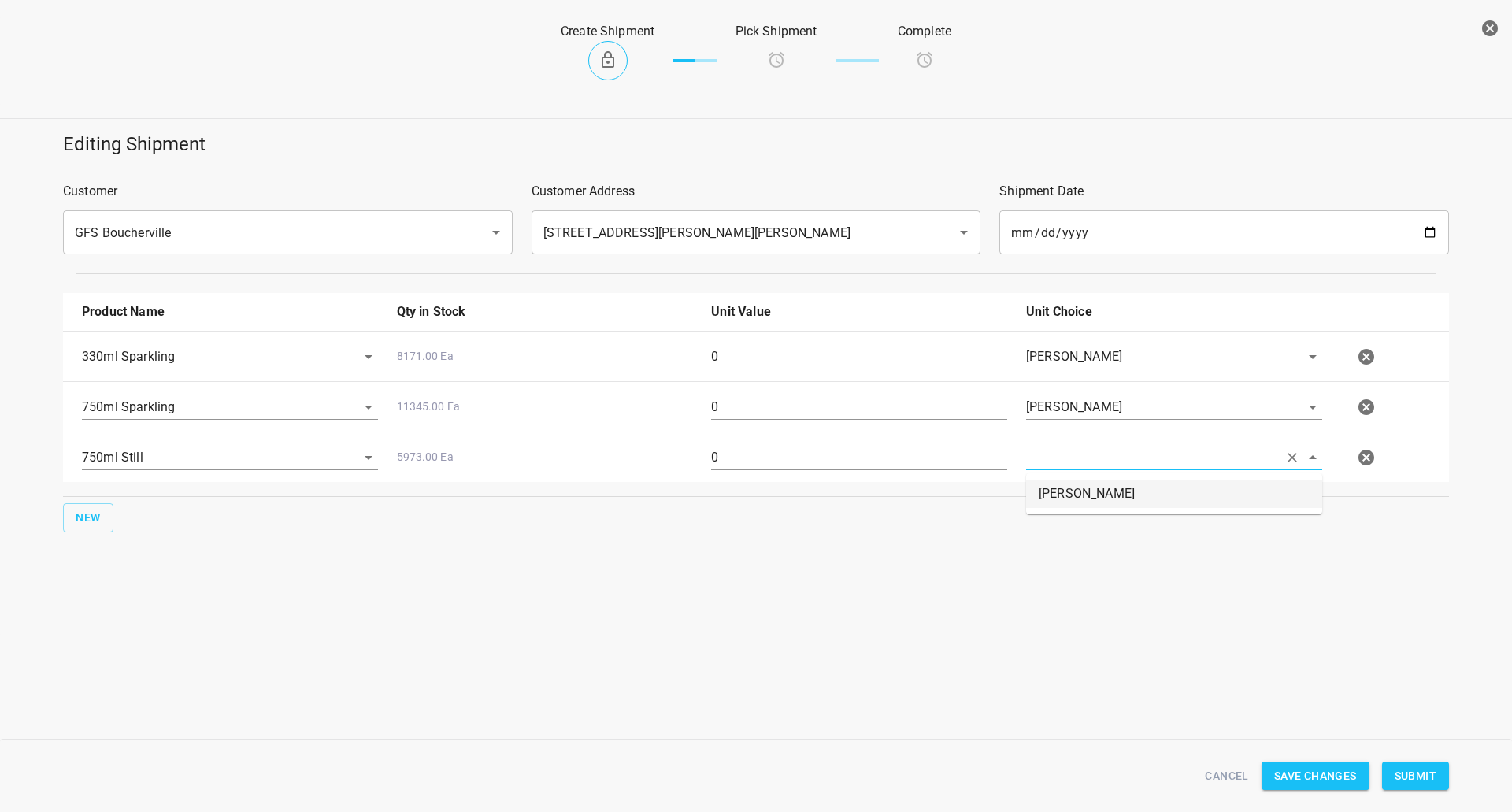
type input "Eaches"
click at [778, 345] on input "0" at bounding box center [860, 357] width 296 height 25
type input "54"
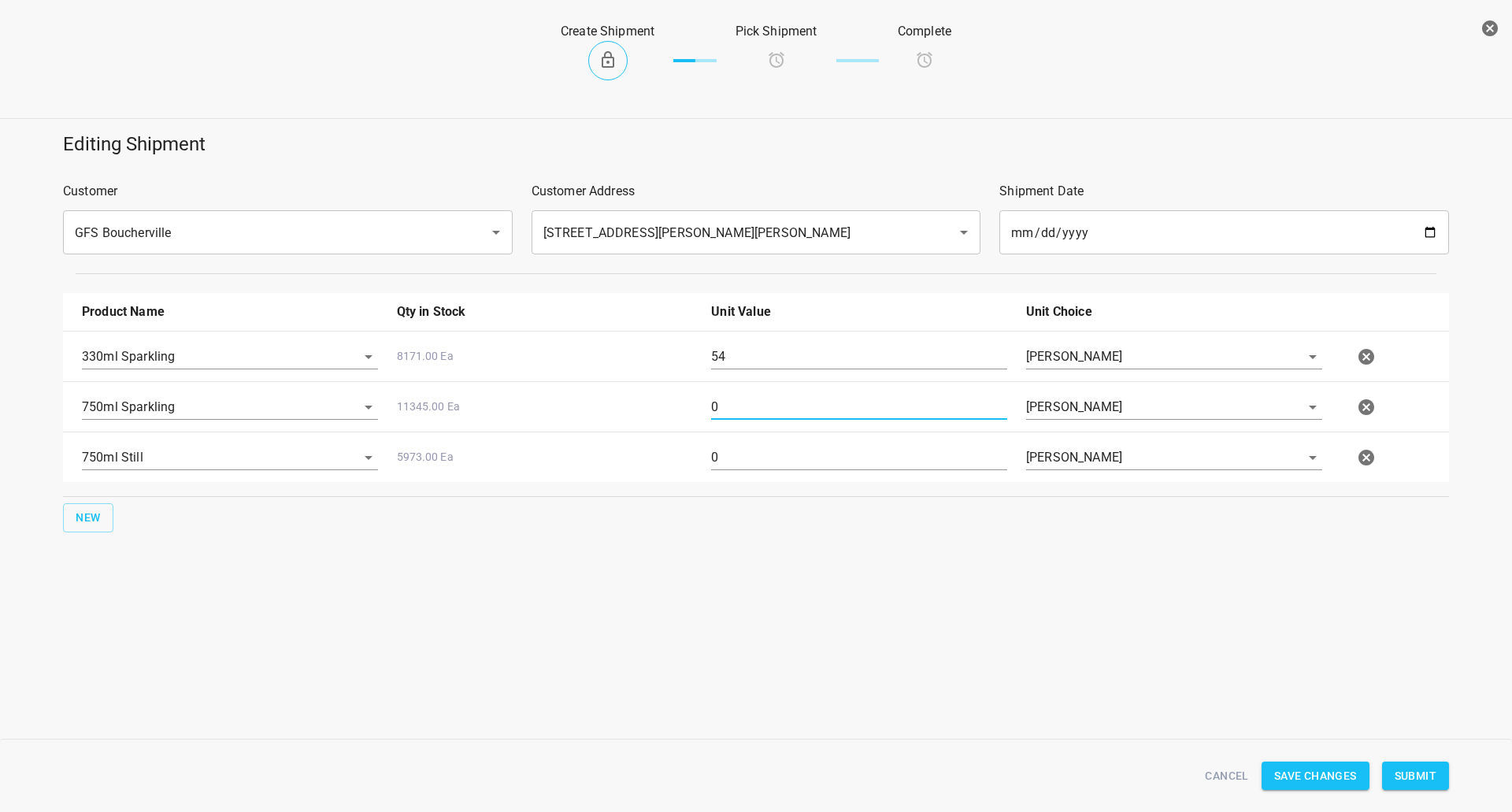
click at [766, 398] on input "0" at bounding box center [860, 407] width 296 height 25
type input "160"
click at [763, 463] on input "0" at bounding box center [860, 457] width 296 height 25
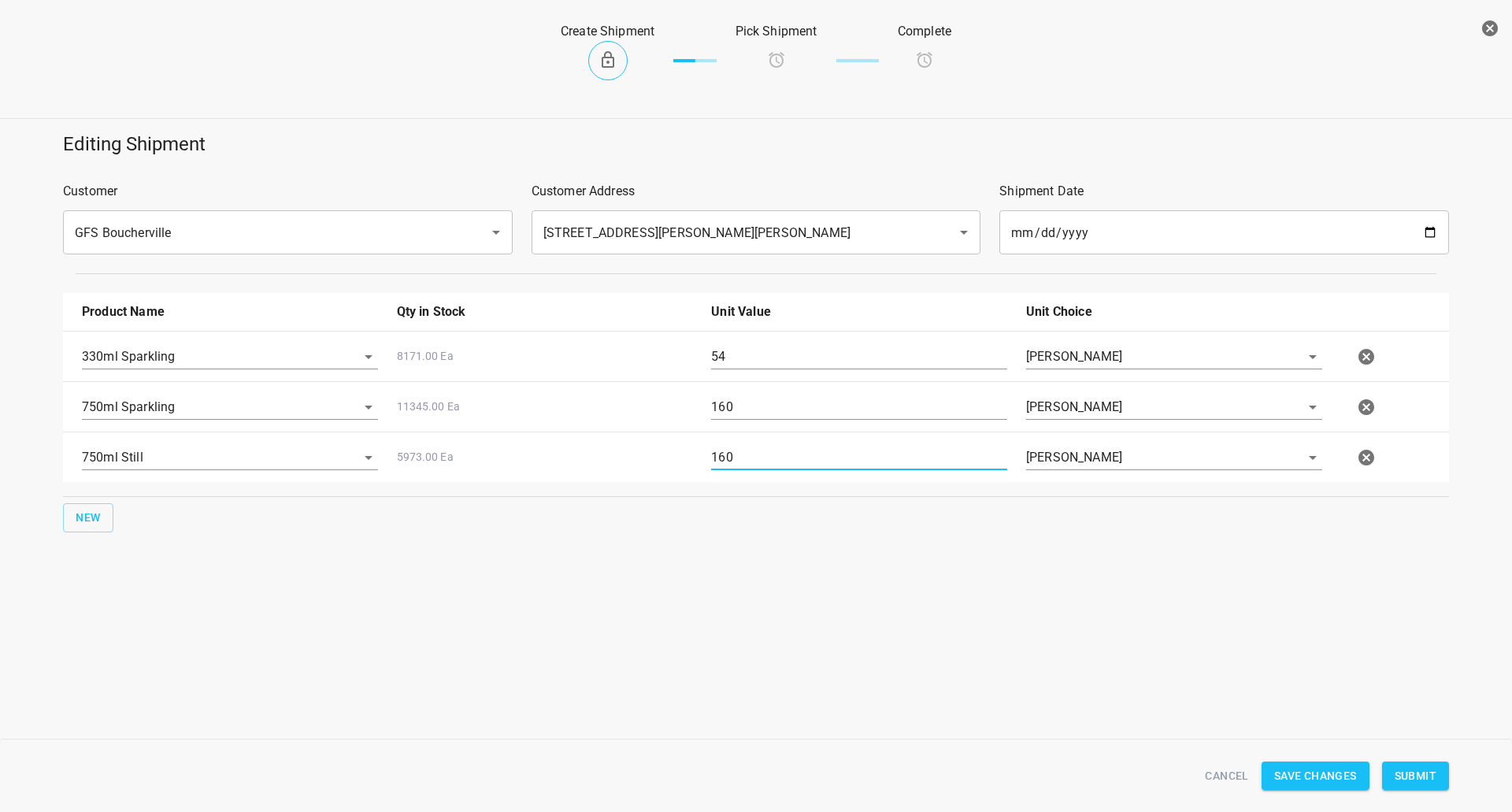
type input "160"
click at [1414, 781] on span "Submit" at bounding box center [1415, 776] width 41 height 20
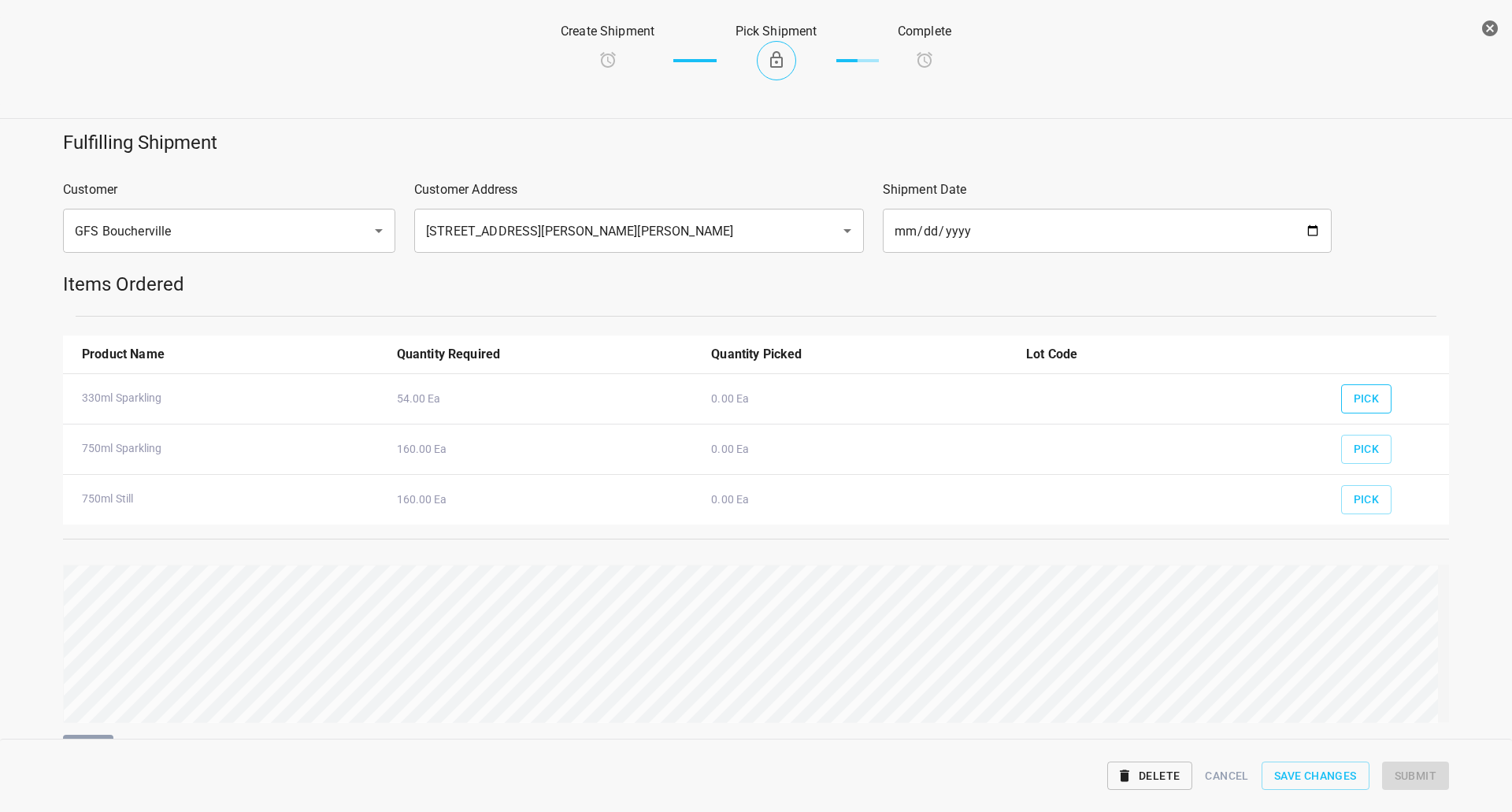
click at [1360, 386] on button "Pick" at bounding box center [1367, 398] width 51 height 29
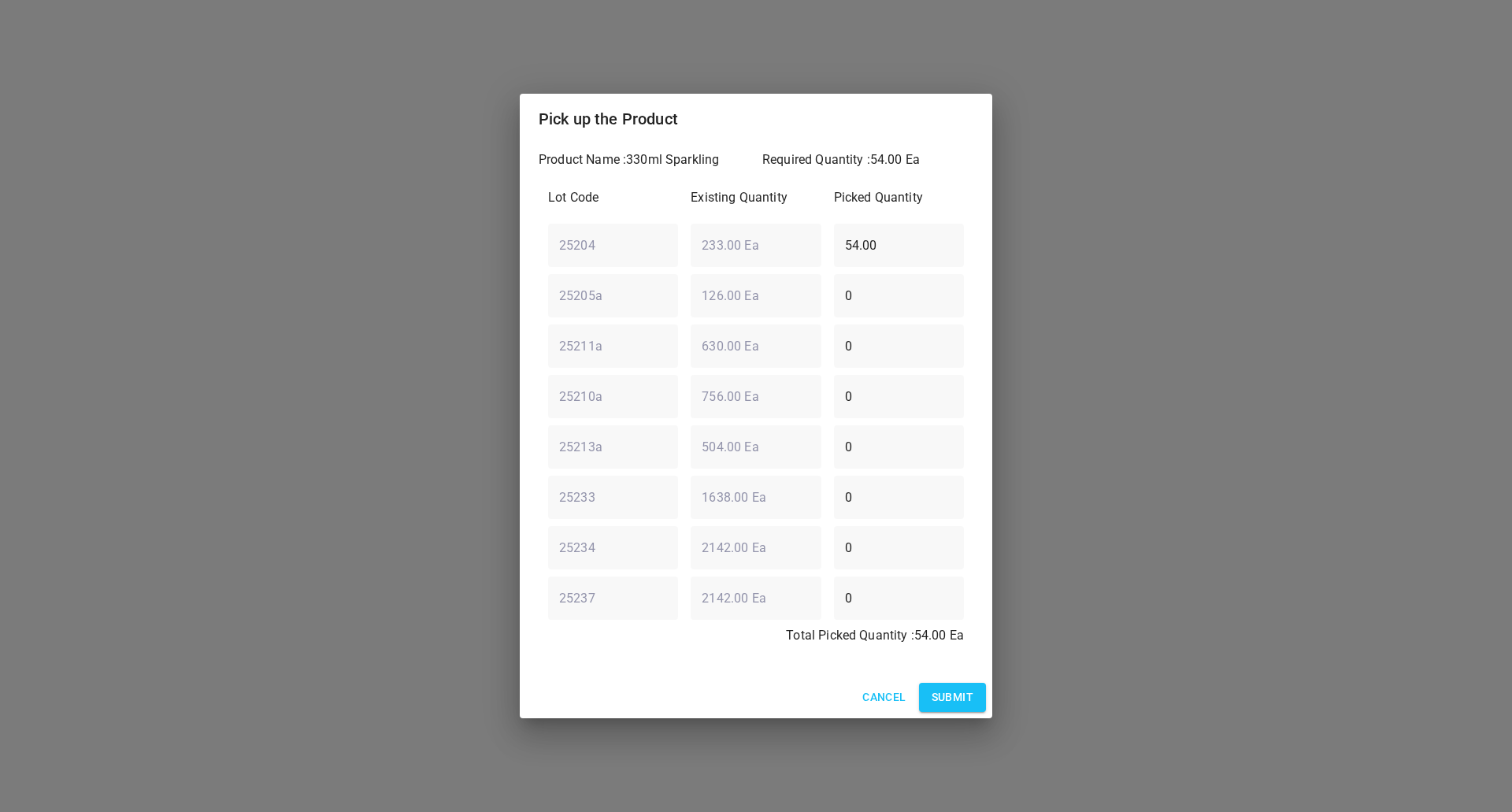
click at [951, 682] on div "Cancel Submit" at bounding box center [756, 697] width 473 height 41
click at [951, 688] on span "Submit" at bounding box center [952, 697] width 41 height 20
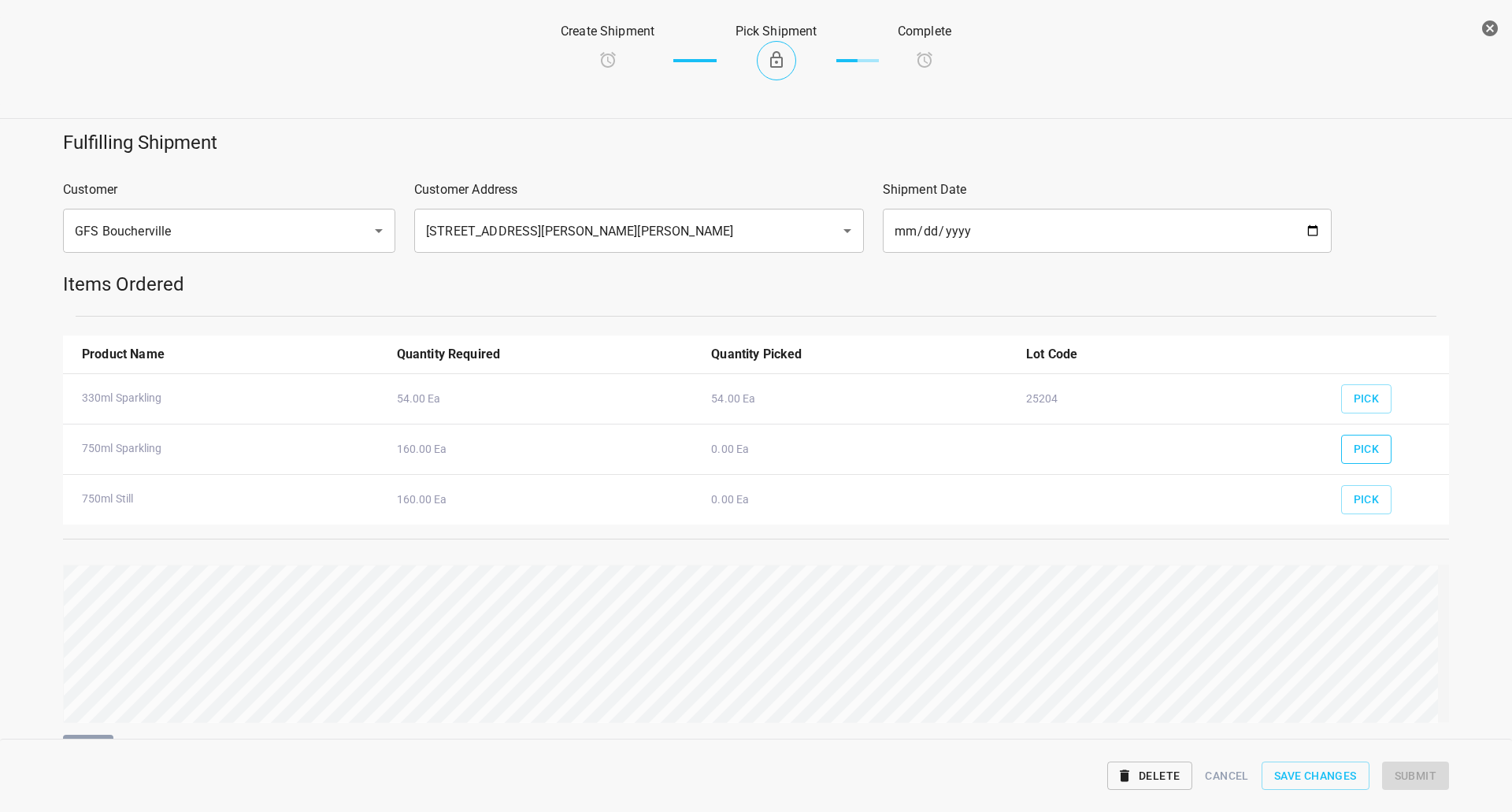
click at [1356, 444] on span "Pick" at bounding box center [1366, 449] width 26 height 20
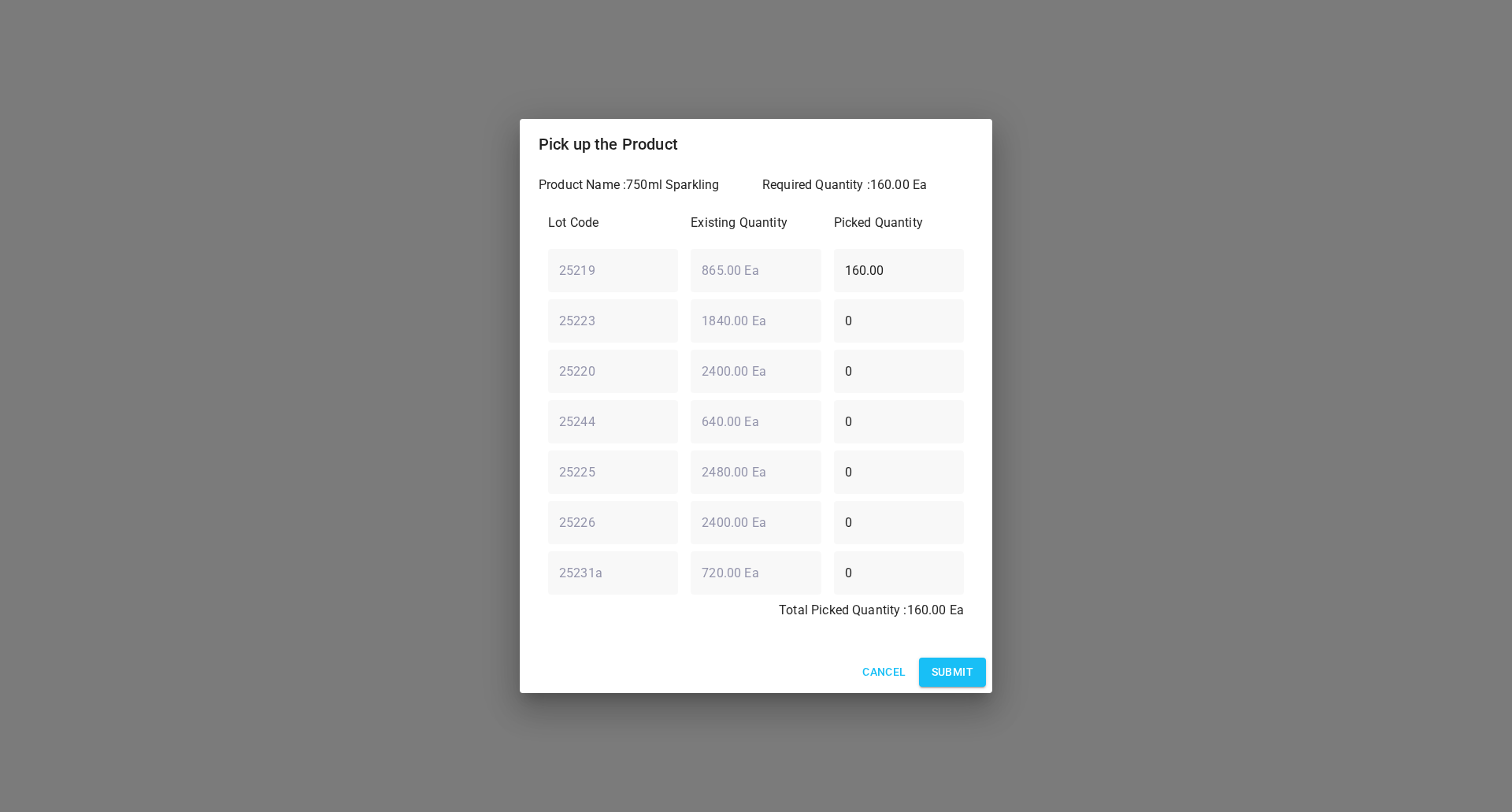
click at [782, 281] on div "25219 ​ 865.00 Ea ​ 160.00 ​" at bounding box center [755, 270] width 428 height 56
type input "0"
drag, startPoint x: 805, startPoint y: 388, endPoint x: 469, endPoint y: 435, distance: 339.3
click at [503, 434] on div "Pick up the Product Product Name : 750ml Sparkling Required Quantity : 160.00 E…" at bounding box center [756, 406] width 1512 height 812
type input "160"
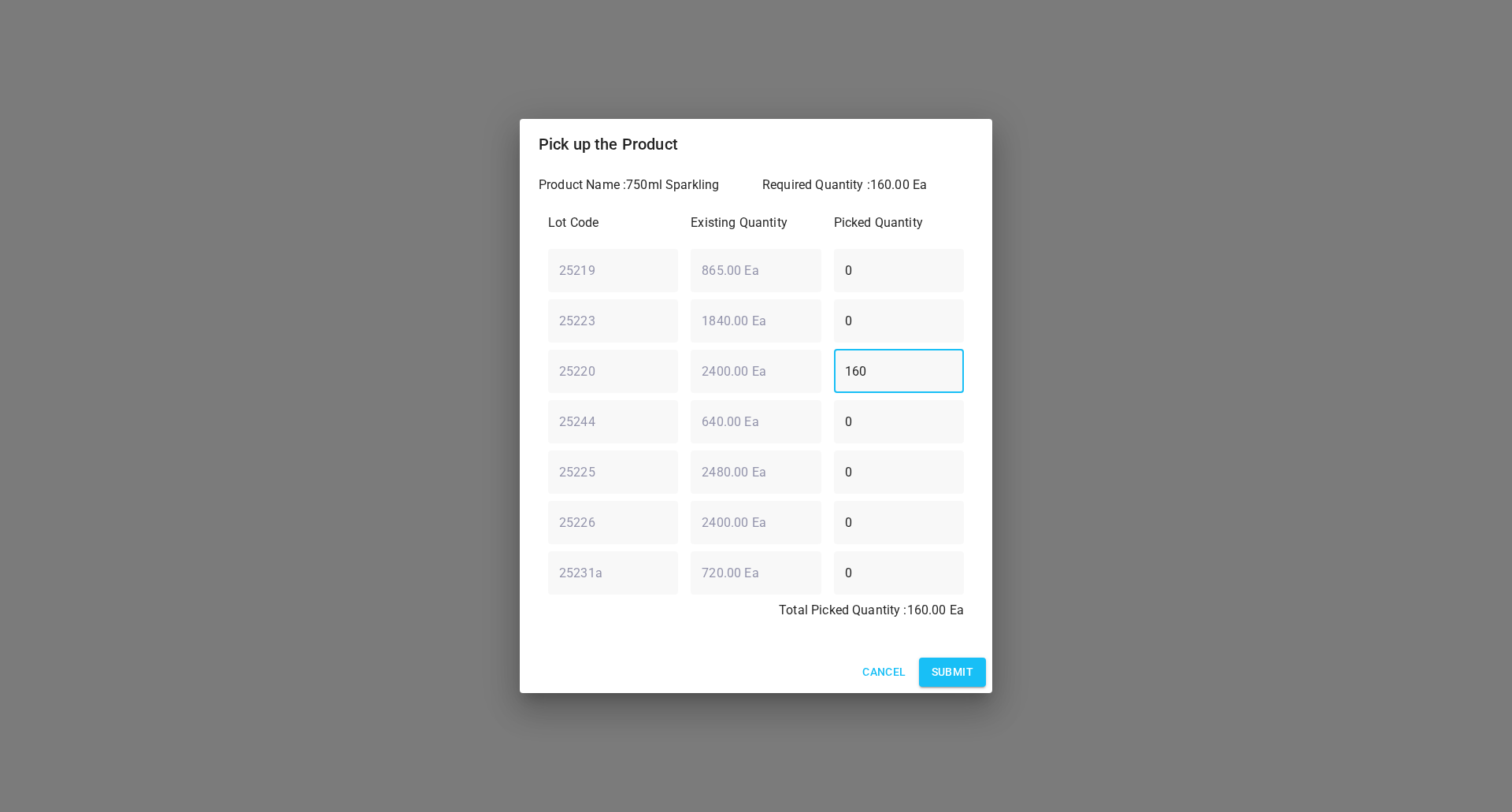
click at [945, 684] on button "Submit" at bounding box center [952, 671] width 67 height 29
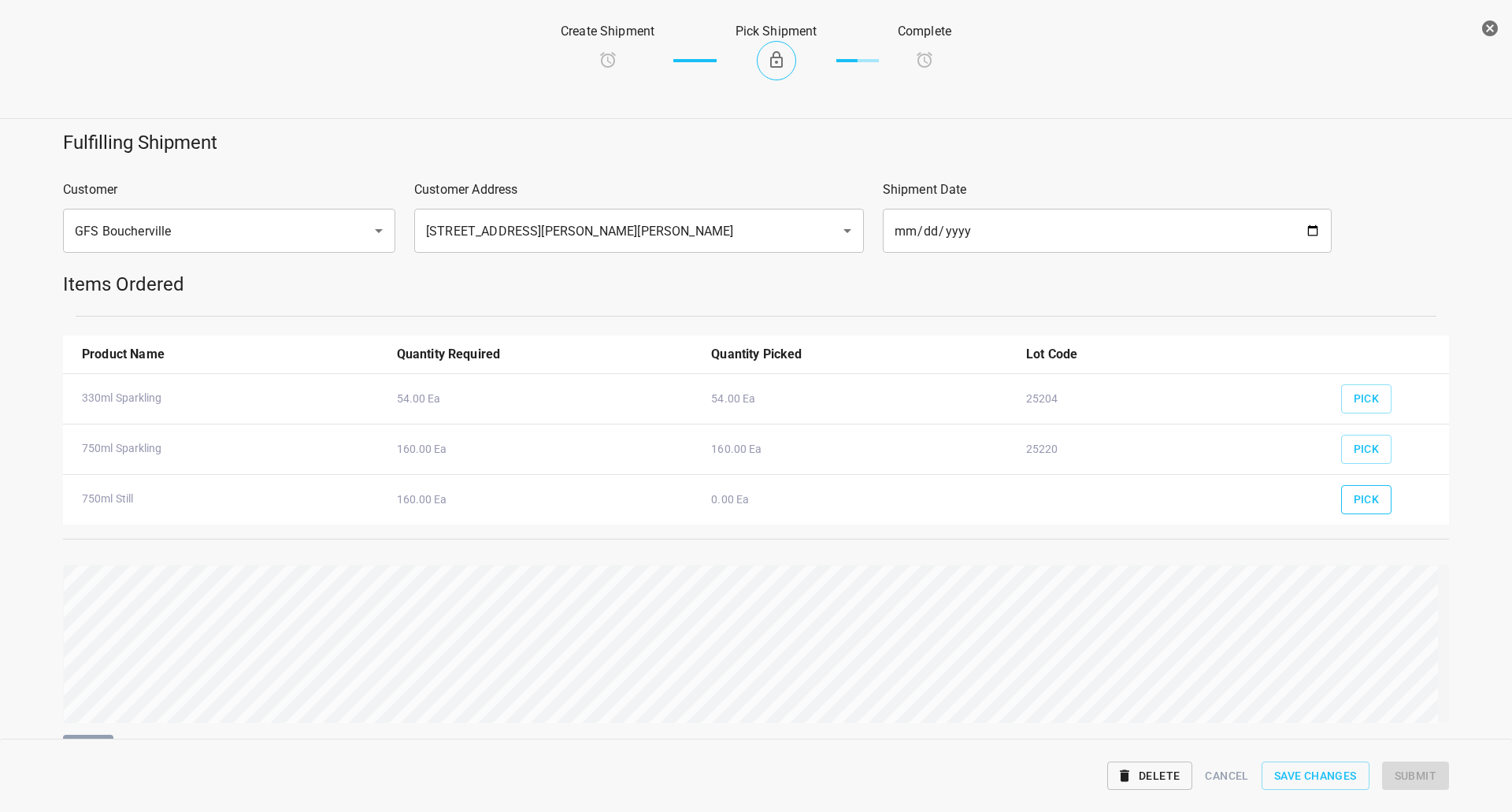
click at [1354, 502] on span "Pick" at bounding box center [1366, 500] width 26 height 20
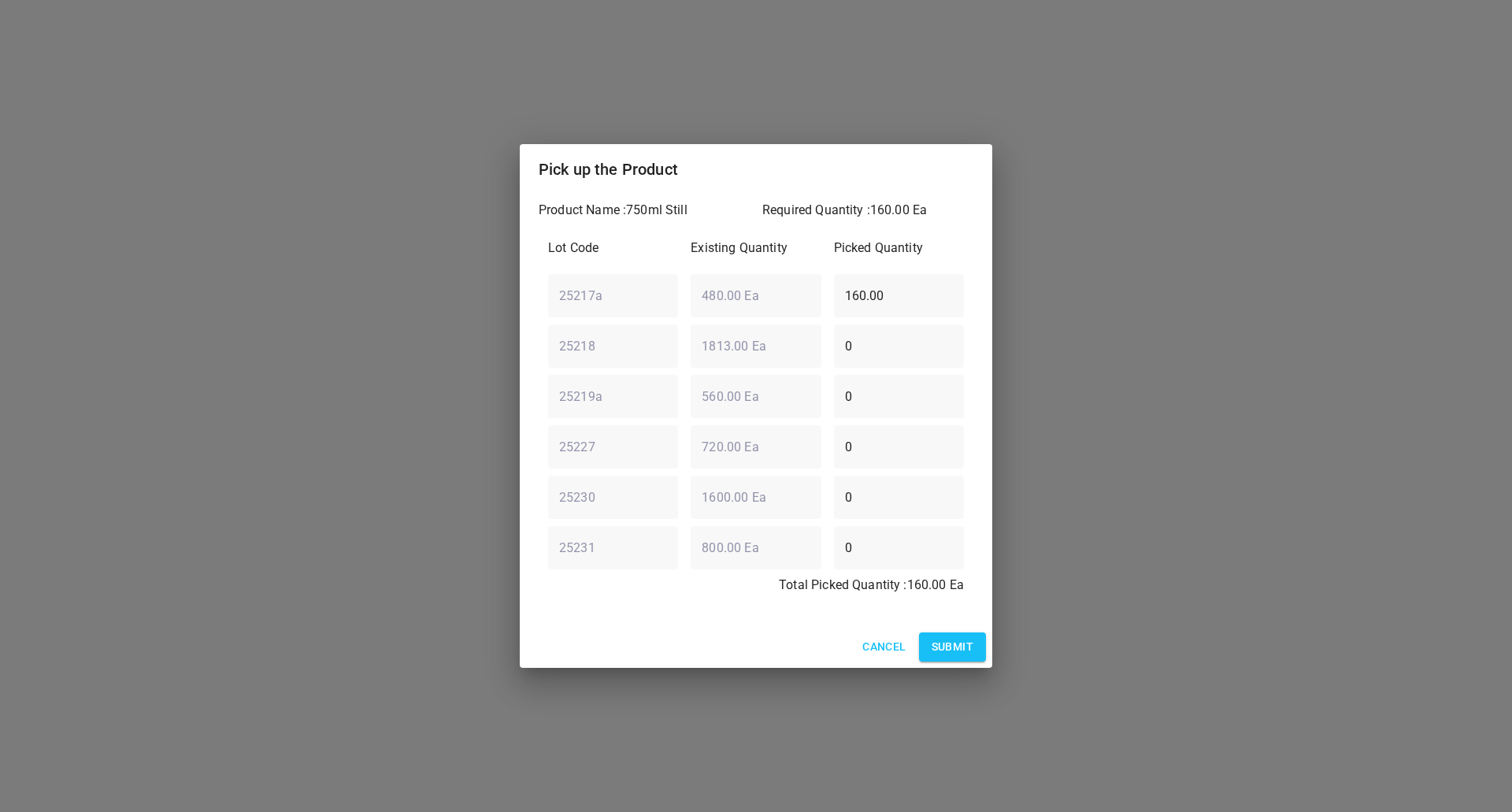
drag, startPoint x: 940, startPoint y: 304, endPoint x: 445, endPoint y: 309, distance: 495.0
click at [445, 309] on div "Pick up the Product Product Name : 750ml Still Required Quantity : 160.00 Ea Lo…" at bounding box center [756, 406] width 1512 height 812
type input "0"
click at [784, 449] on div "25227 ​ 720.00 Ea ​ 0 ​" at bounding box center [755, 446] width 428 height 56
type input "80"
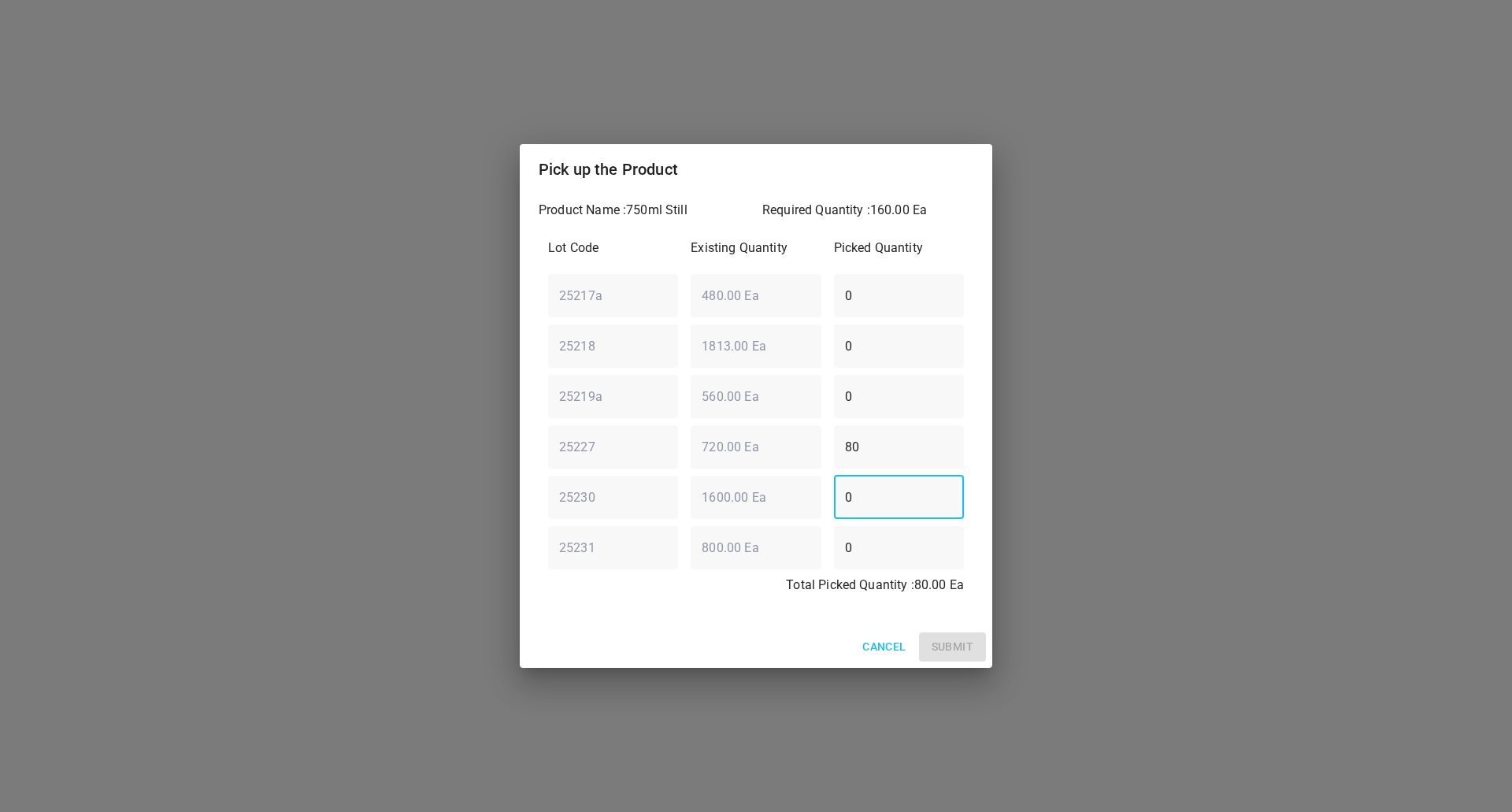
drag, startPoint x: 864, startPoint y: 517, endPoint x: 667, endPoint y: 482, distance: 200.1
click at [690, 496] on div "25230 ​ 1600.00 Ea ​ 0 ​" at bounding box center [755, 497] width 428 height 56
type input "80"
click at [962, 647] on span "Submit" at bounding box center [952, 646] width 41 height 20
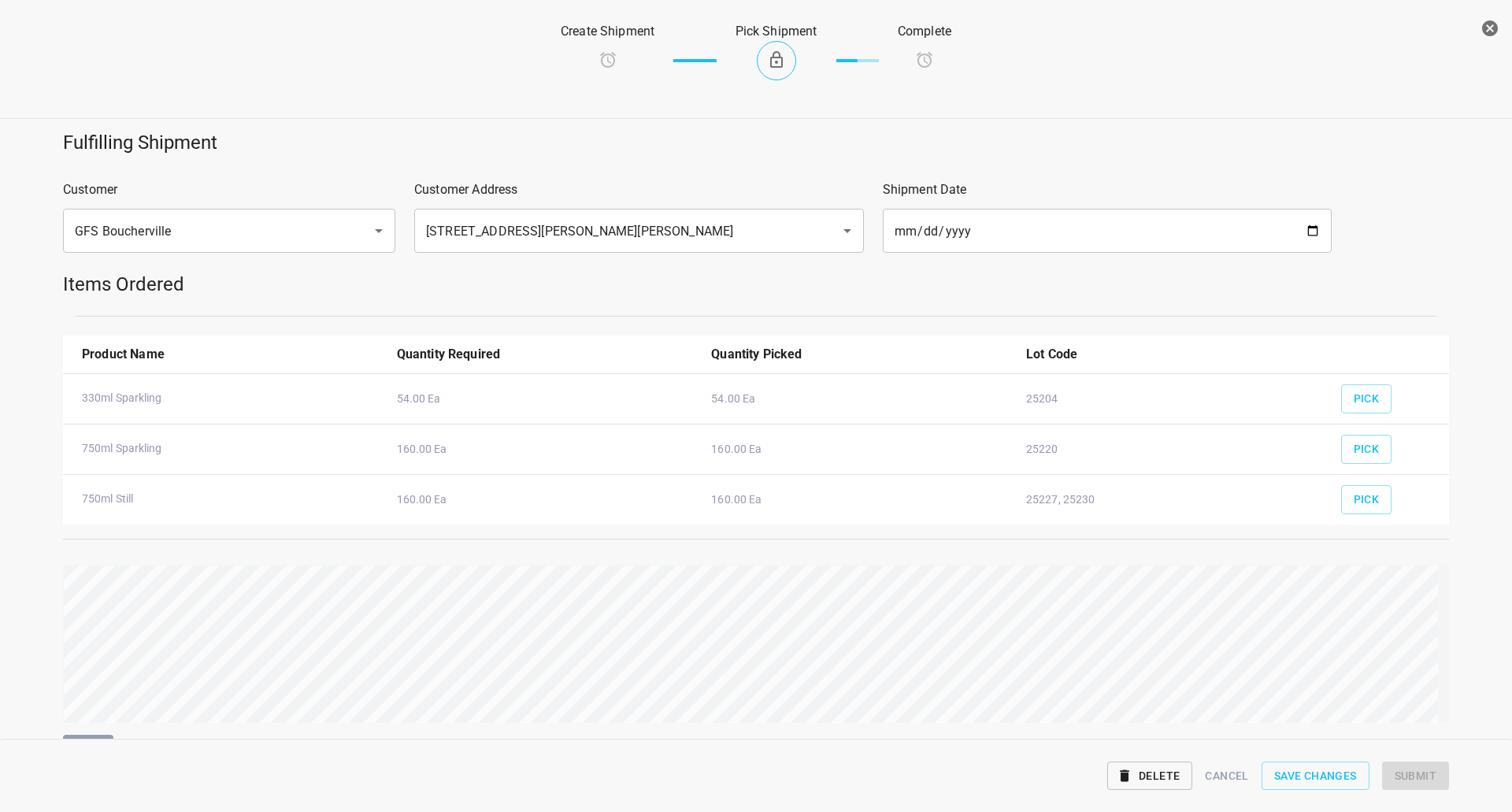
click at [1511, 637] on html "v1.1.1 Traceability Approved Information Receiving Raw Inventory Production Fin…" at bounding box center [756, 406] width 1512 height 812
click at [1414, 773] on span "Submit" at bounding box center [1415, 776] width 41 height 20
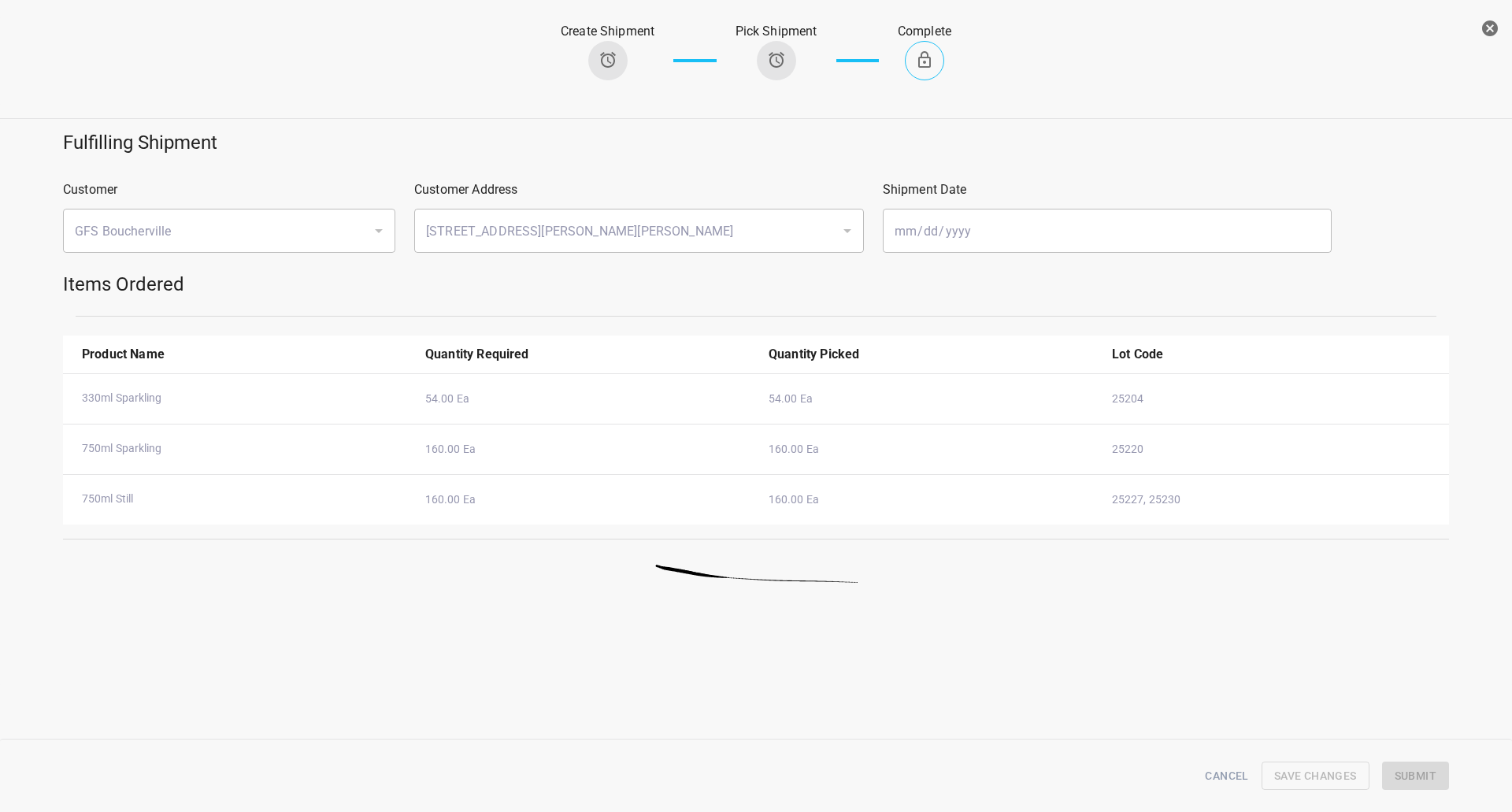
click at [1504, 28] on button "button" at bounding box center [1490, 28] width 31 height 31
